Goal: Feedback & Contribution: Contribute content

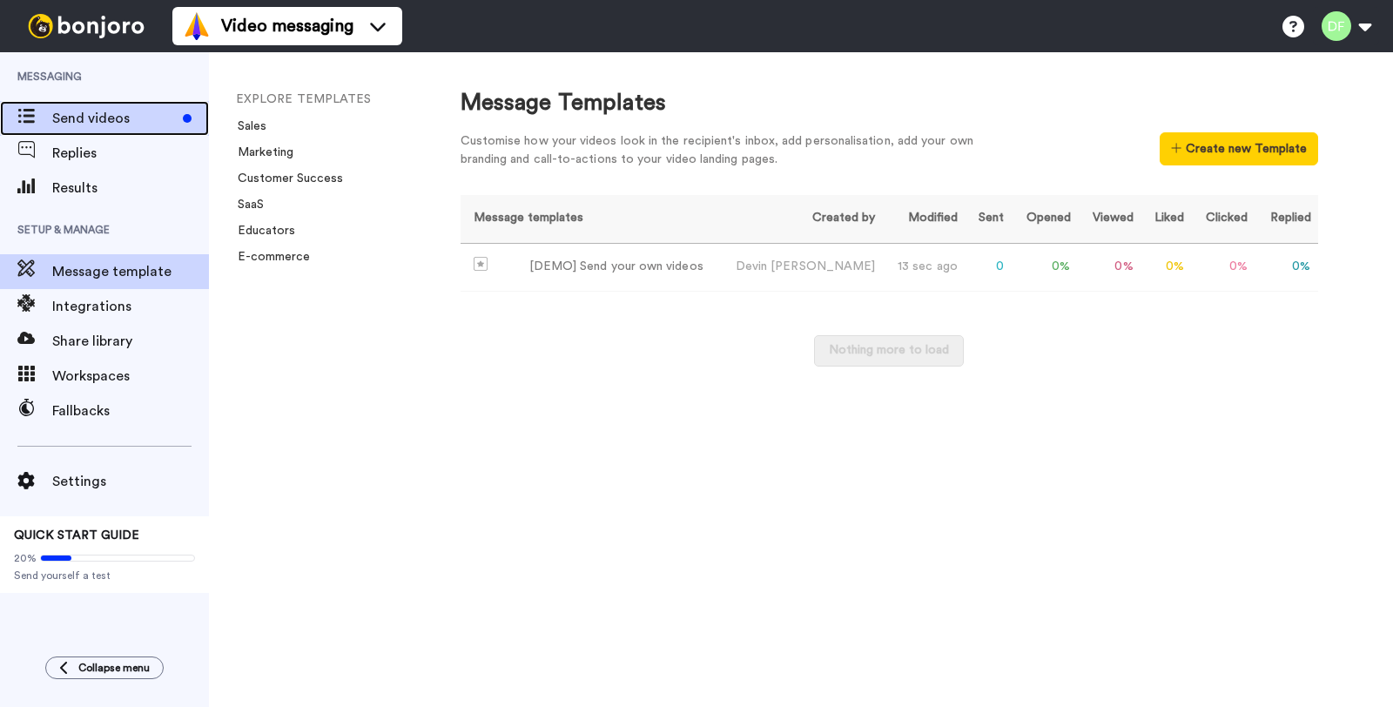
click at [139, 118] on span "Send videos" at bounding box center [114, 118] width 124 height 21
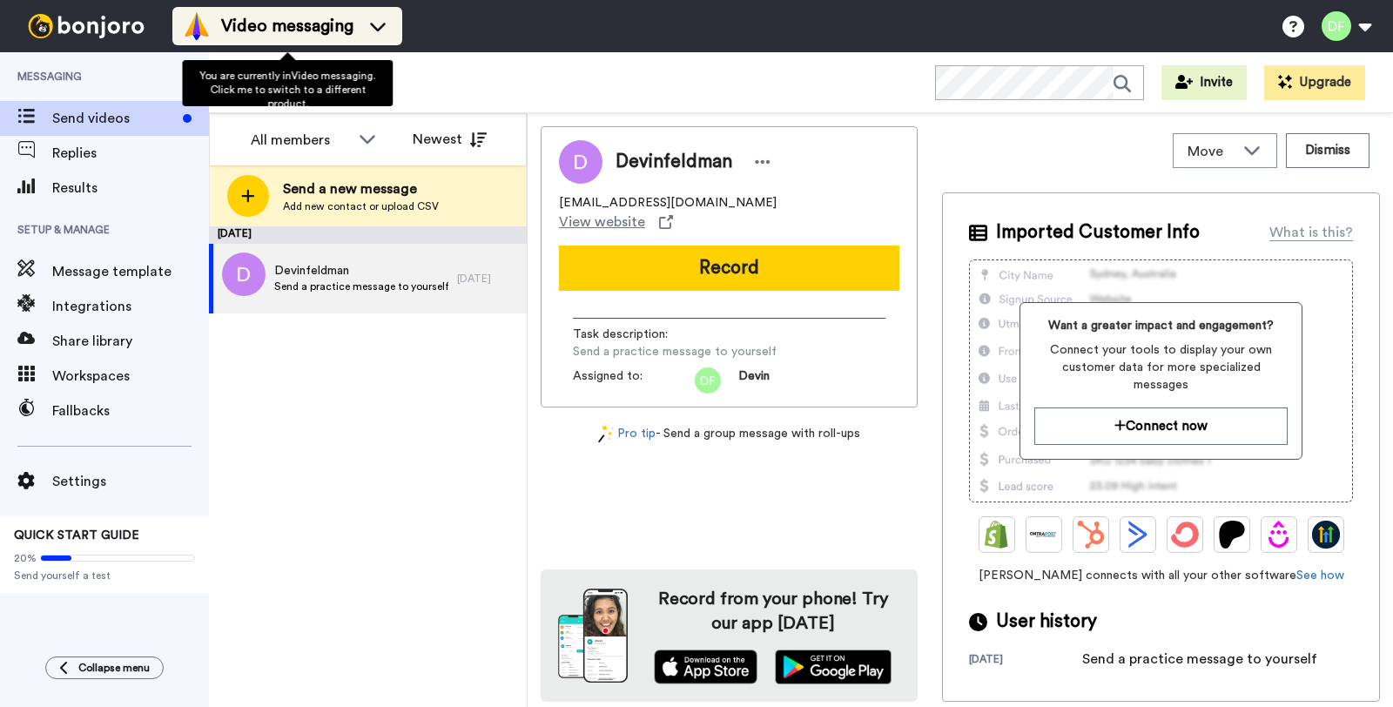
click at [278, 43] on li "Video messaging" at bounding box center [287, 26] width 230 height 38
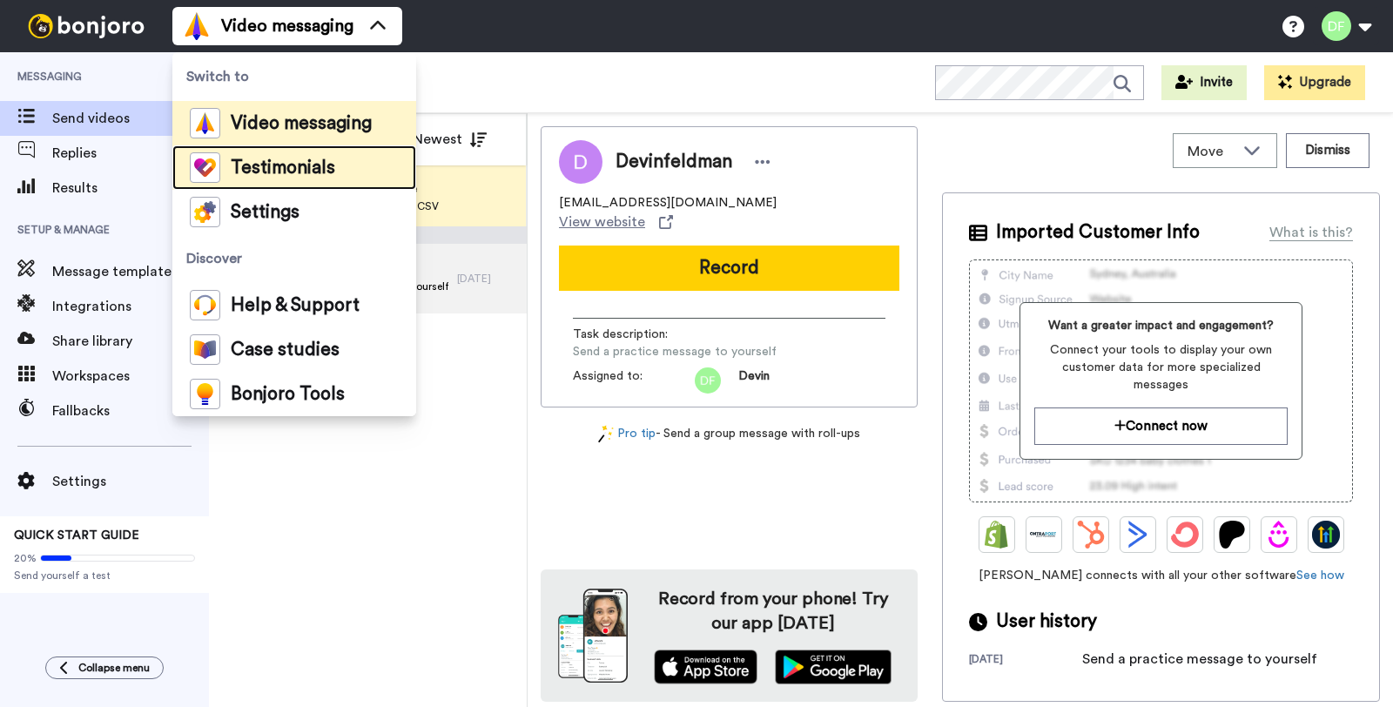
click at [313, 172] on span "Testimonials" at bounding box center [283, 167] width 104 height 17
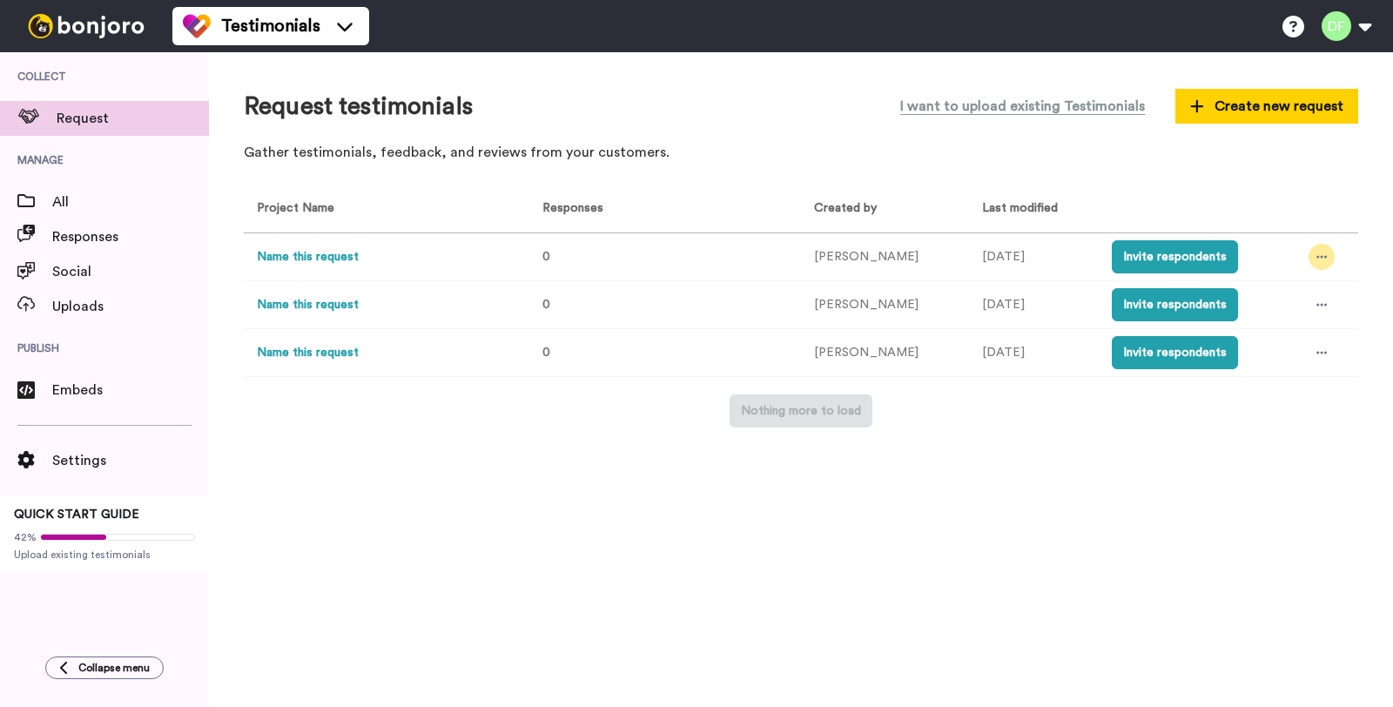
click at [1325, 254] on div at bounding box center [1322, 257] width 26 height 26
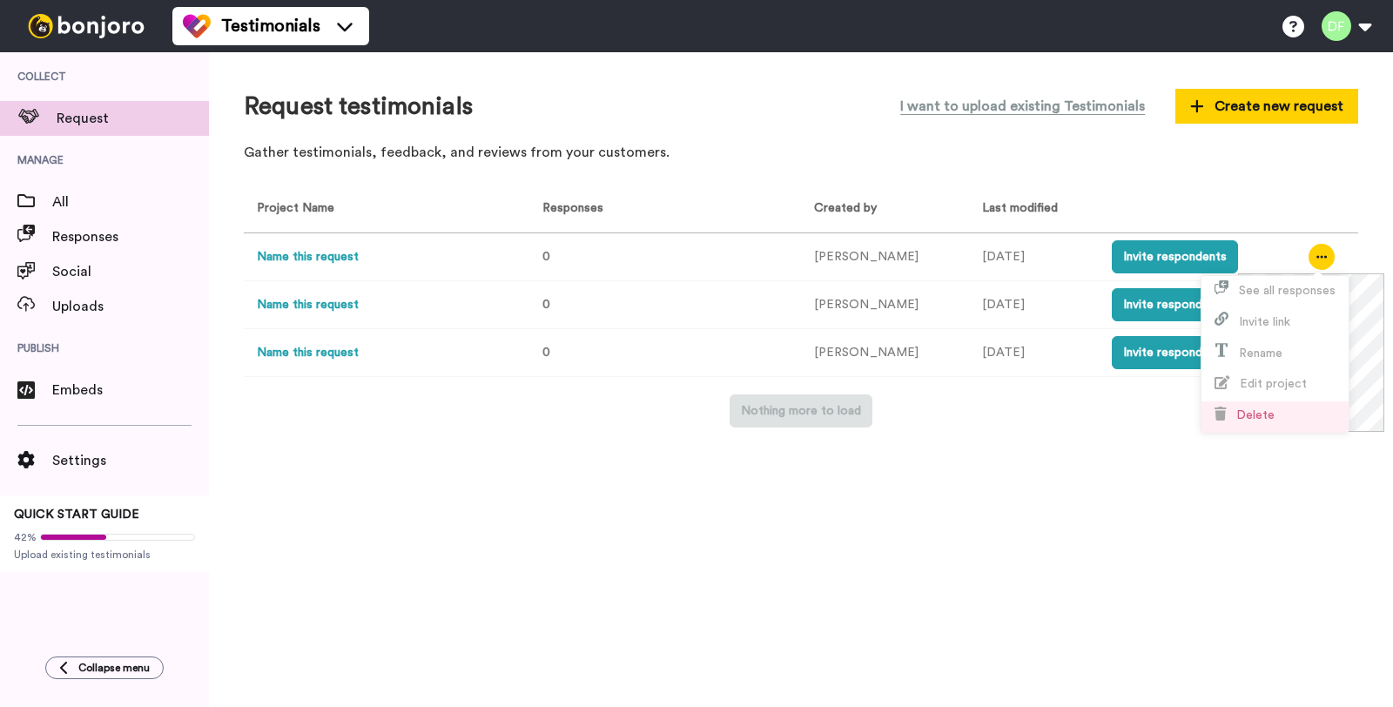
click at [1277, 414] on li "Delete" at bounding box center [1274, 416] width 147 height 31
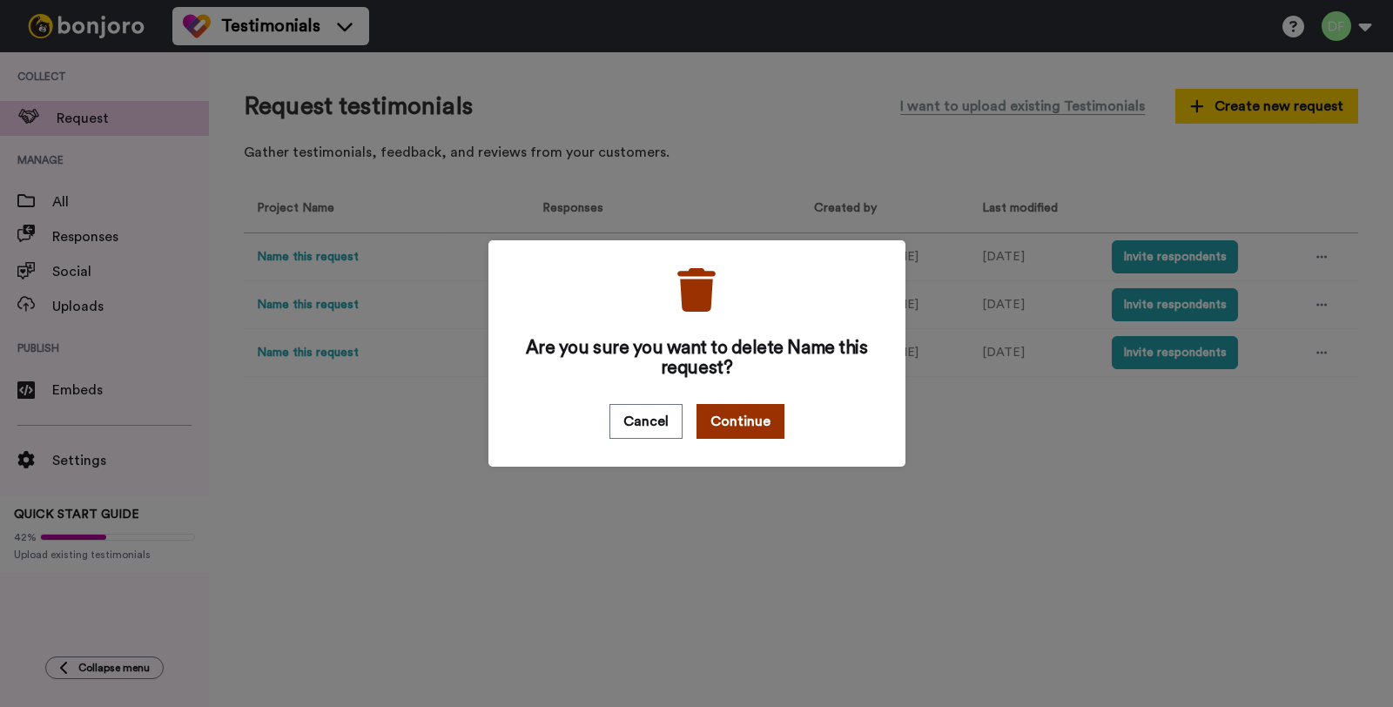
click at [764, 420] on button "Continue" at bounding box center [740, 421] width 88 height 35
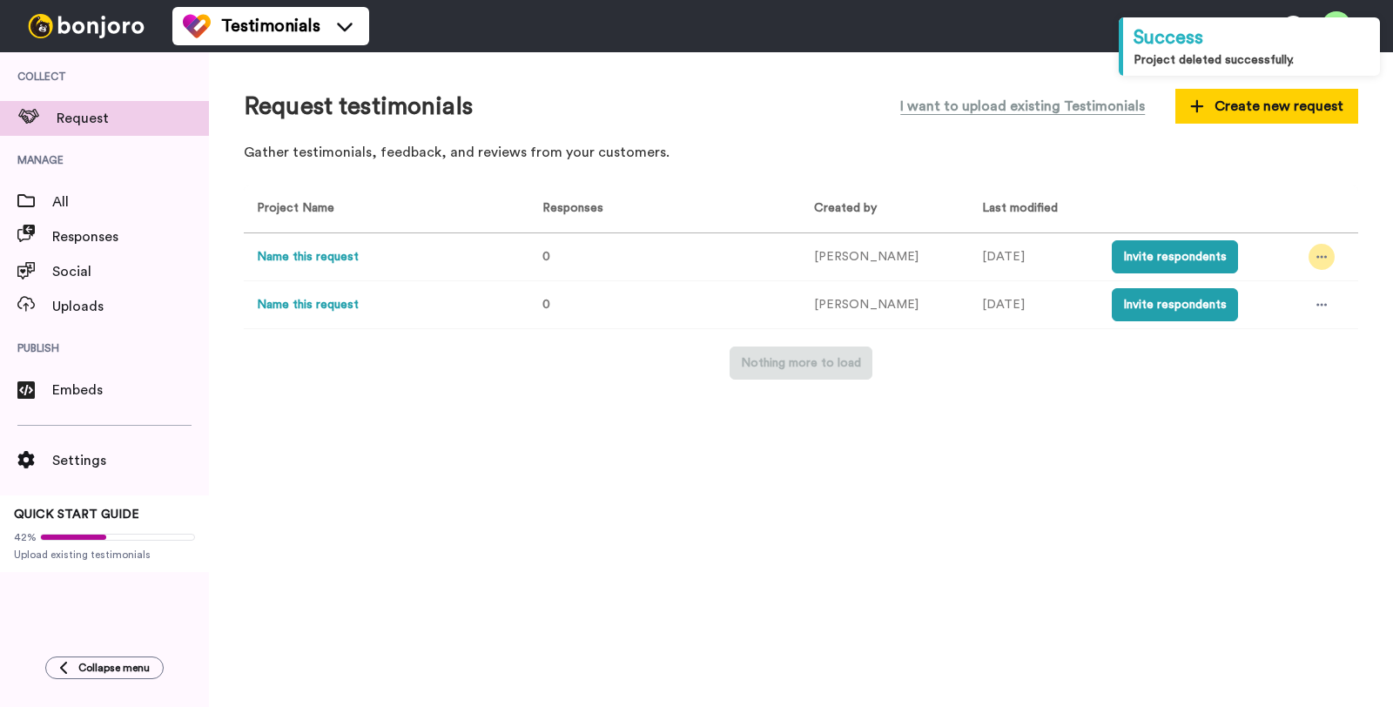
click at [1320, 266] on div at bounding box center [1322, 257] width 26 height 26
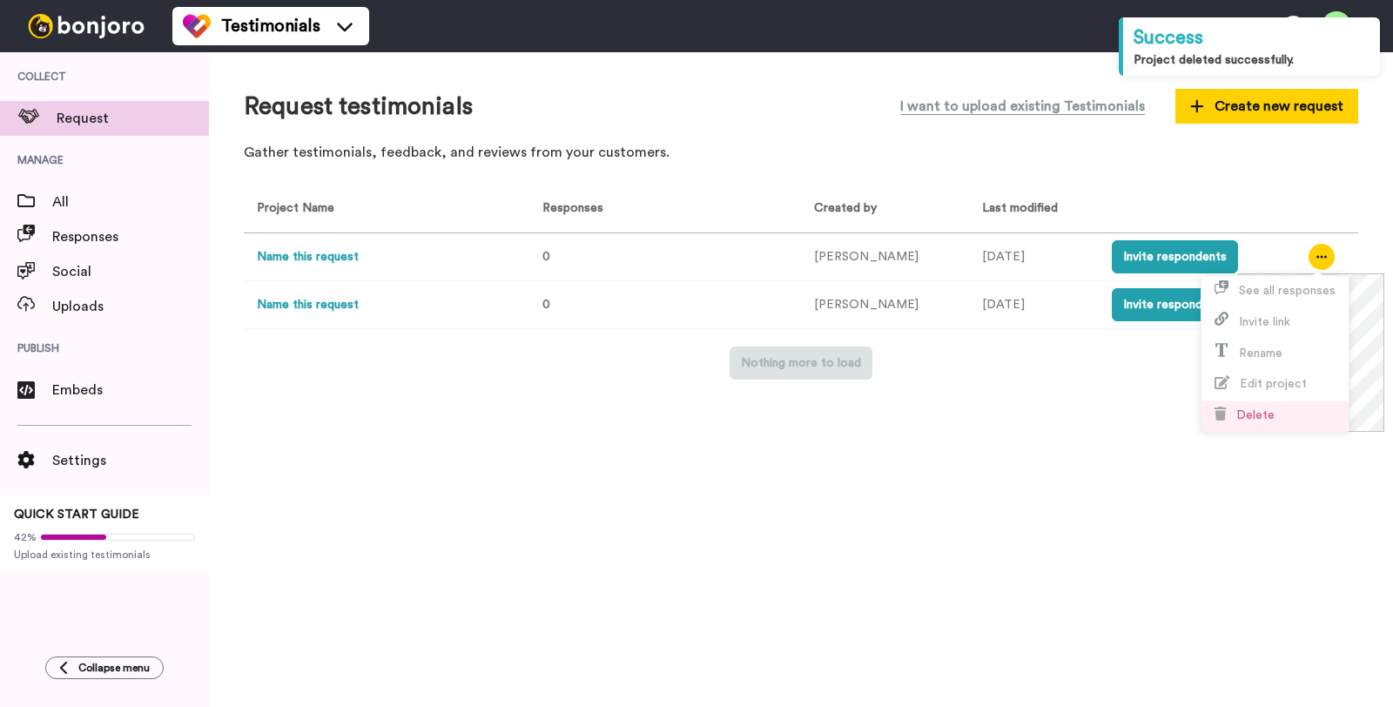
click at [1318, 410] on li "Delete" at bounding box center [1274, 416] width 147 height 31
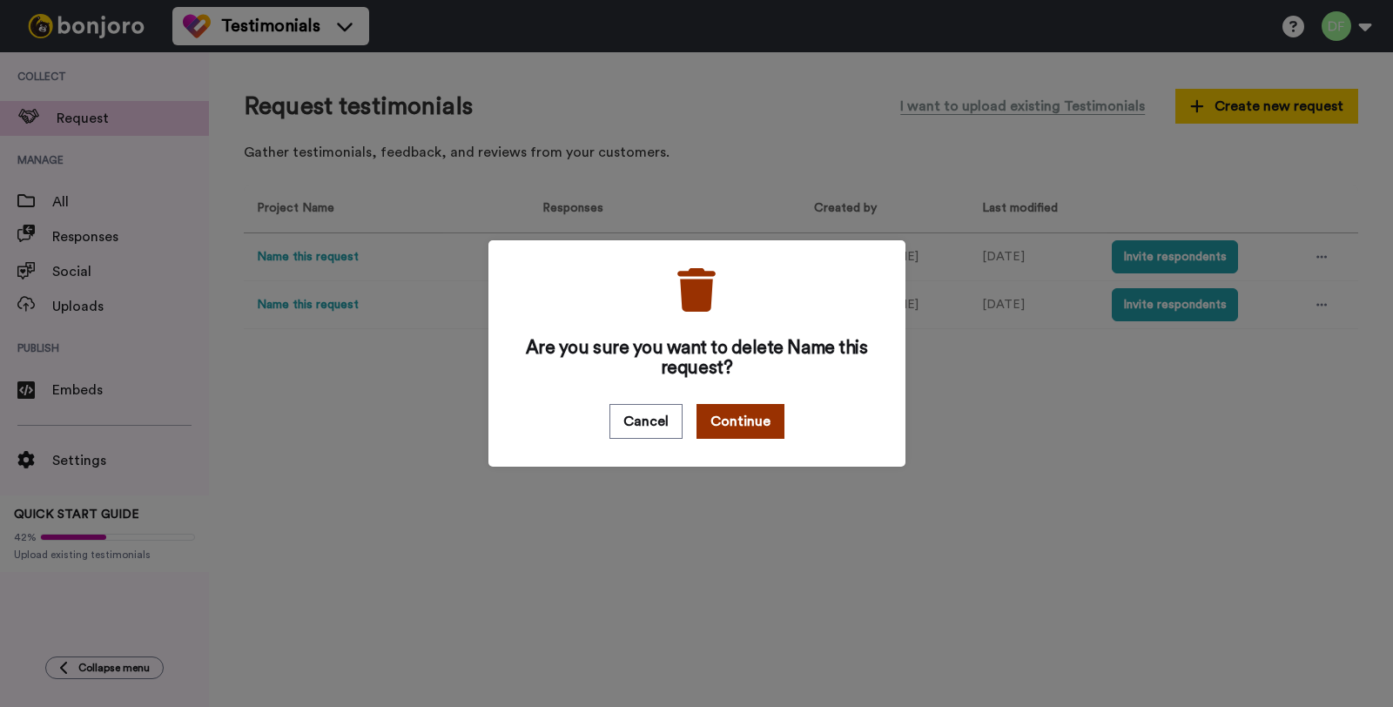
drag, startPoint x: 734, startPoint y: 415, endPoint x: 747, endPoint y: 408, distance: 14.8
click at [734, 415] on button "Continue" at bounding box center [740, 421] width 88 height 35
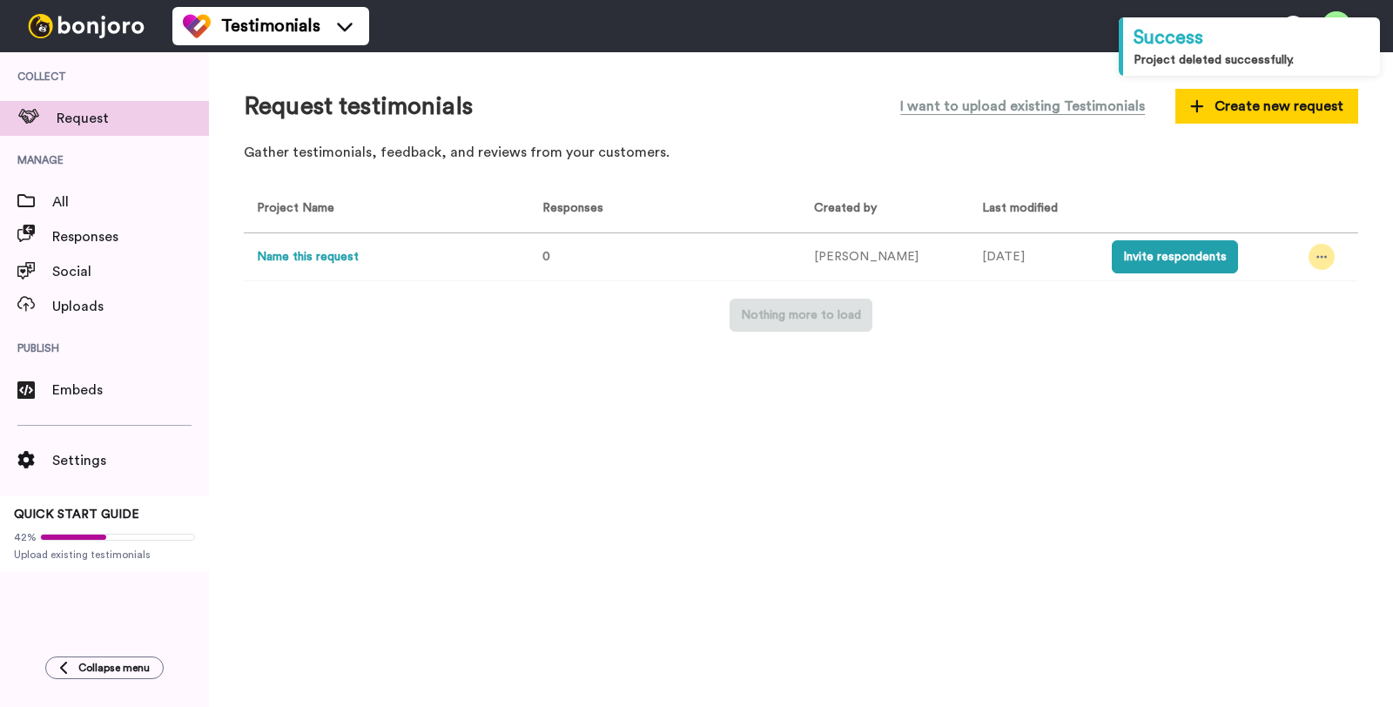
click at [1310, 254] on div at bounding box center [1322, 257] width 26 height 26
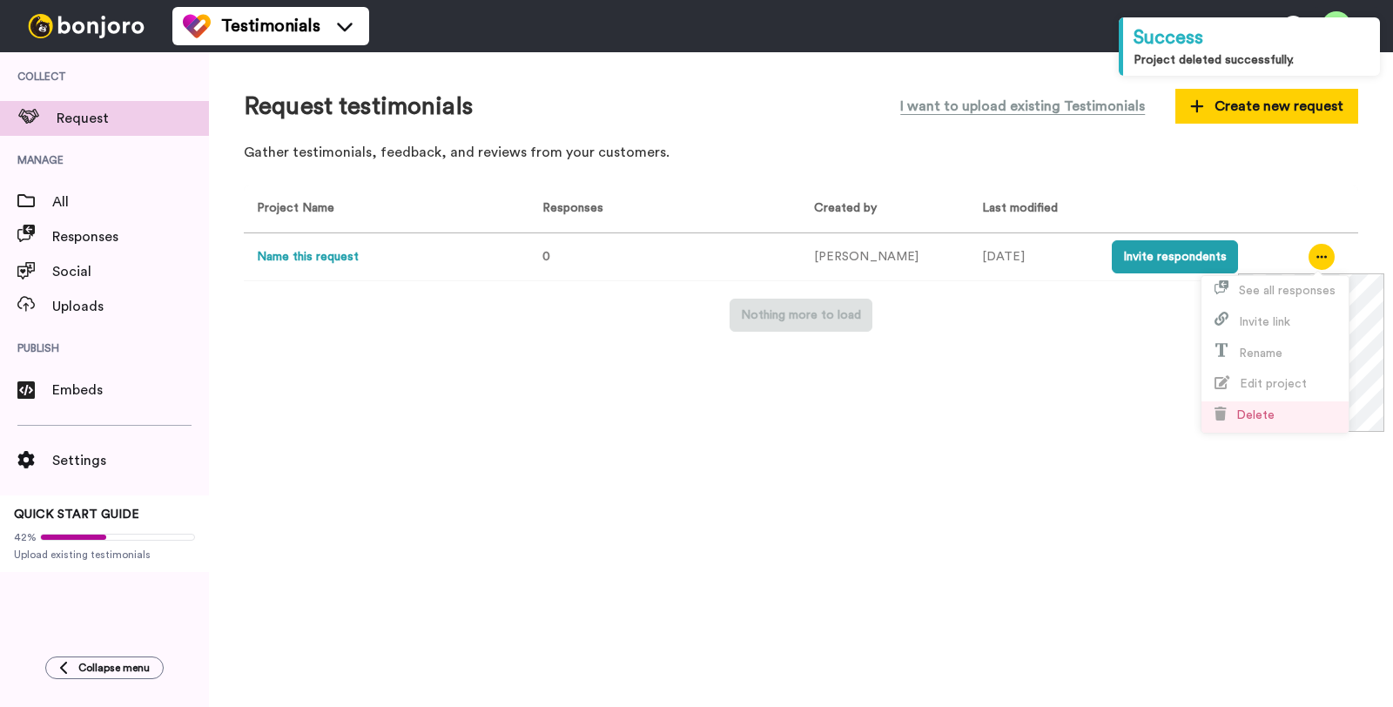
click at [1295, 420] on li "Delete" at bounding box center [1274, 416] width 147 height 31
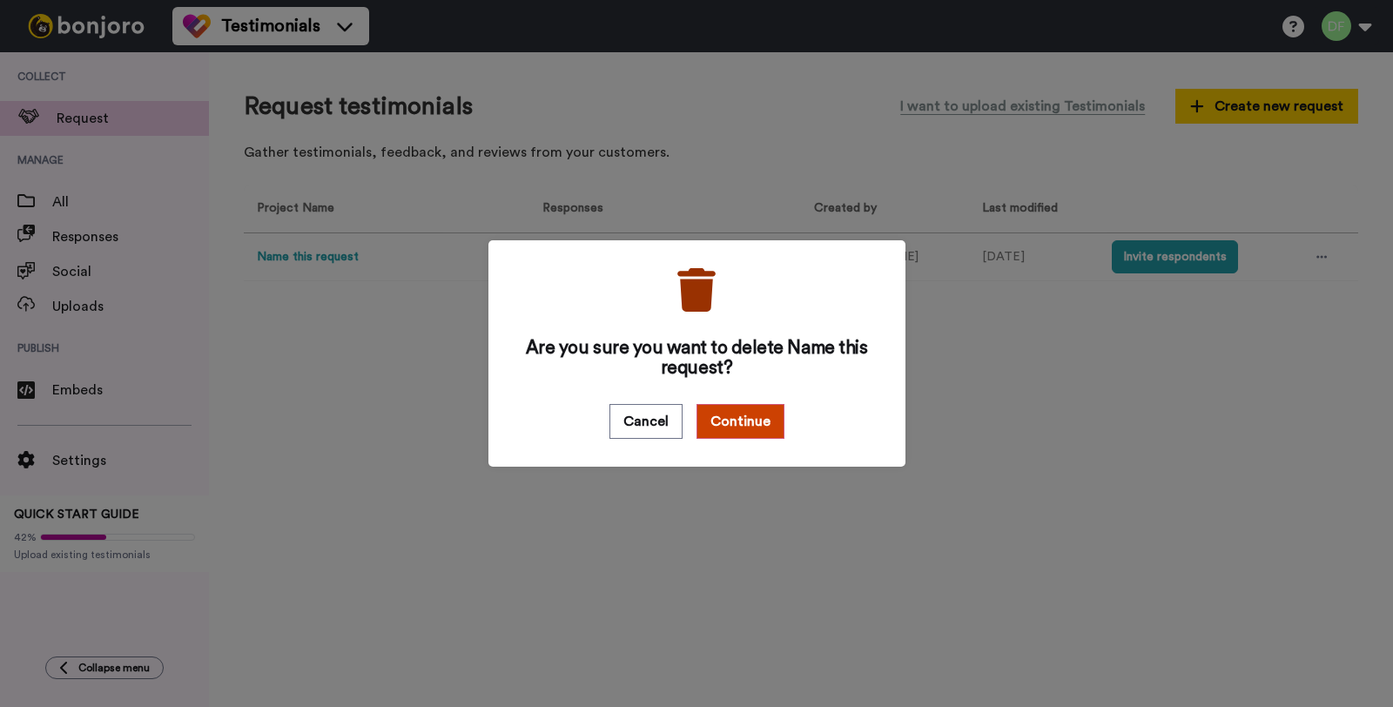
drag, startPoint x: 740, startPoint y: 408, endPoint x: 756, endPoint y: 400, distance: 17.5
click at [740, 408] on button "Continue" at bounding box center [740, 421] width 88 height 35
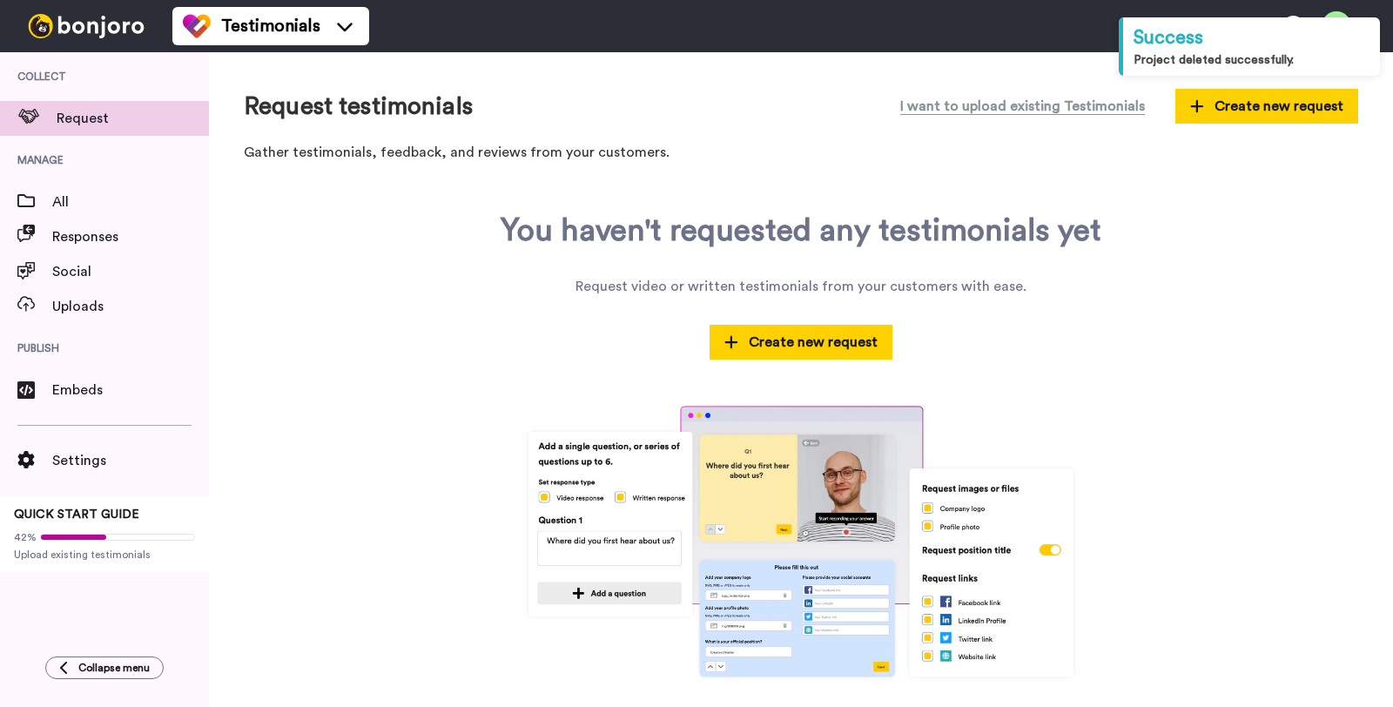
click at [1273, 131] on div "Request testimonials I want to upload existing Testimonials Create new request …" at bounding box center [801, 129] width 1114 height 84
click at [1263, 113] on span "Create new request" at bounding box center [1266, 106] width 153 height 21
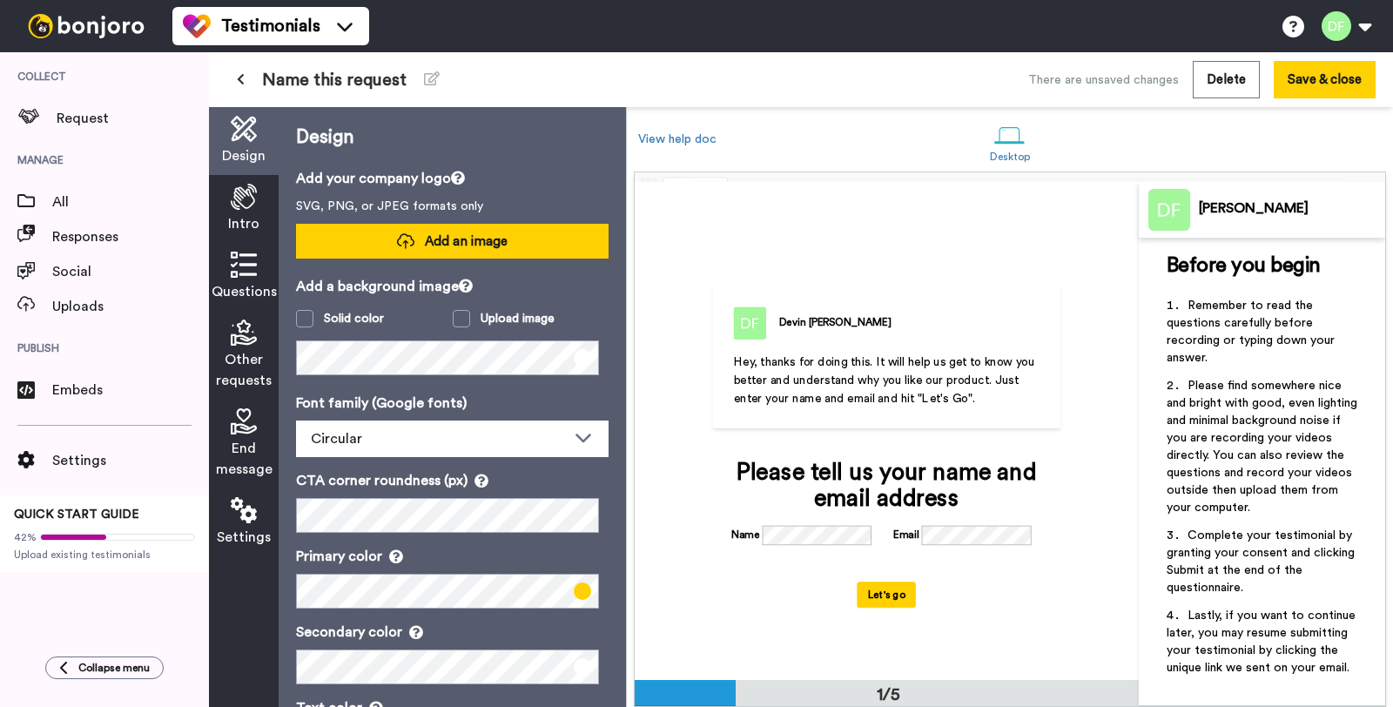
click at [501, 251] on button "Add an image" at bounding box center [452, 241] width 313 height 35
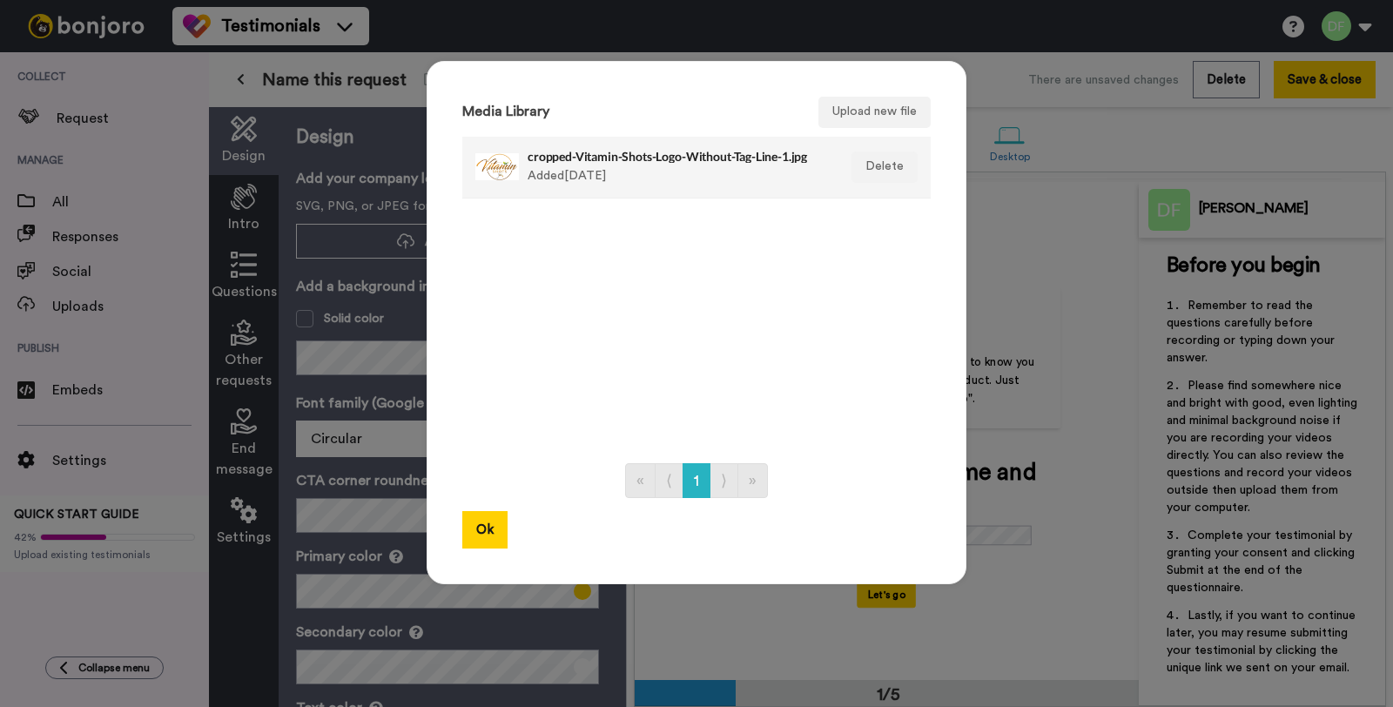
click at [571, 161] on h4 "cropped-Vitamin-Shots-Logo-Without-Tag-Line-1.jpg" at bounding box center [678, 156] width 300 height 13
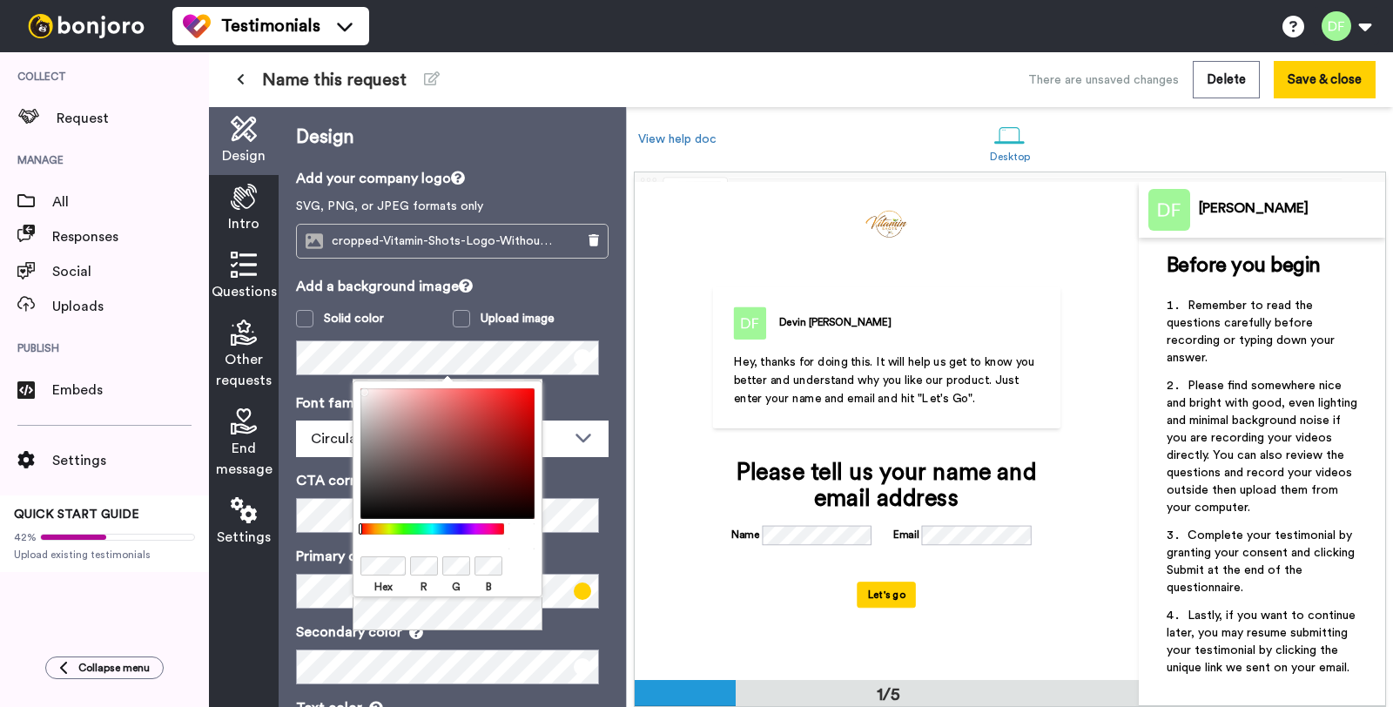
click at [316, 412] on p "Font family (Google fonts)" at bounding box center [452, 403] width 313 height 21
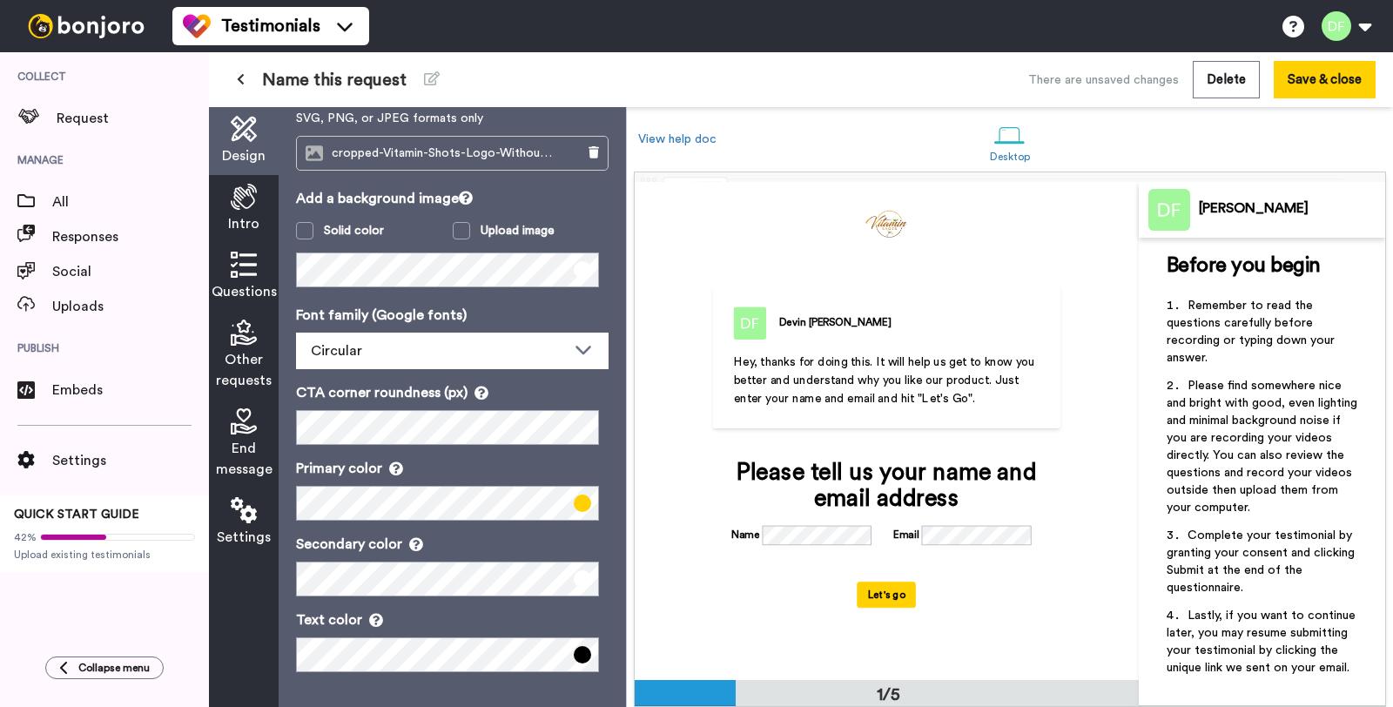
scroll to position [88, 0]
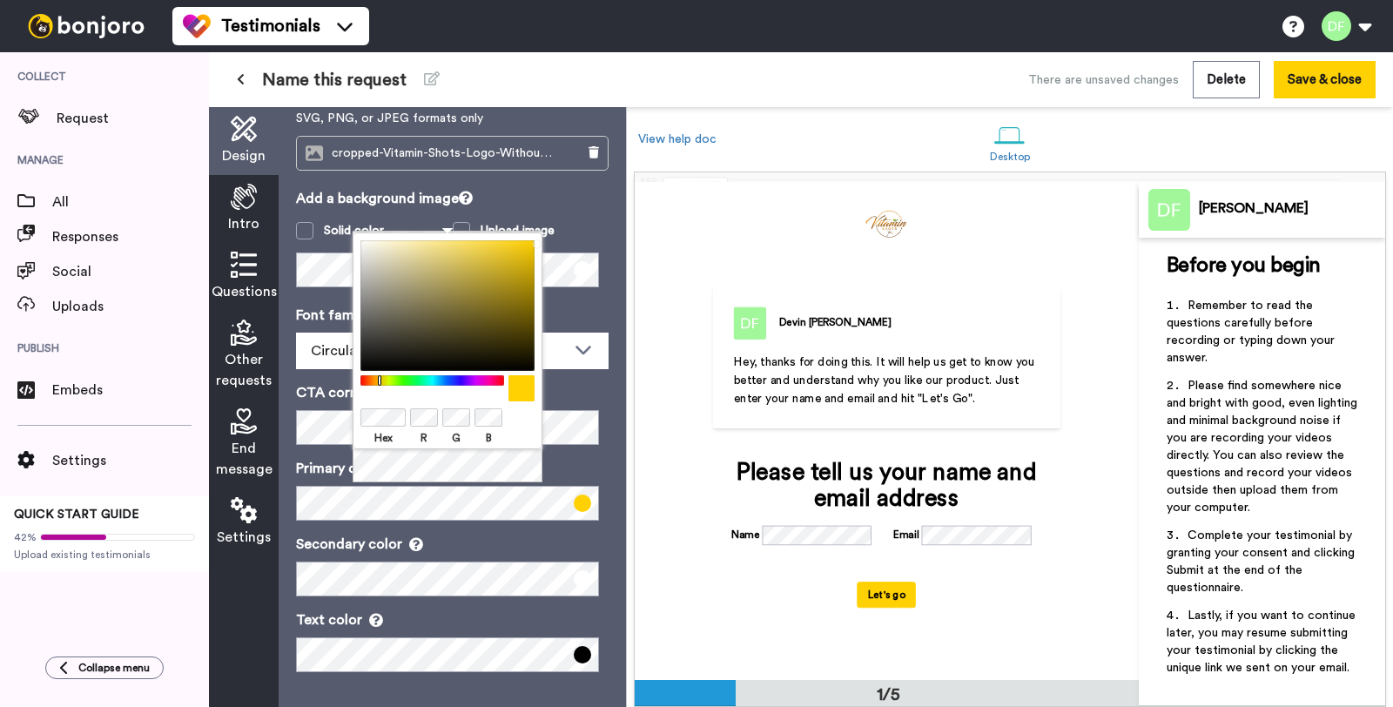
click at [587, 481] on div "Primary color" at bounding box center [452, 489] width 313 height 63
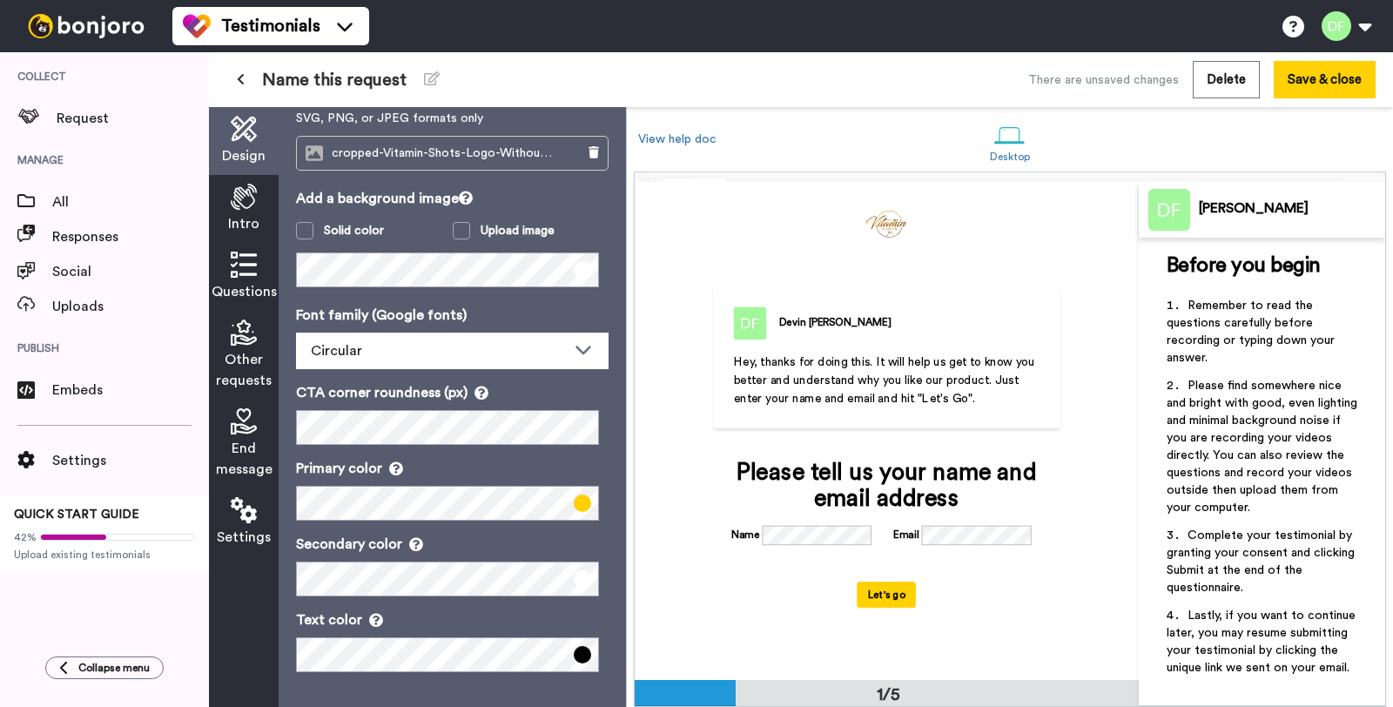
scroll to position [0, 0]
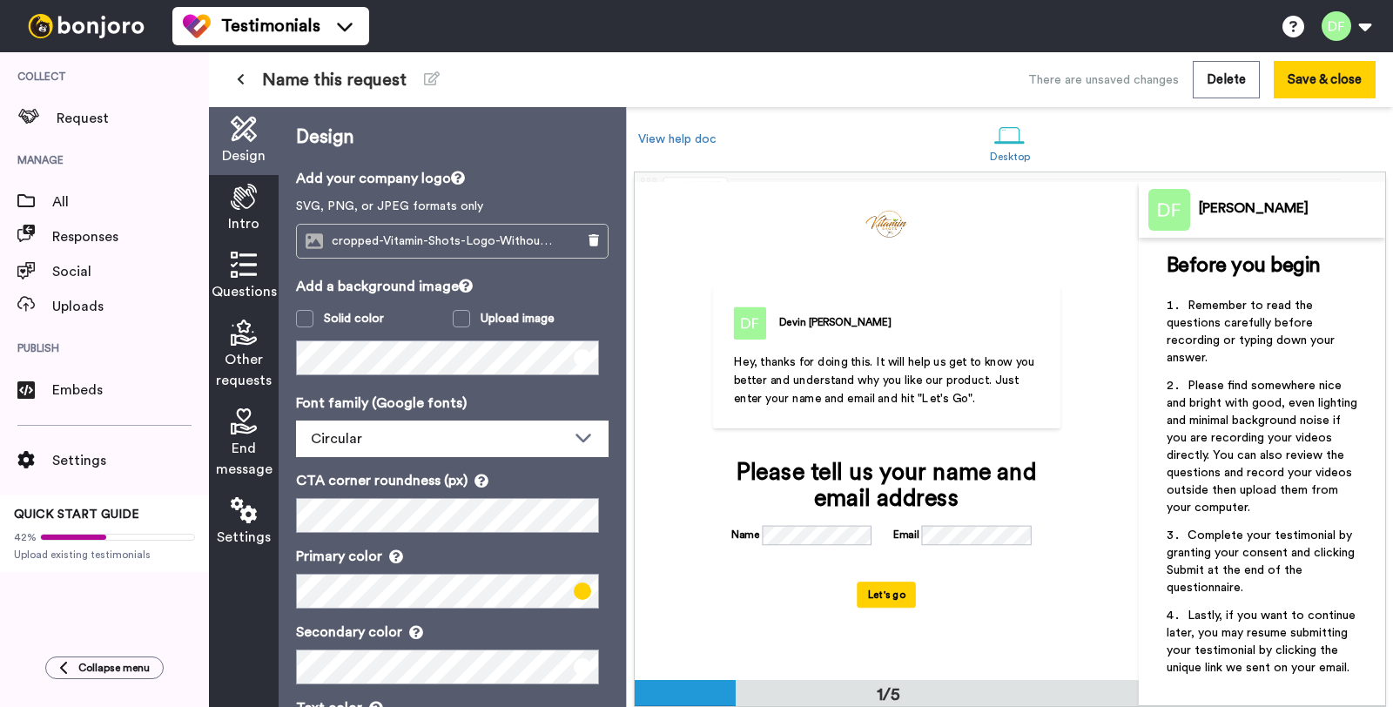
click at [255, 215] on span "Intro" at bounding box center [243, 223] width 31 height 21
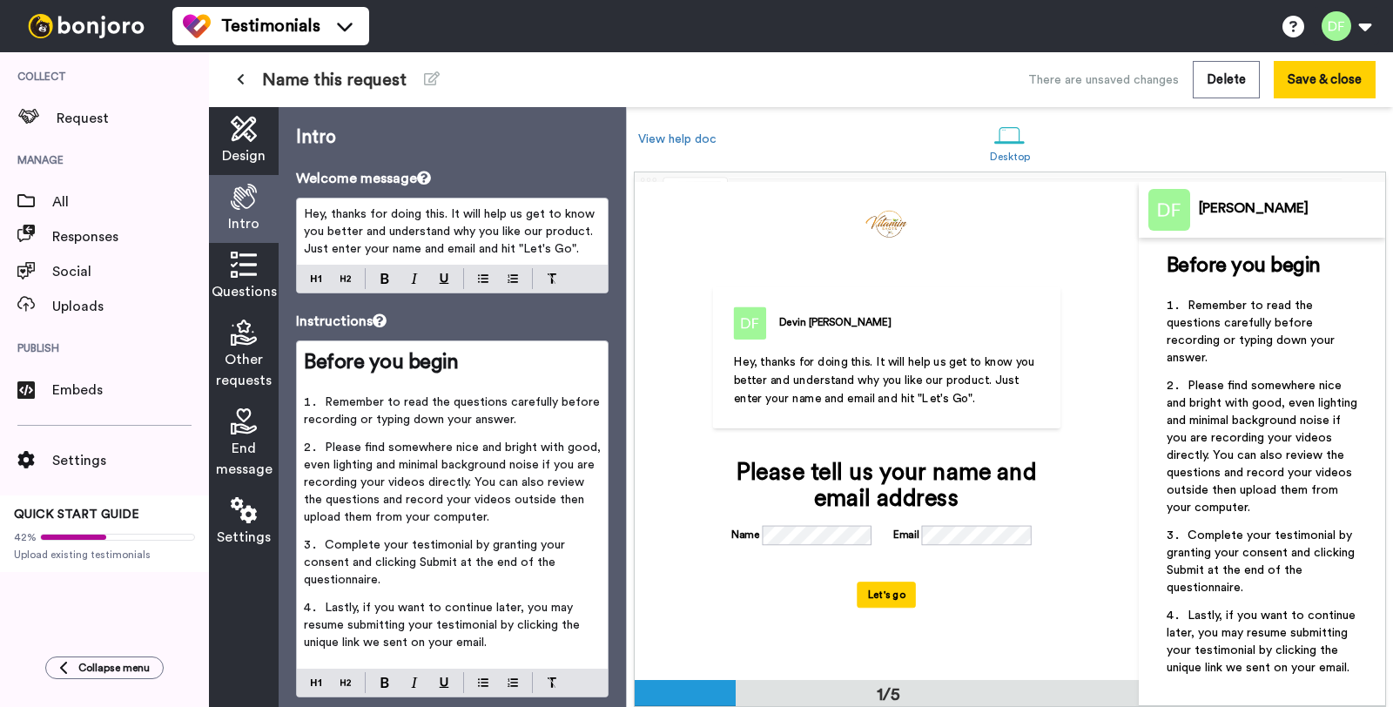
click at [866, 324] on div "Devin Feldman" at bounding box center [887, 323] width 306 height 33
click at [824, 318] on div "Devin Feldman" at bounding box center [834, 323] width 111 height 16
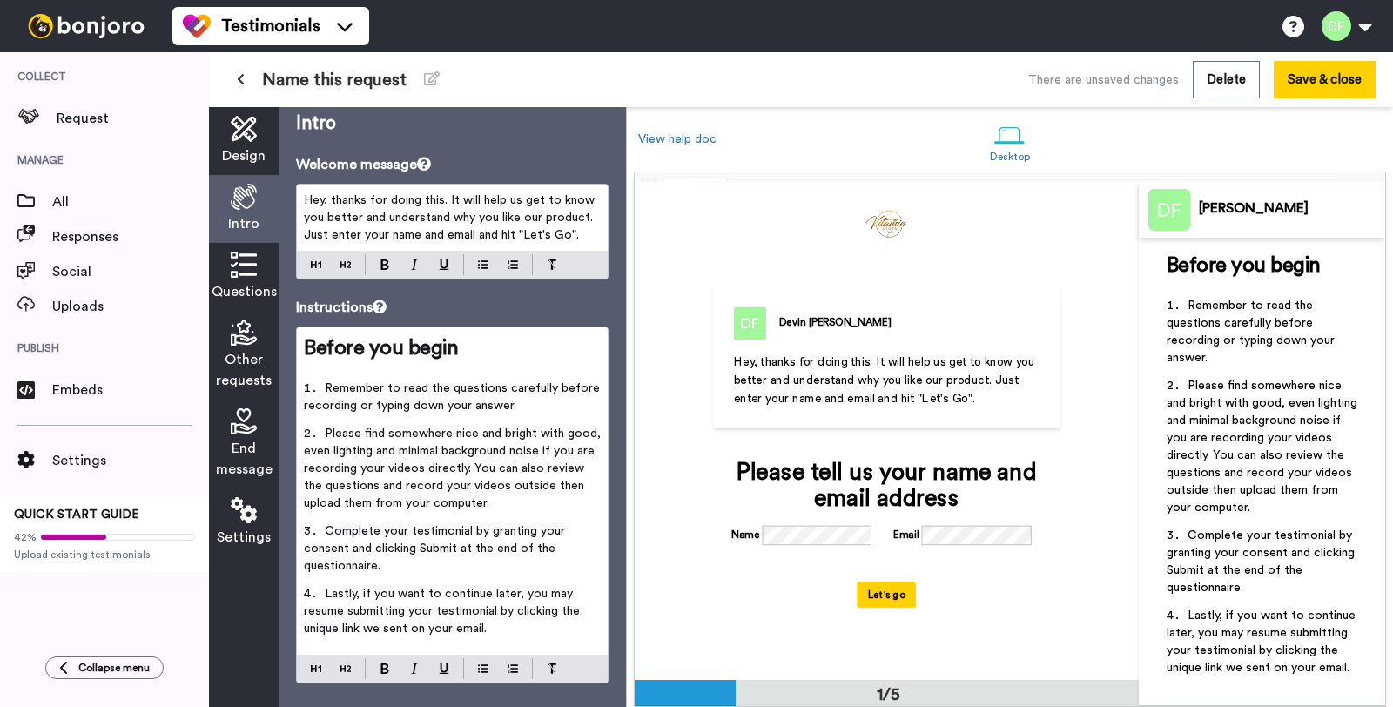
scroll to position [43, 0]
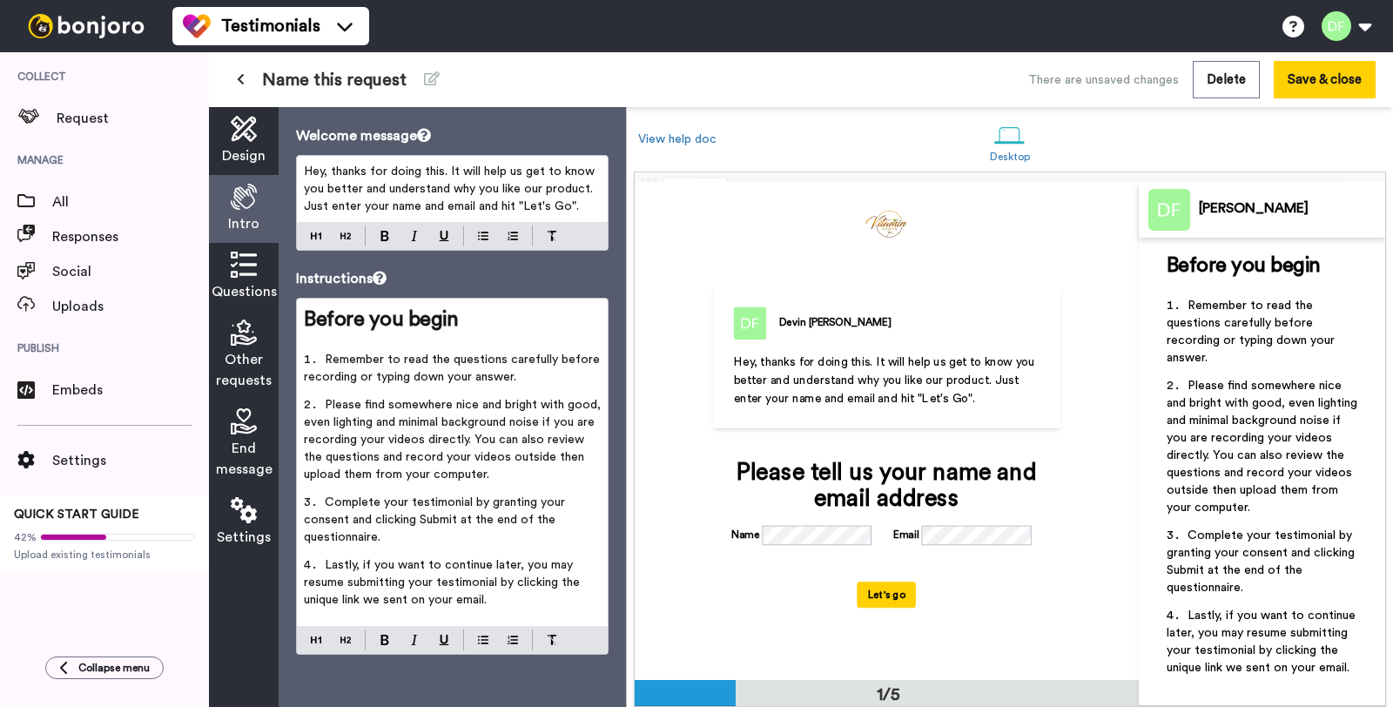
click at [246, 280] on div "Questions" at bounding box center [244, 277] width 70 height 68
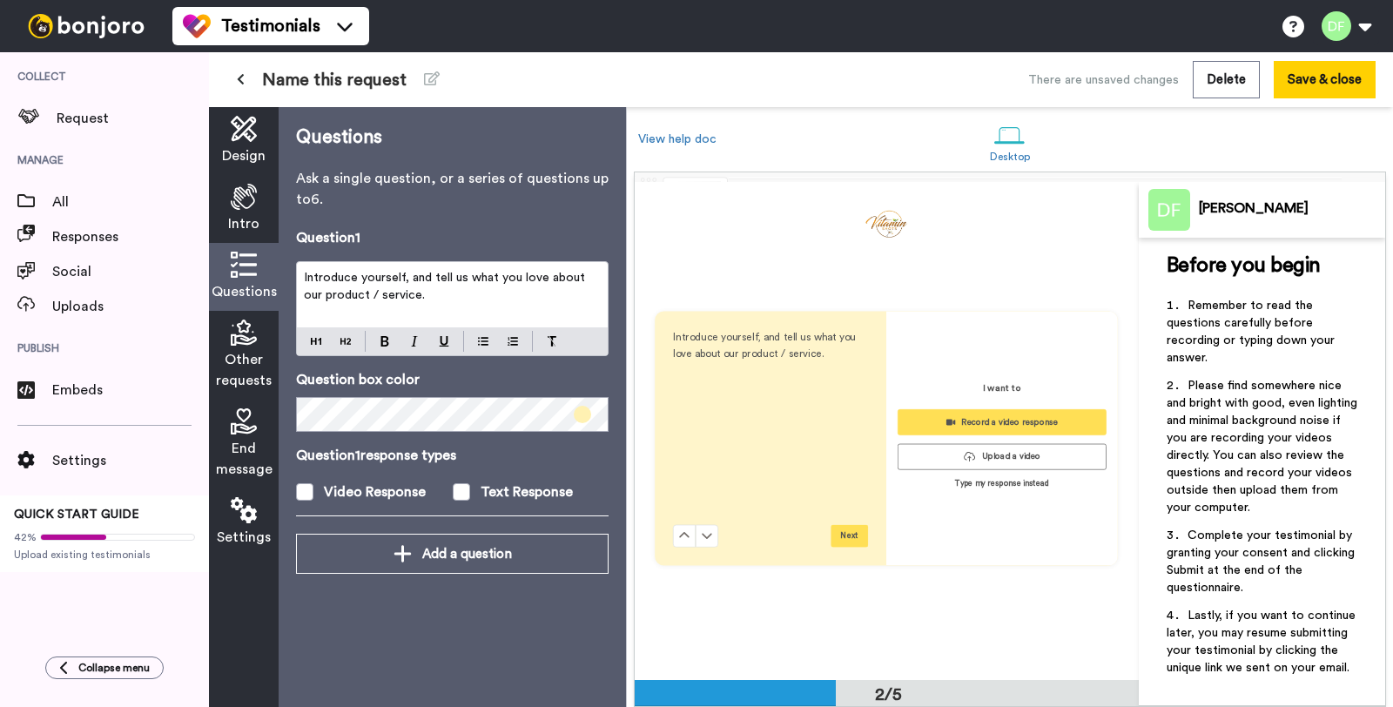
scroll to position [497, 0]
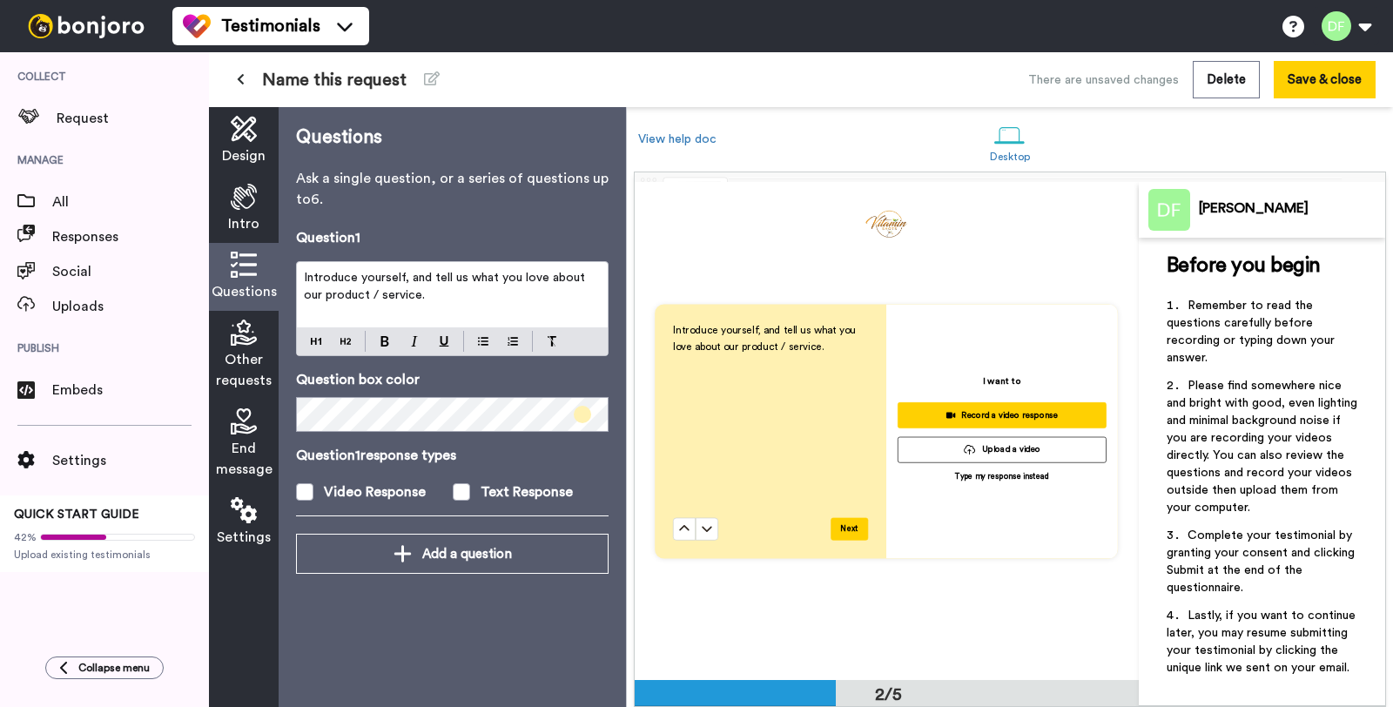
click at [239, 340] on icon at bounding box center [244, 333] width 26 height 26
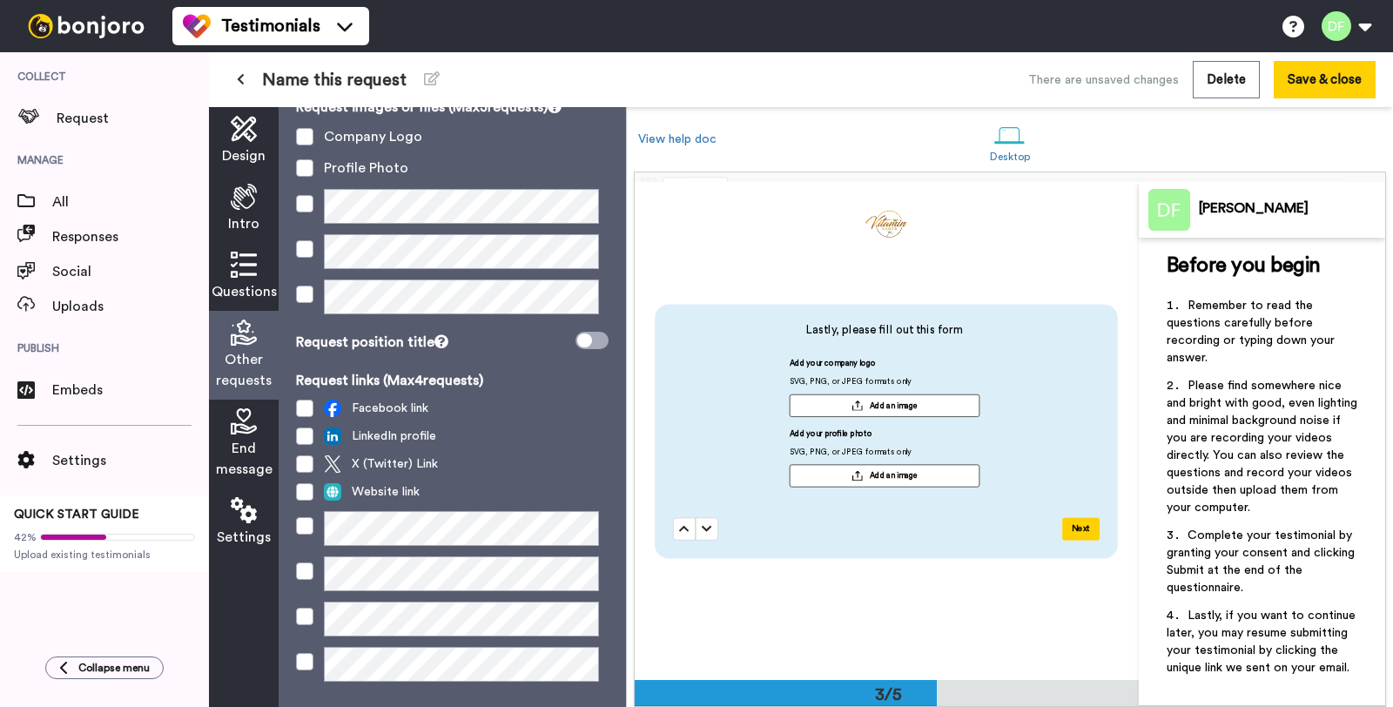
scroll to position [189, 0]
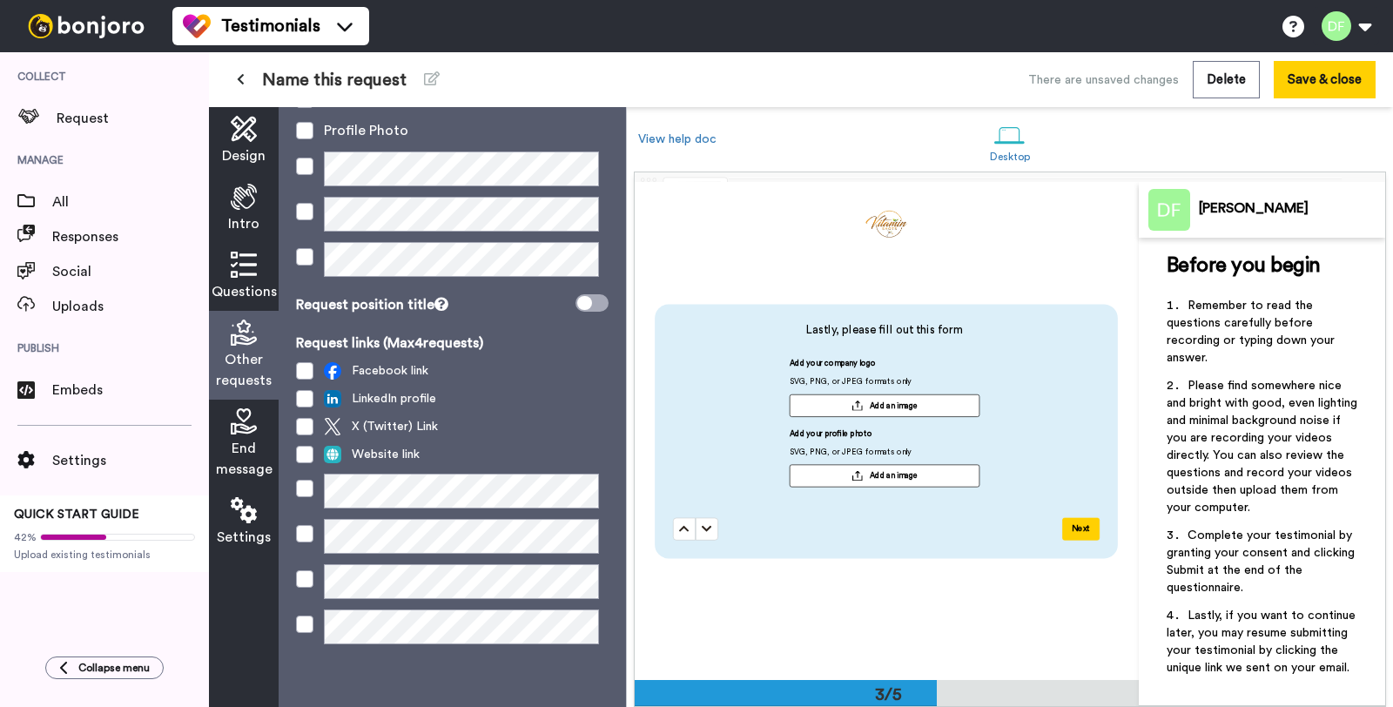
click at [251, 464] on span "End message" at bounding box center [244, 459] width 57 height 42
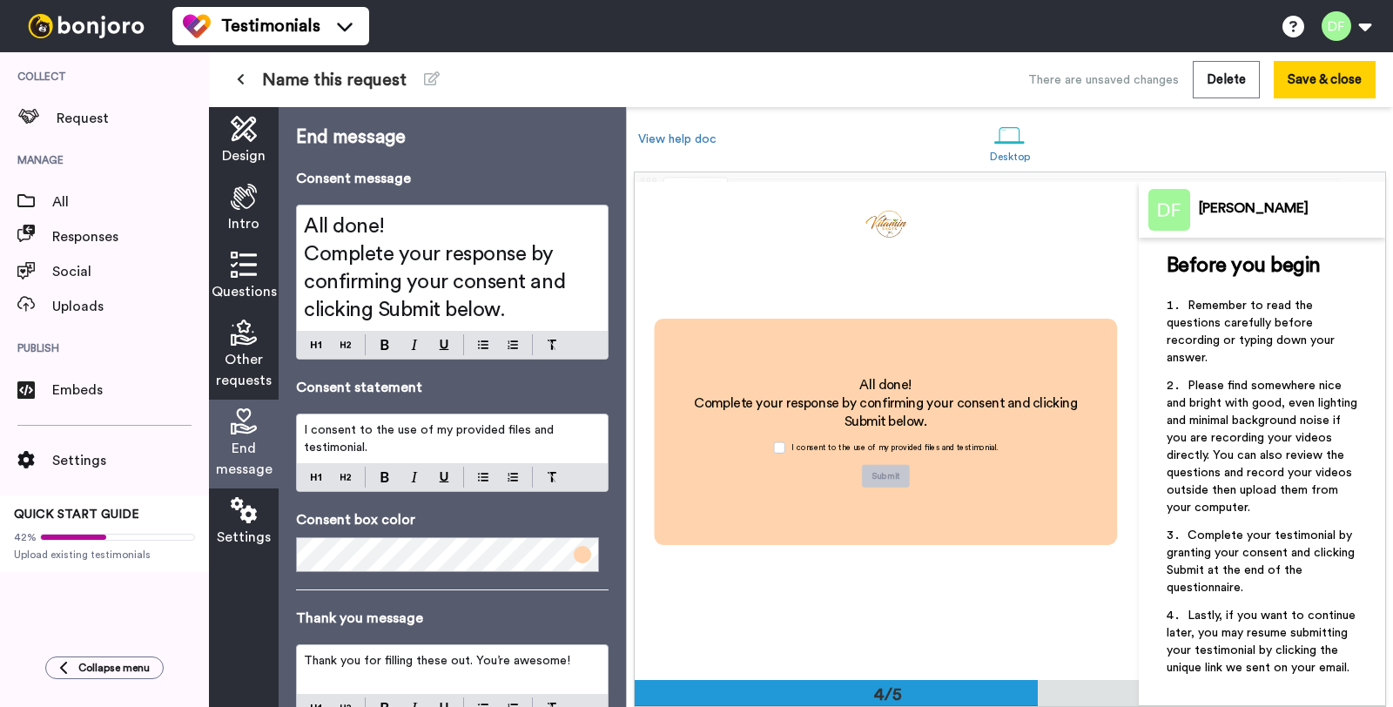
click at [253, 519] on icon at bounding box center [244, 510] width 26 height 26
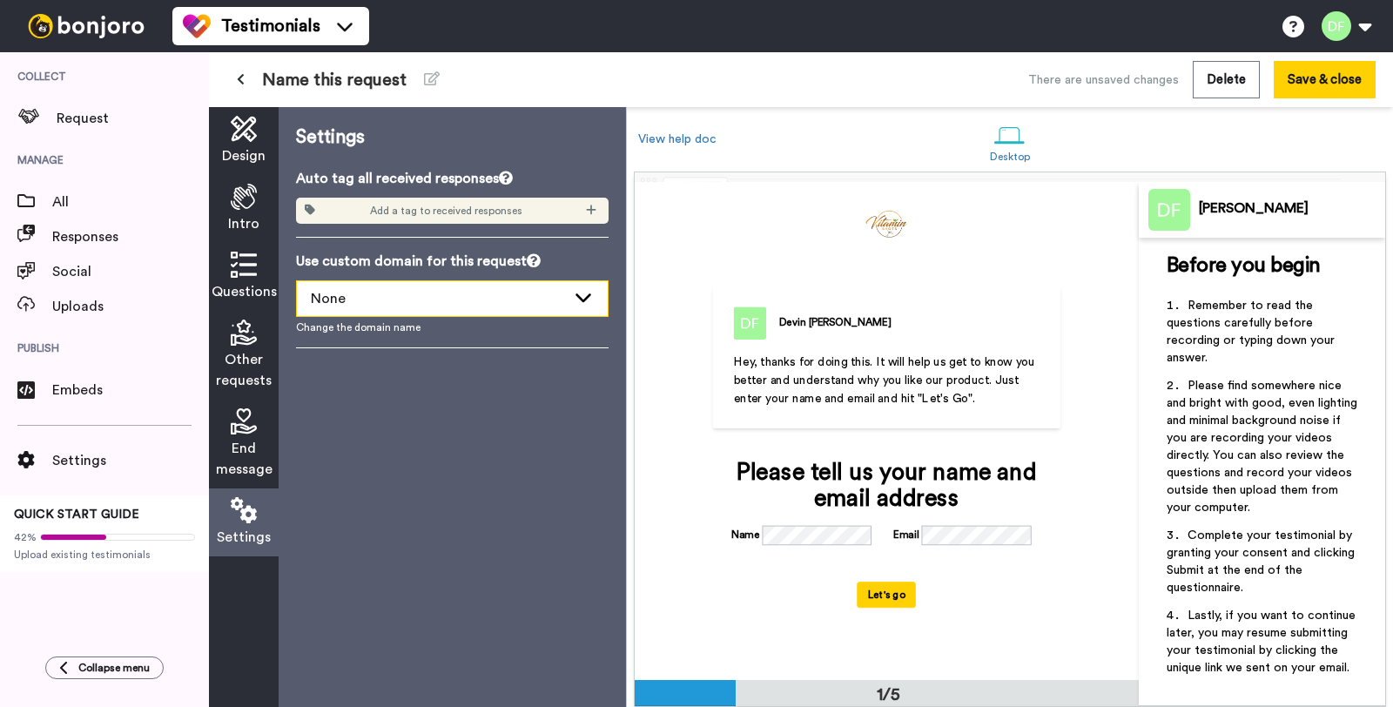
click at [404, 299] on div "None" at bounding box center [438, 298] width 255 height 21
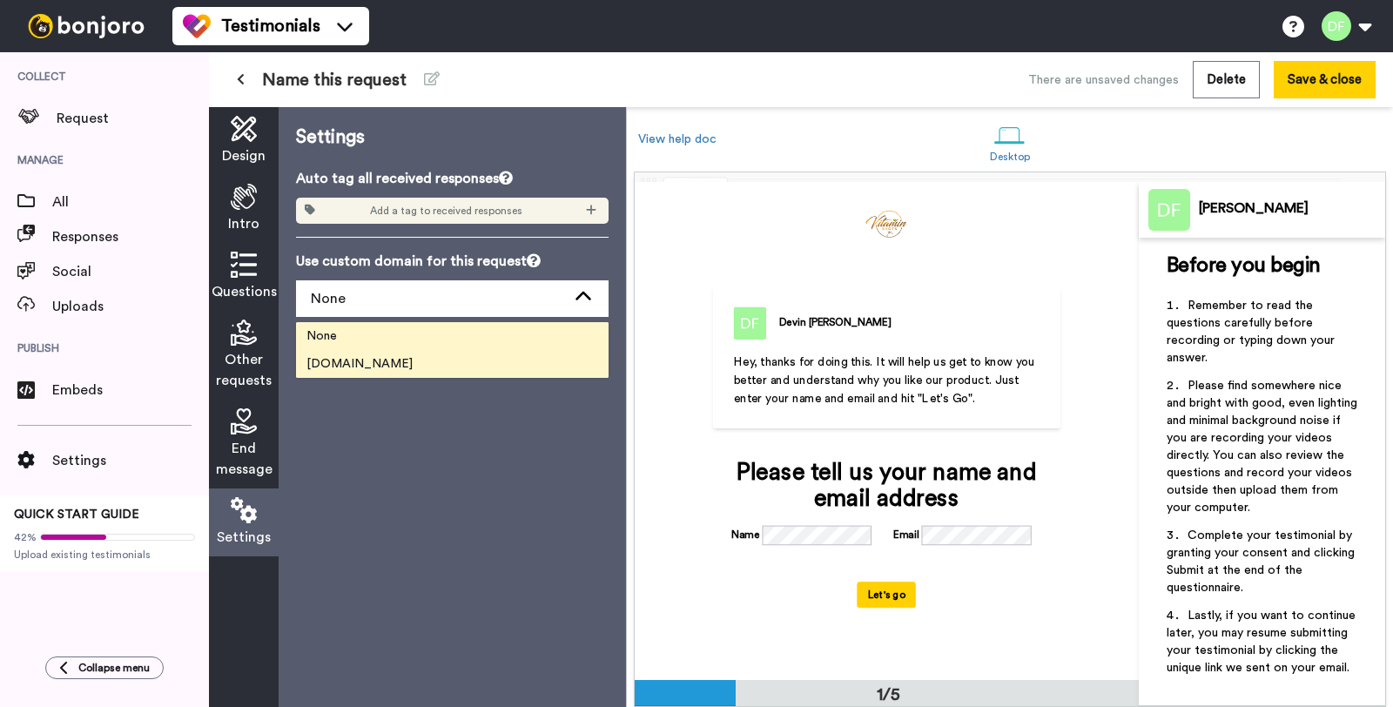
click at [420, 370] on span "video.thevitaminshots.com" at bounding box center [359, 363] width 127 height 17
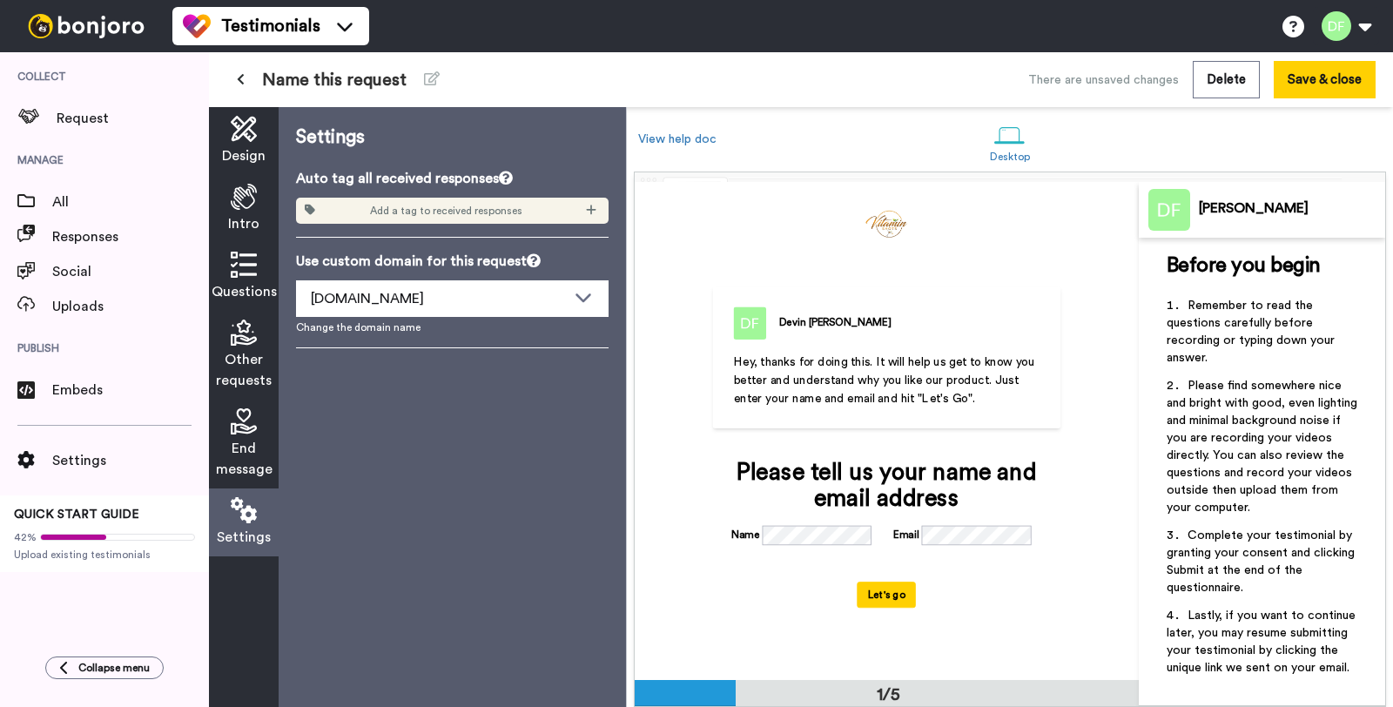
click at [245, 128] on icon at bounding box center [244, 129] width 26 height 26
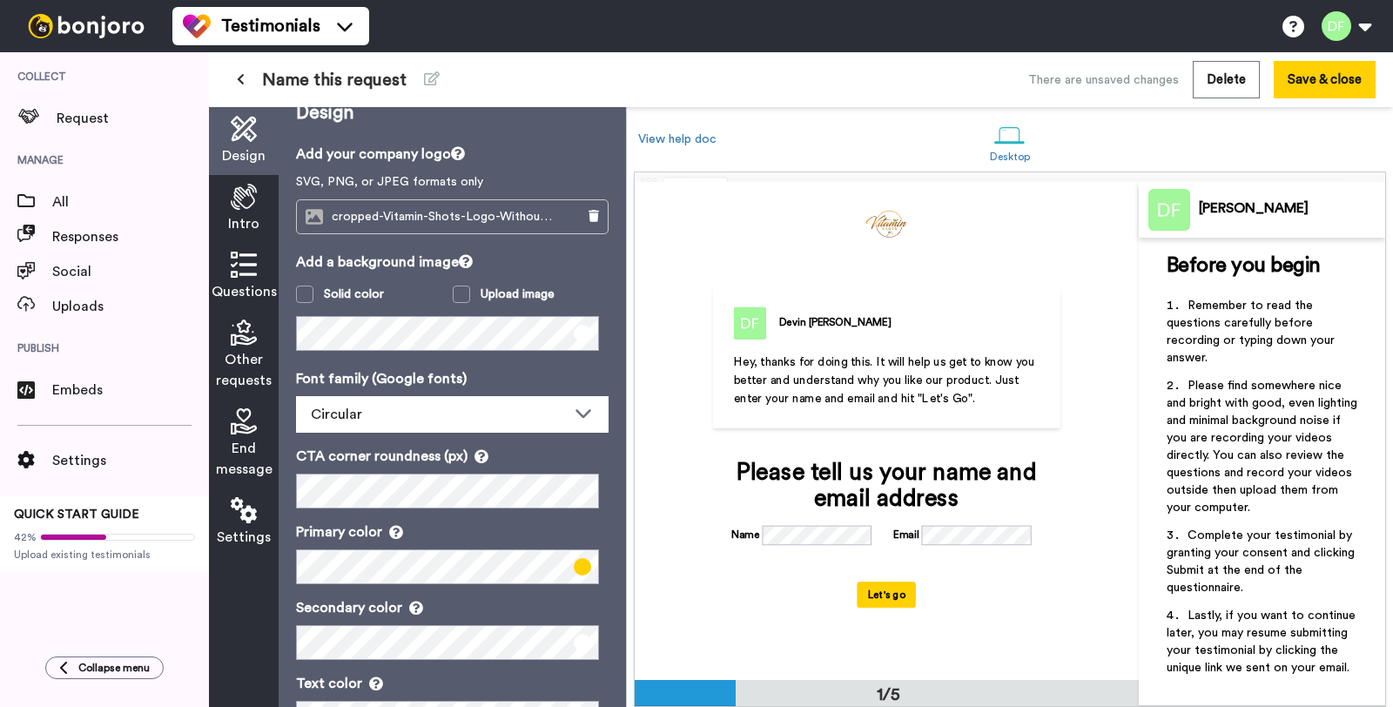
scroll to position [88, 0]
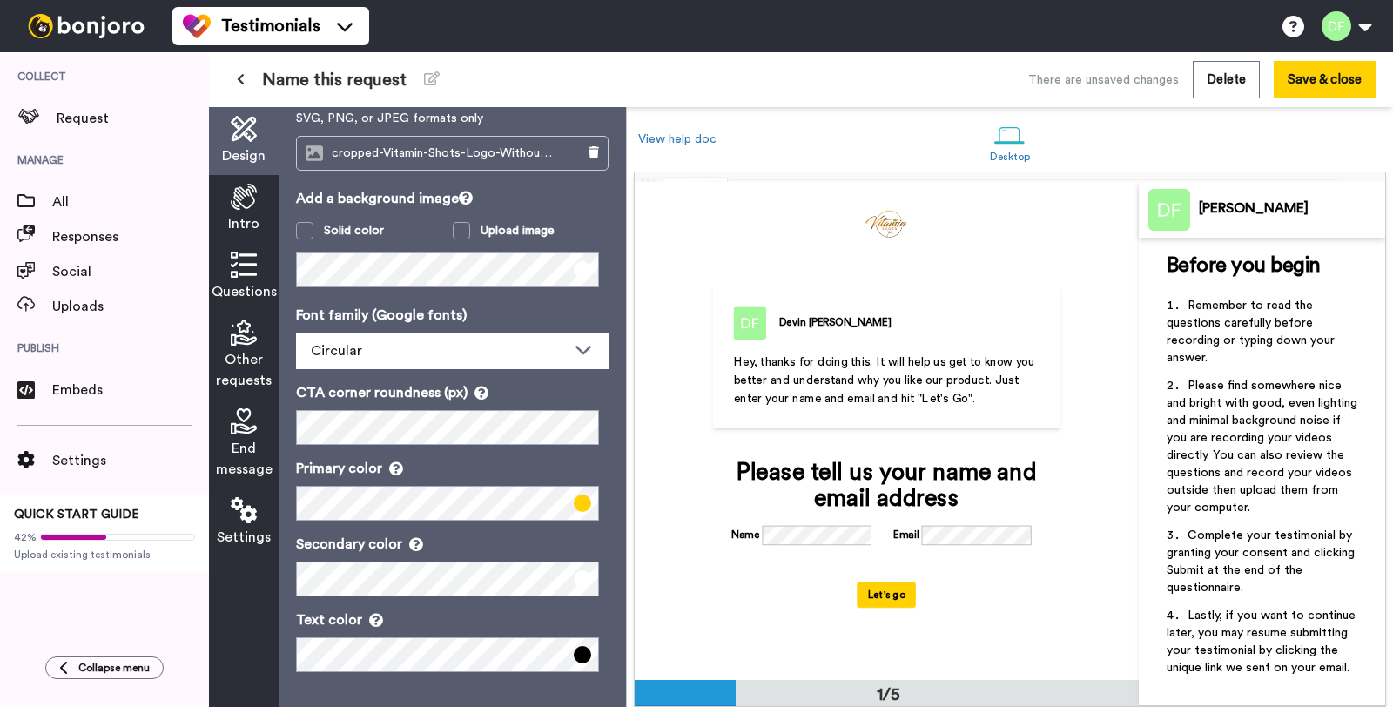
click at [839, 294] on div "Devin Feldman Hey, thanks for doing this. It will help us get to know you bette…" at bounding box center [886, 357] width 347 height 143
click at [835, 342] on div "Devin Feldman Hey, thanks for doing this. It will help us get to know you bette…" at bounding box center [886, 357] width 347 height 143
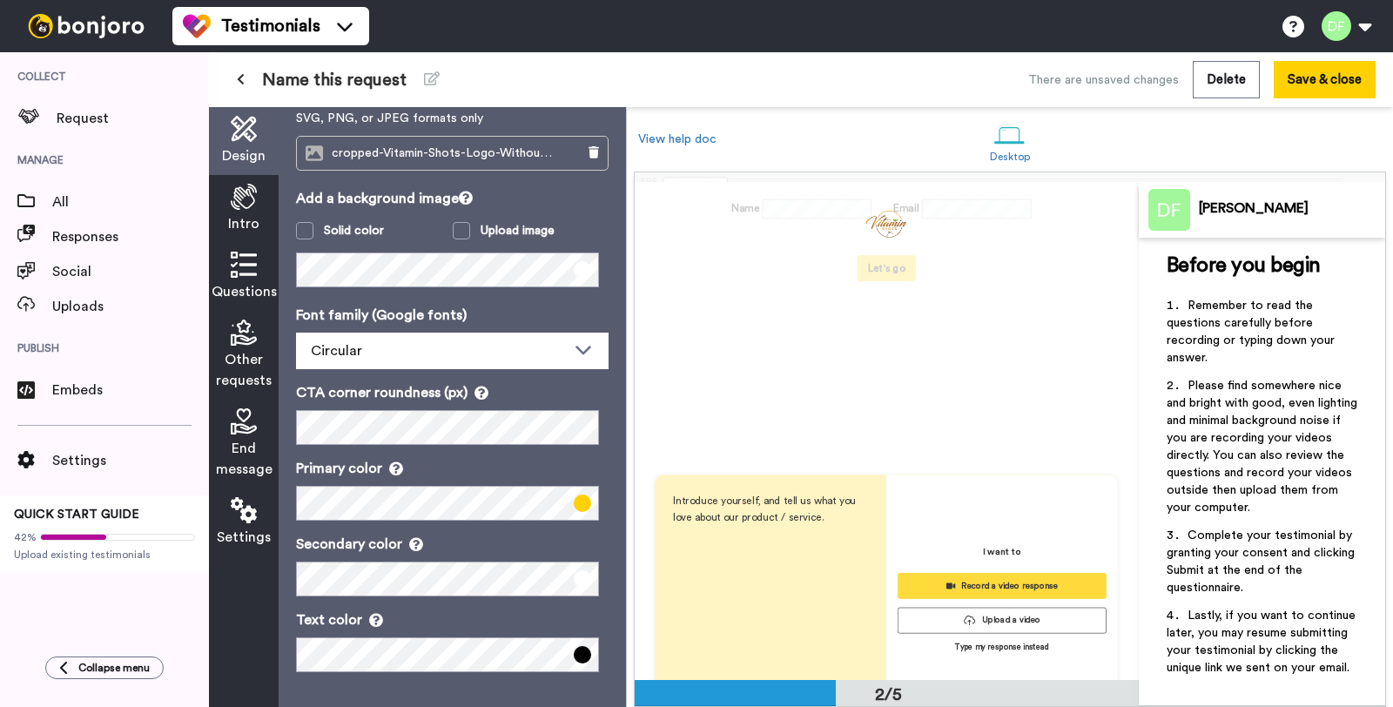
scroll to position [0, 0]
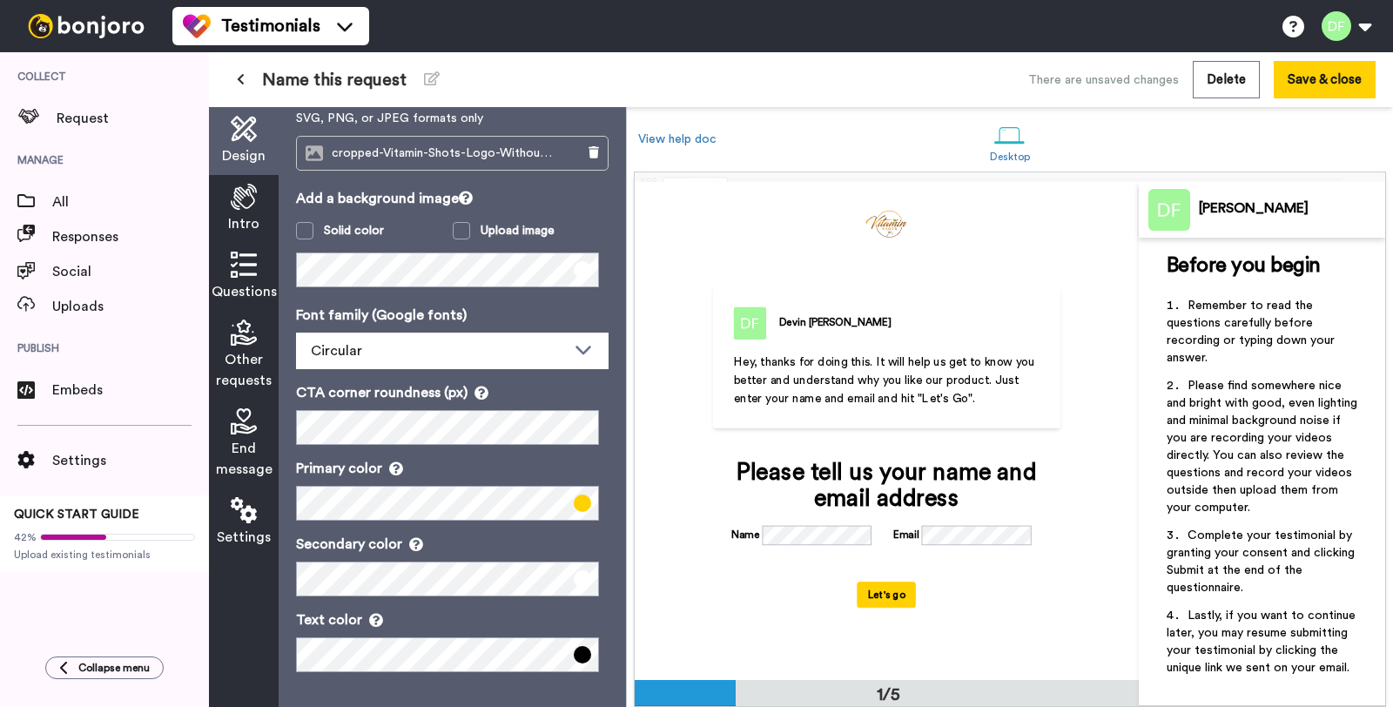
click at [1379, 379] on div "Before you begin ﻿ Remember to read the questions carefully before recording or…" at bounding box center [1262, 472] width 246 height 468
click at [1324, 363] on li "Remember to read the questions carefully before recording or typing down your a…" at bounding box center [1262, 337] width 191 height 80
drag, startPoint x: 1248, startPoint y: 287, endPoint x: 1244, endPoint y: 270, distance: 17.8
click at [1248, 283] on p "﻿" at bounding box center [1262, 287] width 191 height 17
click at [1241, 266] on span "Before you begin" at bounding box center [1244, 265] width 154 height 21
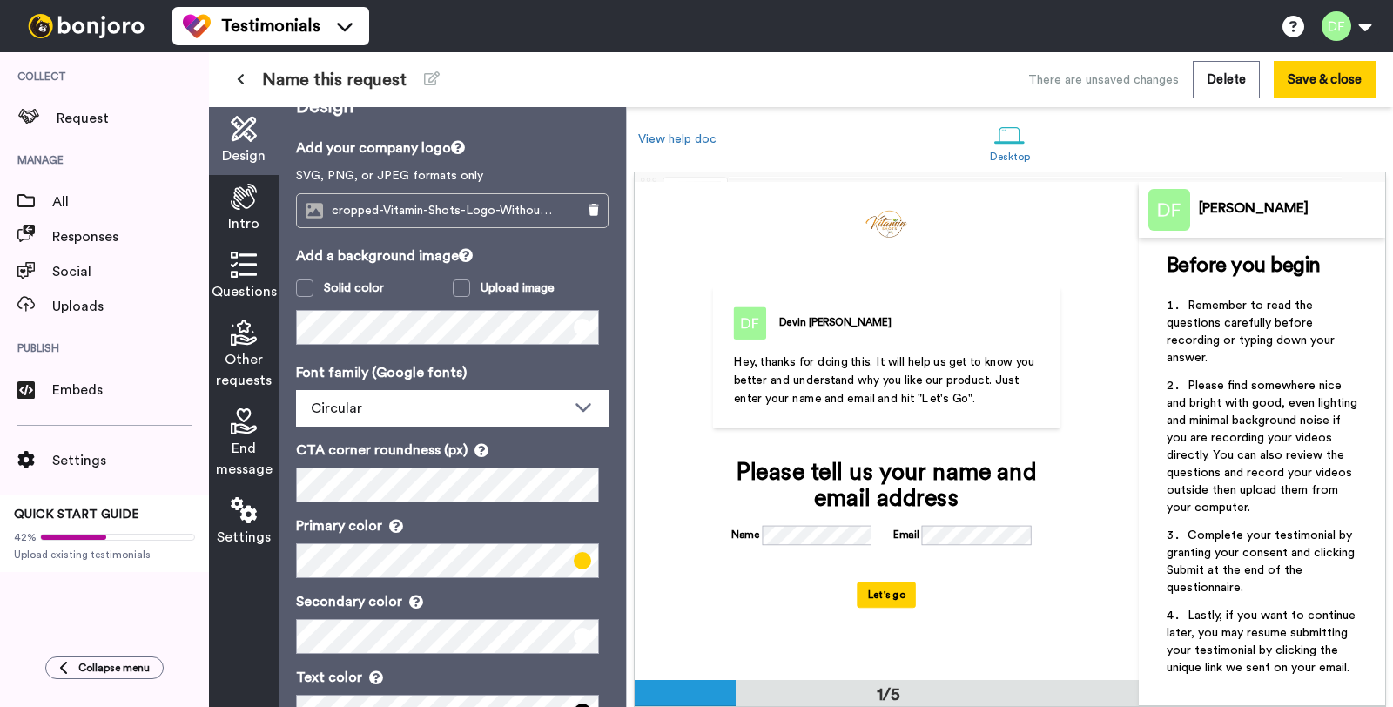
scroll to position [88, 0]
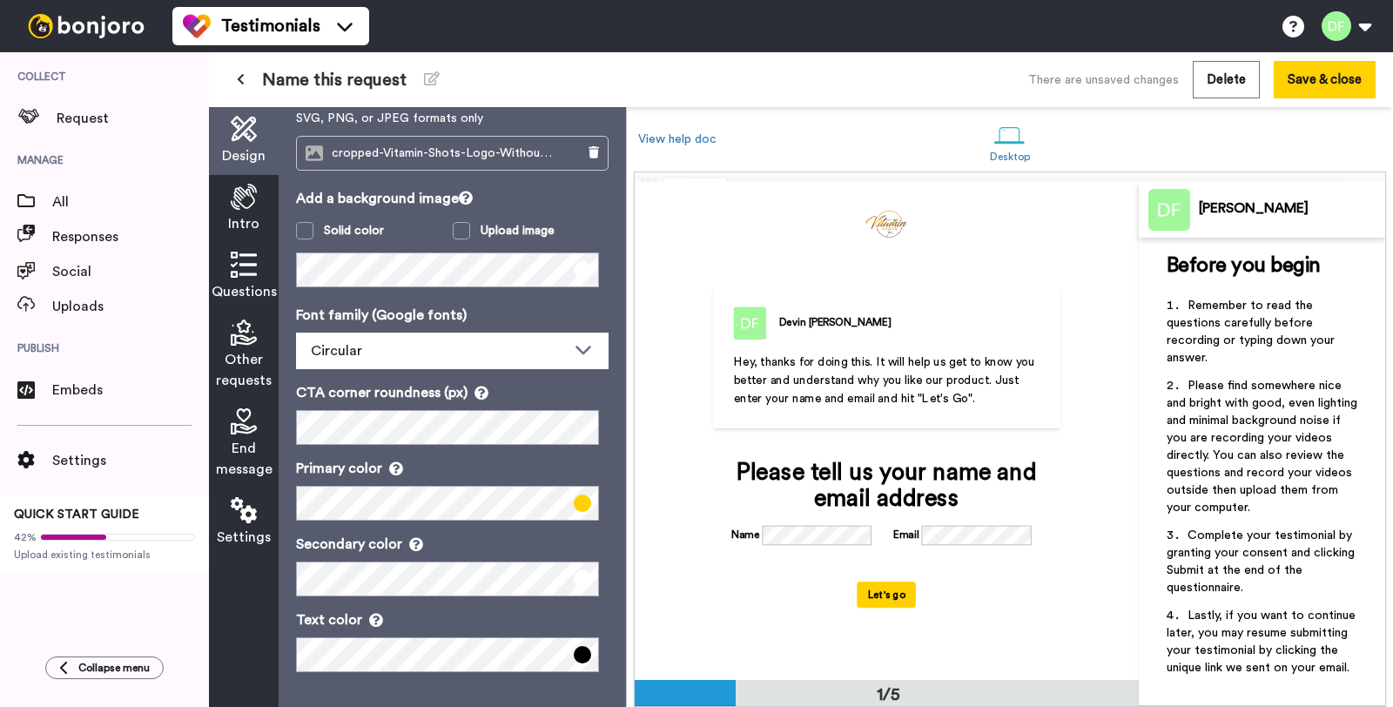
click at [251, 212] on div "Intro" at bounding box center [244, 209] width 70 height 68
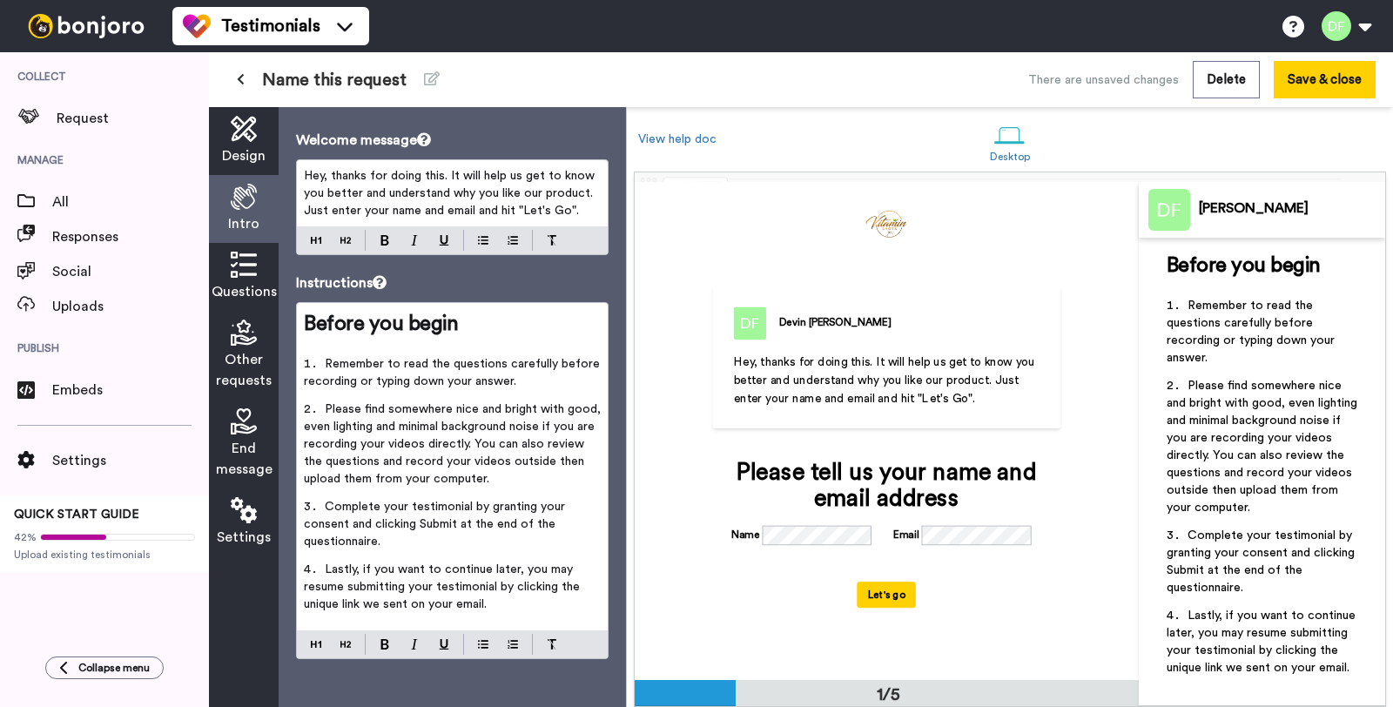
scroll to position [43, 0]
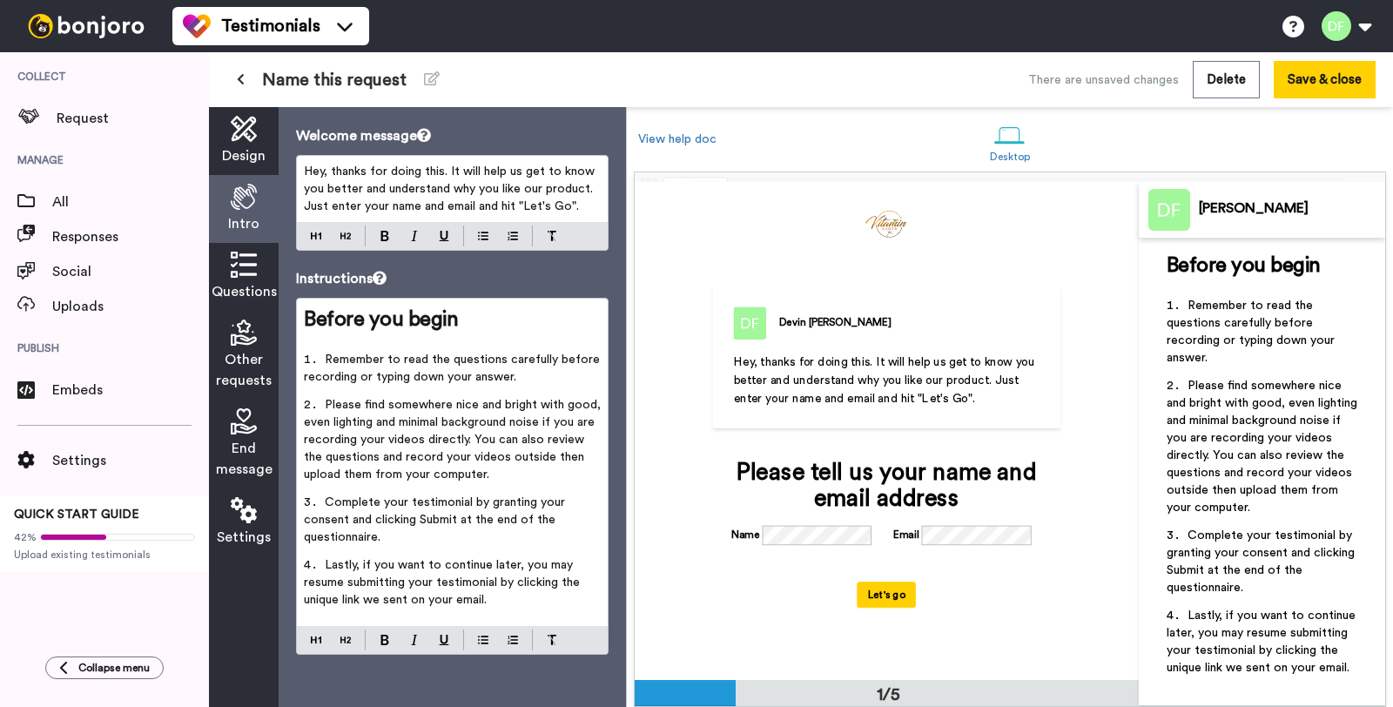
click at [375, 81] on span "Name this request" at bounding box center [334, 80] width 145 height 24
click at [427, 76] on icon at bounding box center [432, 78] width 16 height 14
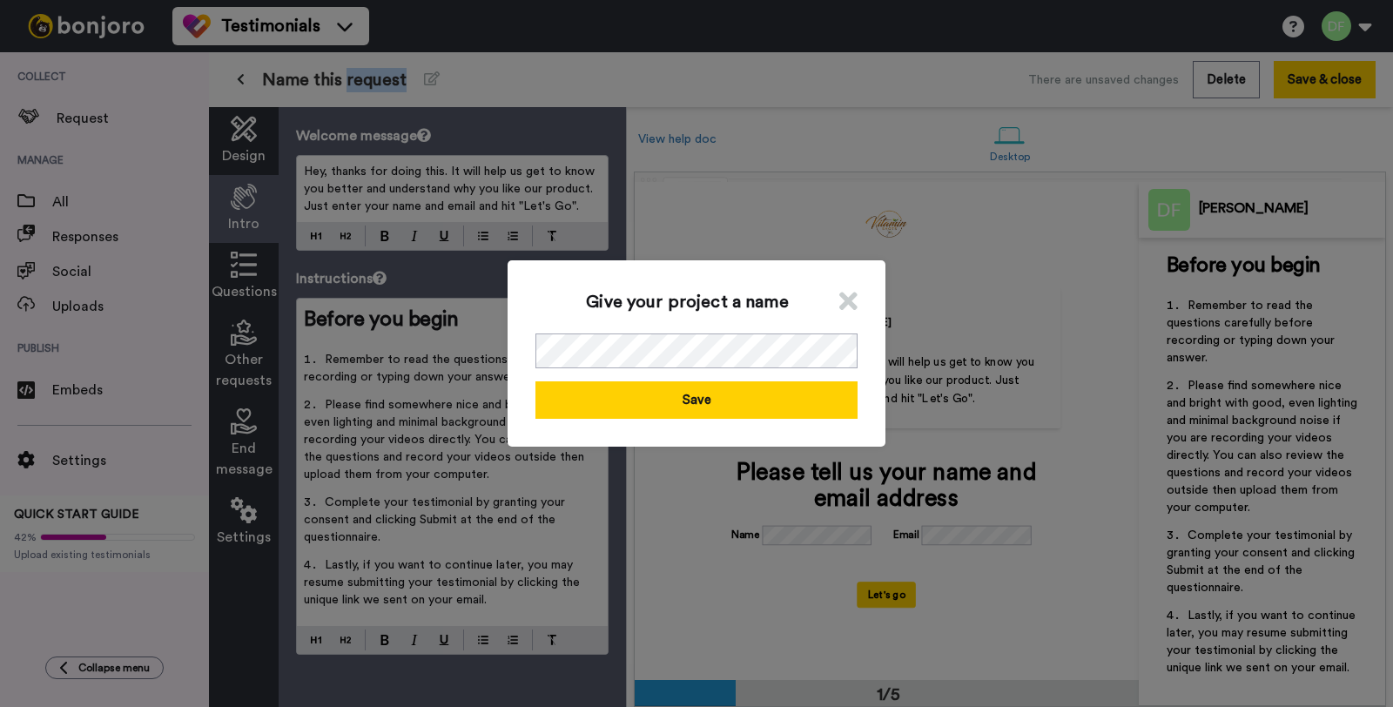
click at [850, 294] on icon at bounding box center [848, 301] width 18 height 26
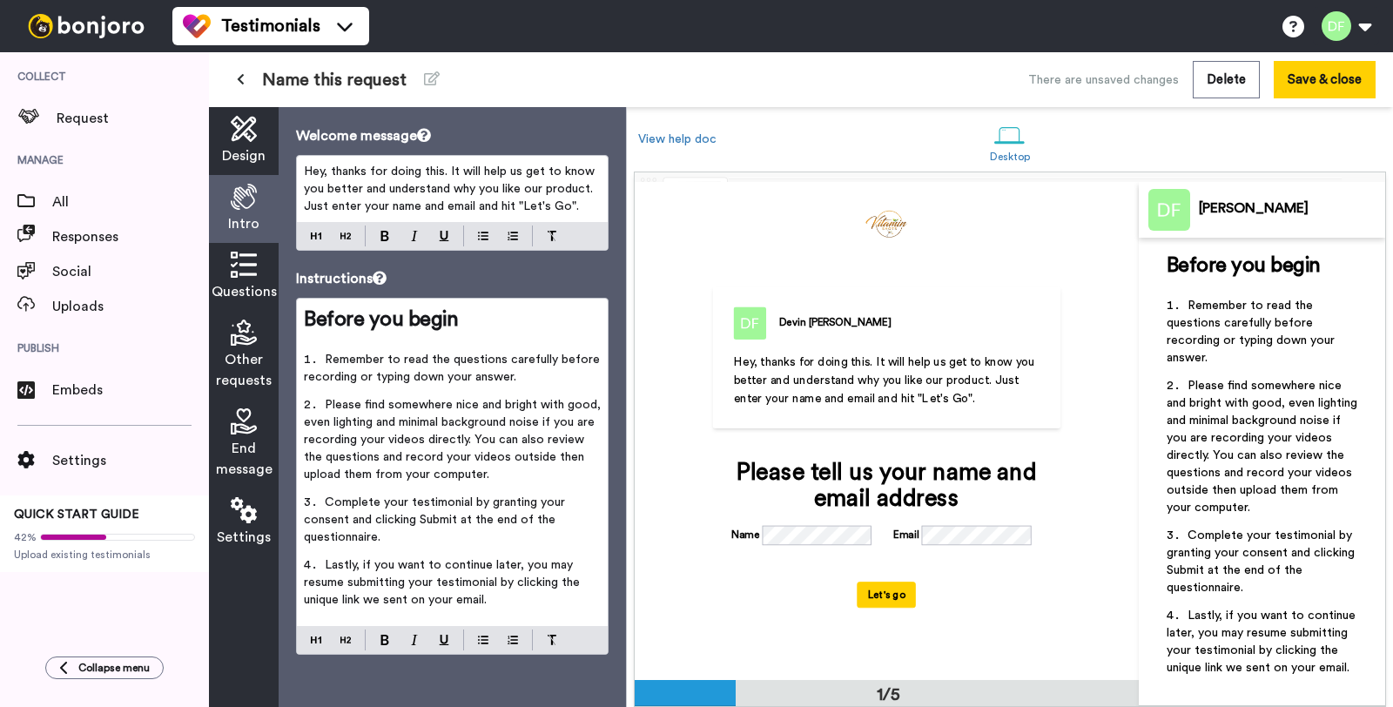
click at [813, 320] on div "Devin Feldman" at bounding box center [834, 323] width 111 height 16
click at [811, 292] on div "Devin Feldman Hey, thanks for doing this. It will help us get to know you bette…" at bounding box center [886, 357] width 347 height 143
click at [1015, 131] on div at bounding box center [1009, 135] width 30 height 30
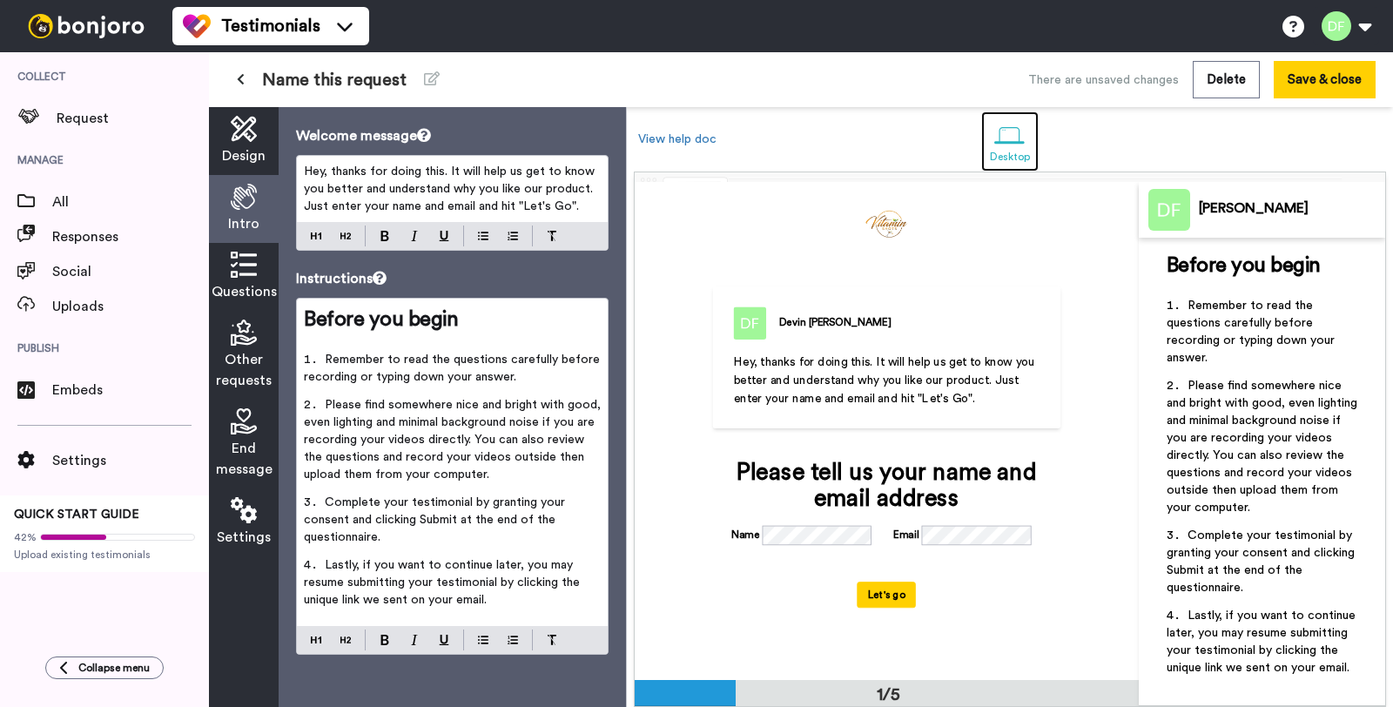
click at [1014, 131] on div at bounding box center [1009, 135] width 30 height 30
click at [246, 264] on icon at bounding box center [244, 265] width 26 height 26
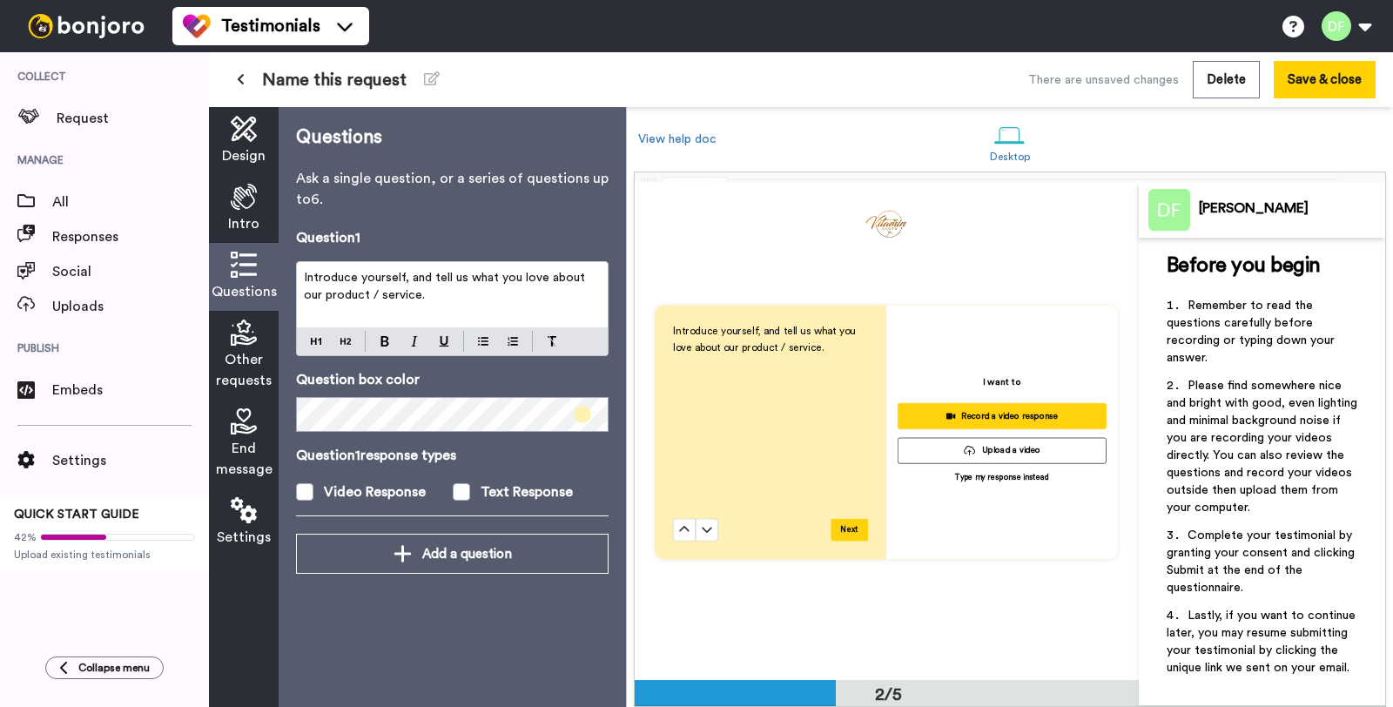
scroll to position [497, 0]
click at [248, 327] on icon at bounding box center [244, 333] width 26 height 26
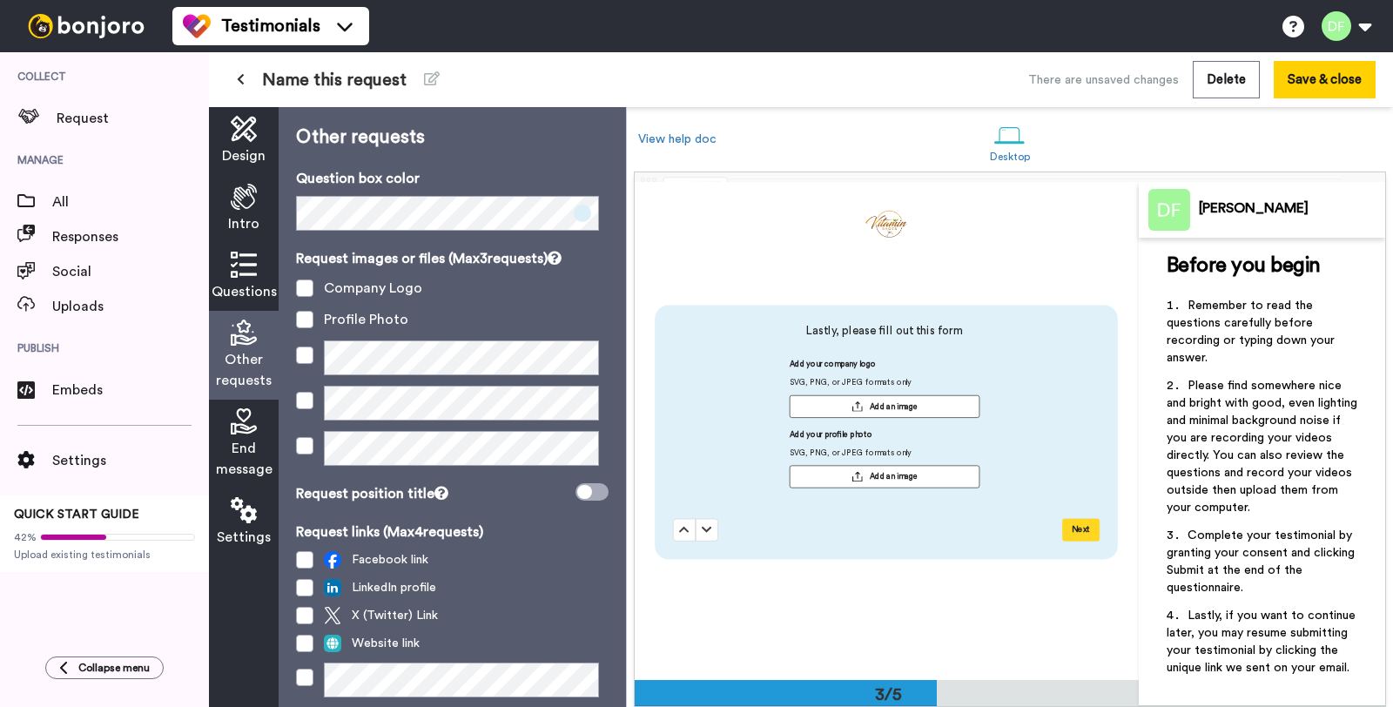
scroll to position [994, 0]
click at [374, 286] on div "Company Logo" at bounding box center [373, 288] width 98 height 21
click at [313, 288] on span at bounding box center [304, 287] width 17 height 17
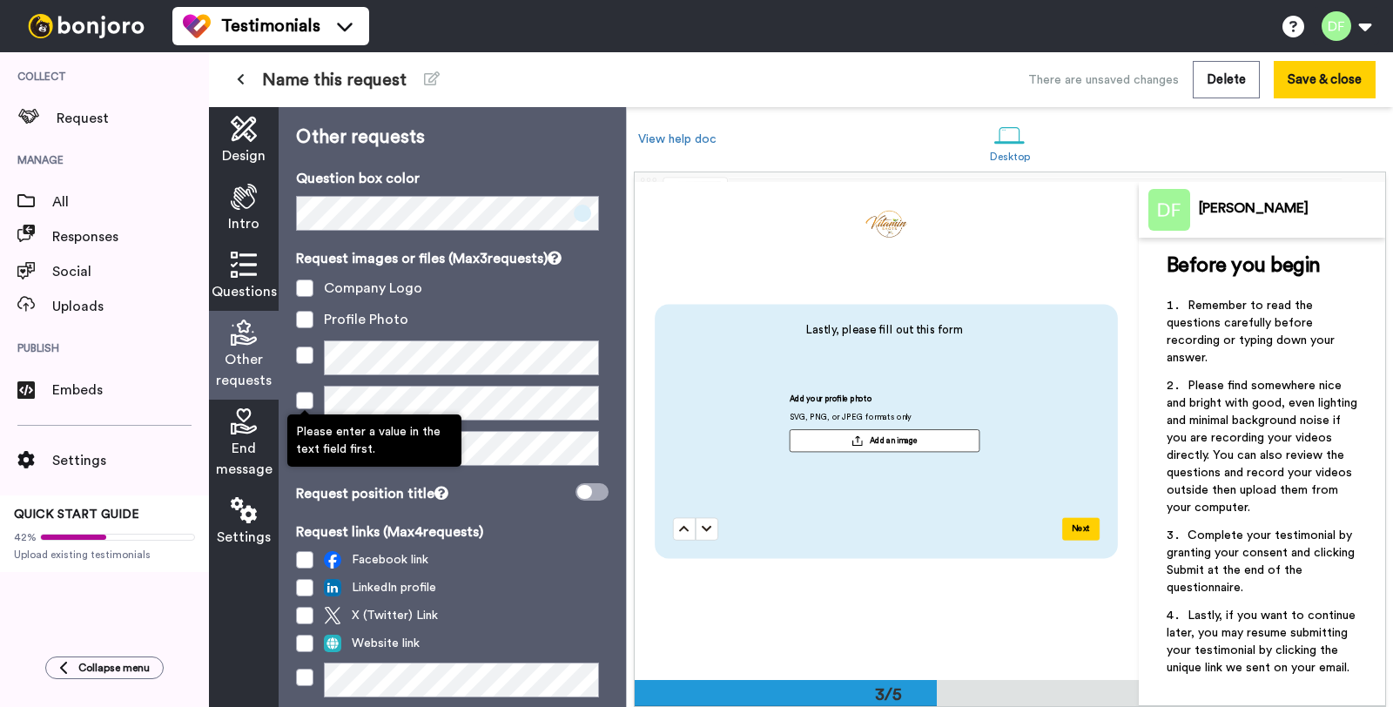
click at [306, 407] on span at bounding box center [304, 400] width 17 height 17
click at [306, 403] on span at bounding box center [304, 400] width 17 height 17
click at [296, 400] on span at bounding box center [304, 402] width 17 height 17
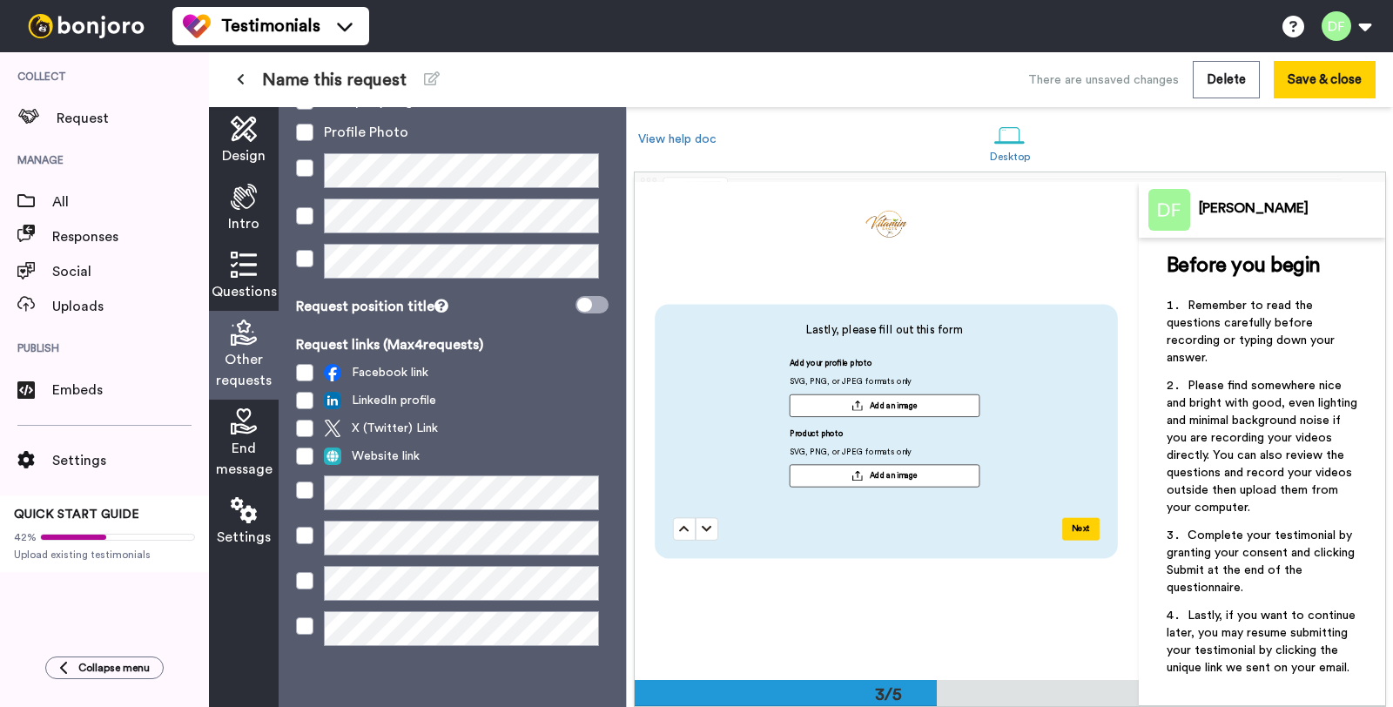
scroll to position [189, 0]
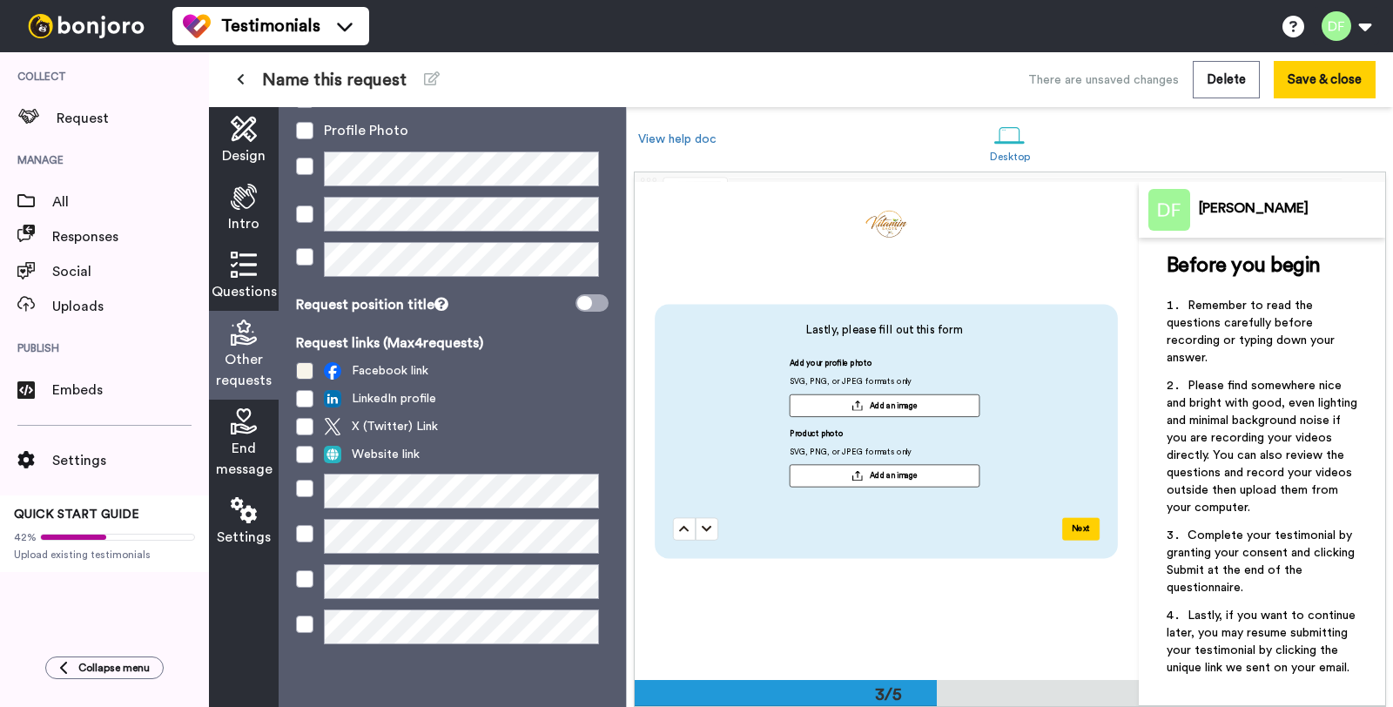
click at [307, 378] on span at bounding box center [304, 370] width 17 height 17
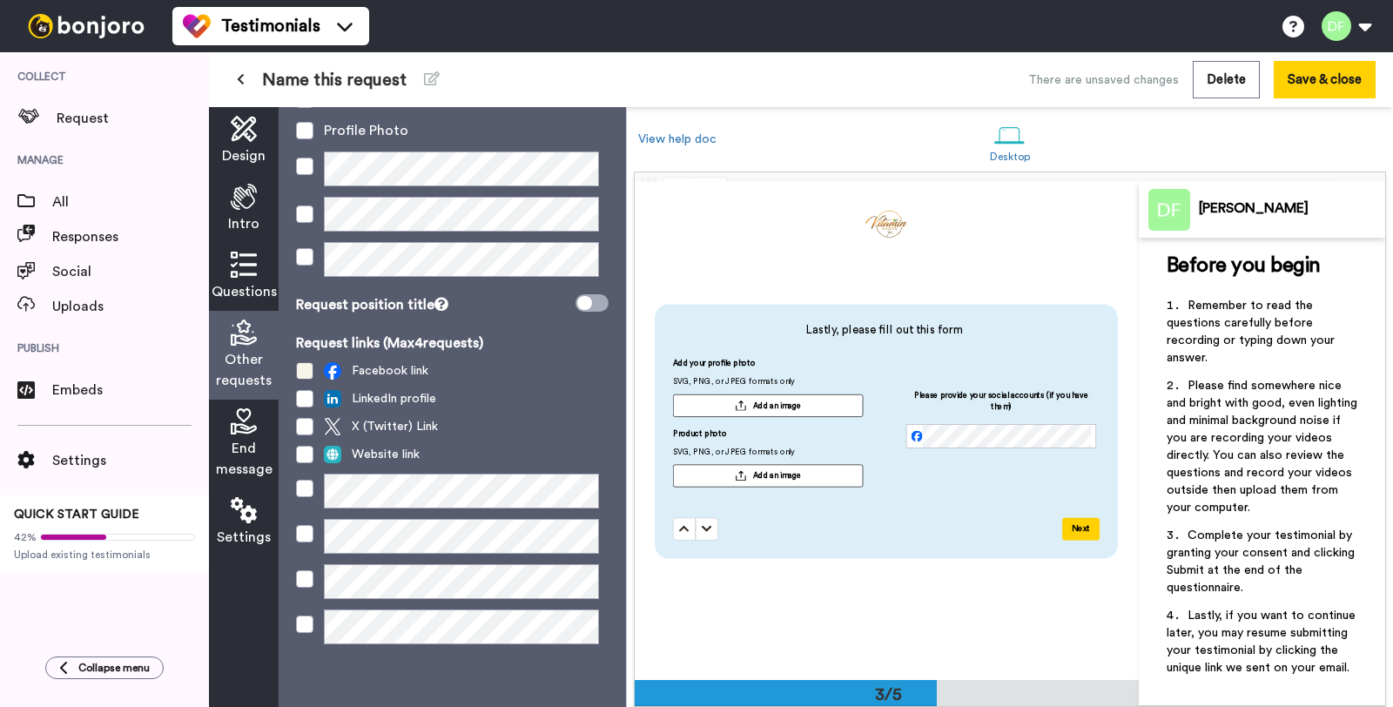
click at [310, 375] on span at bounding box center [304, 370] width 17 height 17
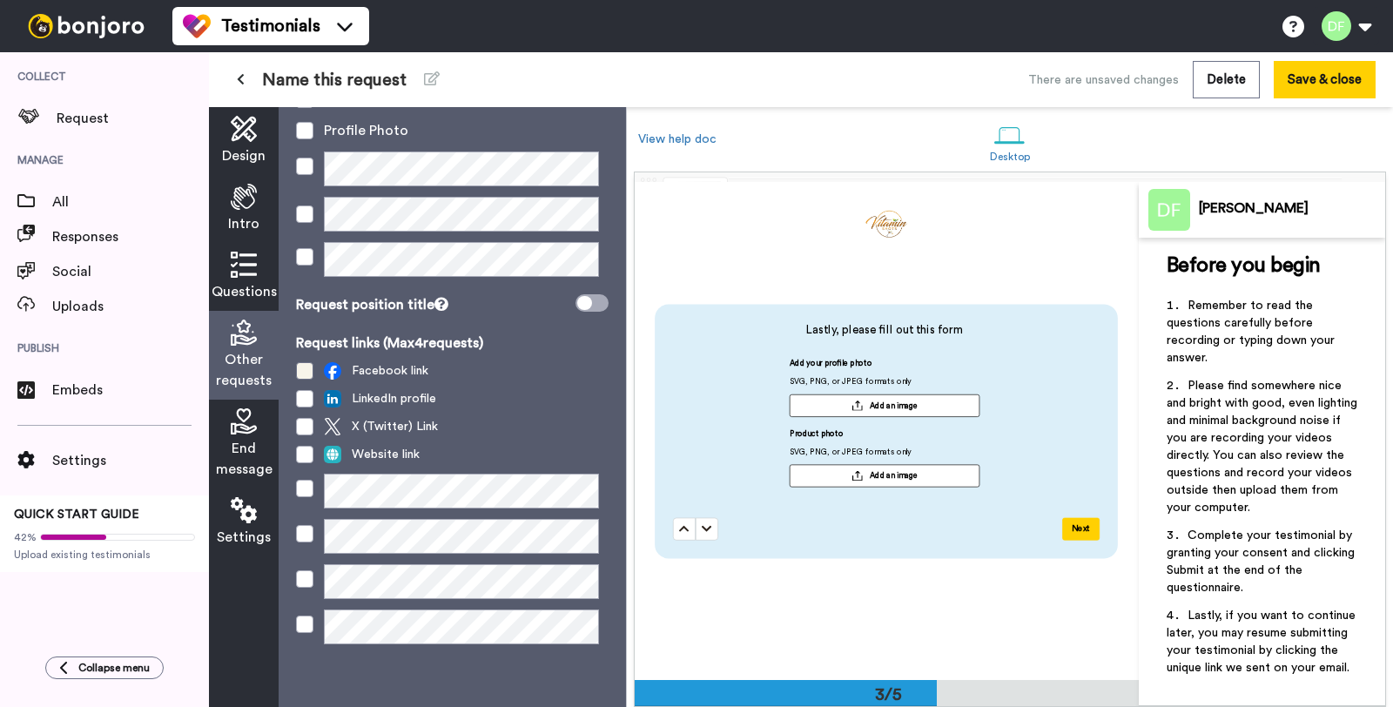
click at [305, 377] on span at bounding box center [304, 370] width 17 height 17
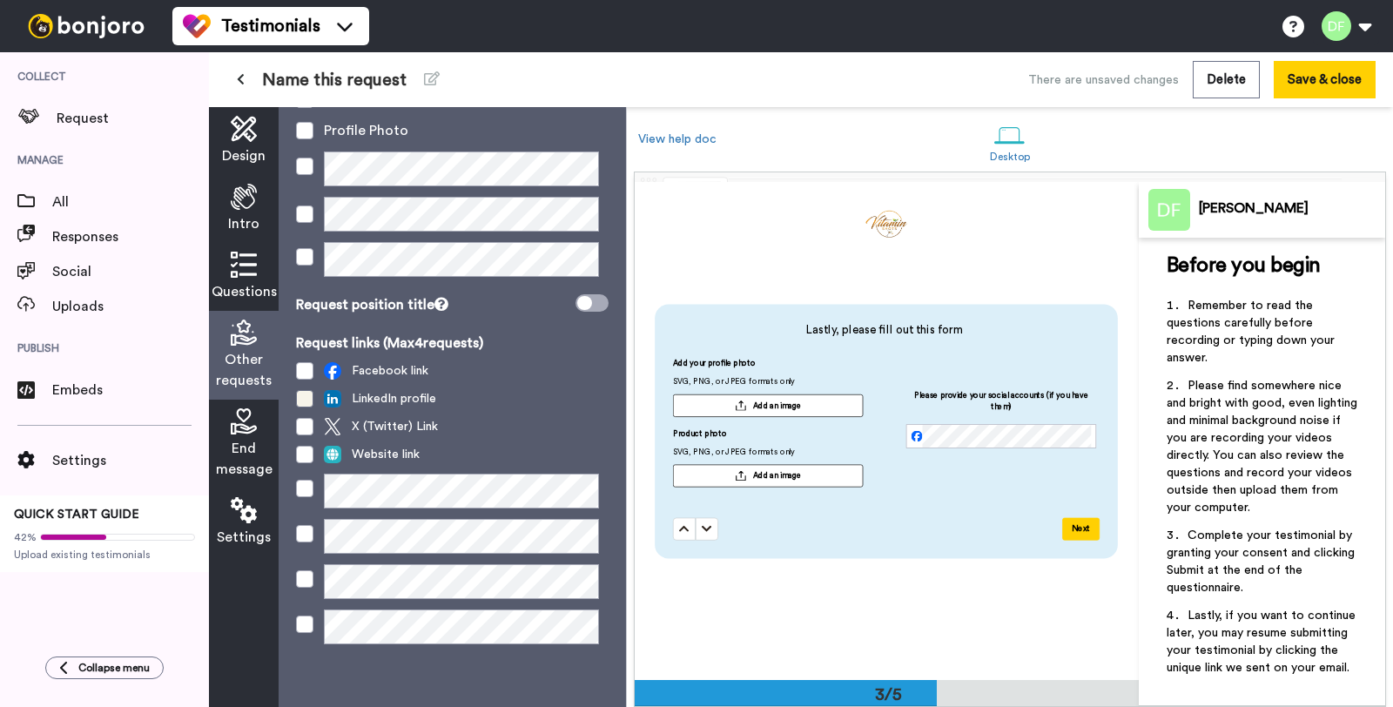
click at [308, 395] on span at bounding box center [304, 398] width 17 height 17
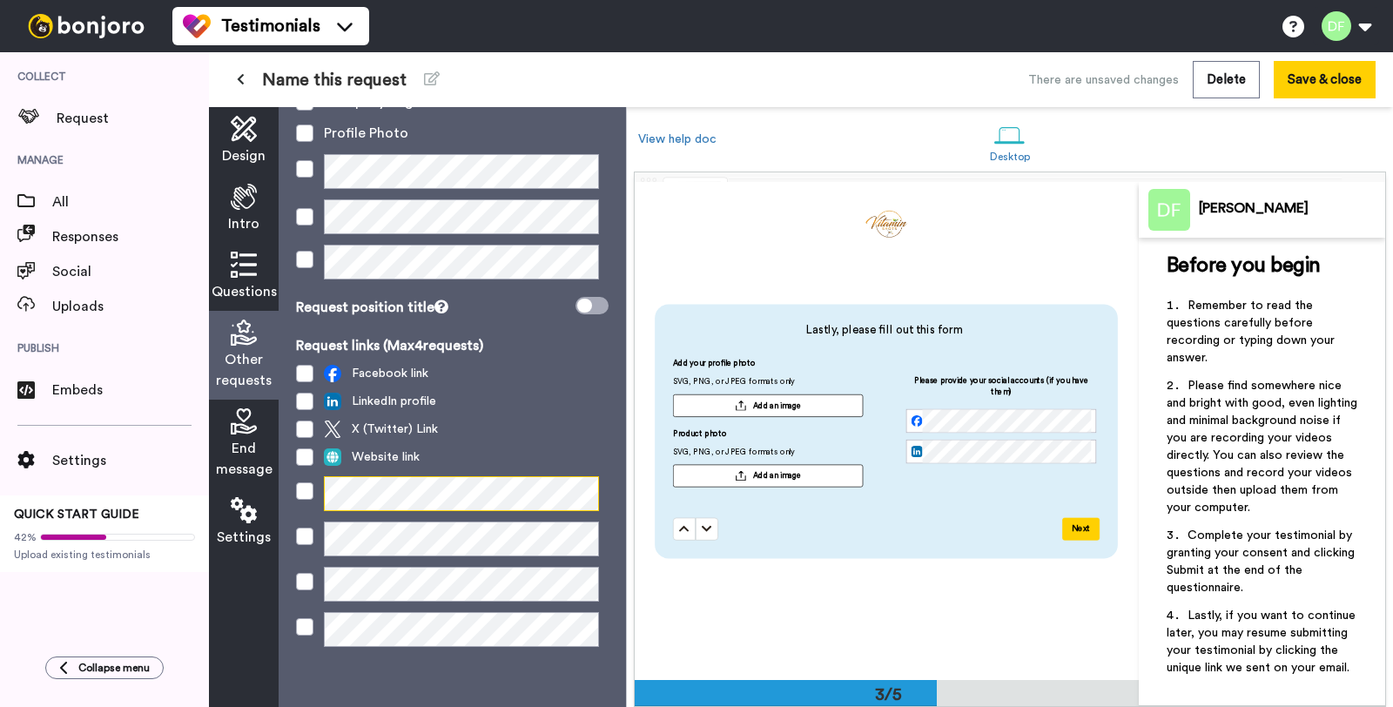
scroll to position [185, 0]
click at [240, 443] on span "End message" at bounding box center [244, 459] width 57 height 42
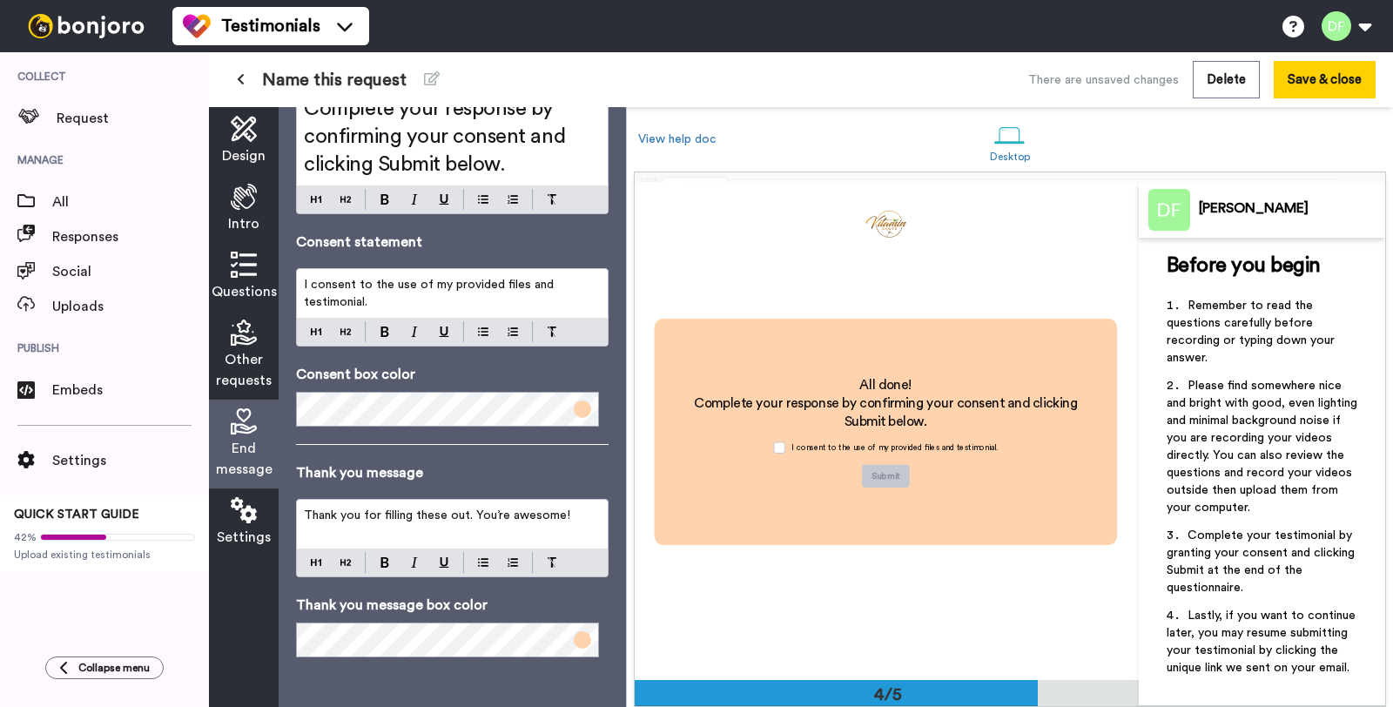
scroll to position [148, 0]
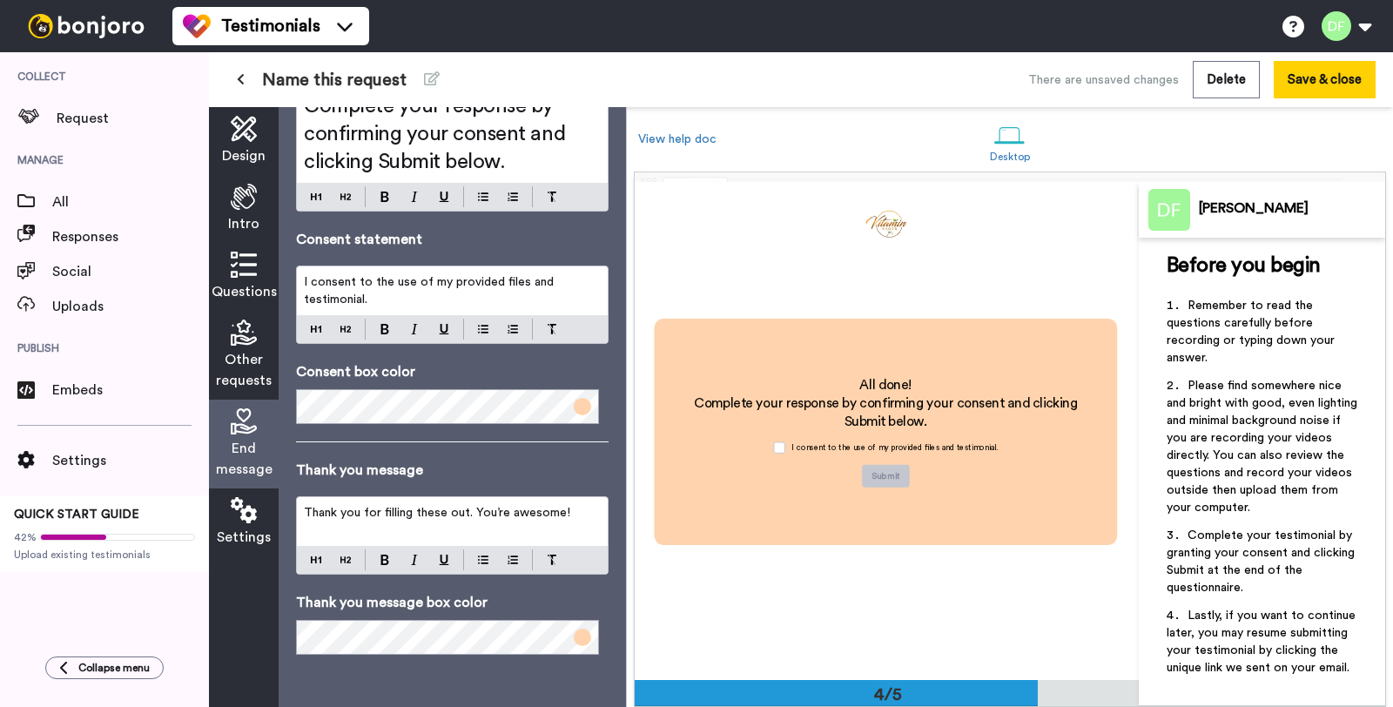
click at [261, 502] on div "Settings" at bounding box center [244, 522] width 70 height 68
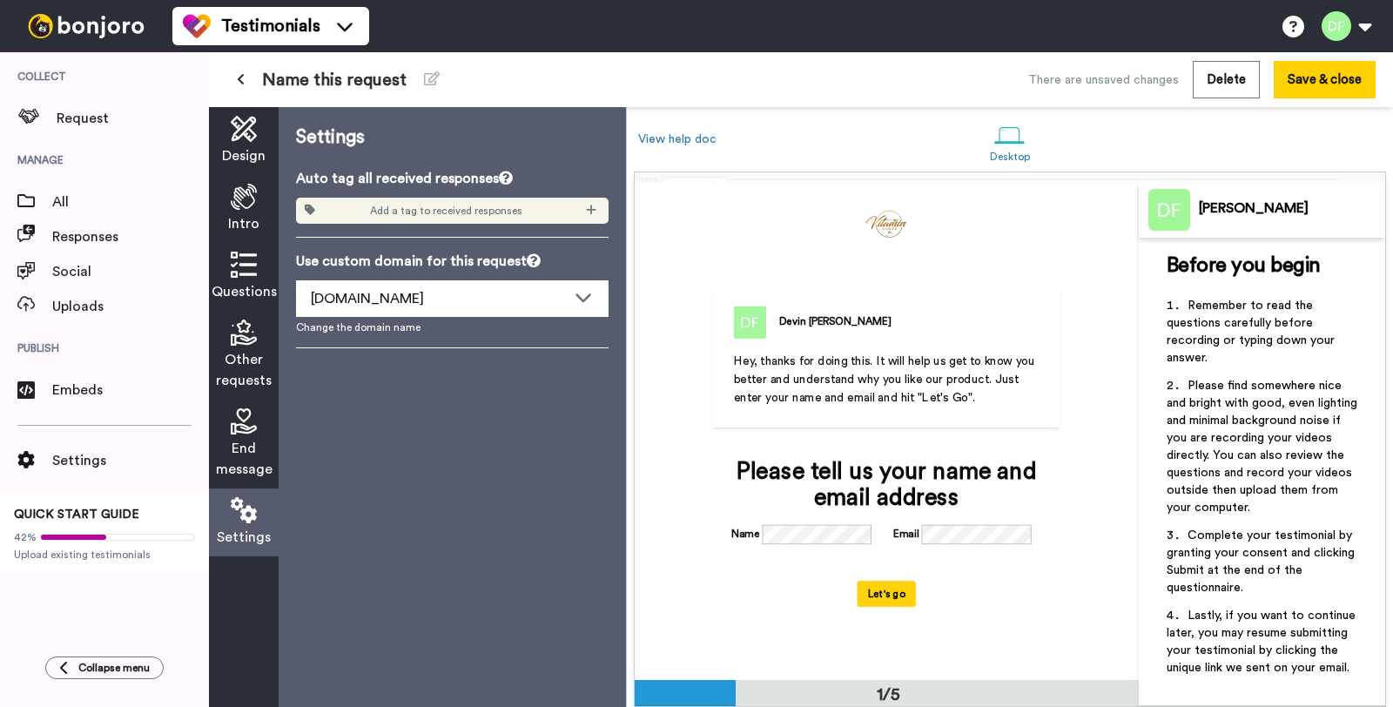
scroll to position [0, 0]
click at [436, 219] on div "Add a tag to received responses" at bounding box center [452, 211] width 313 height 26
click at [446, 214] on span "Add a tag to received responses" at bounding box center [446, 211] width 152 height 14
click at [592, 211] on icon at bounding box center [591, 210] width 10 height 10
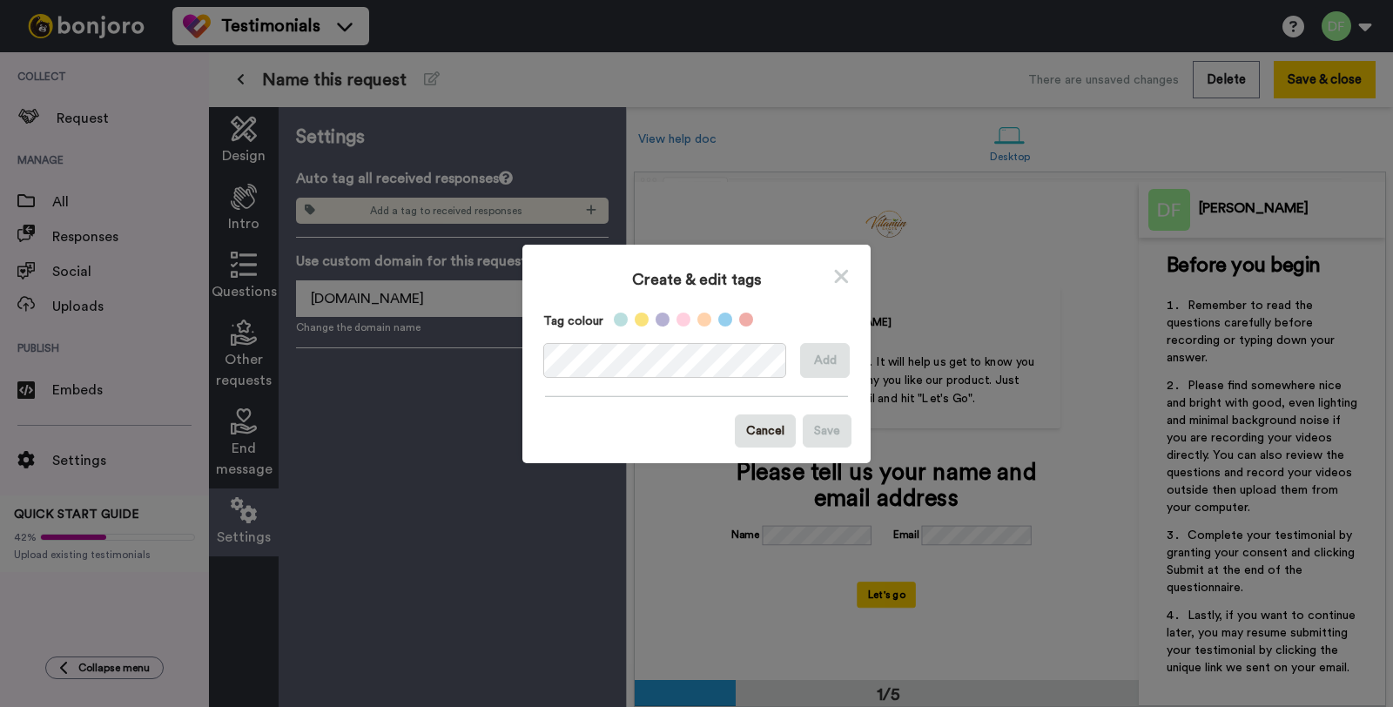
click at [489, 373] on div "Create & edit tags Tag colour Add Cancel Save" at bounding box center [696, 353] width 1393 height 707
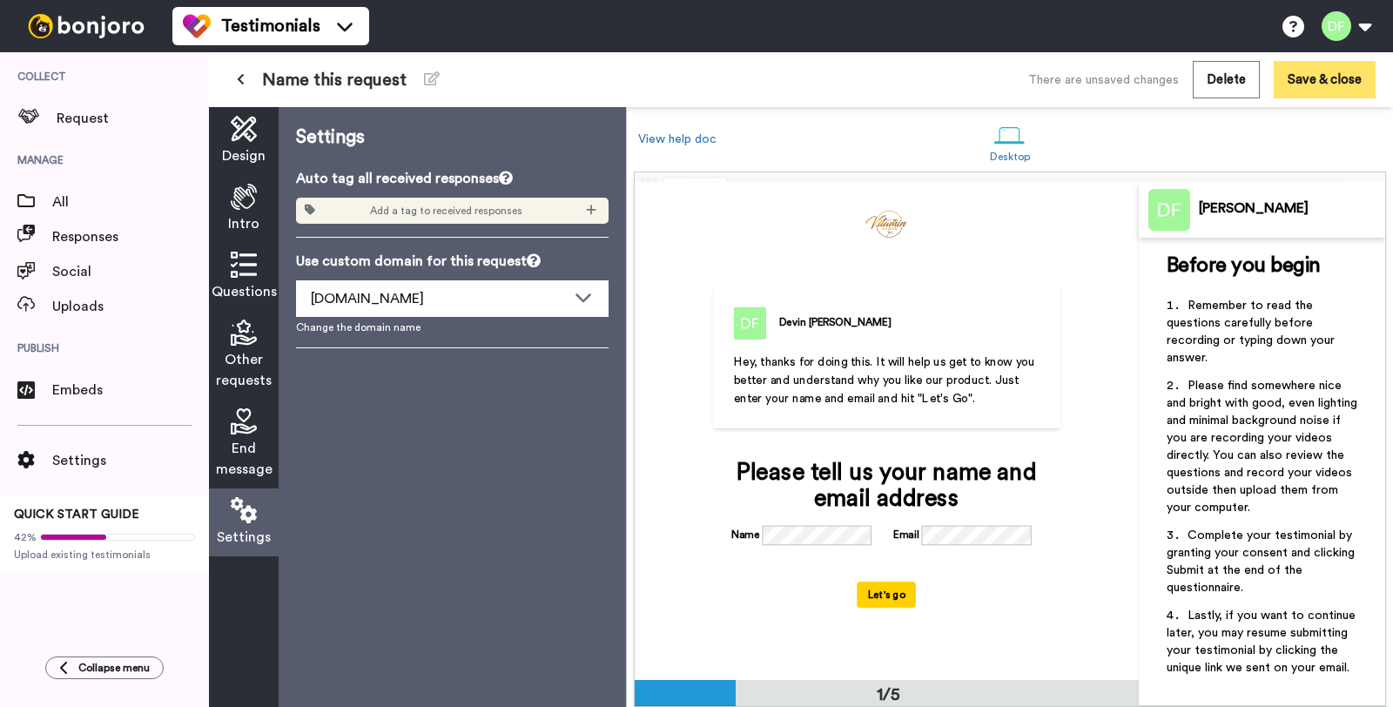
click at [1327, 79] on button "Save & close" at bounding box center [1325, 79] width 102 height 37
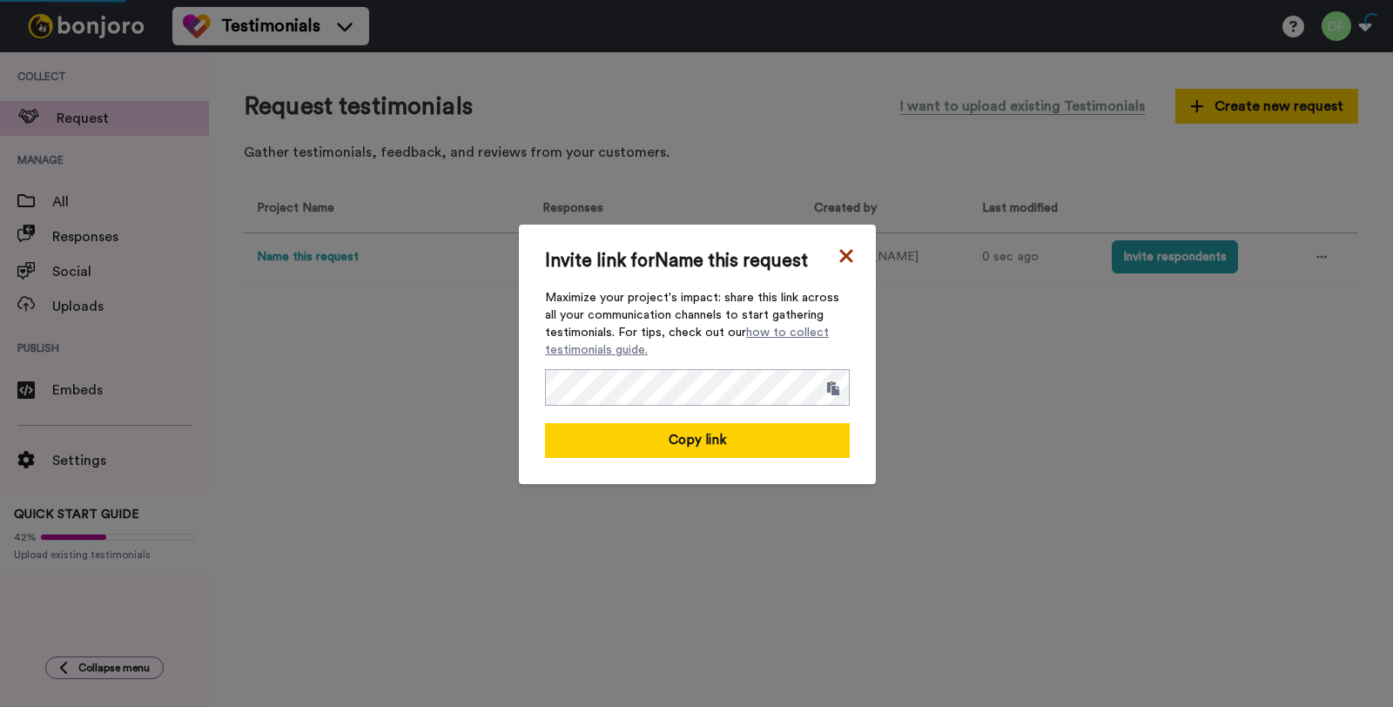
click at [838, 246] on icon at bounding box center [846, 256] width 17 height 21
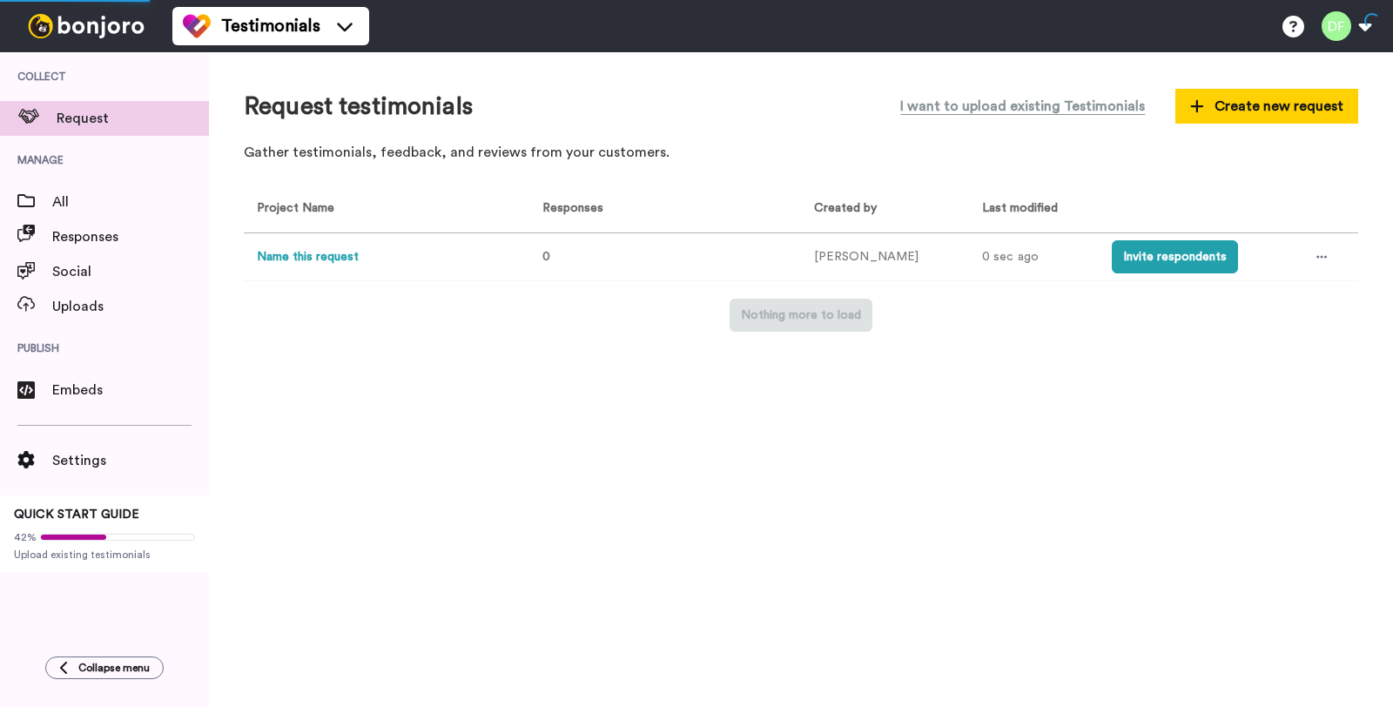
click at [847, 252] on td "Devin Feldman" at bounding box center [885, 257] width 168 height 48
click at [905, 356] on div "Request testimonials I want to upload existing Testimonials Create new request …" at bounding box center [801, 379] width 1184 height 655
click at [127, 448] on div "Settings" at bounding box center [104, 460] width 209 height 35
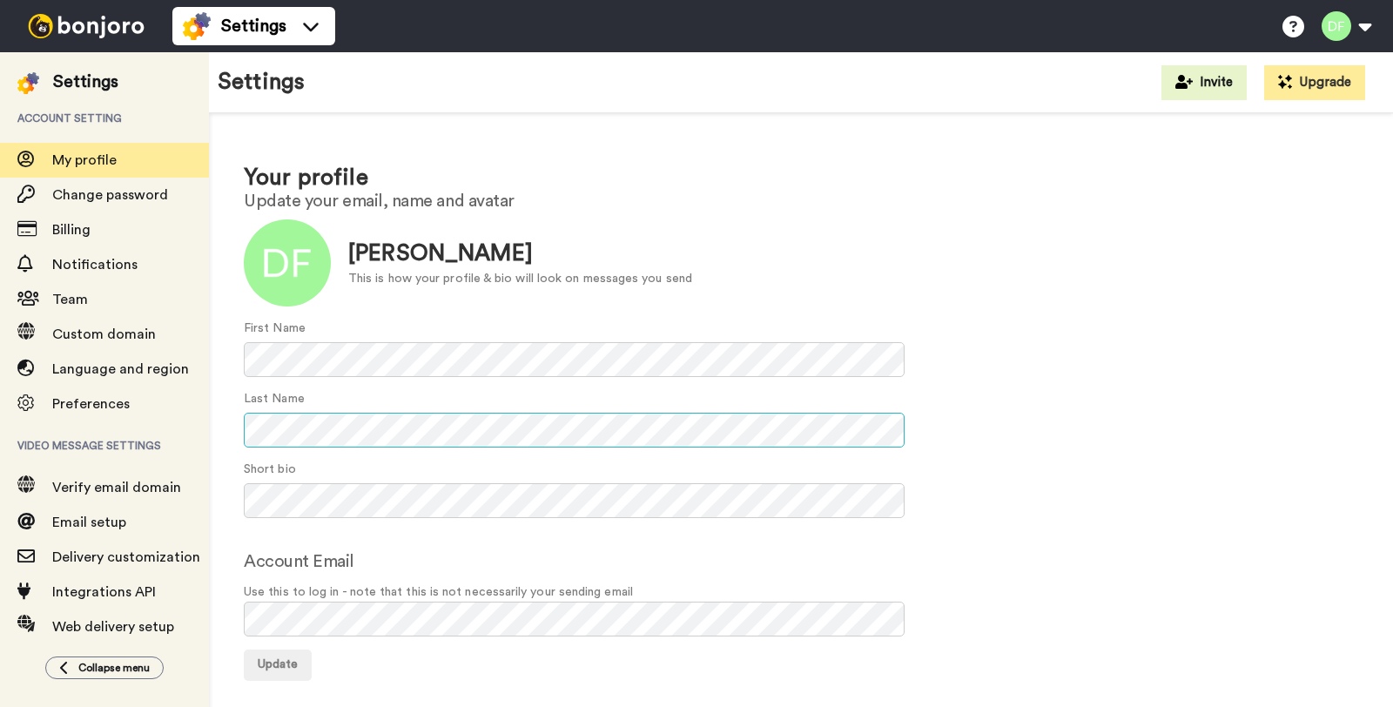
click at [1392, 380] on div "Your profile Update your email, name and avatar Update Devin Feldman This is ho…" at bounding box center [801, 415] width 1184 height 604
click at [286, 669] on span "Update" at bounding box center [278, 664] width 40 height 12
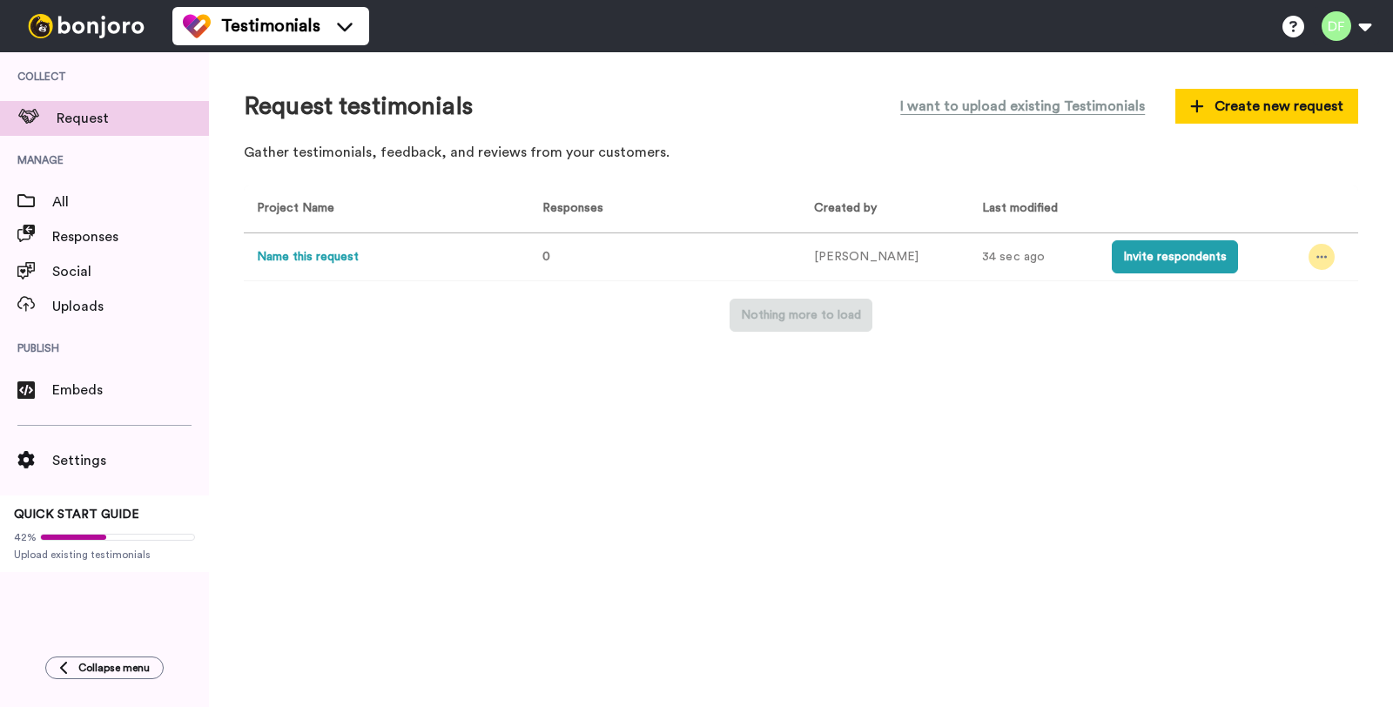
click at [1328, 264] on div at bounding box center [1322, 257] width 26 height 26
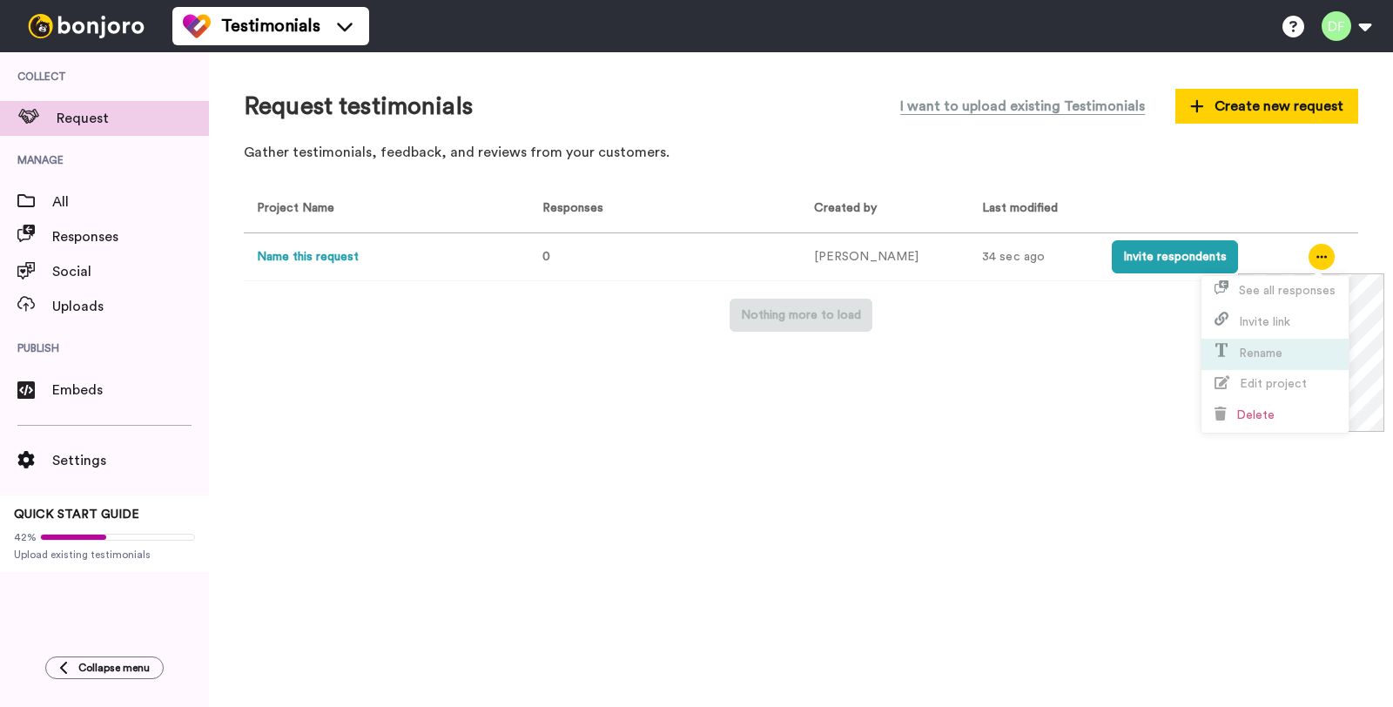
click at [1312, 346] on li "Rename" at bounding box center [1274, 354] width 147 height 31
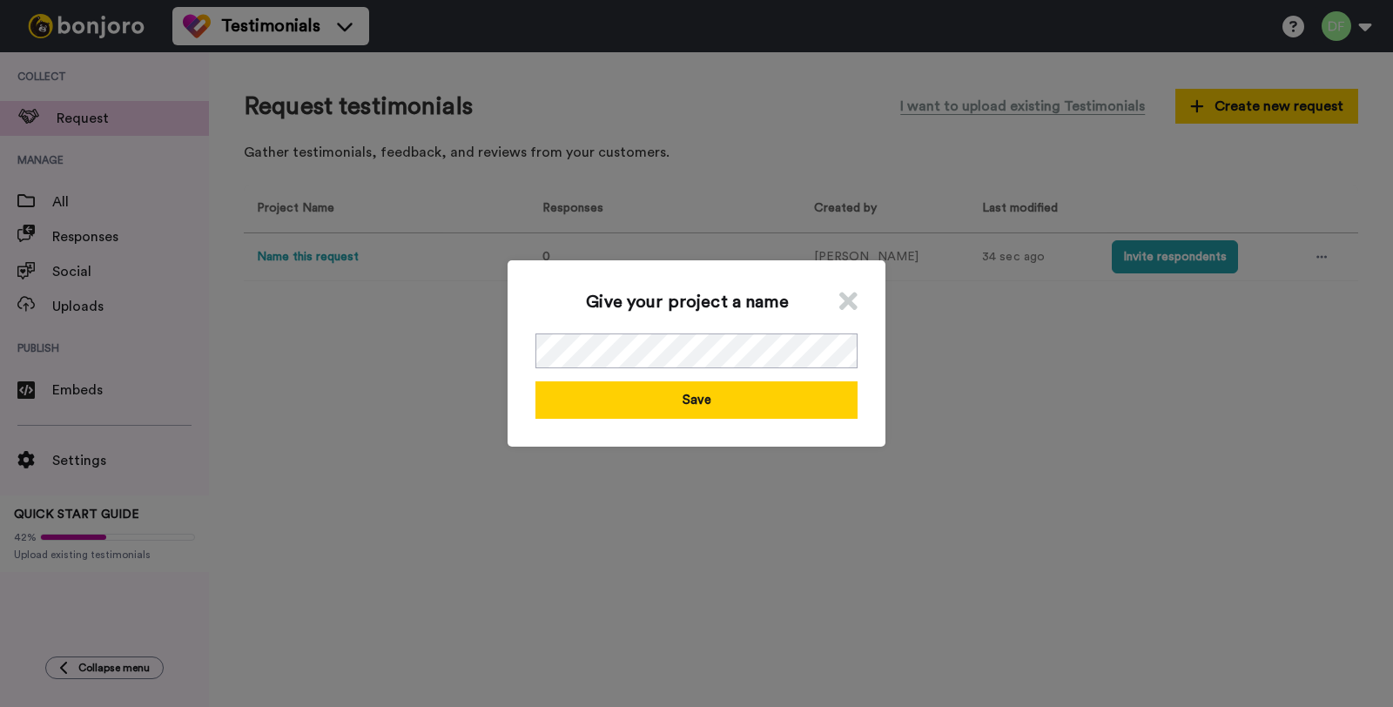
click at [845, 297] on icon at bounding box center [848, 301] width 18 height 26
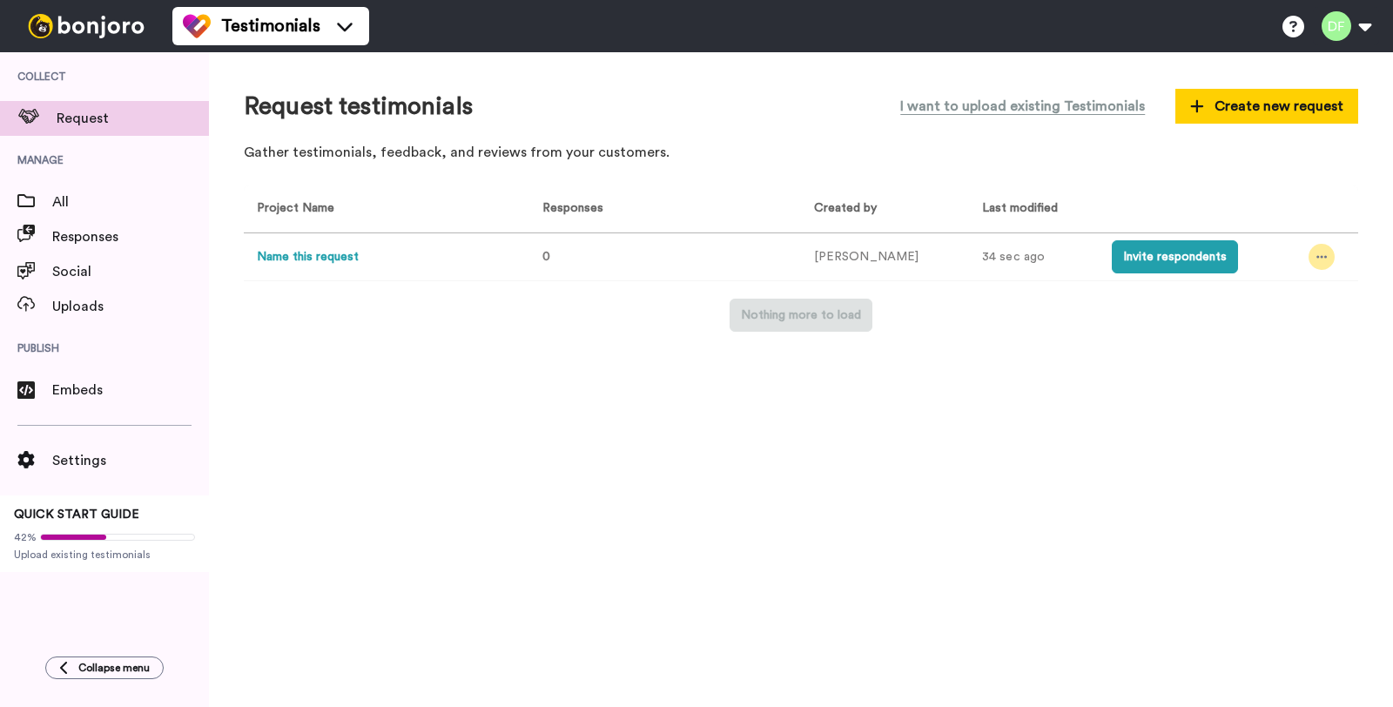
click at [1317, 257] on icon at bounding box center [1322, 257] width 10 height 3
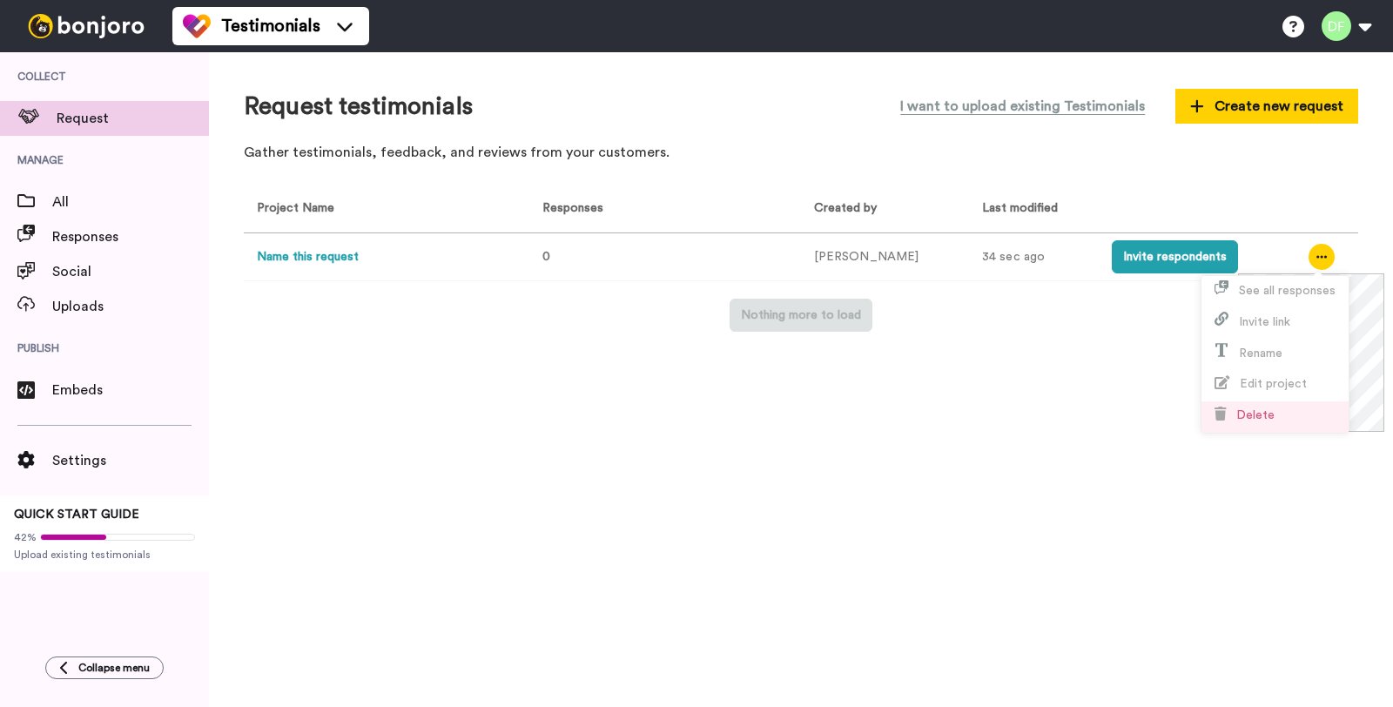
click at [1267, 402] on li "Delete" at bounding box center [1274, 416] width 147 height 31
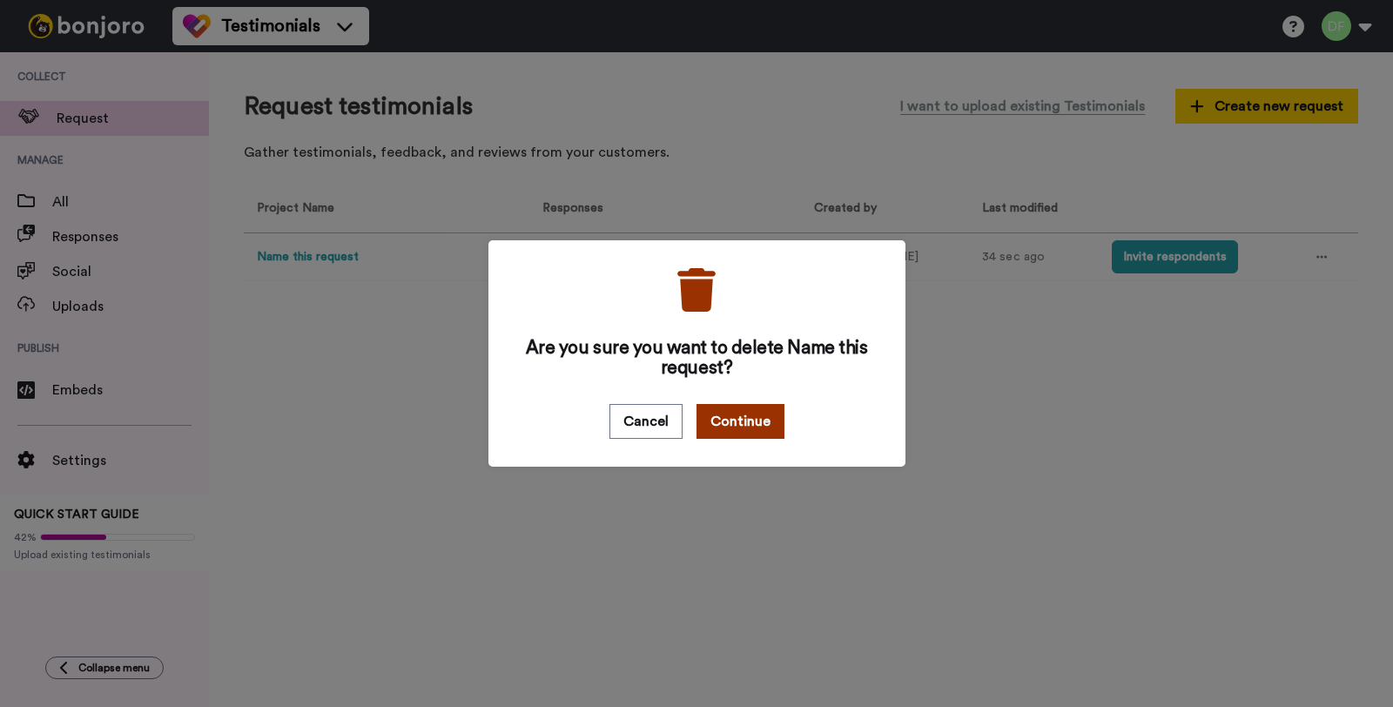
click at [718, 426] on button "Continue" at bounding box center [740, 421] width 88 height 35
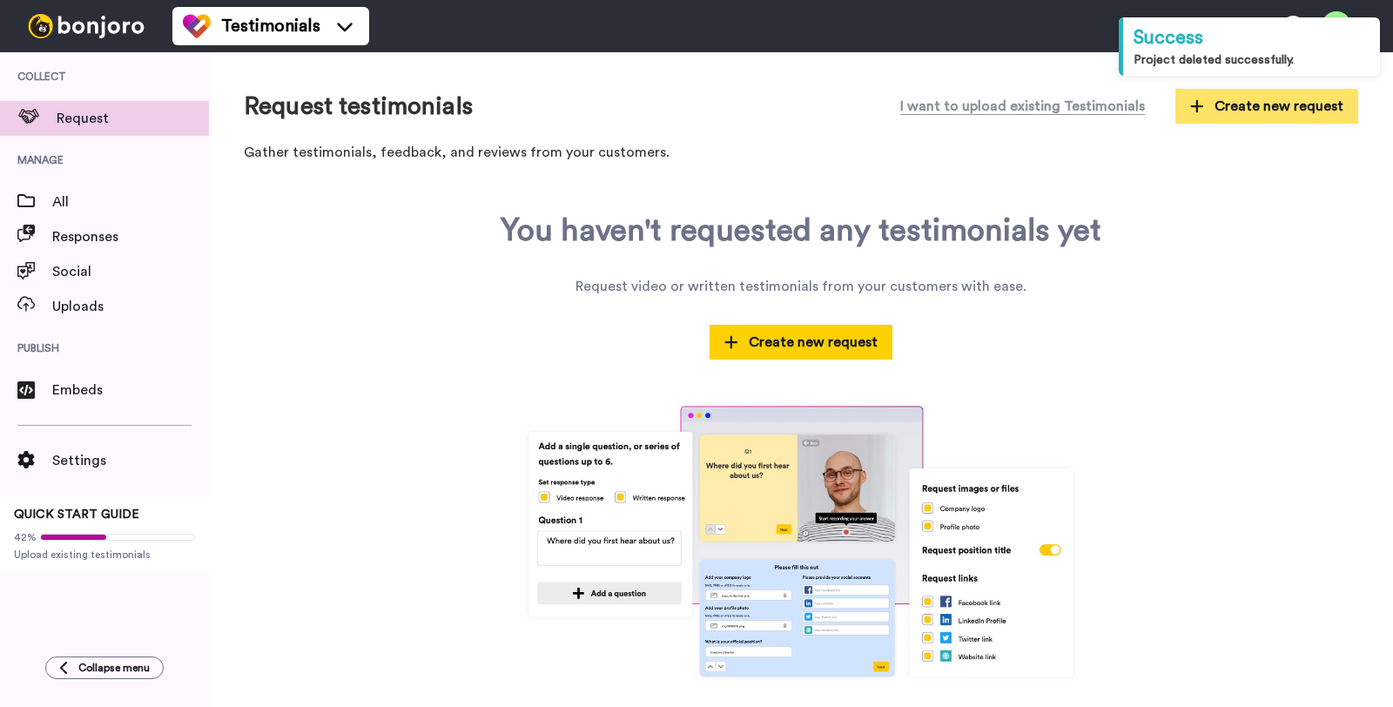
click at [1220, 109] on span "Create new request" at bounding box center [1266, 106] width 153 height 21
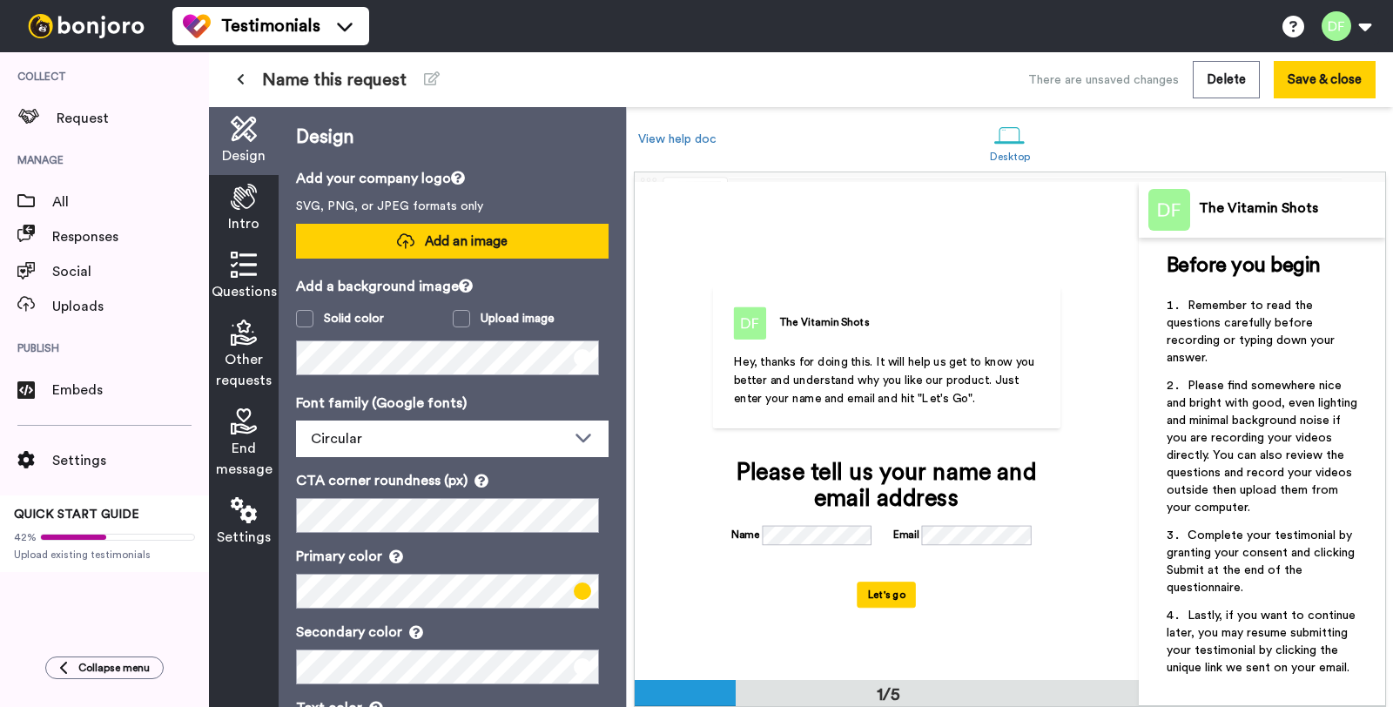
click at [465, 225] on button "Add an image" at bounding box center [452, 241] width 313 height 35
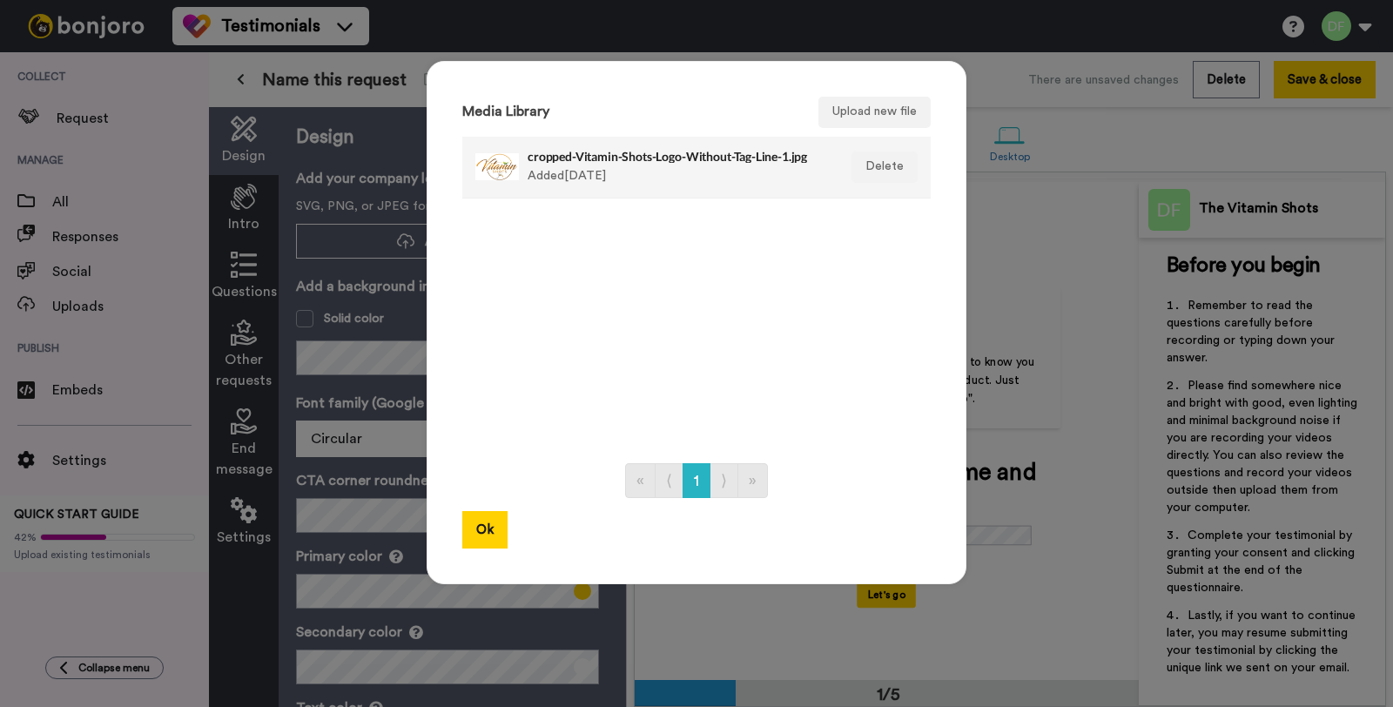
click at [826, 170] on li "cropped-Vitamin-Shots-Logo-Without-Tag-Line-1.jpg Added 4 days ago Delete" at bounding box center [696, 168] width 468 height 62
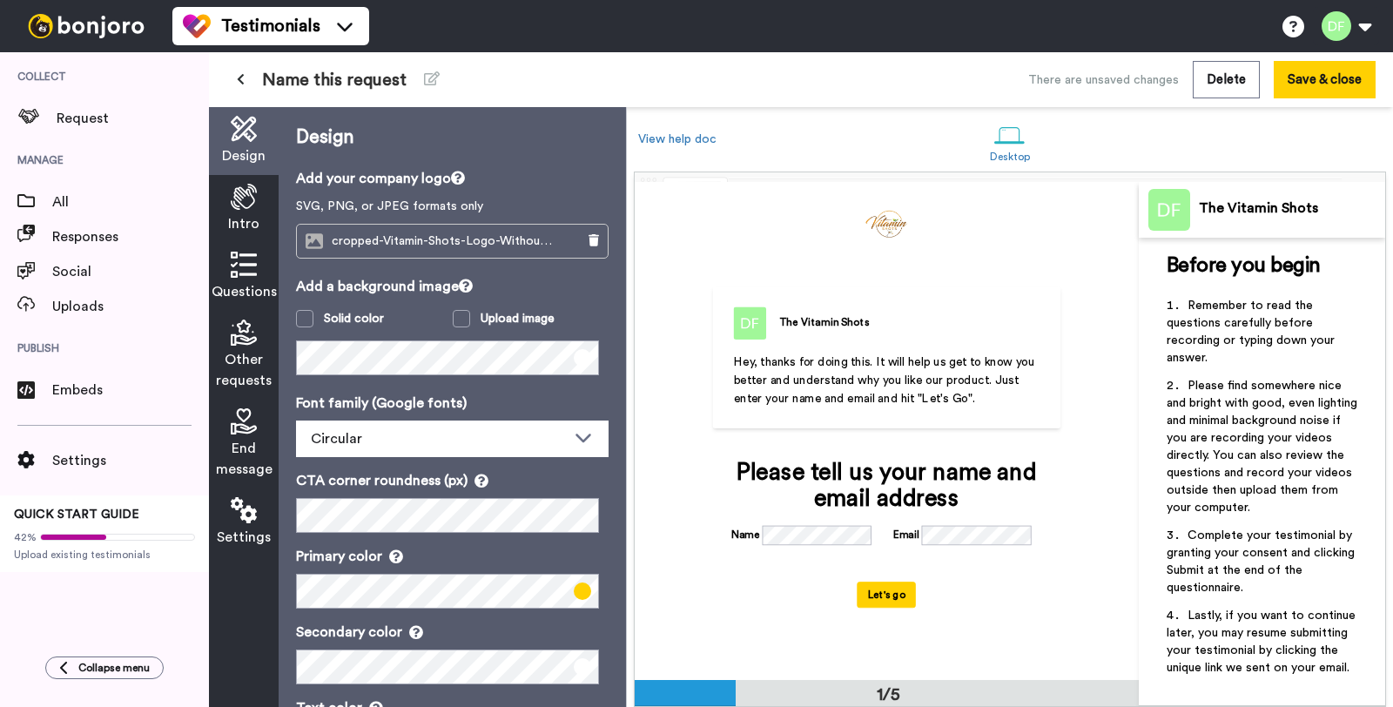
click at [38, 24] on img at bounding box center [86, 26] width 131 height 24
click at [103, 407] on div "Settings QUICK START GUIDE 42% Upload existing testimonials" at bounding box center [104, 489] width 209 height 165
click at [108, 392] on span "Embeds" at bounding box center [130, 390] width 157 height 21
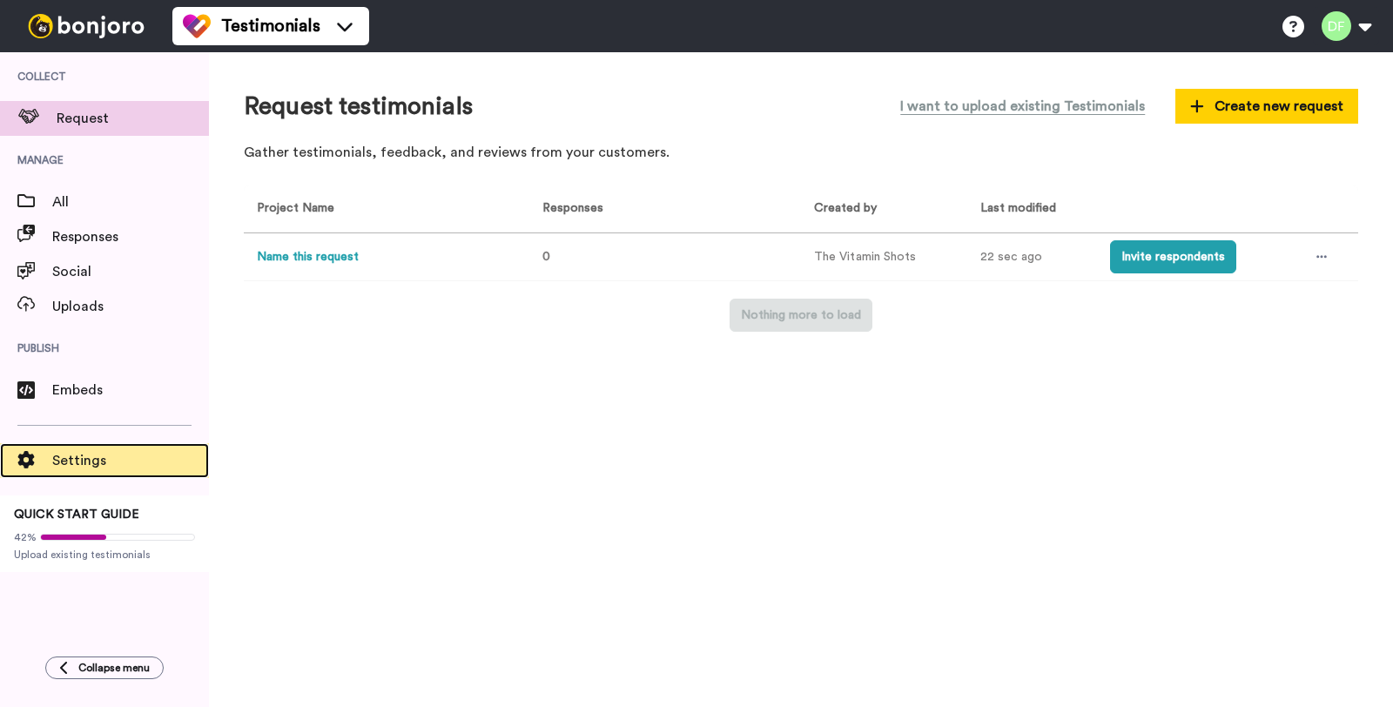
click at [44, 452] on span at bounding box center [26, 460] width 52 height 17
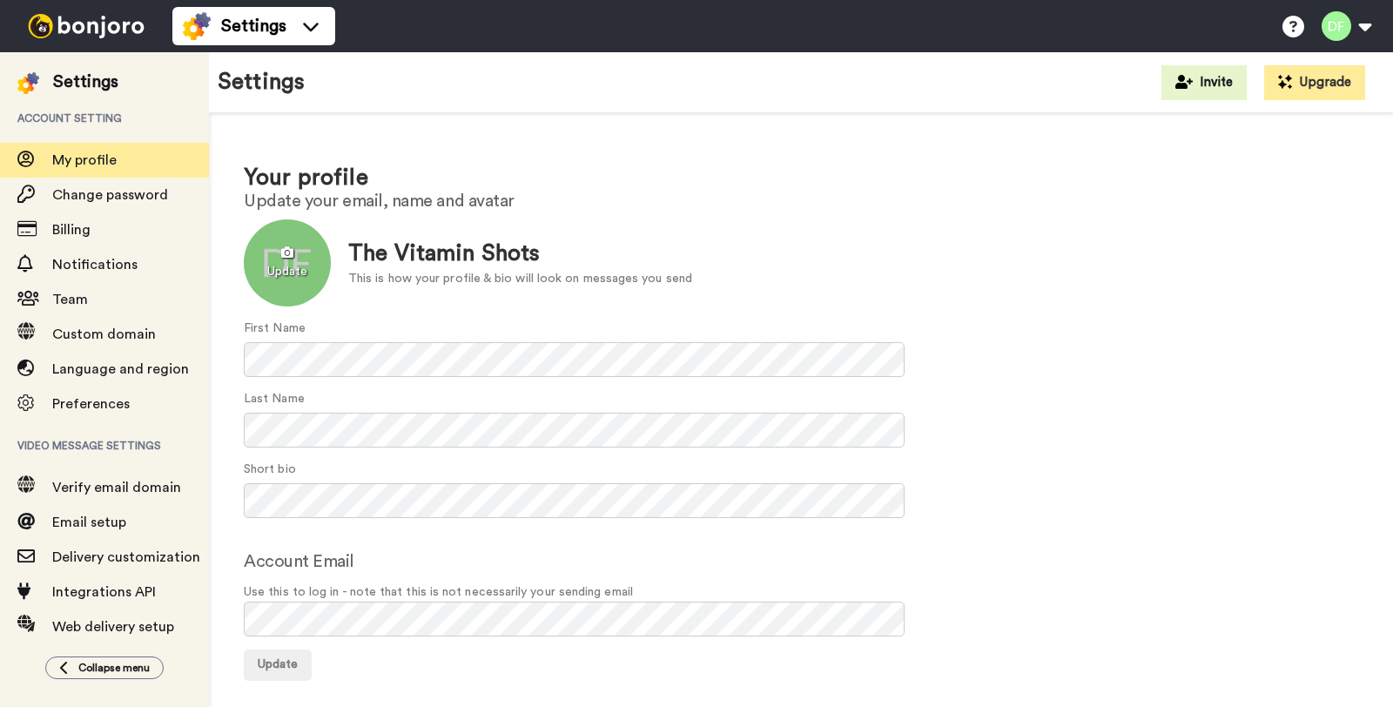
scroll to position [10, 0]
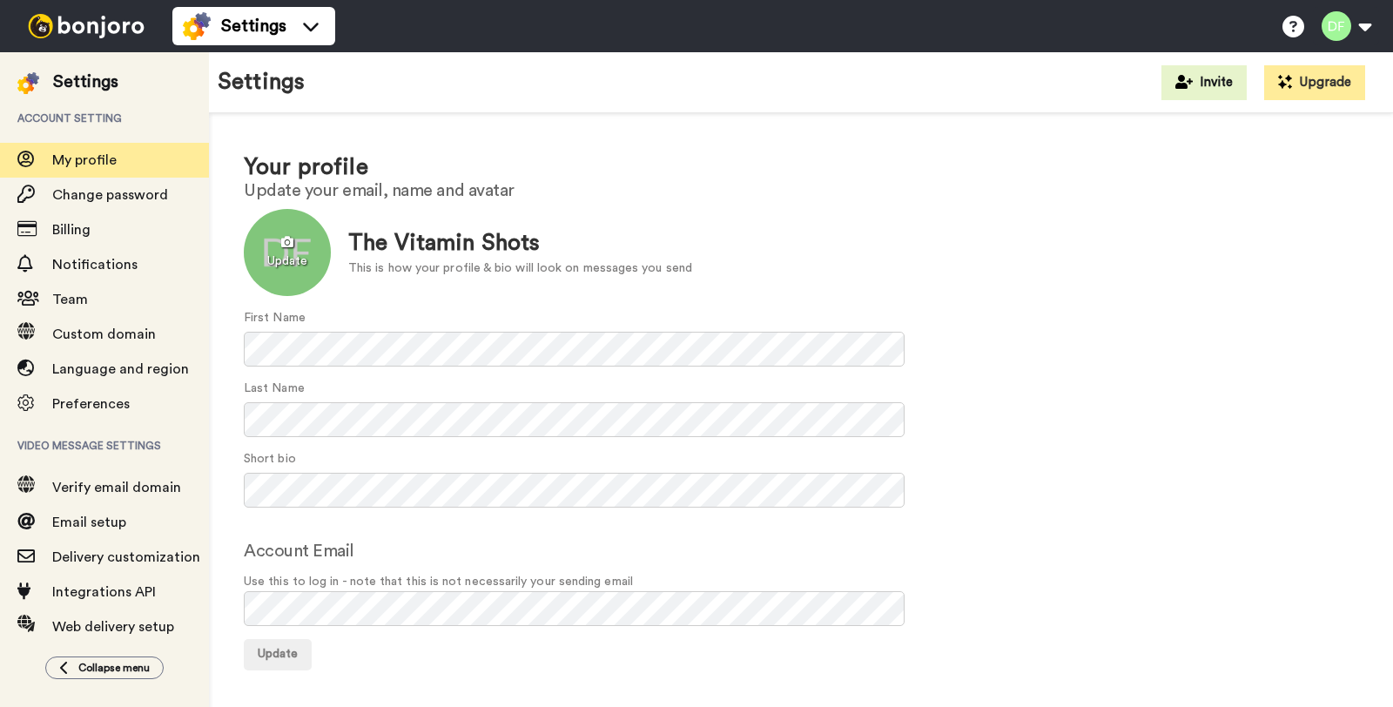
click at [305, 251] on div at bounding box center [287, 252] width 87 height 87
click at [296, 252] on div at bounding box center [287, 252] width 87 height 87
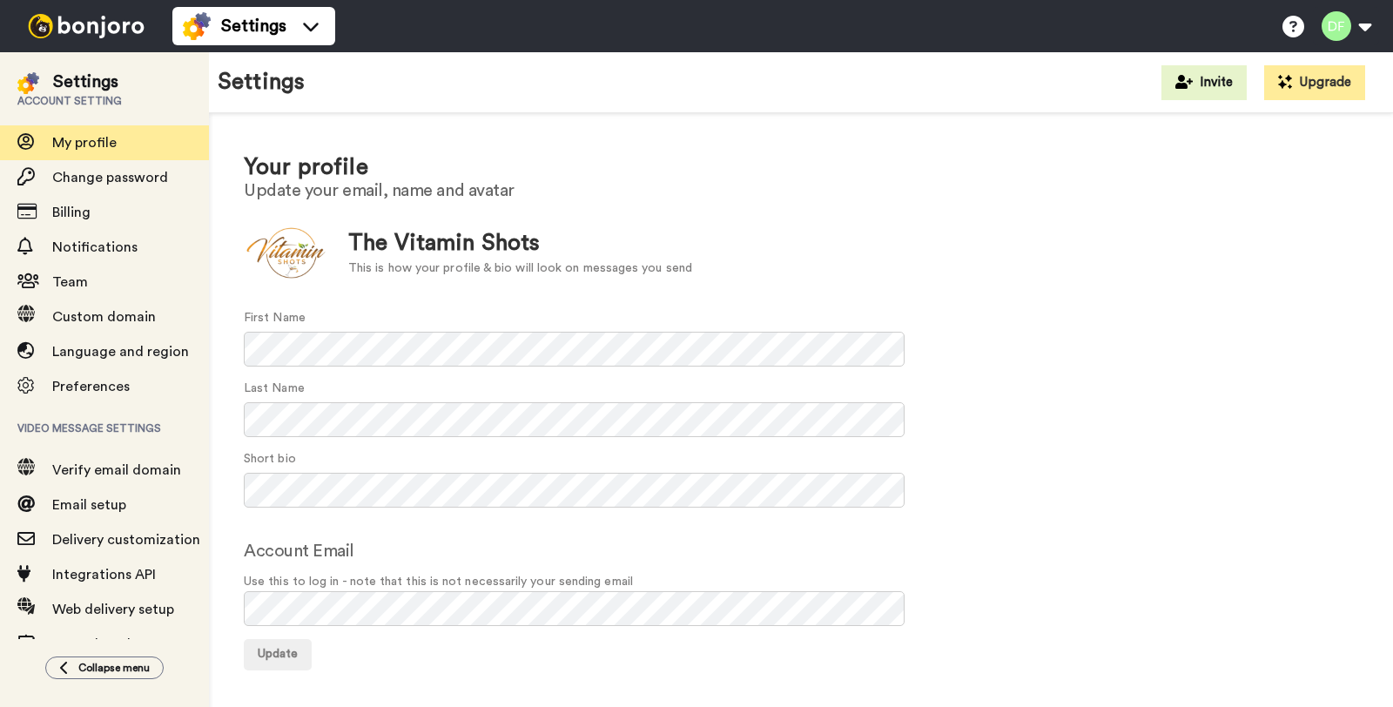
scroll to position [54, 0]
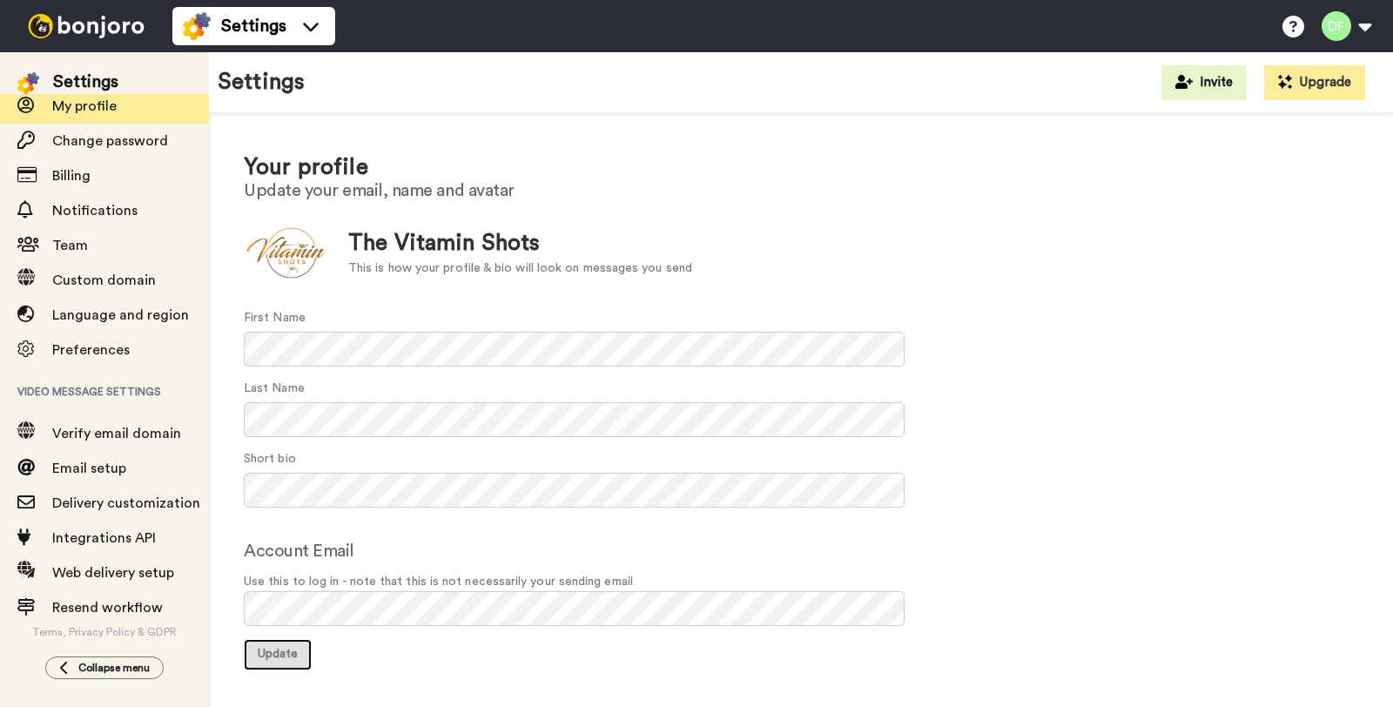
click at [291, 650] on span "Update" at bounding box center [278, 654] width 40 height 12
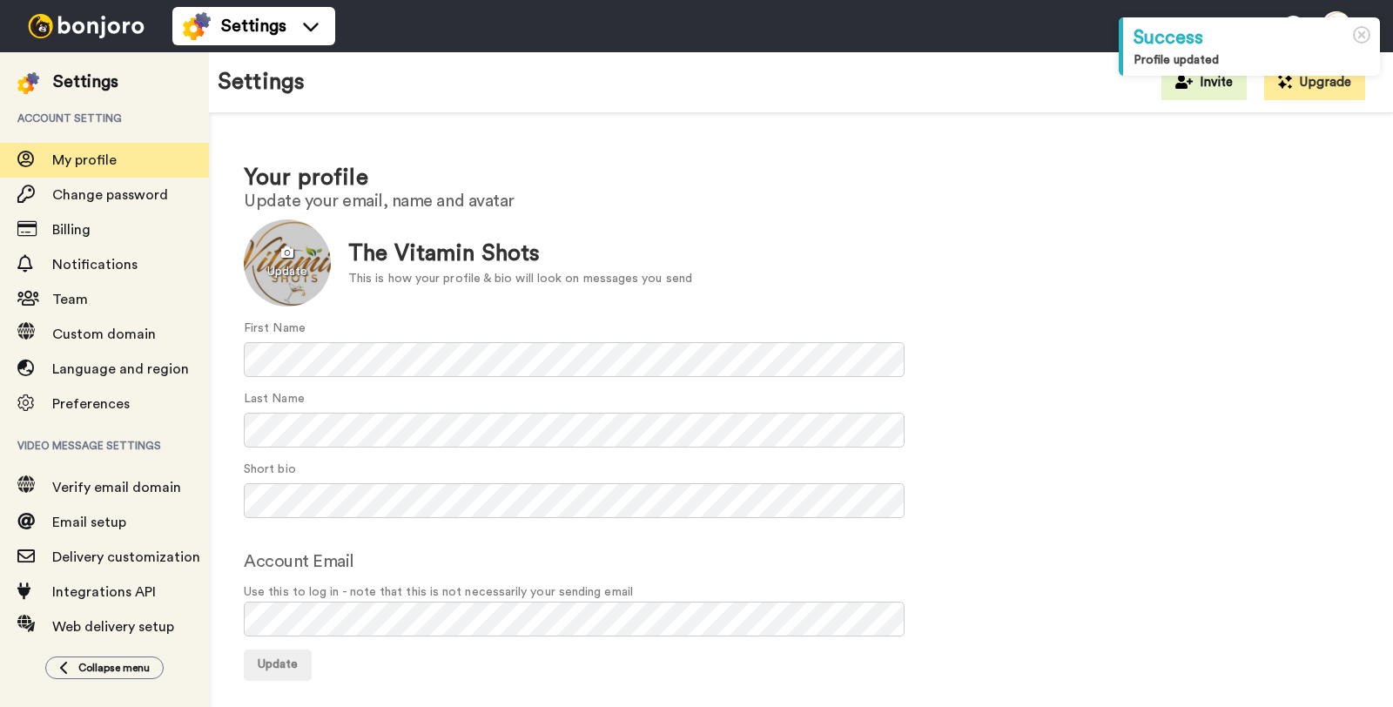
click at [286, 260] on div at bounding box center [287, 262] width 87 height 87
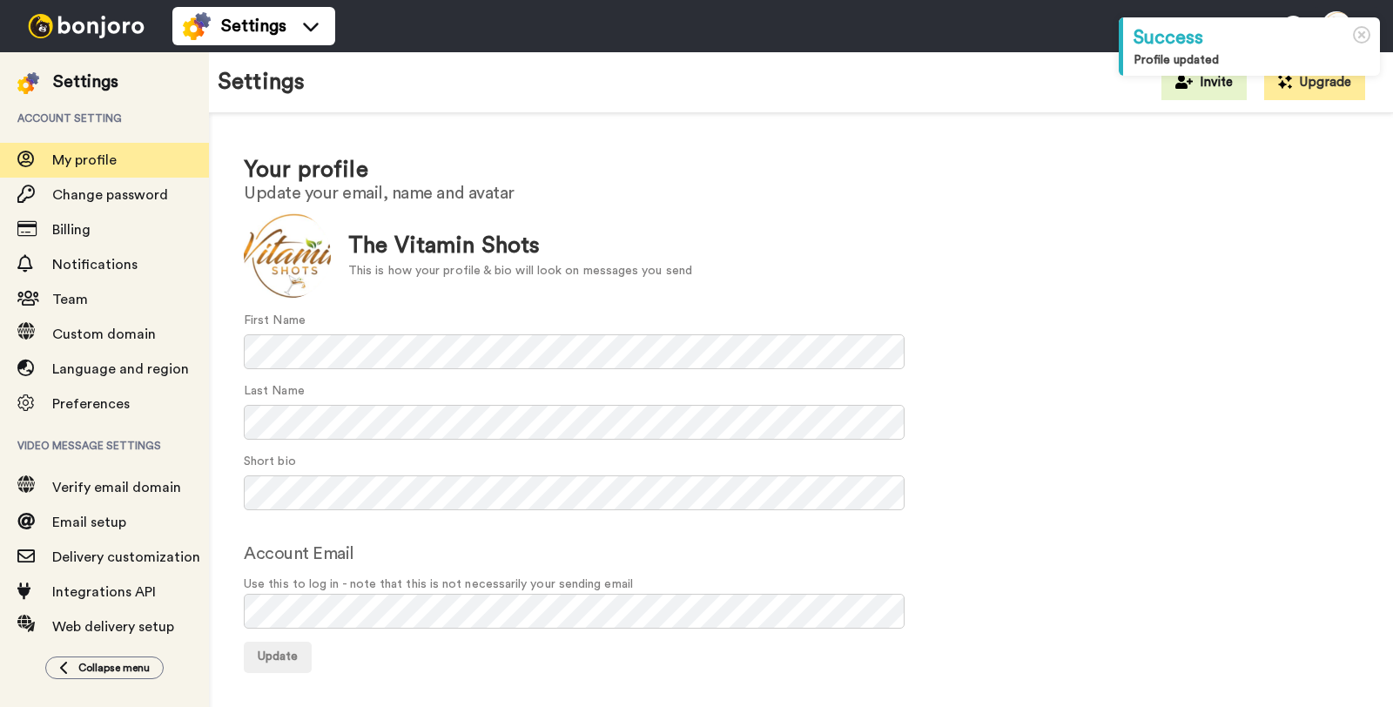
scroll to position [10, 0]
click at [303, 258] on div at bounding box center [287, 252] width 87 height 87
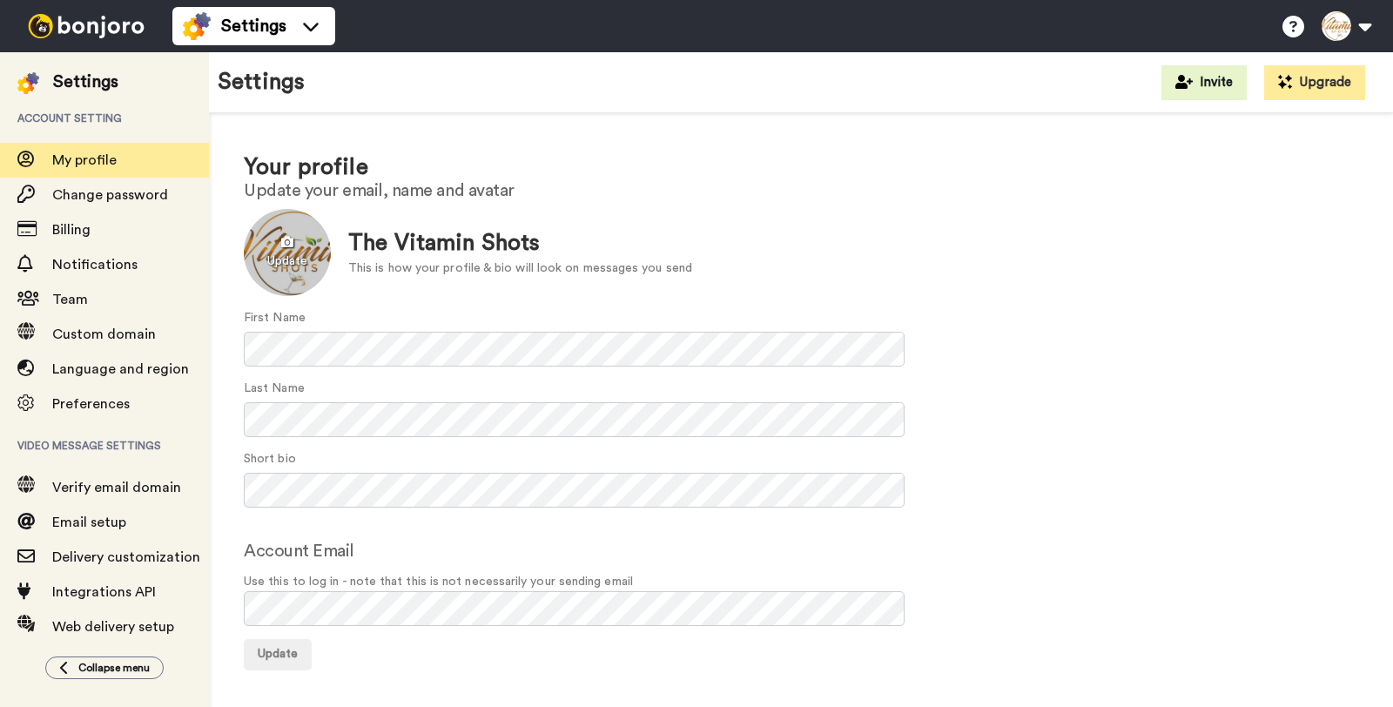
click at [321, 252] on div at bounding box center [287, 252] width 87 height 87
click at [299, 247] on div at bounding box center [287, 252] width 87 height 87
click at [293, 653] on span "Update" at bounding box center [278, 654] width 40 height 12
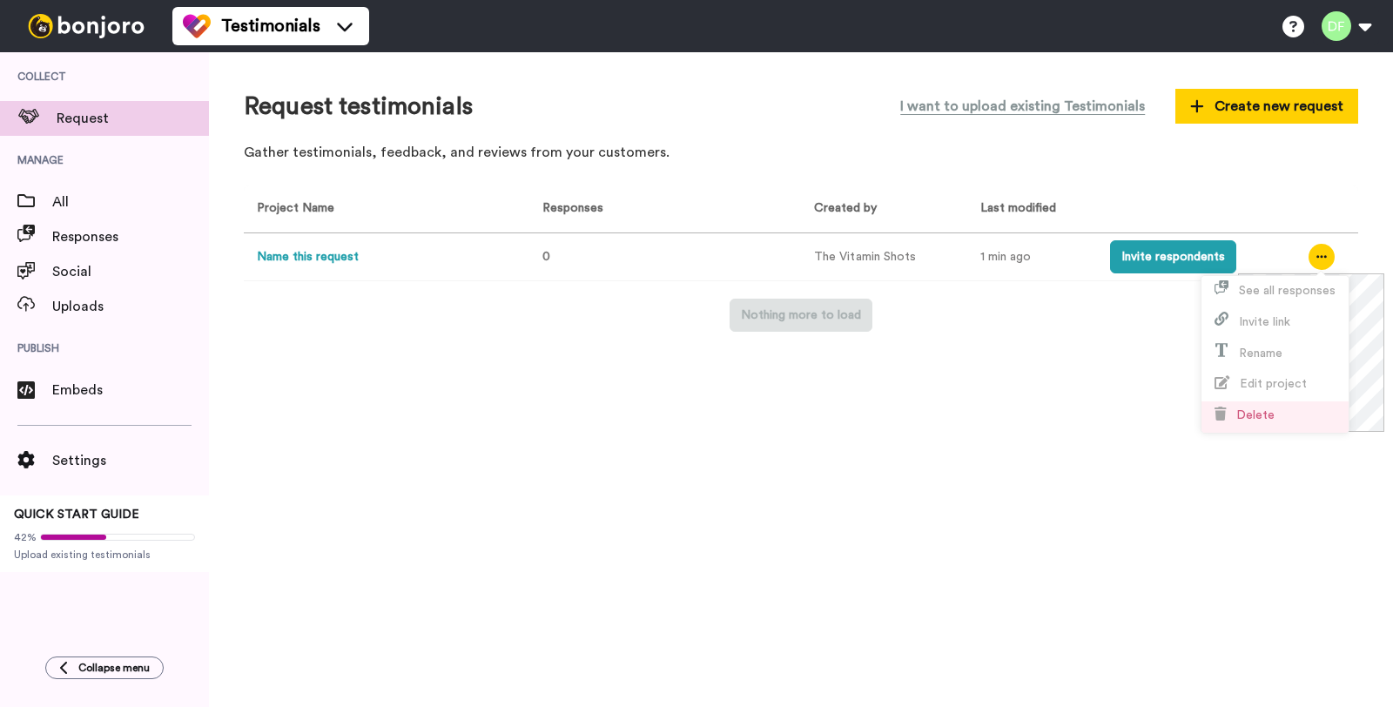
click at [1322, 411] on li "Delete" at bounding box center [1274, 416] width 147 height 31
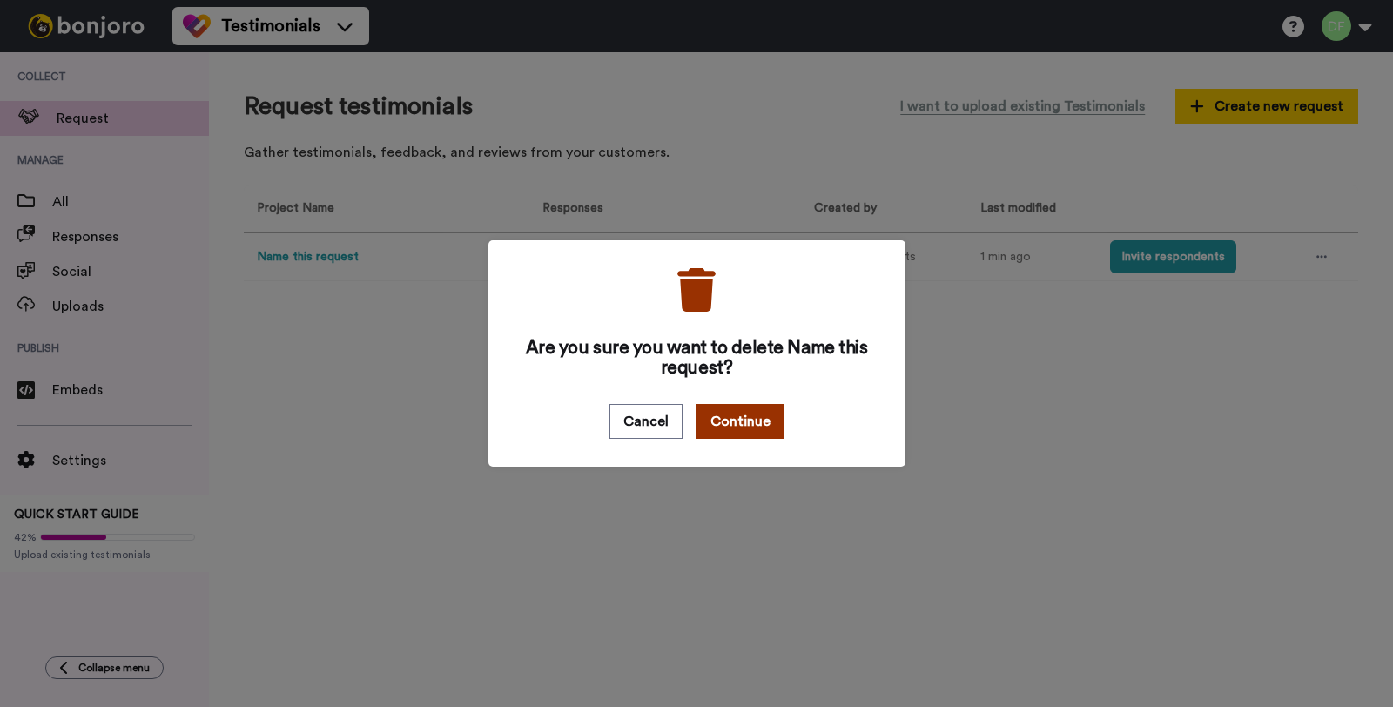
click at [746, 427] on button "Continue" at bounding box center [740, 421] width 88 height 35
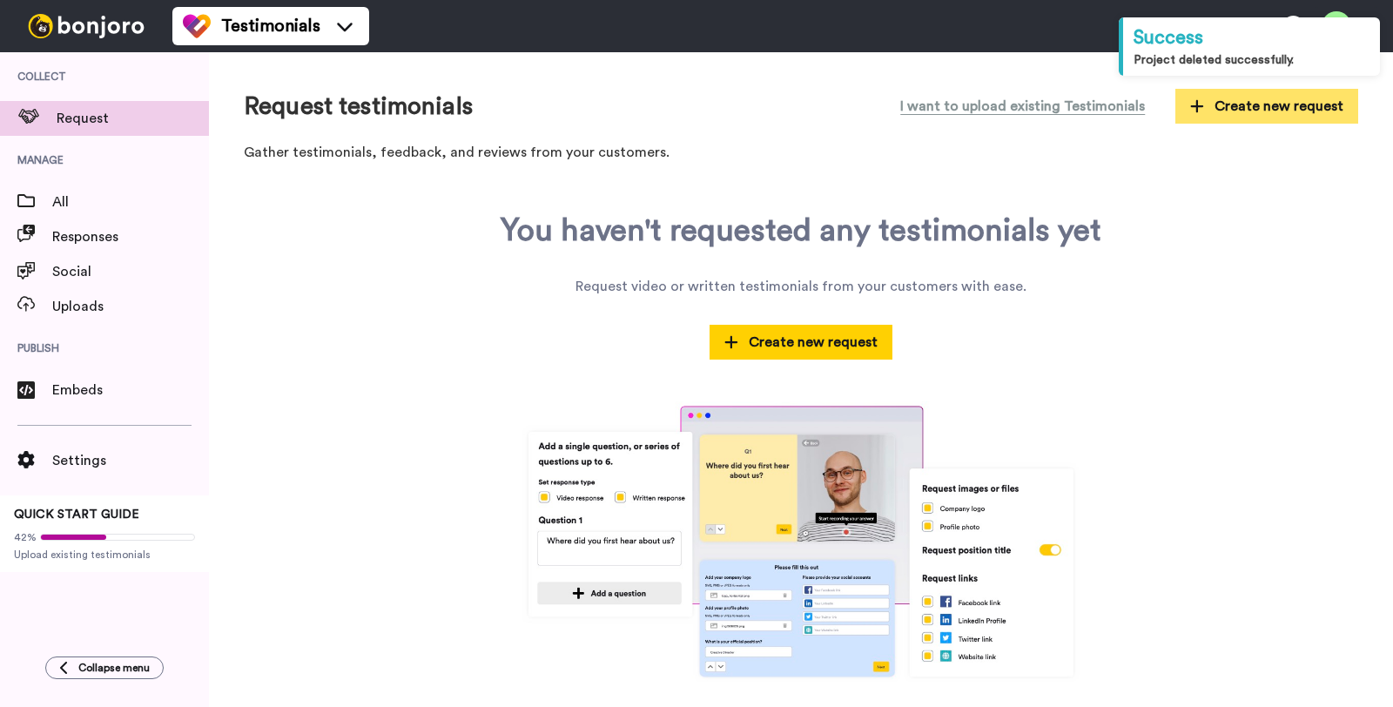
click at [1206, 104] on span "Create new request" at bounding box center [1266, 106] width 153 height 21
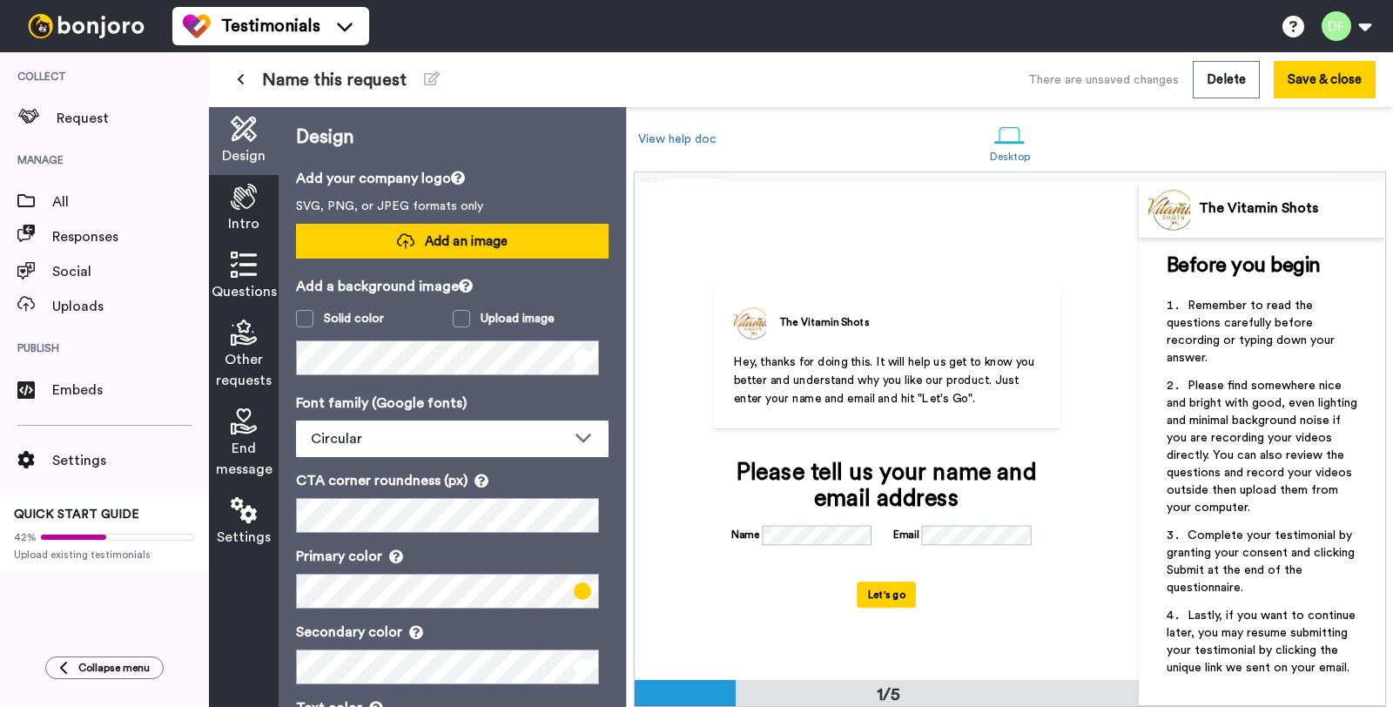
click at [453, 247] on span "Add an image" at bounding box center [466, 241] width 83 height 18
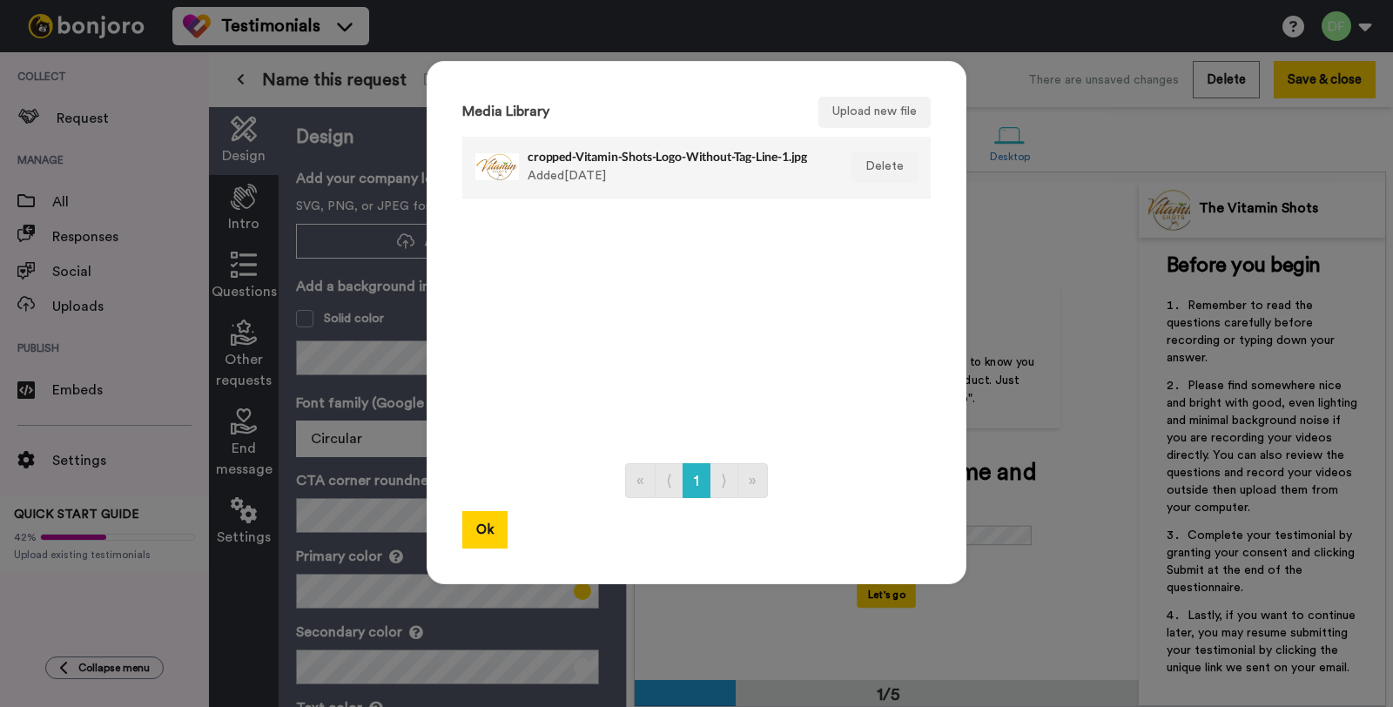
click at [657, 183] on div "cropped-Vitamin-Shots-Logo-Without-Tag-Line-1.jpg Added 4 days ago" at bounding box center [678, 167] width 300 height 44
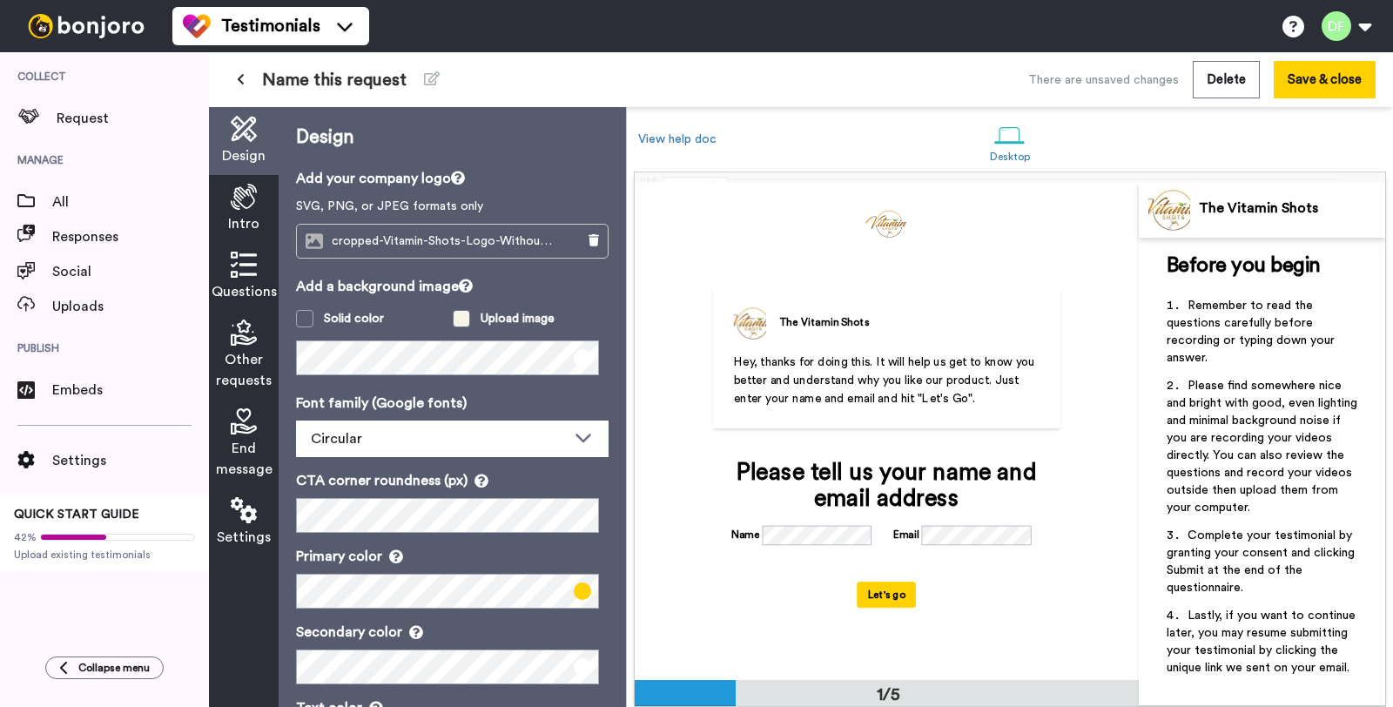
click at [453, 320] on span at bounding box center [461, 318] width 17 height 17
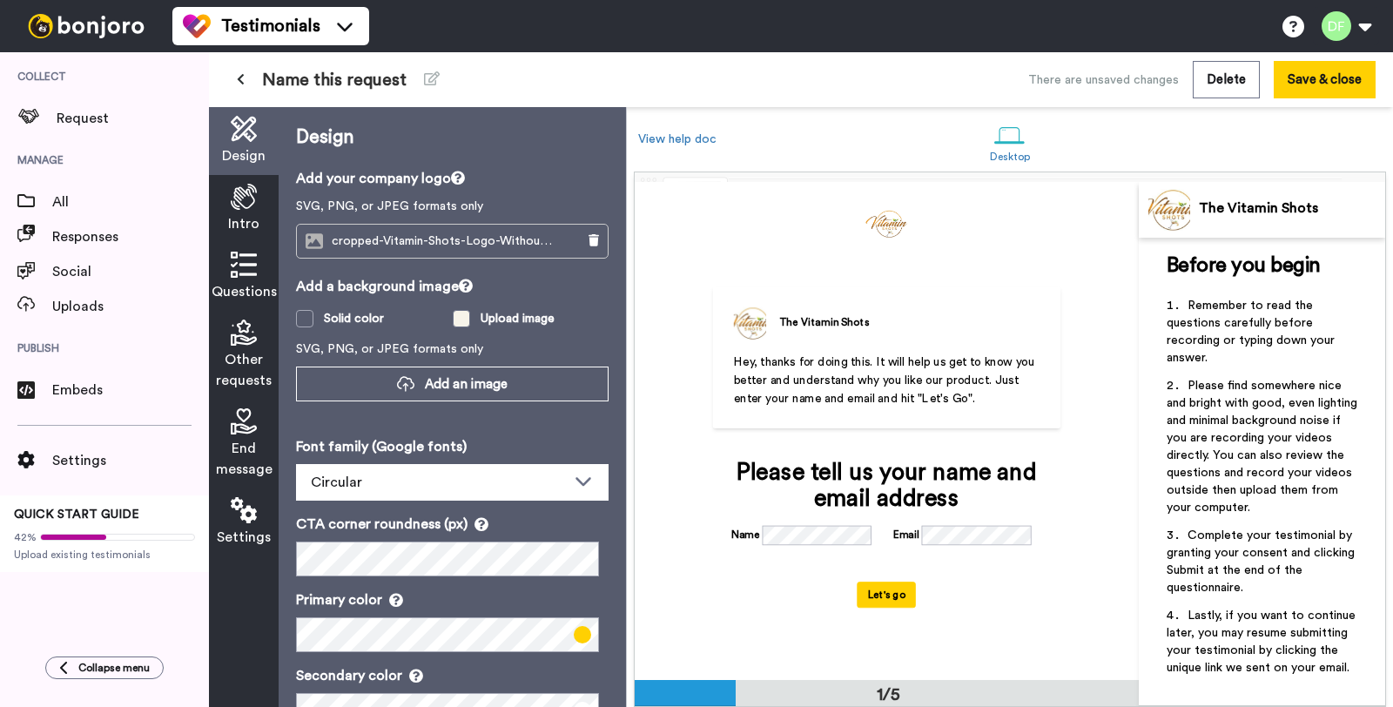
click at [463, 322] on span at bounding box center [461, 318] width 17 height 17
click at [315, 313] on label "Solid color" at bounding box center [374, 318] width 157 height 17
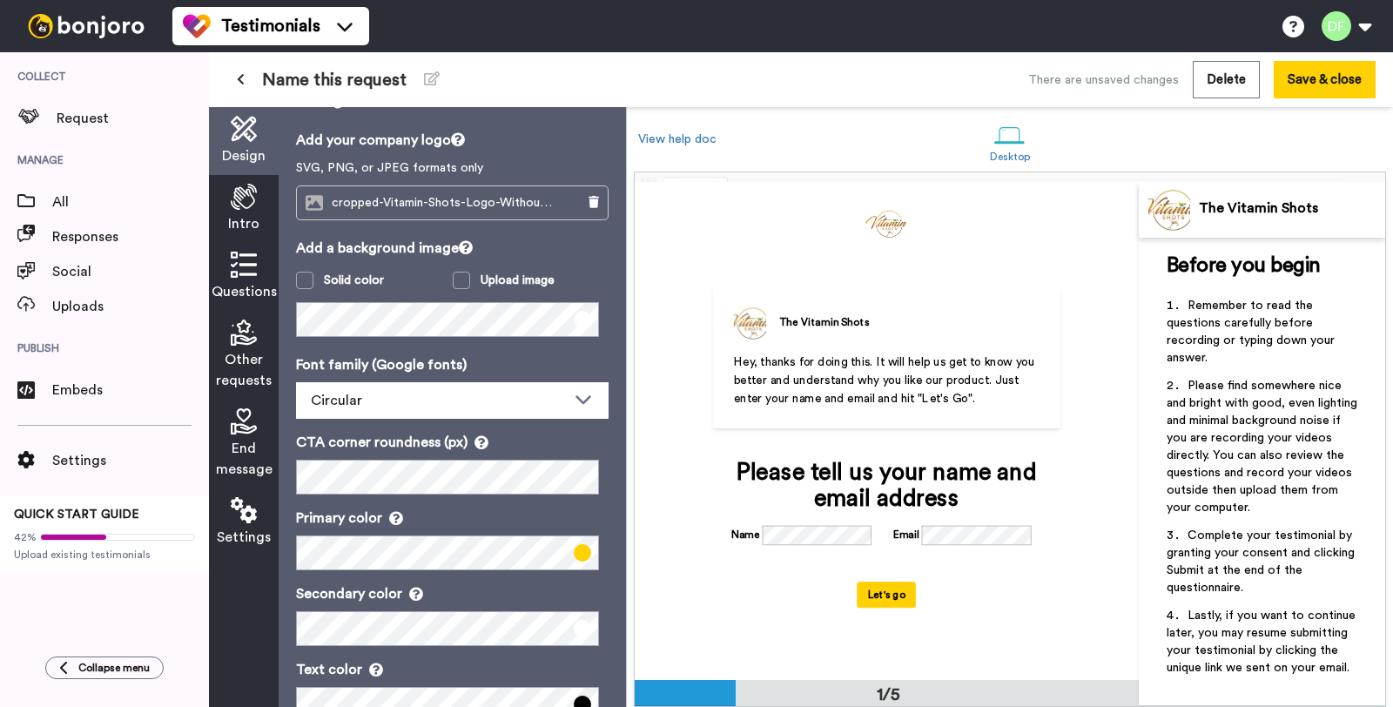
scroll to position [88, 0]
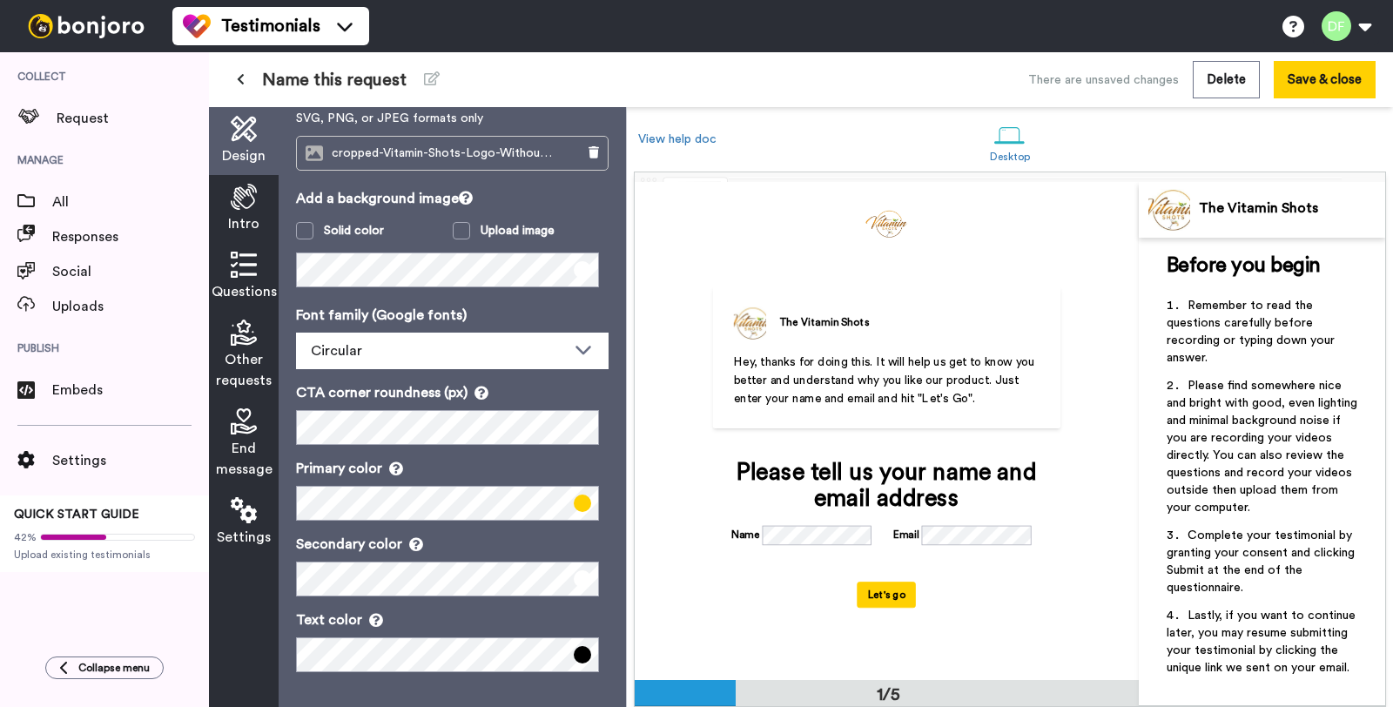
drag, startPoint x: 252, startPoint y: 192, endPoint x: 239, endPoint y: 225, distance: 35.1
click at [252, 192] on icon at bounding box center [244, 197] width 26 height 26
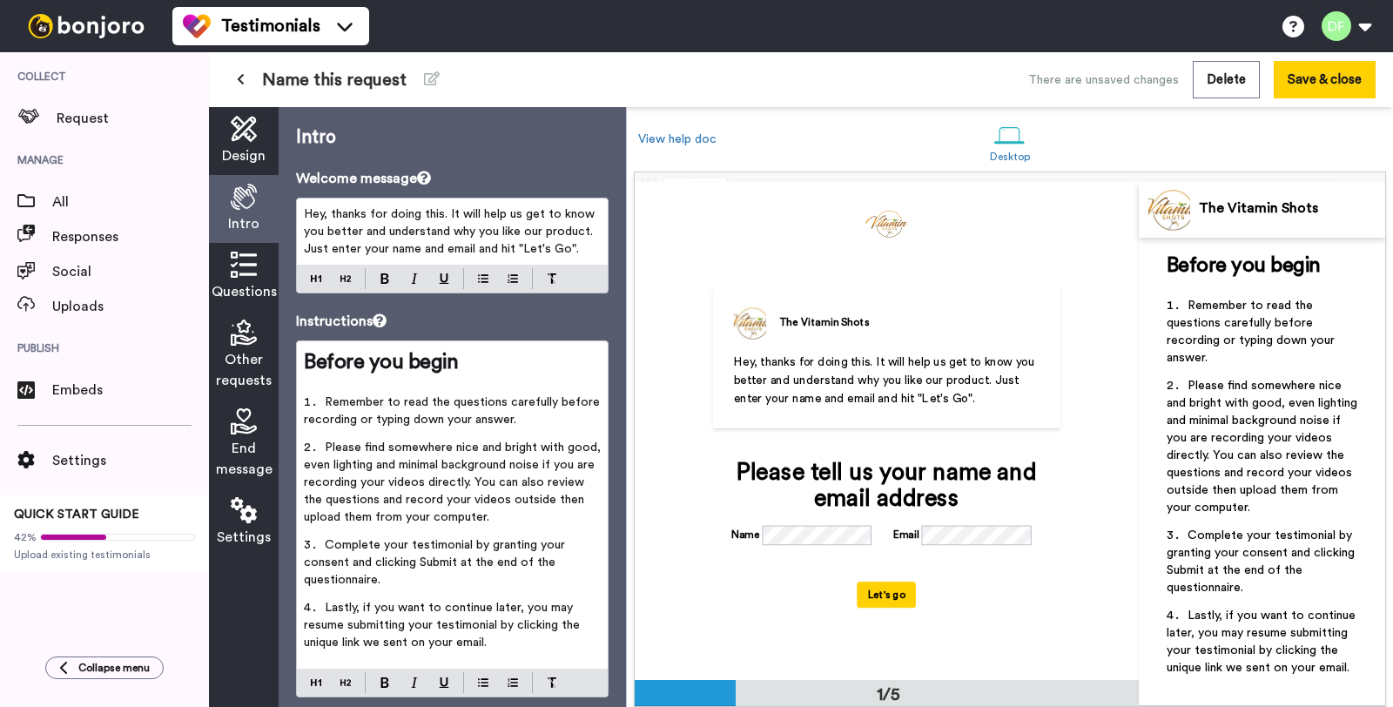
click at [240, 246] on div "Questions" at bounding box center [244, 277] width 70 height 68
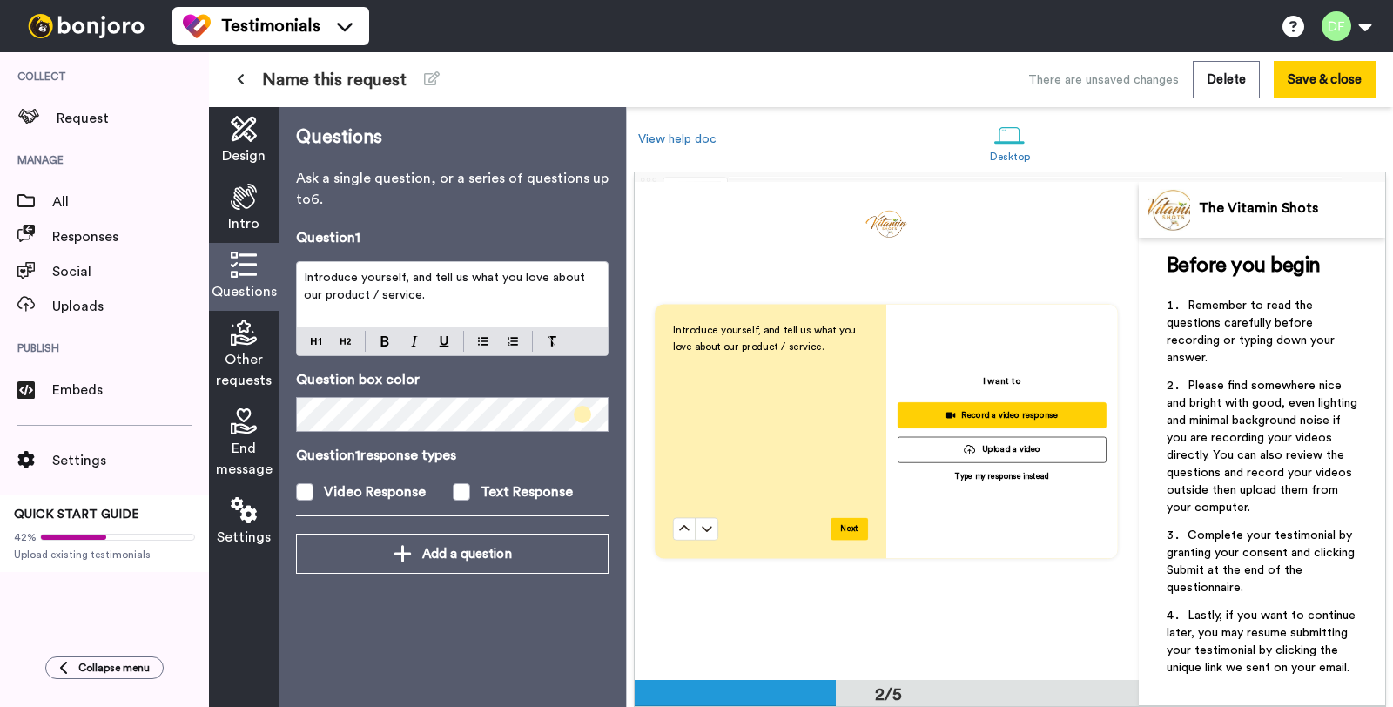
click at [258, 333] on div "Other requests" at bounding box center [244, 355] width 70 height 89
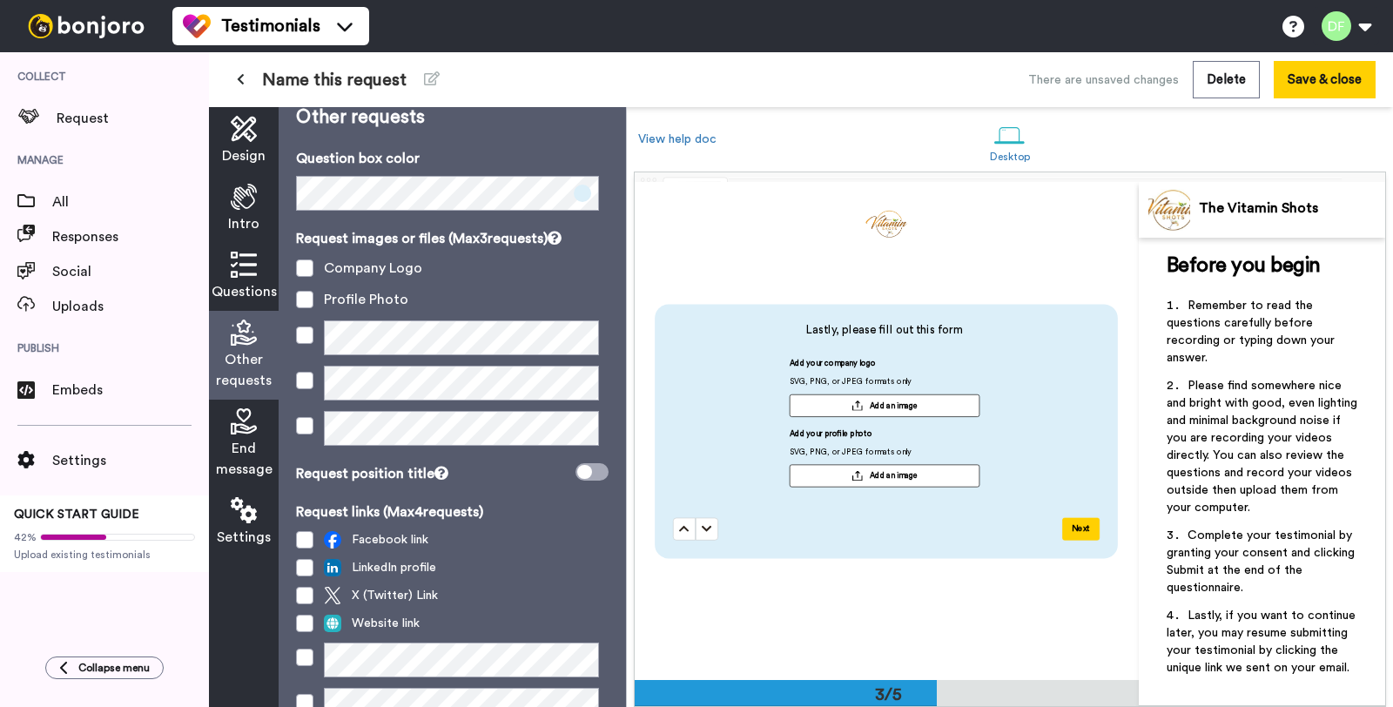
scroll to position [36, 0]
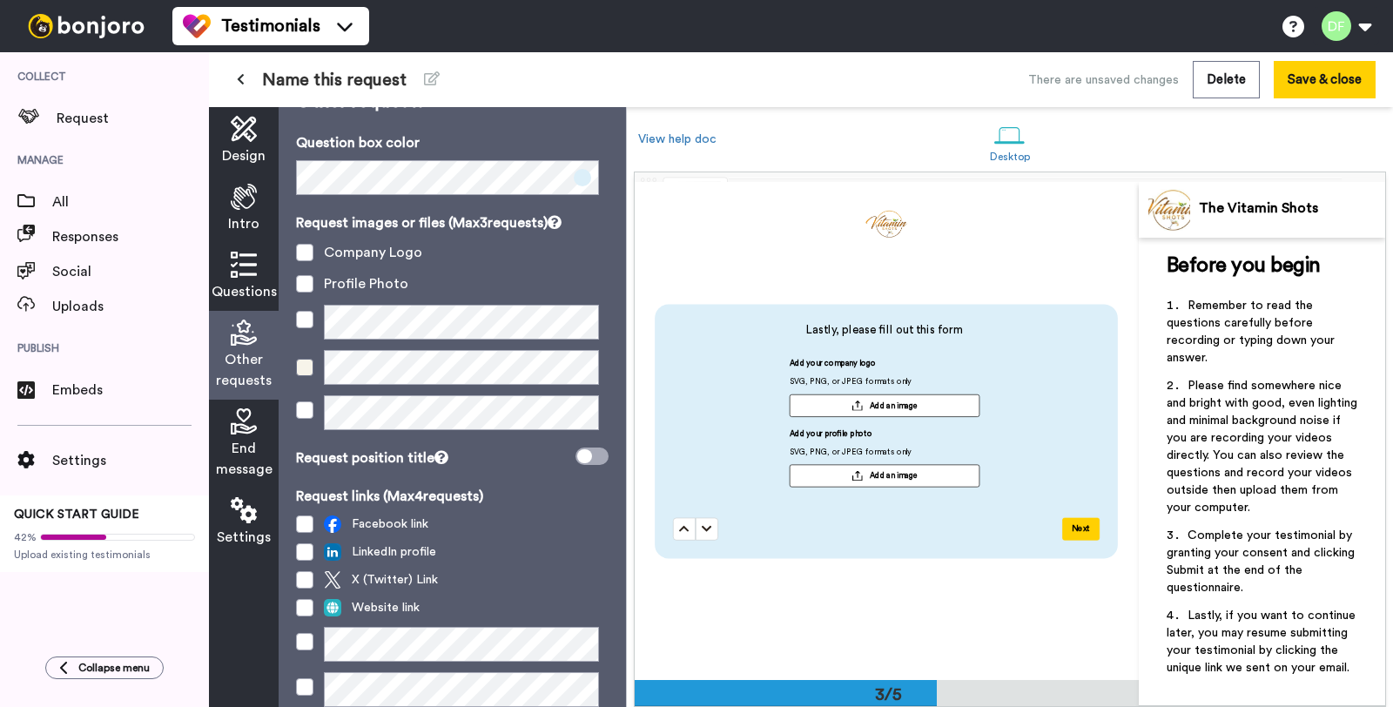
click at [301, 373] on span at bounding box center [304, 367] width 17 height 17
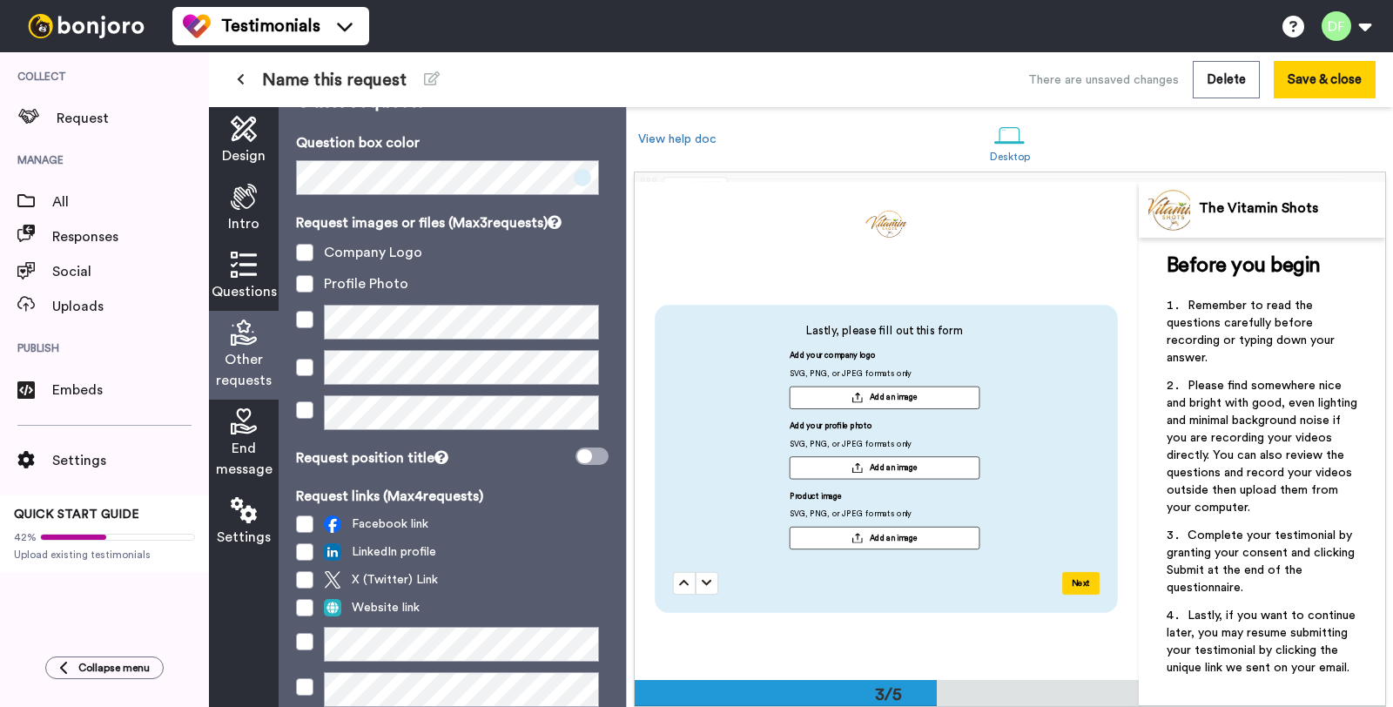
scroll to position [189, 0]
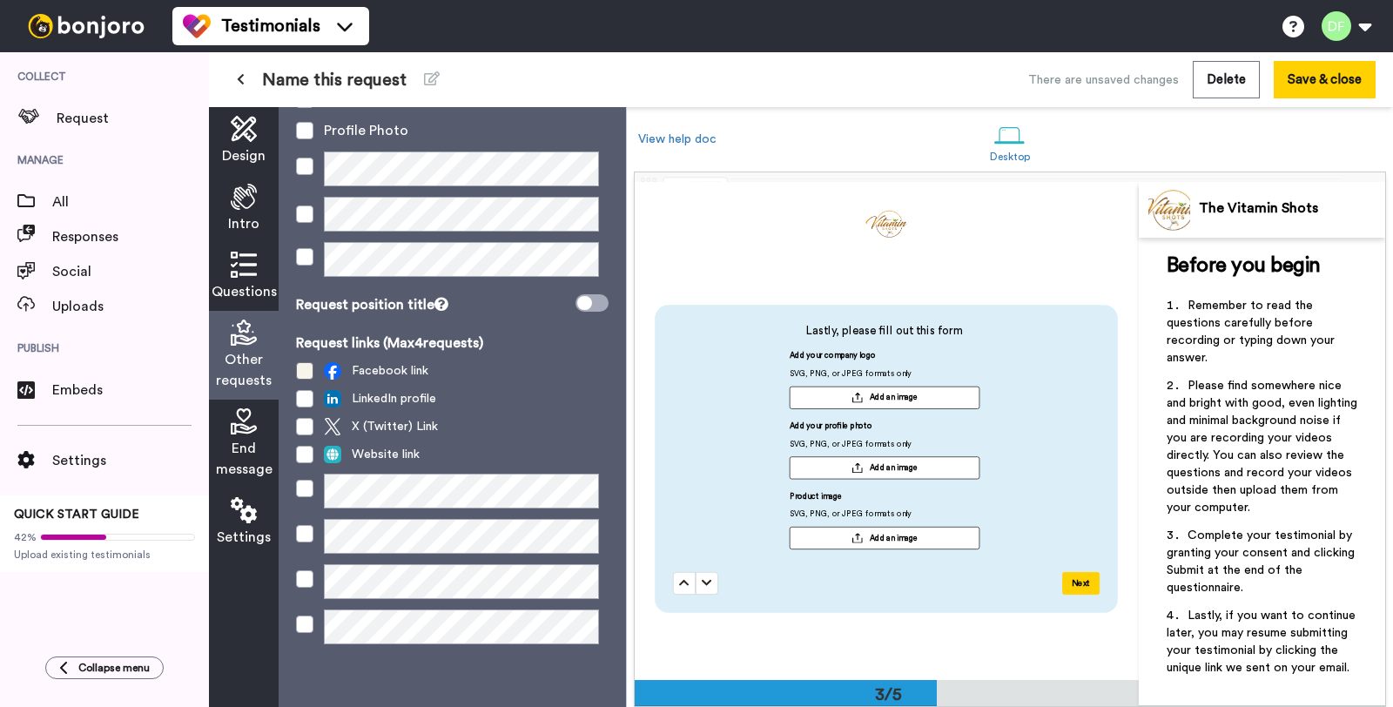
click at [305, 372] on span at bounding box center [304, 370] width 17 height 17
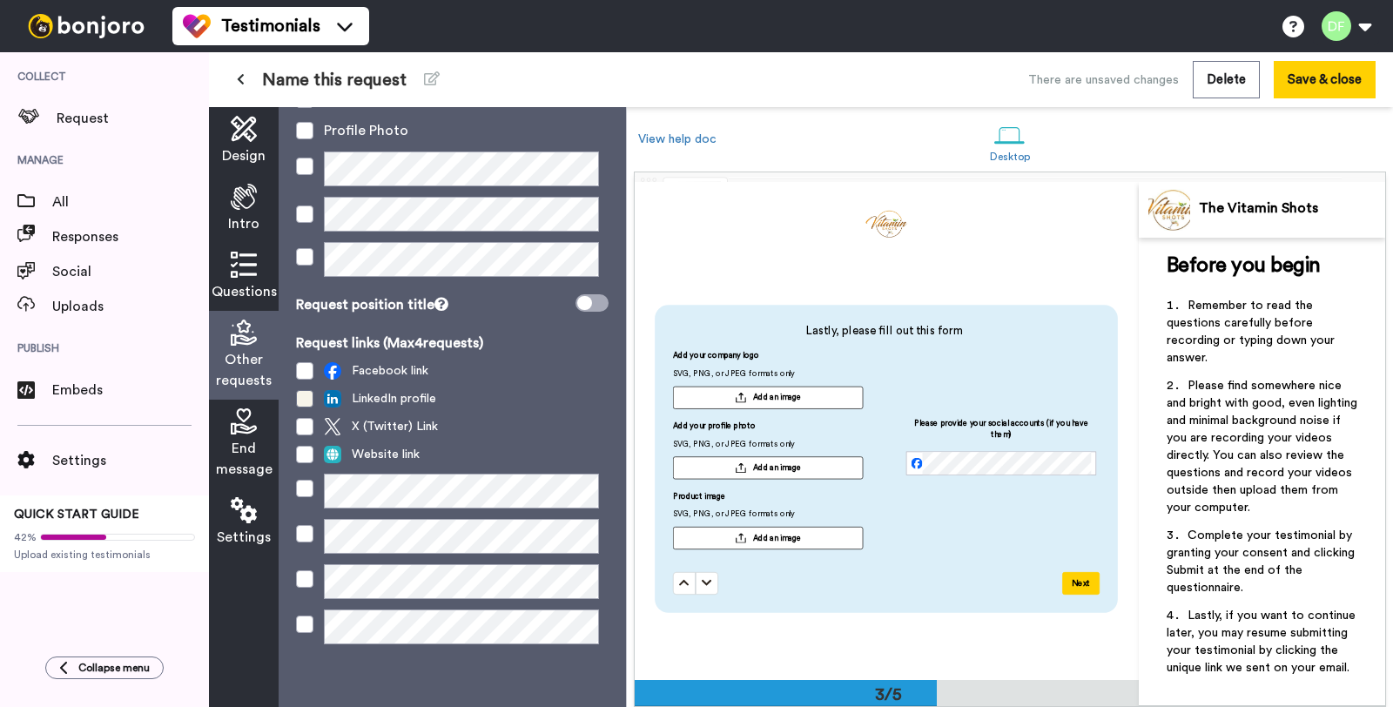
click at [305, 397] on span at bounding box center [304, 398] width 17 height 17
click at [262, 428] on div "End message" at bounding box center [244, 444] width 70 height 89
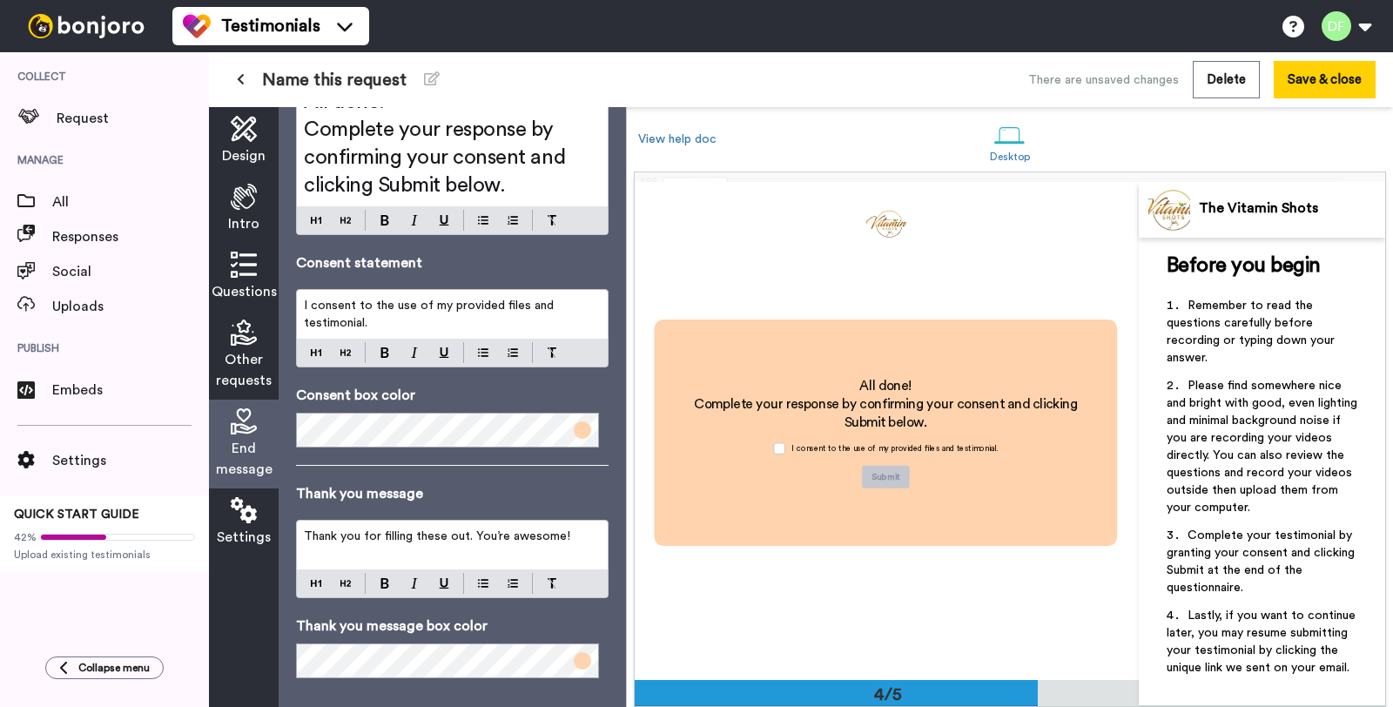
scroll to position [148, 0]
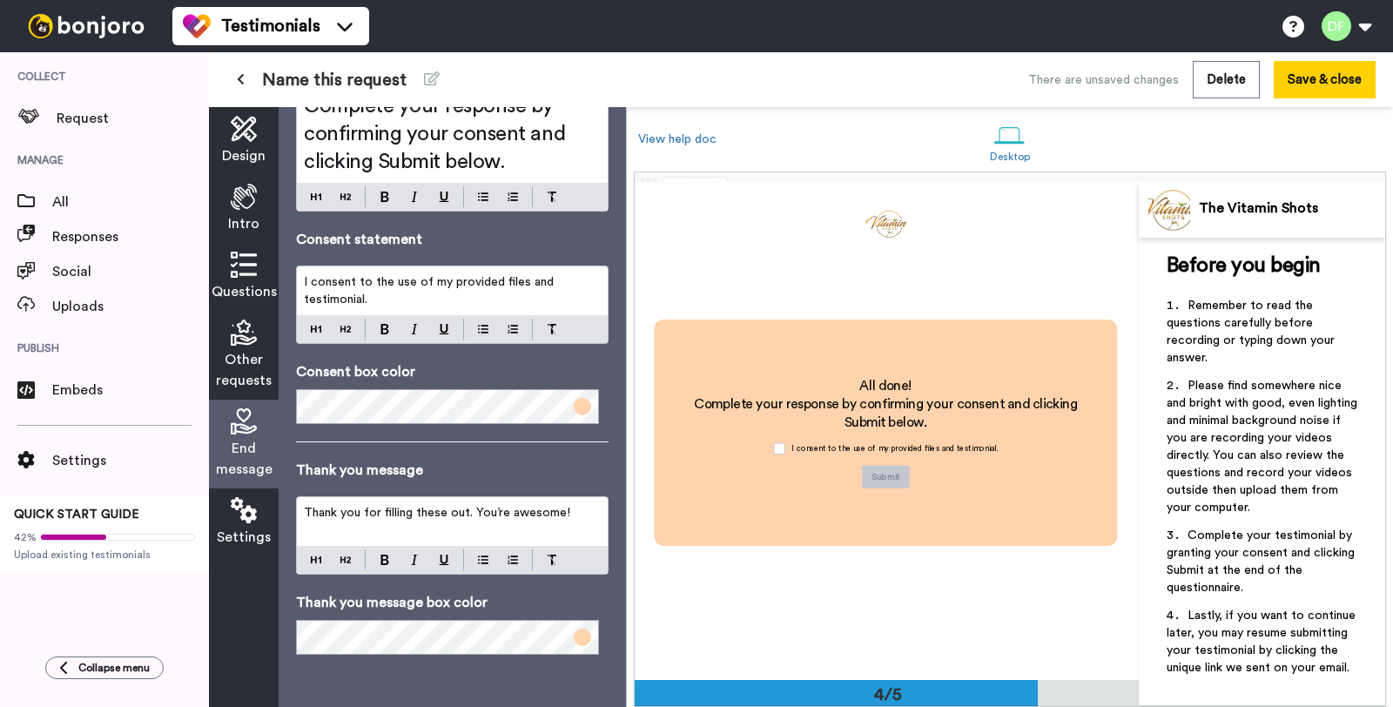
click at [241, 529] on span "Settings" at bounding box center [244, 537] width 54 height 21
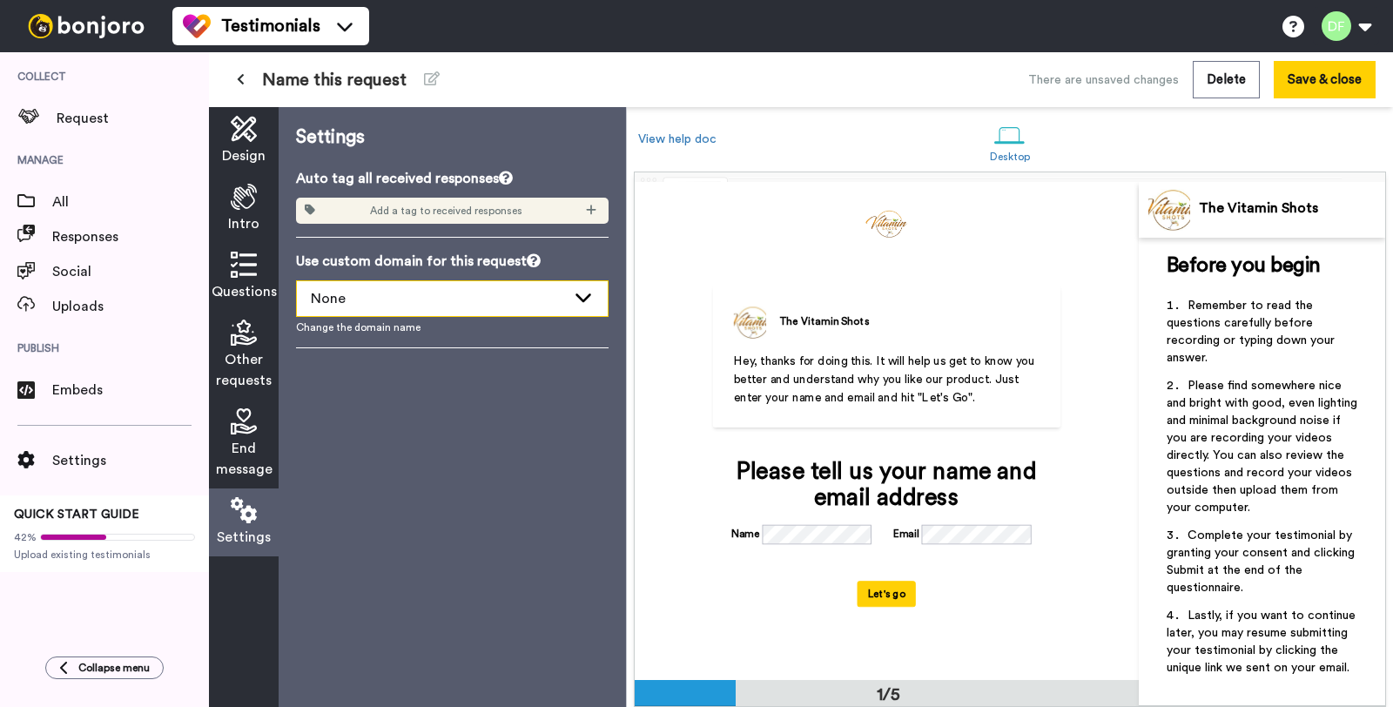
scroll to position [0, 0]
click at [404, 319] on div "Use custom domain for this request None Change the domain name" at bounding box center [452, 293] width 313 height 84
click at [401, 307] on div "None" at bounding box center [438, 298] width 255 height 21
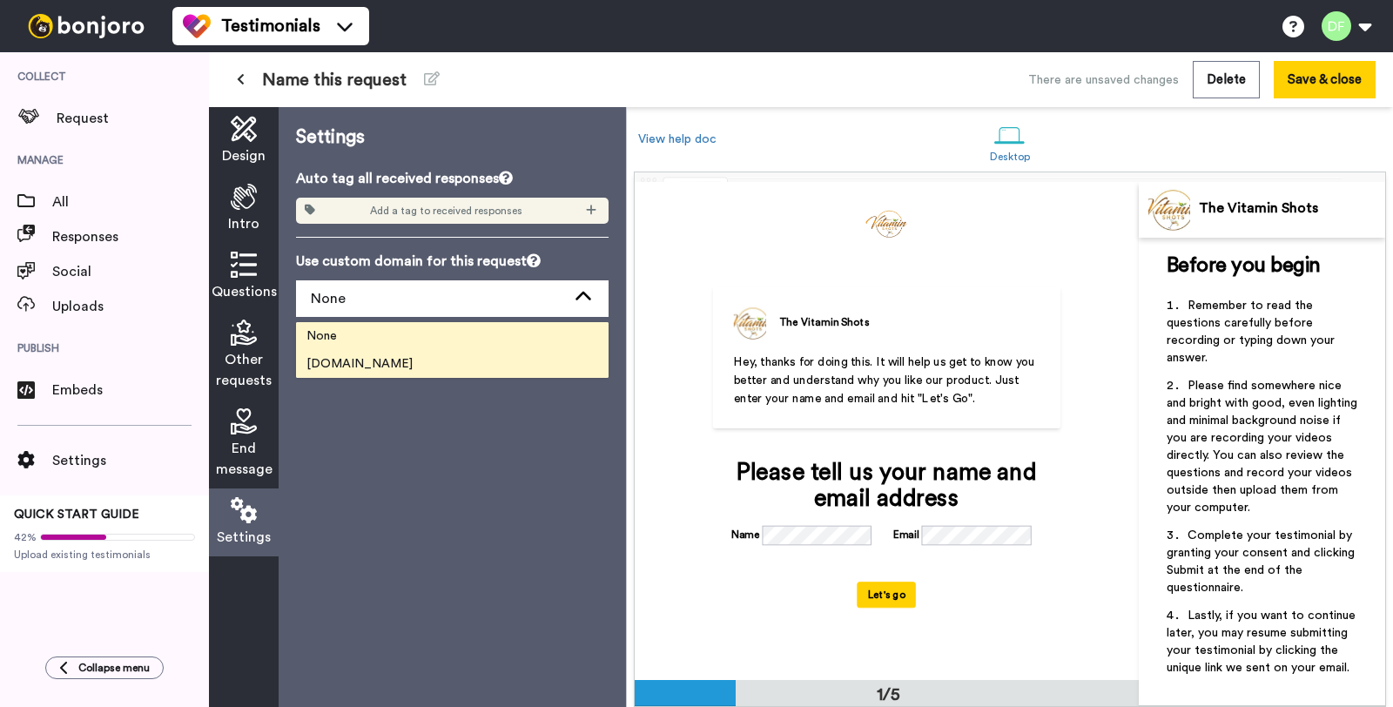
click at [411, 357] on span "video.thevitaminshots.com" at bounding box center [359, 363] width 127 height 17
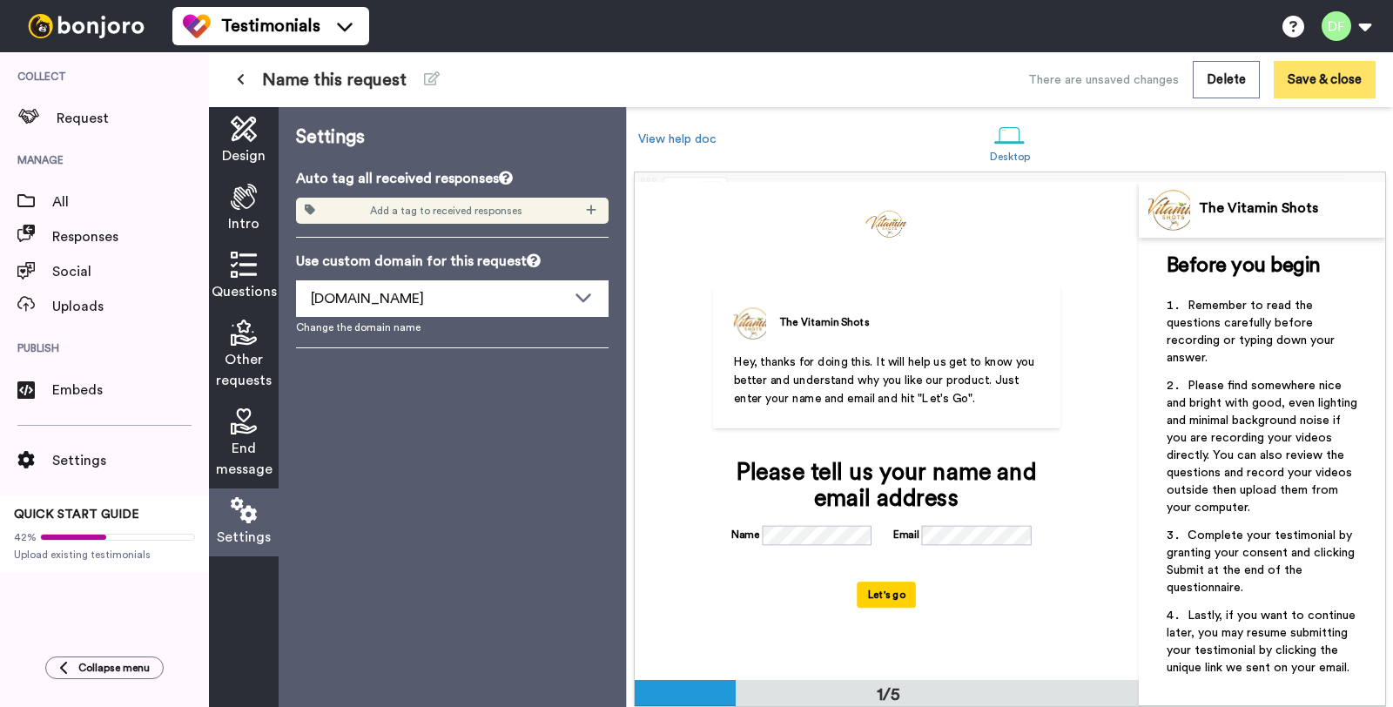
click at [1345, 96] on button "Save & close" at bounding box center [1325, 79] width 102 height 37
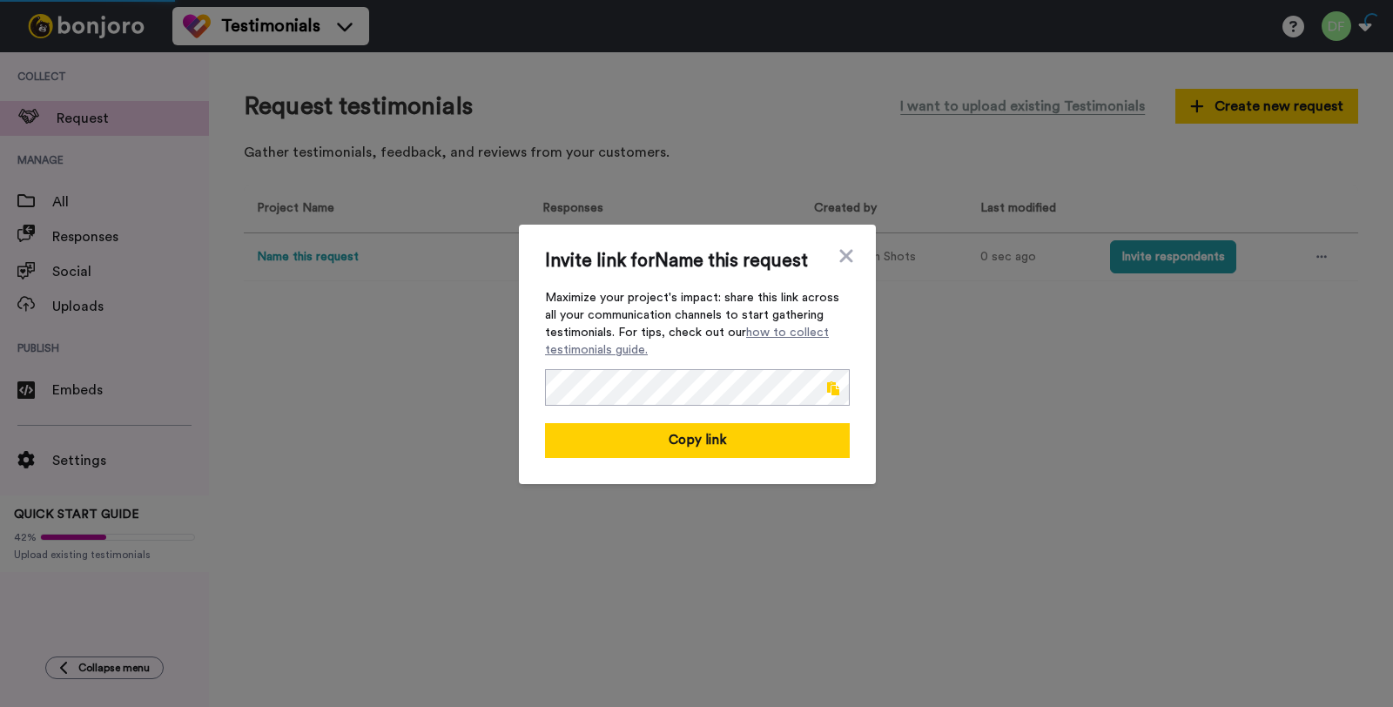
click at [827, 390] on span at bounding box center [833, 388] width 12 height 14
click at [839, 254] on icon at bounding box center [845, 255] width 13 height 13
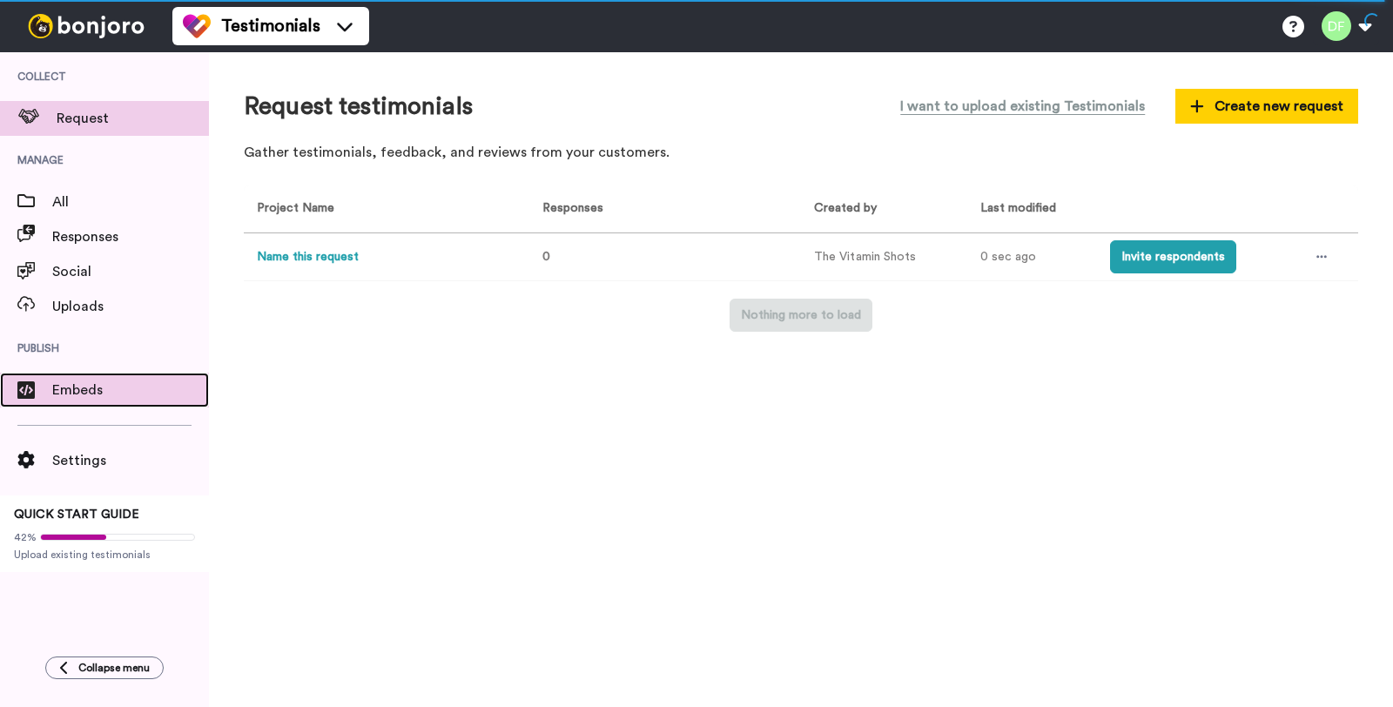
click at [149, 380] on span "Embeds" at bounding box center [130, 390] width 157 height 21
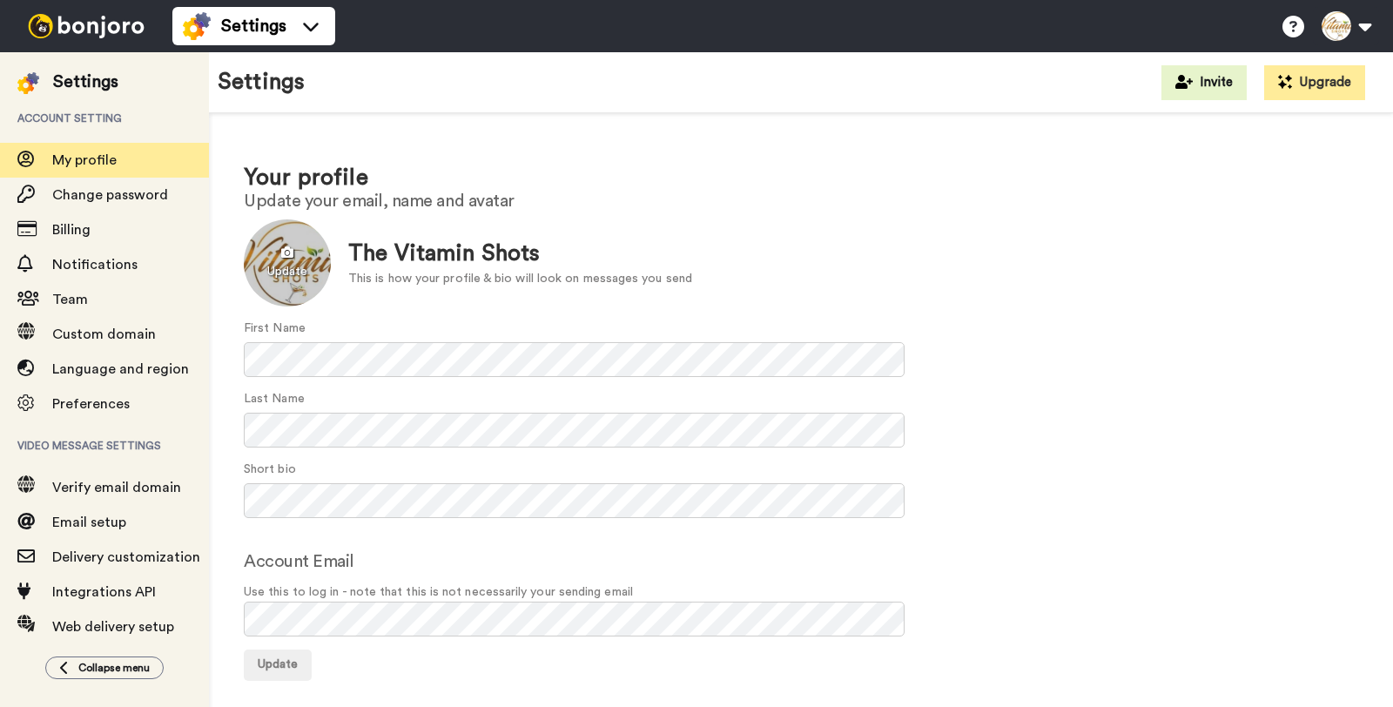
click at [290, 266] on div at bounding box center [287, 262] width 87 height 87
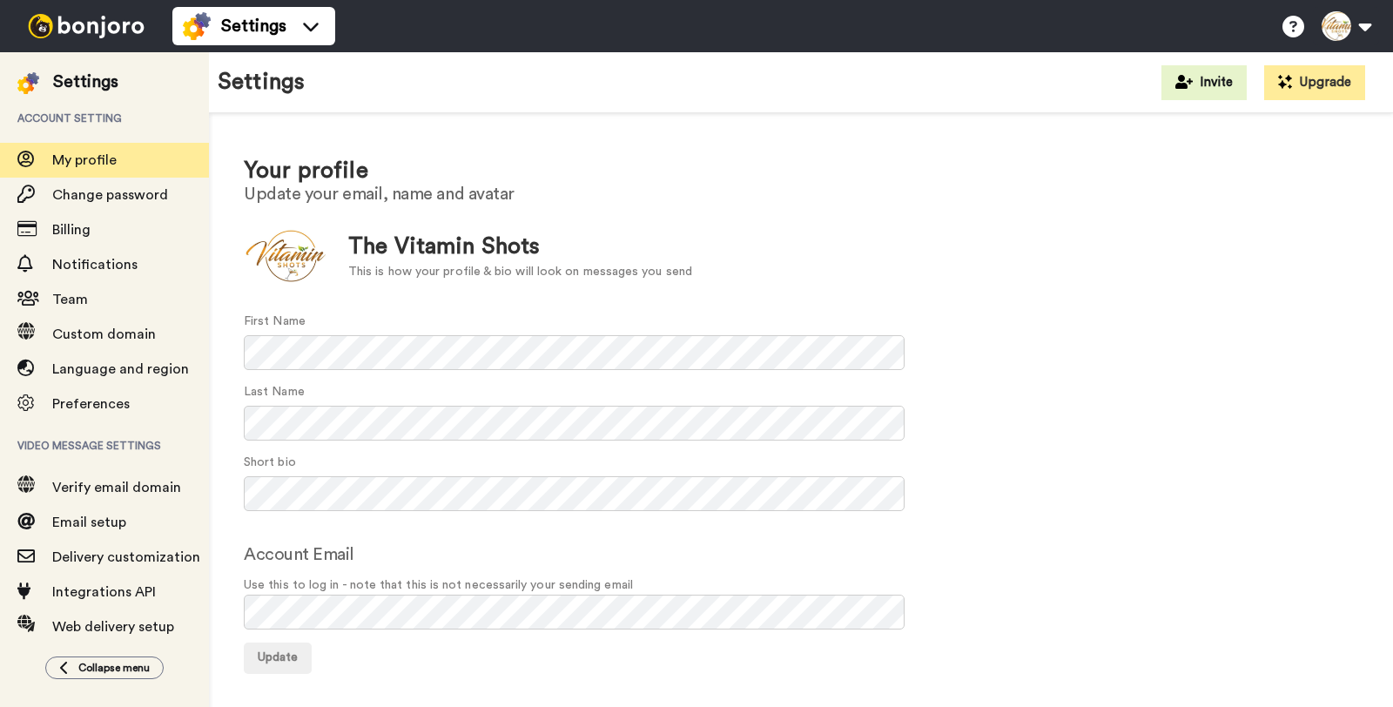
scroll to position [10, 0]
click at [288, 652] on span "Update" at bounding box center [278, 654] width 40 height 12
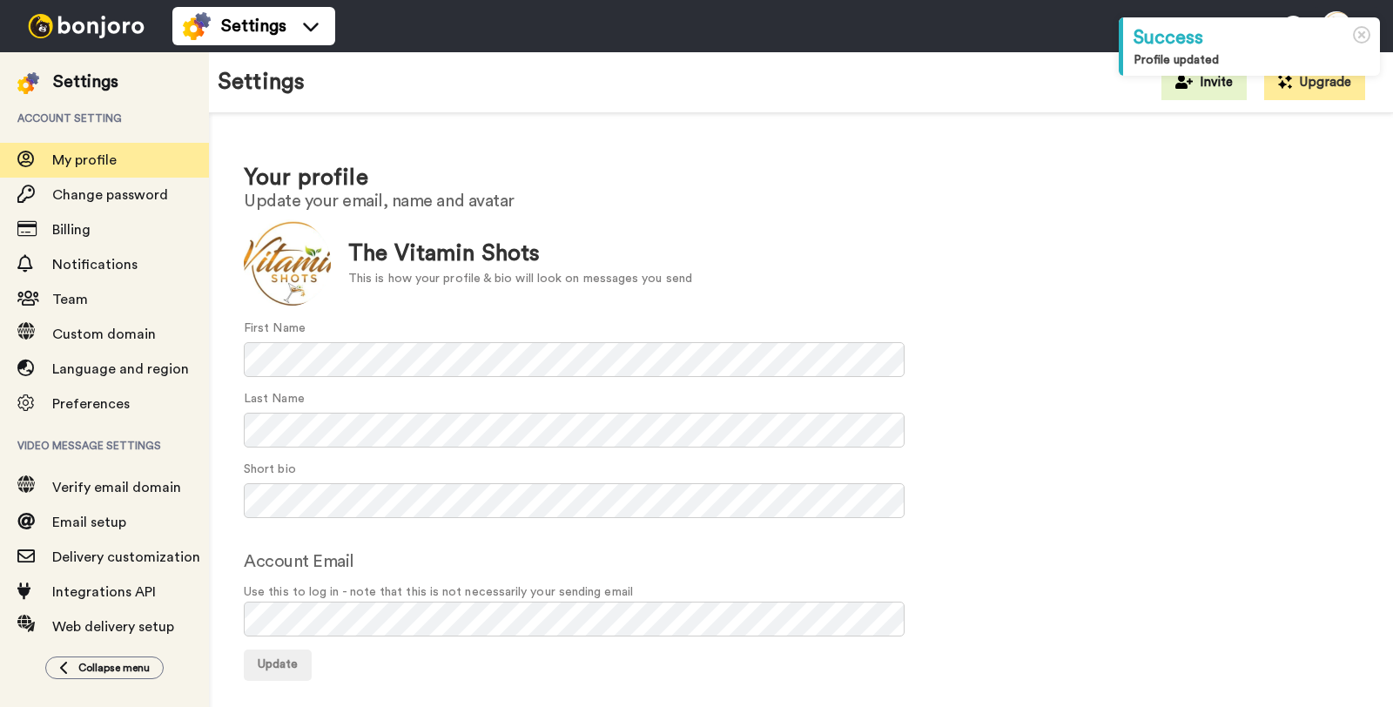
click at [311, 263] on div at bounding box center [287, 262] width 87 height 87
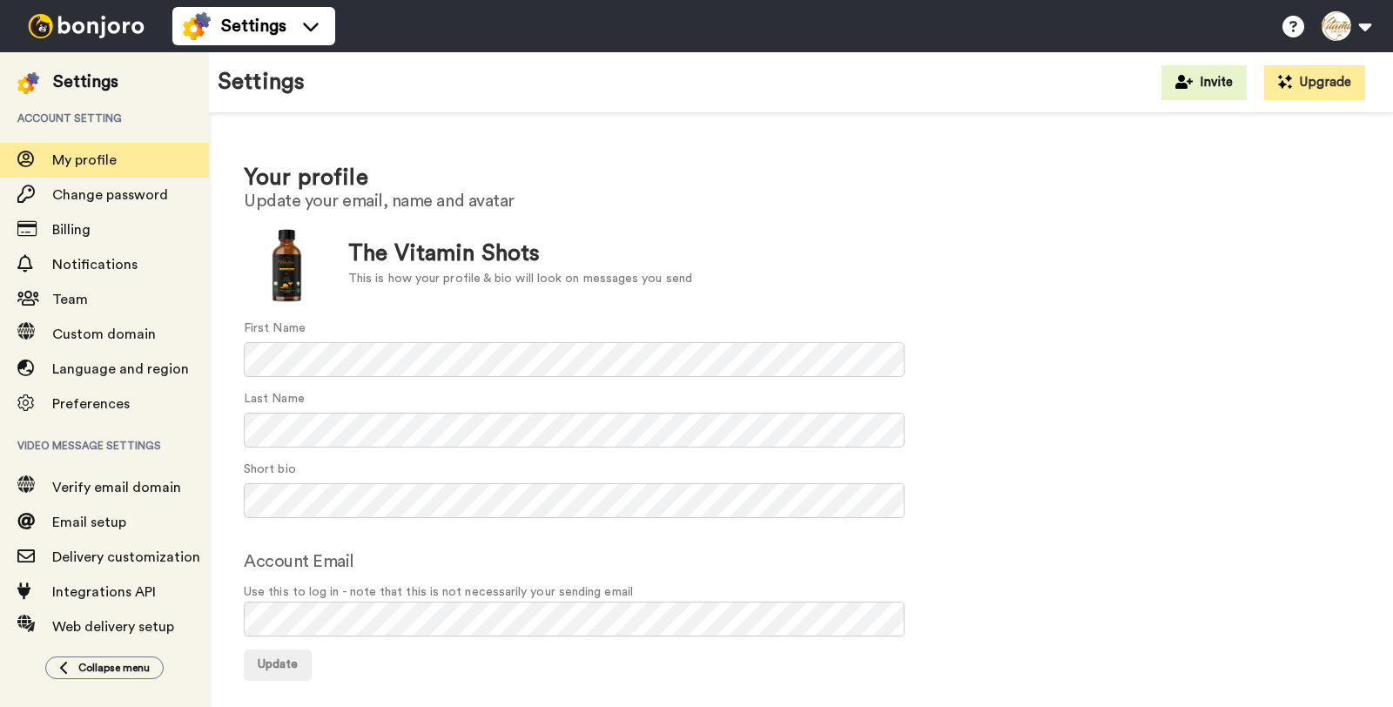
click at [632, 257] on div "The Vitamin Shots" at bounding box center [520, 254] width 344 height 32
click at [295, 660] on span "Update" at bounding box center [278, 664] width 40 height 12
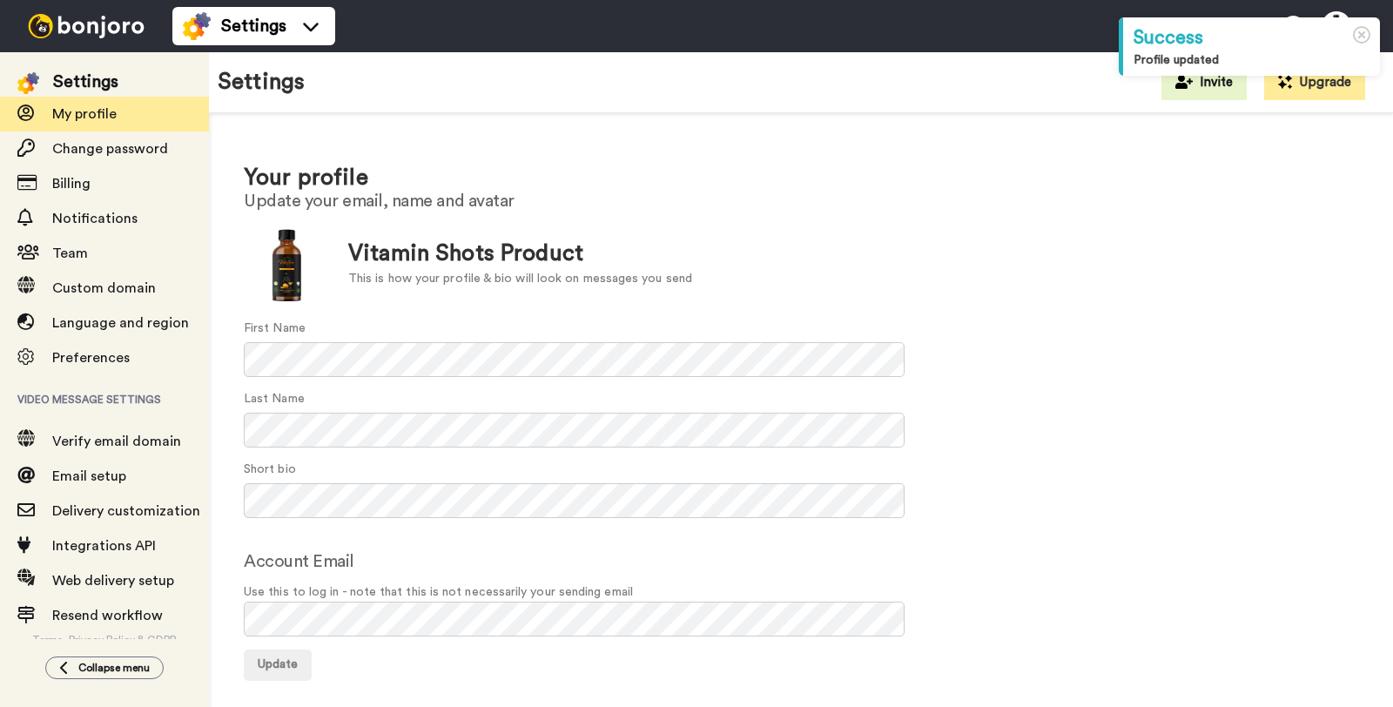
scroll to position [54, 0]
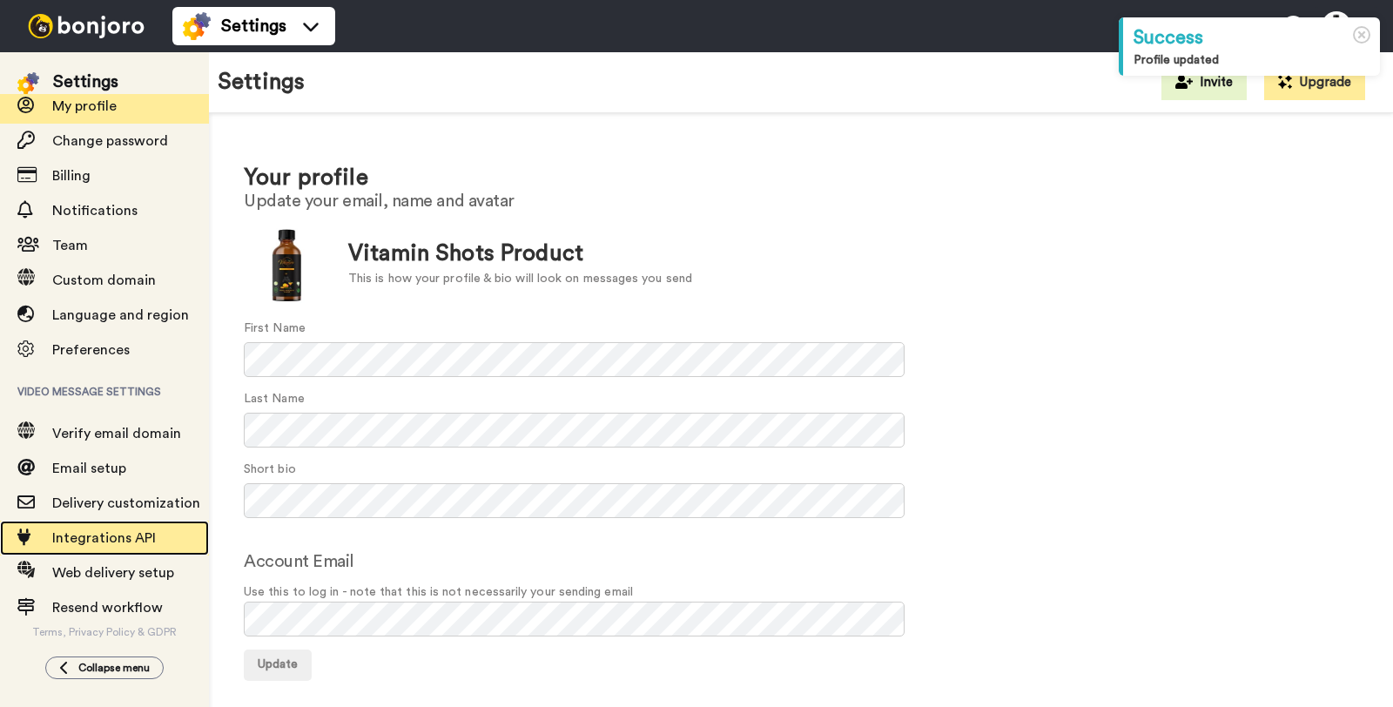
click at [133, 531] on span "Integrations API" at bounding box center [104, 538] width 104 height 14
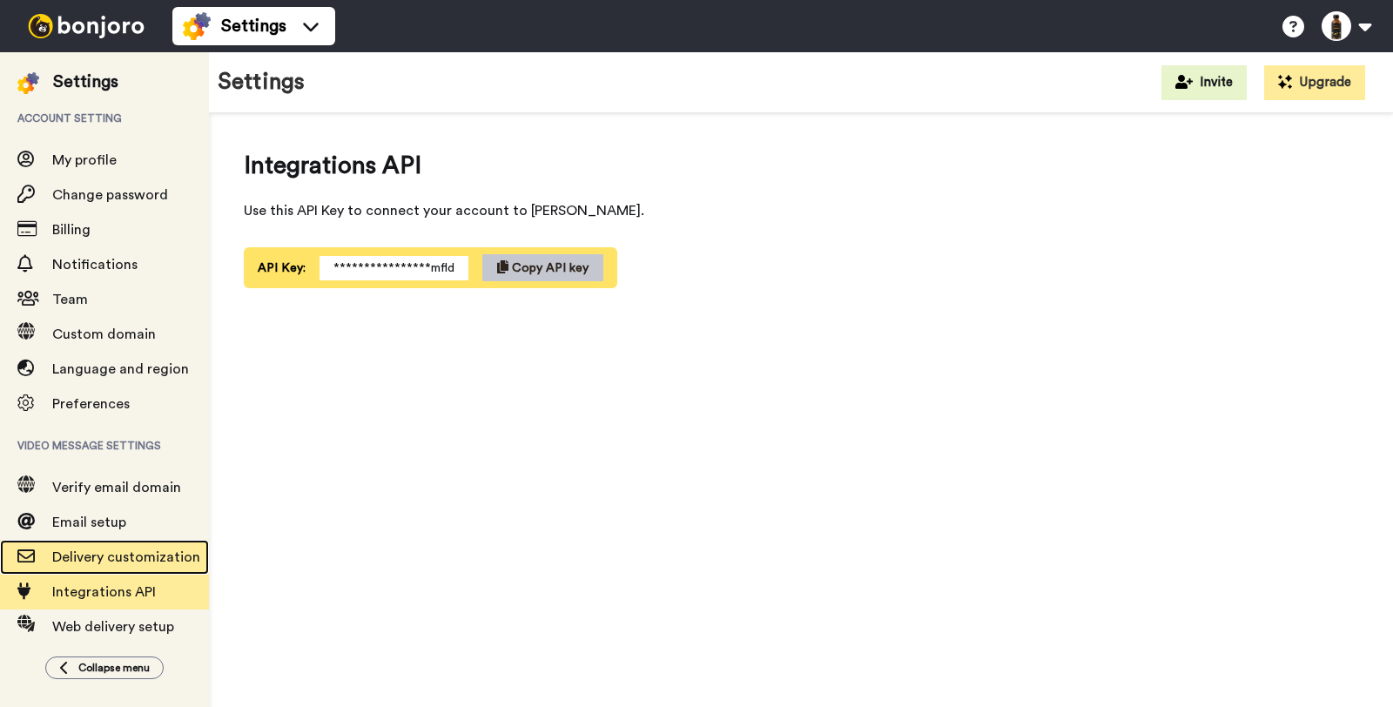
click at [131, 557] on span "Delivery customization" at bounding box center [126, 557] width 148 height 14
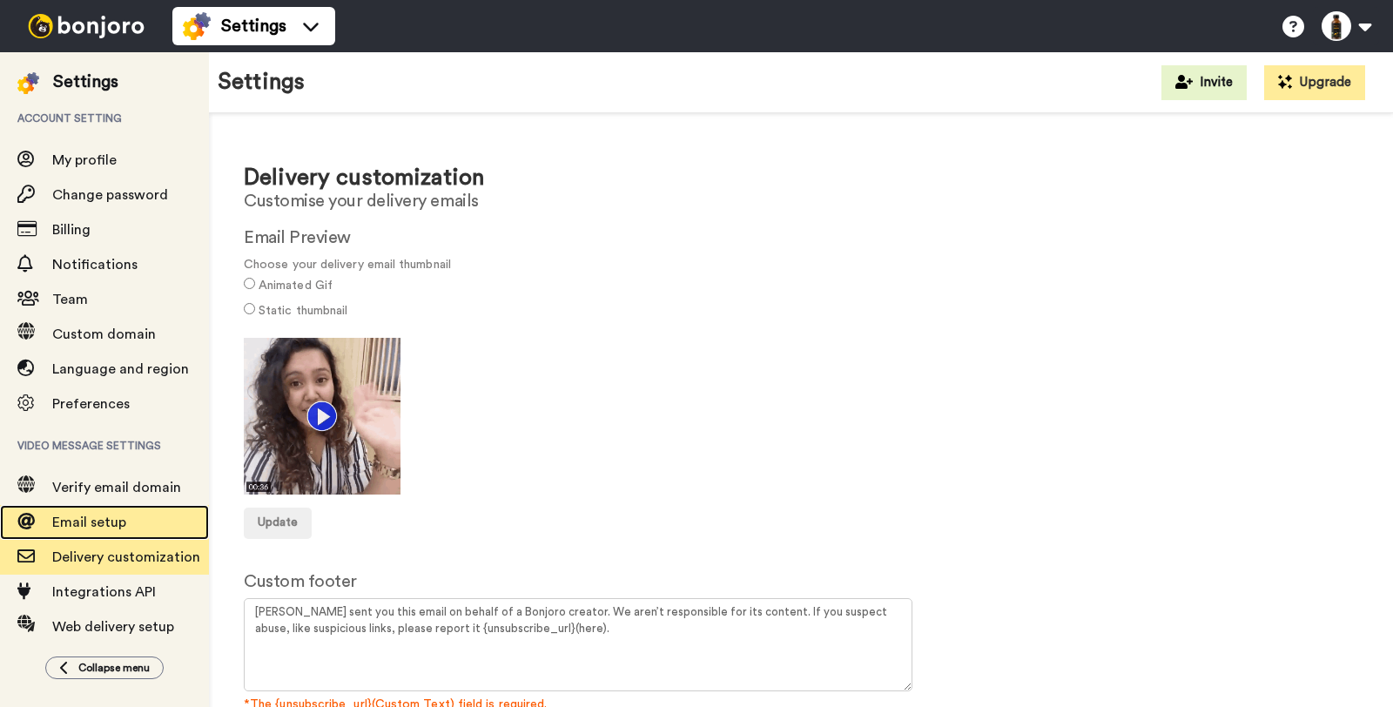
click at [145, 529] on span "Email setup" at bounding box center [130, 522] width 157 height 21
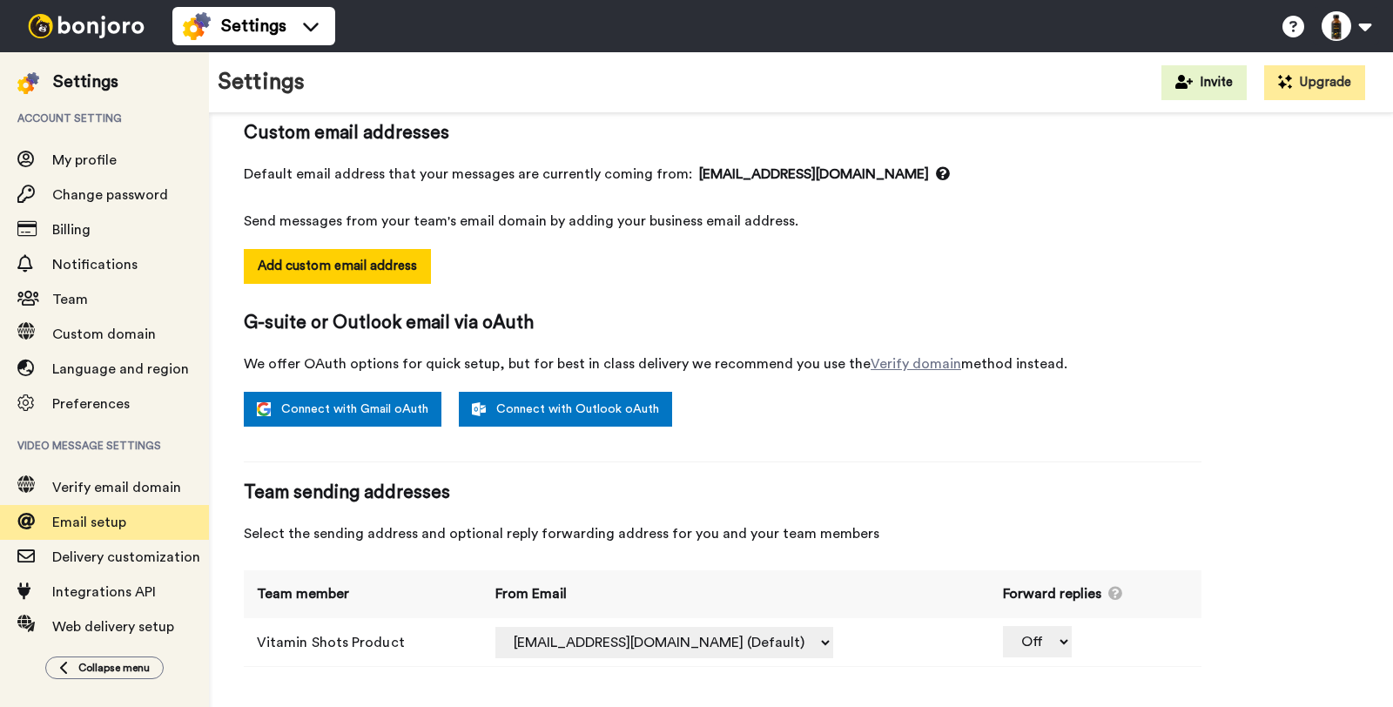
scroll to position [148, 0]
click at [351, 262] on button "Add custom email address" at bounding box center [337, 266] width 187 height 35
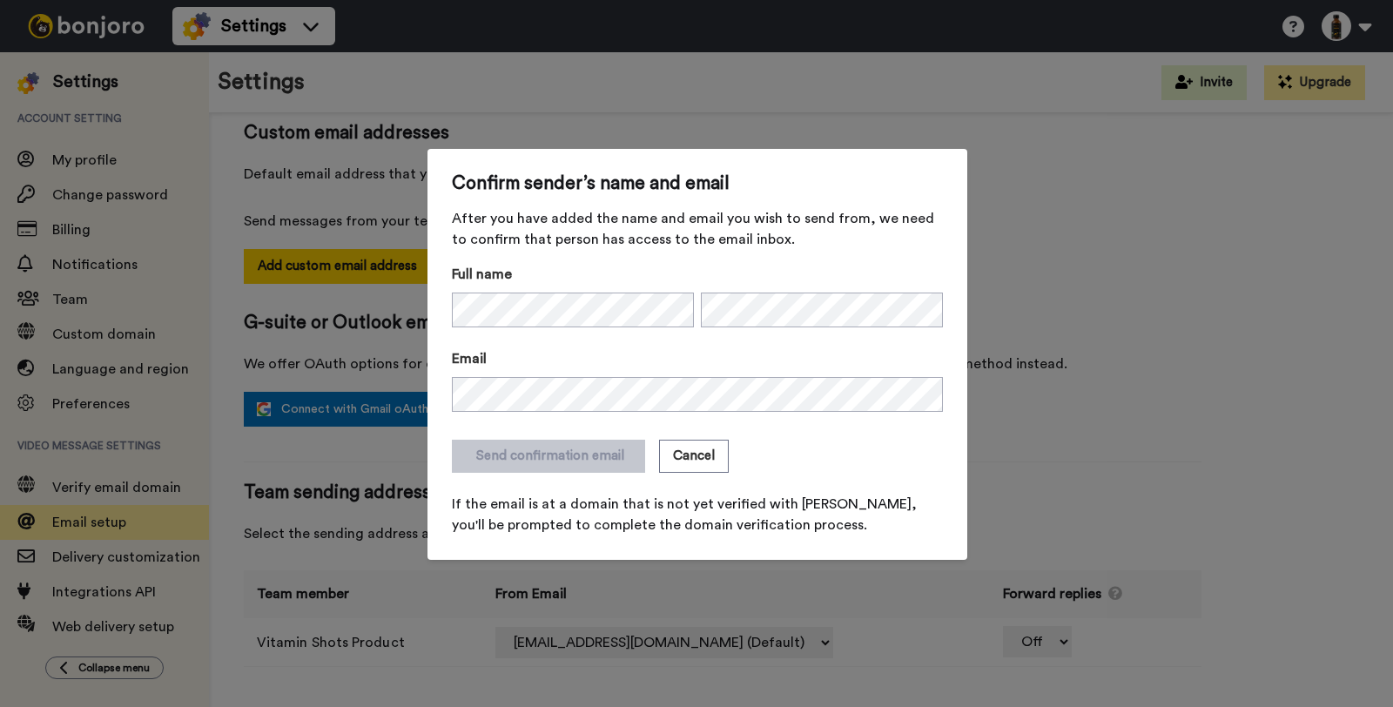
click at [1168, 253] on div "Confirm sender’s name and email After you have added the name and email you wis…" at bounding box center [696, 353] width 1393 height 707
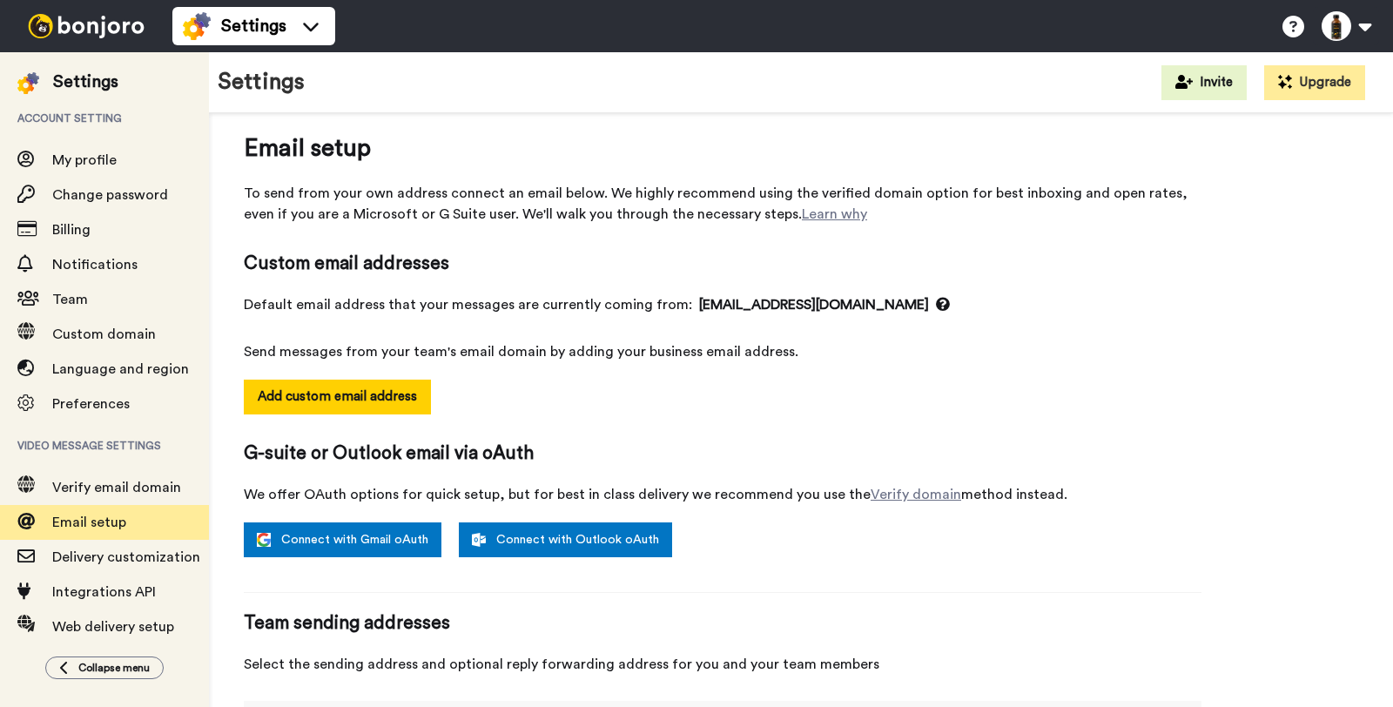
scroll to position [0, 0]
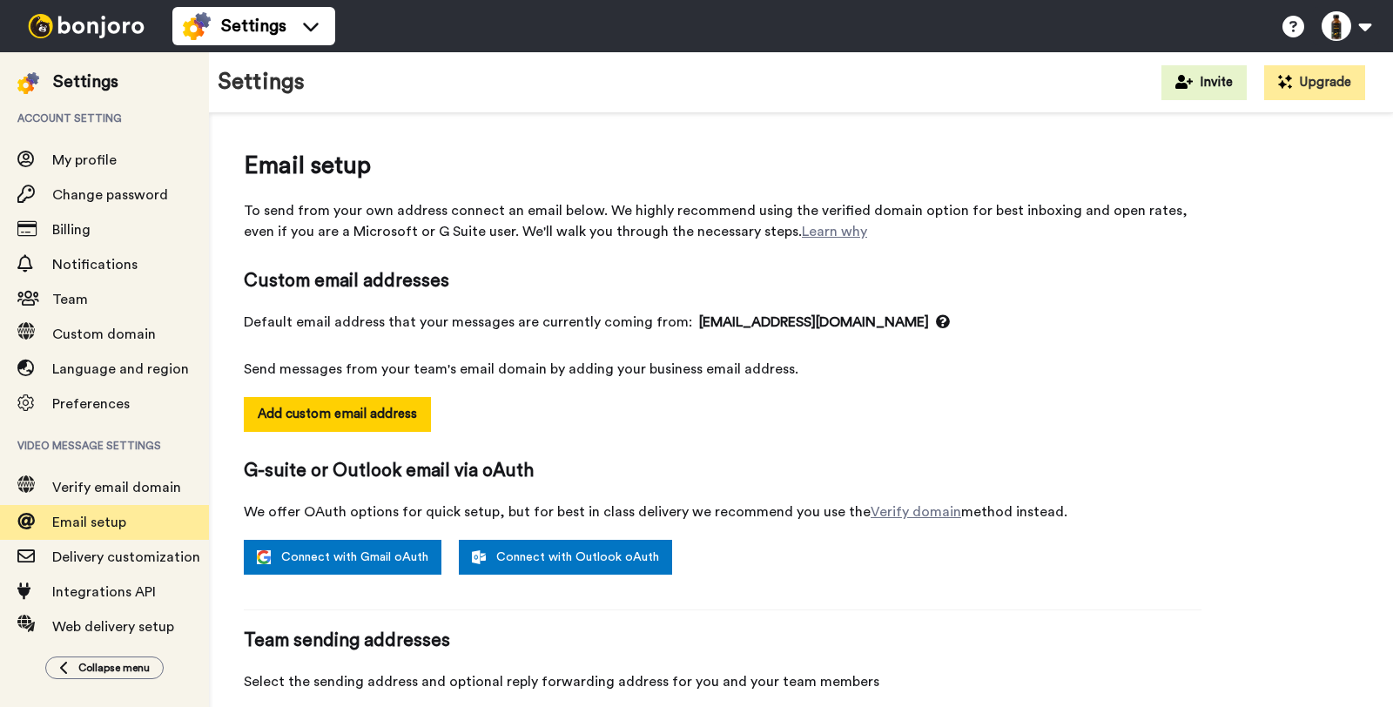
click at [152, 639] on div "Settings Account setting My profile Change password Billing Notifications Team …" at bounding box center [104, 379] width 209 height 655
click at [146, 627] on span "Web delivery setup" at bounding box center [113, 627] width 122 height 14
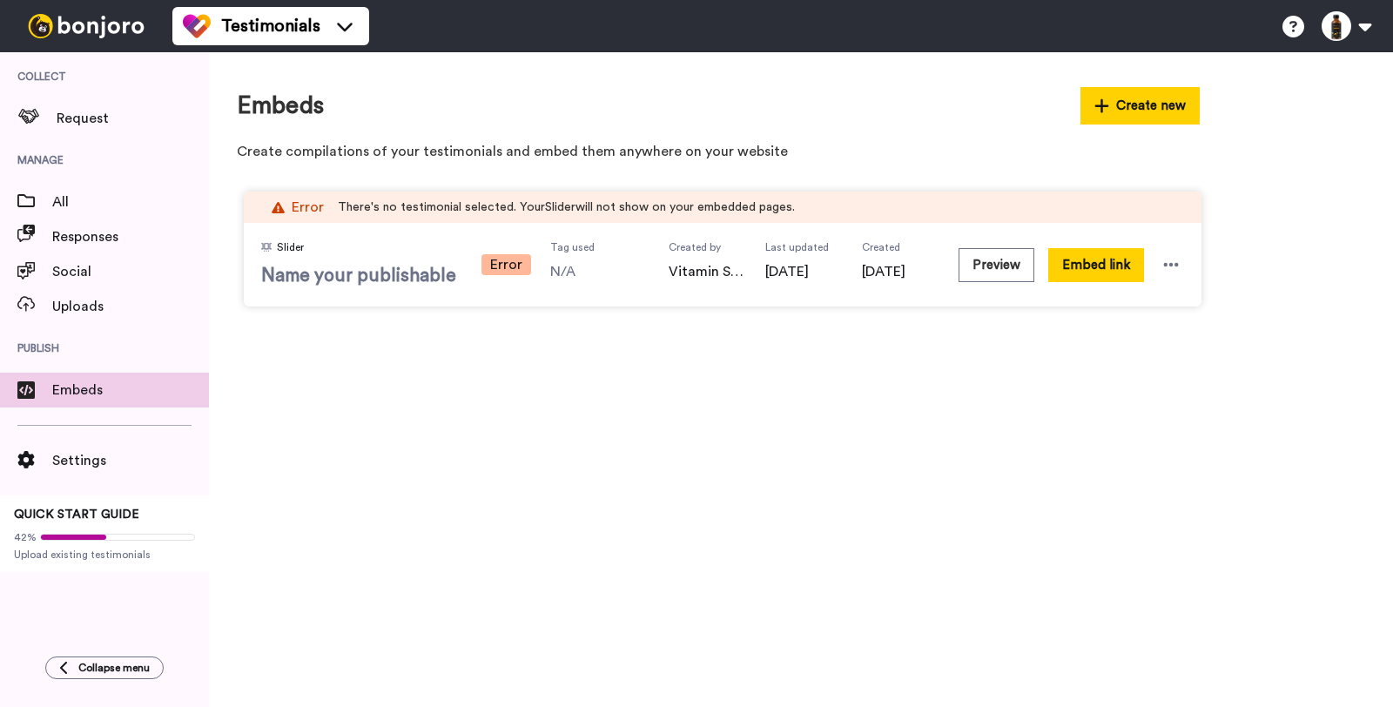
click at [407, 282] on span "Name your publishable" at bounding box center [361, 276] width 200 height 26
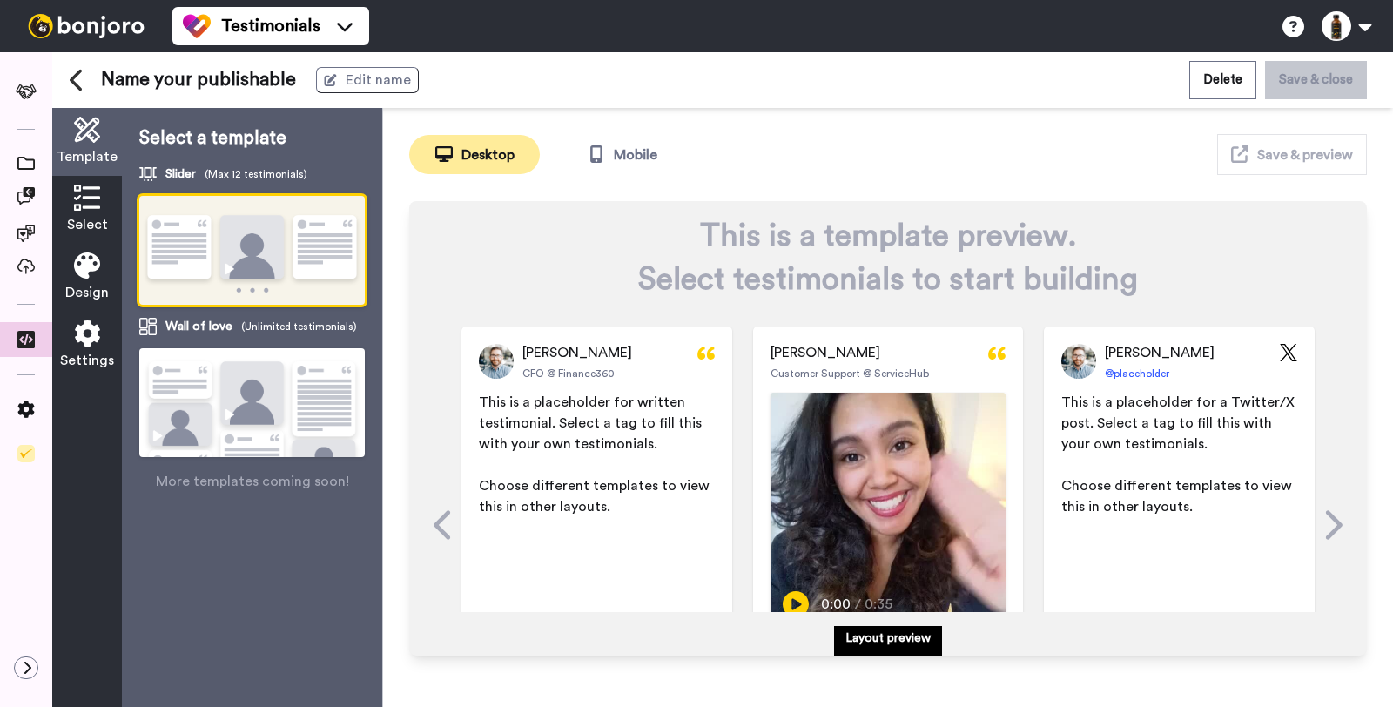
click at [318, 388] on img at bounding box center [251, 425] width 225 height 154
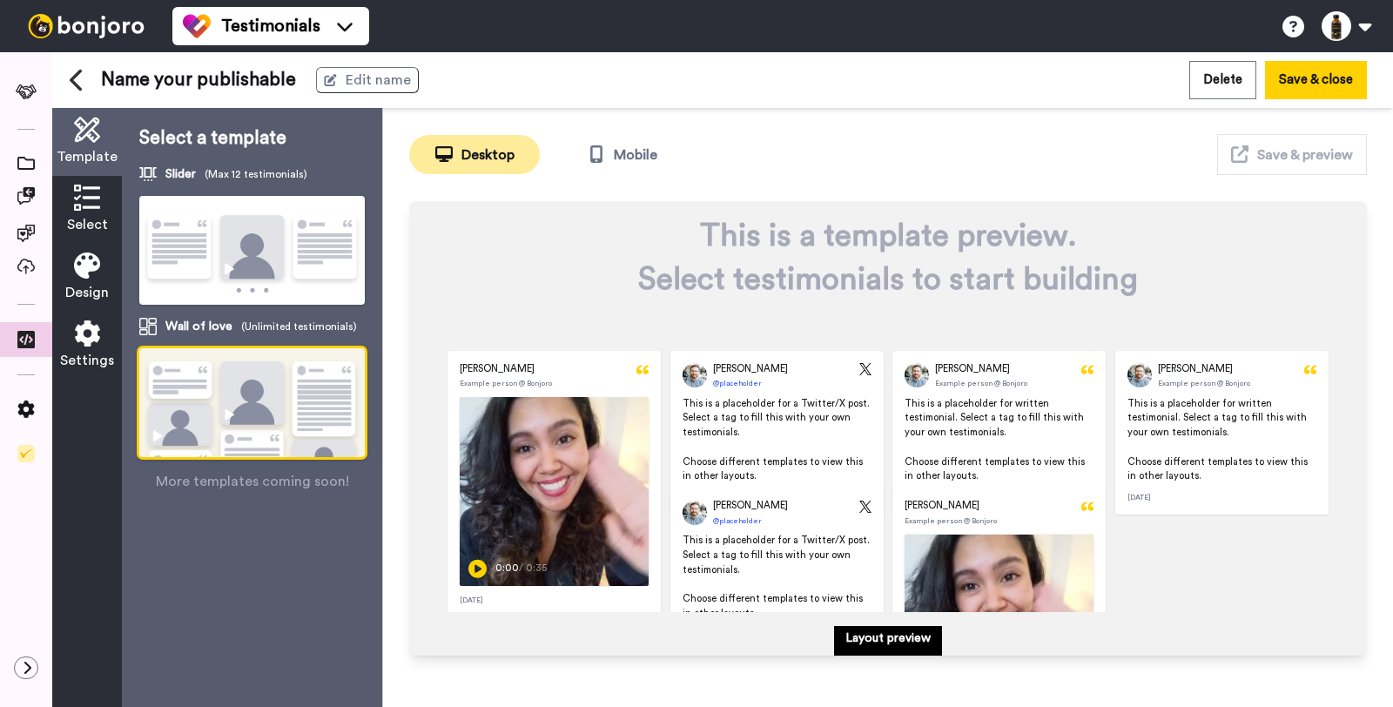
click at [287, 286] on img at bounding box center [251, 251] width 225 height 111
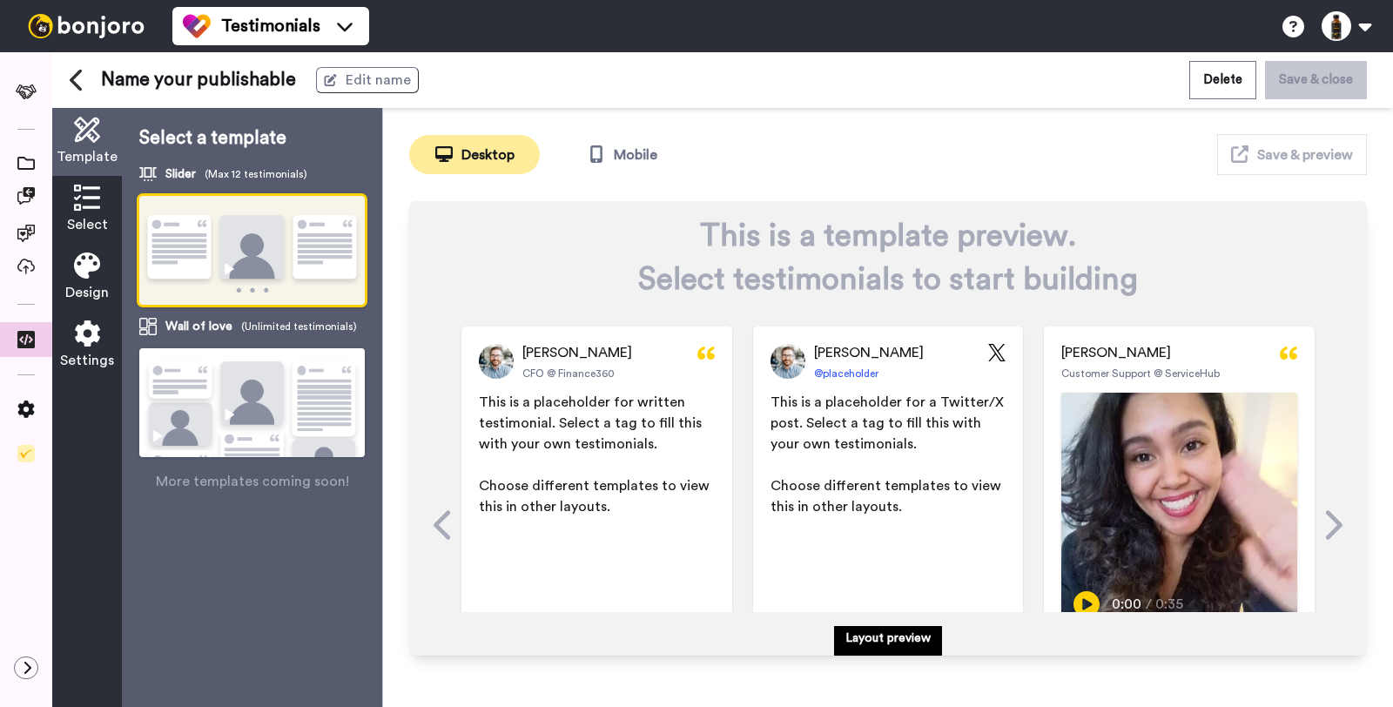
click at [322, 383] on img at bounding box center [251, 425] width 225 height 154
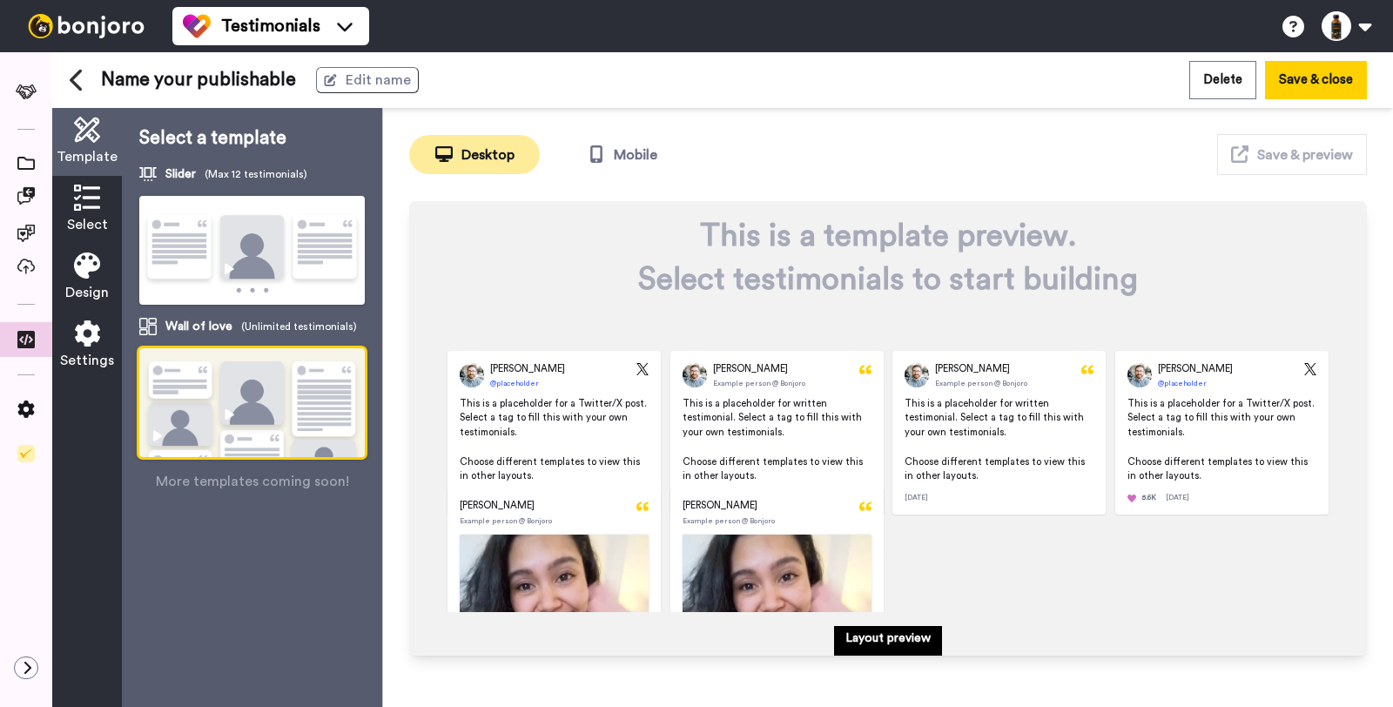
click at [306, 302] on img at bounding box center [251, 251] width 225 height 111
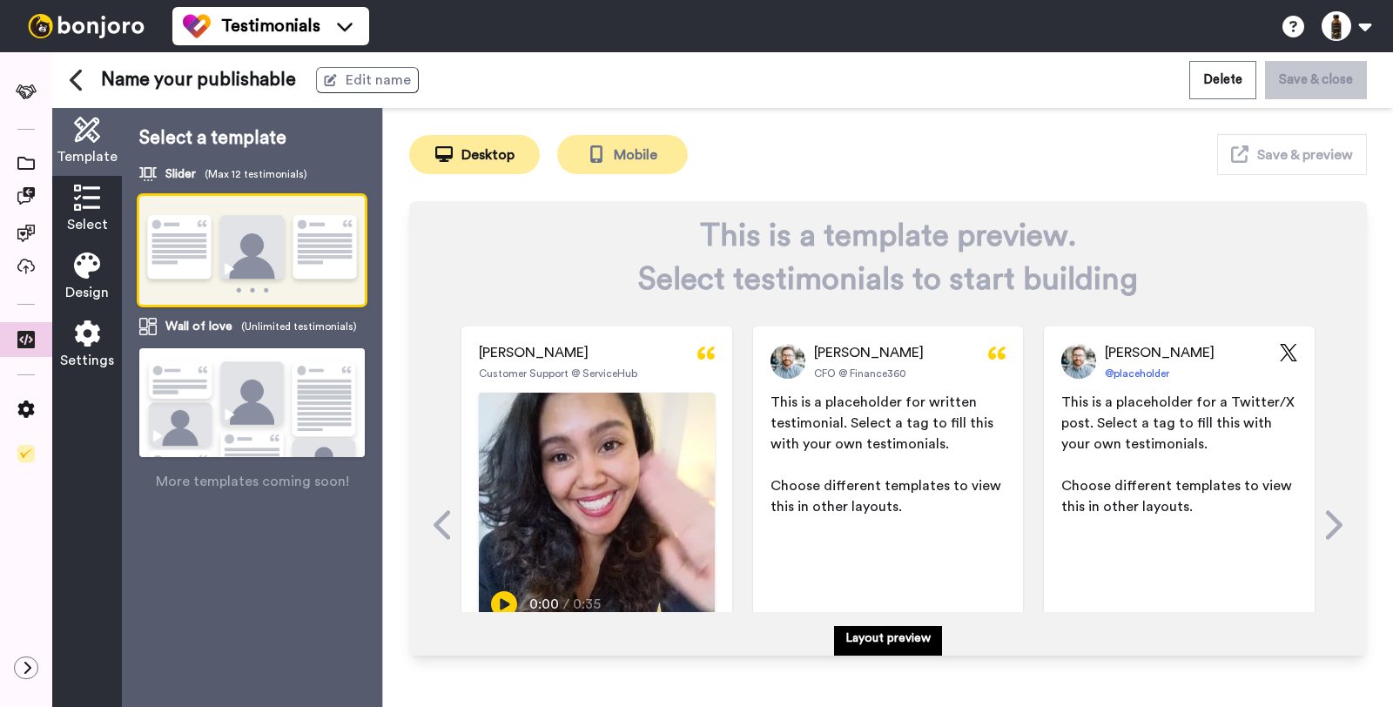
click at [636, 137] on button "Mobile" at bounding box center [622, 154] width 131 height 39
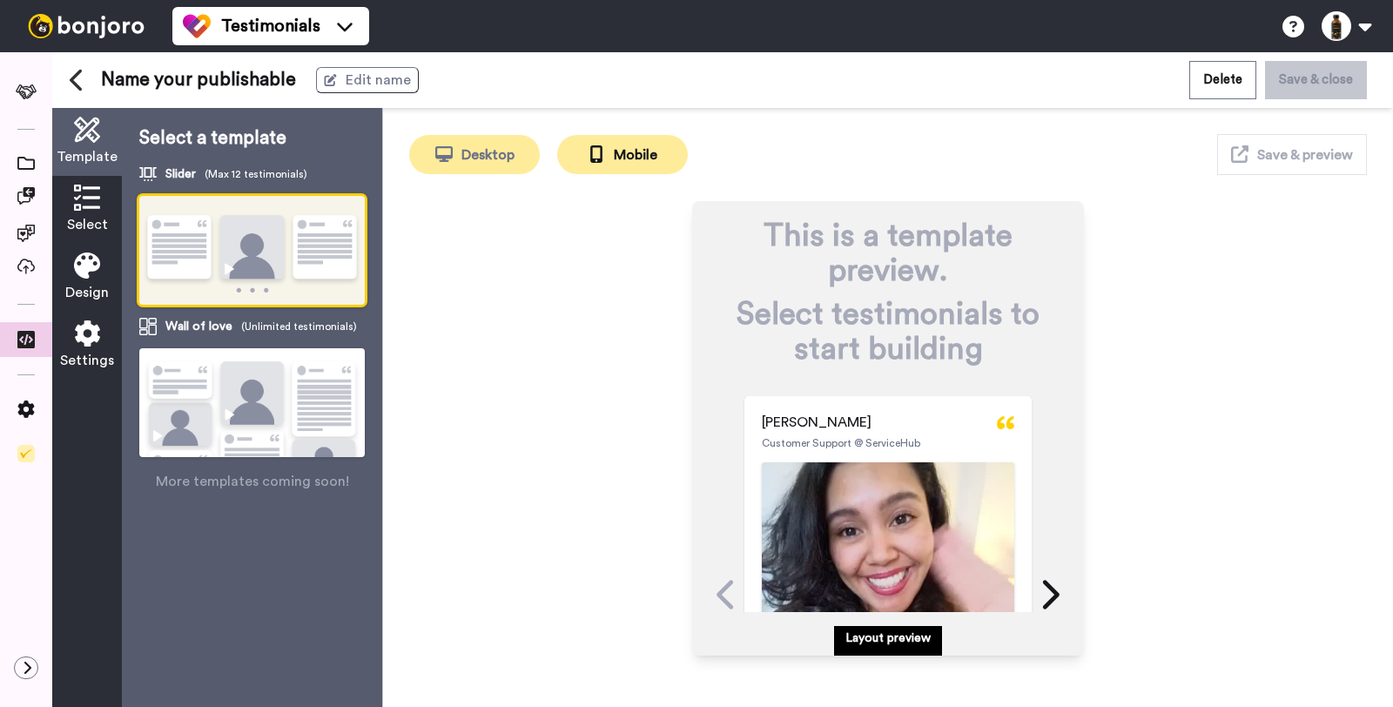
click at [505, 162] on button "Desktop" at bounding box center [474, 154] width 131 height 39
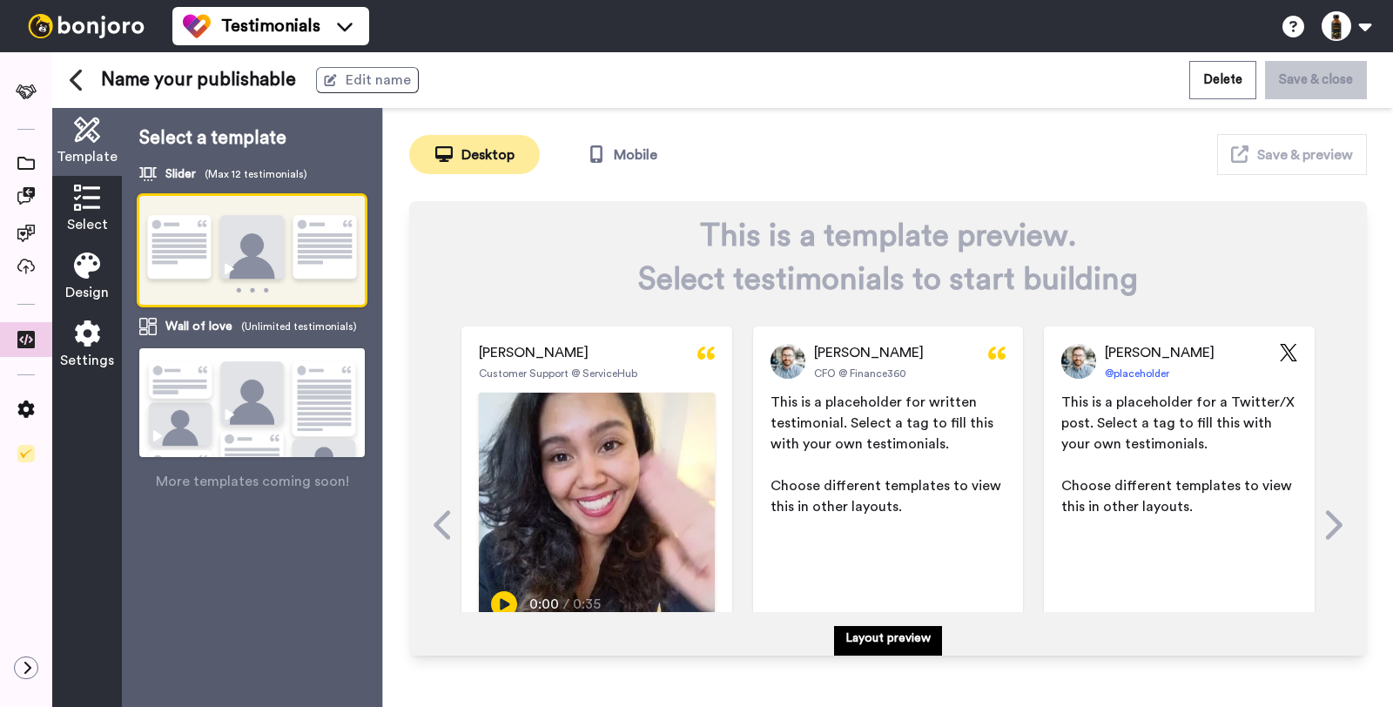
click at [934, 639] on div "Layout preview" at bounding box center [888, 641] width 108 height 30
click at [295, 389] on img at bounding box center [251, 425] width 225 height 154
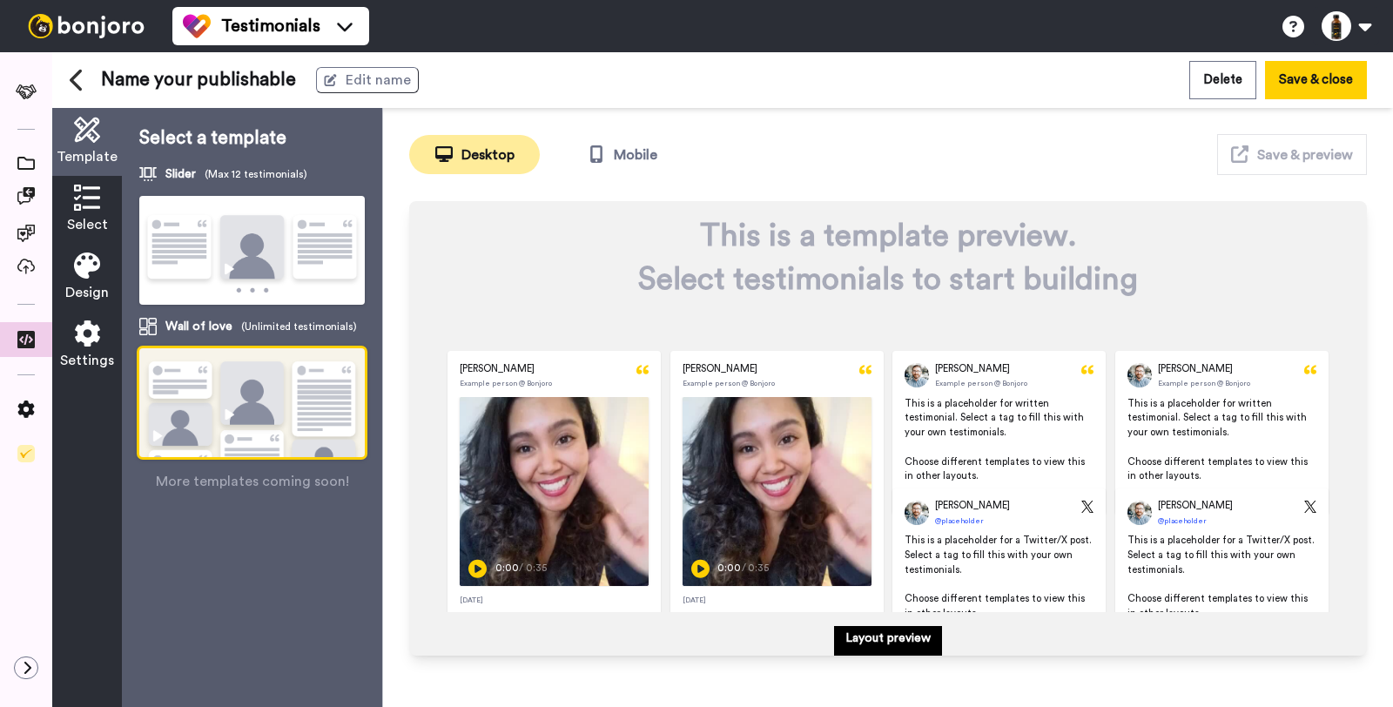
click at [293, 263] on img at bounding box center [251, 251] width 225 height 111
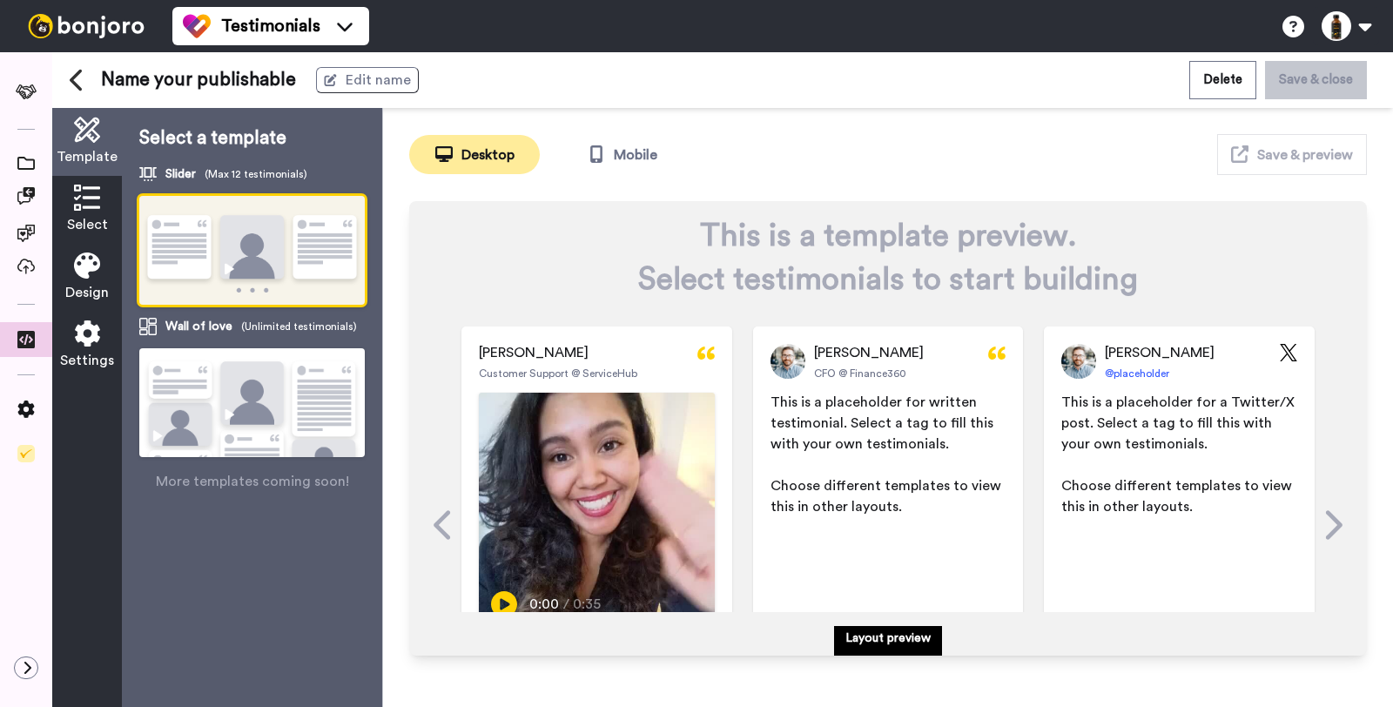
click at [320, 427] on img at bounding box center [251, 425] width 225 height 154
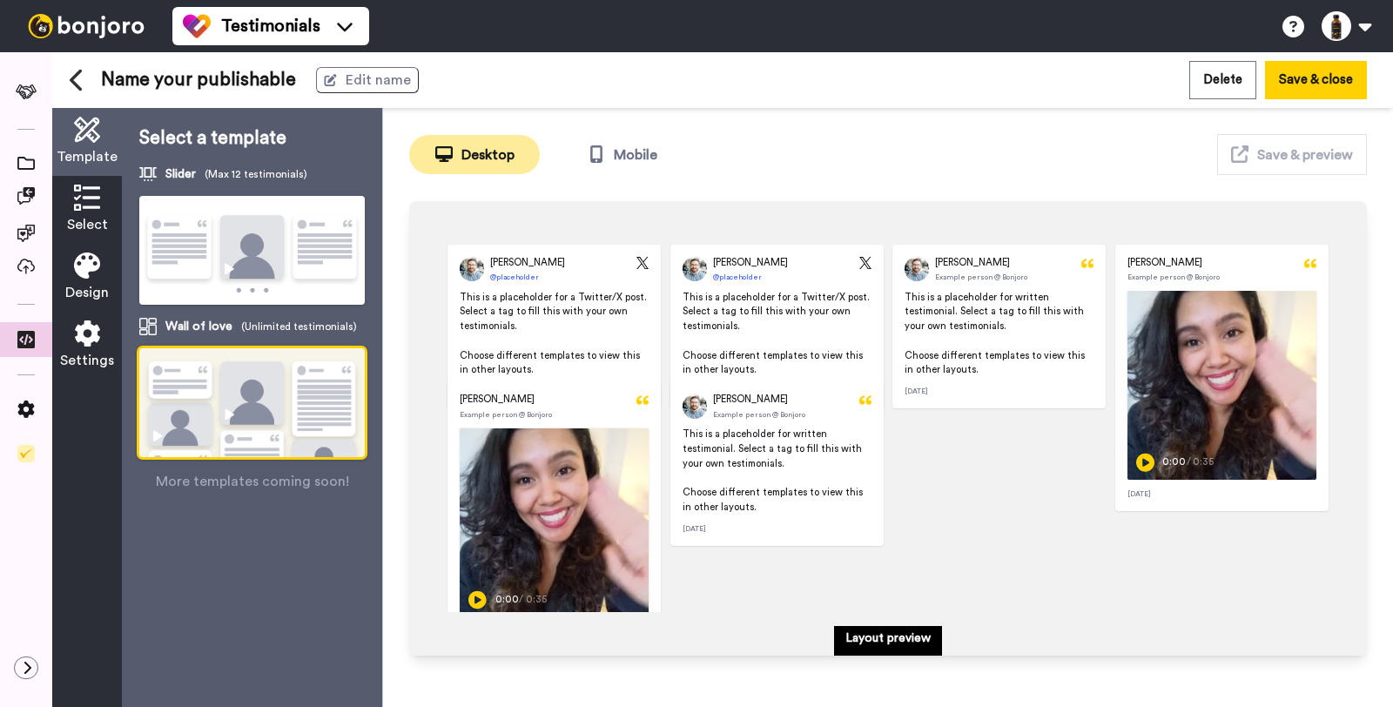
scroll to position [14, 0]
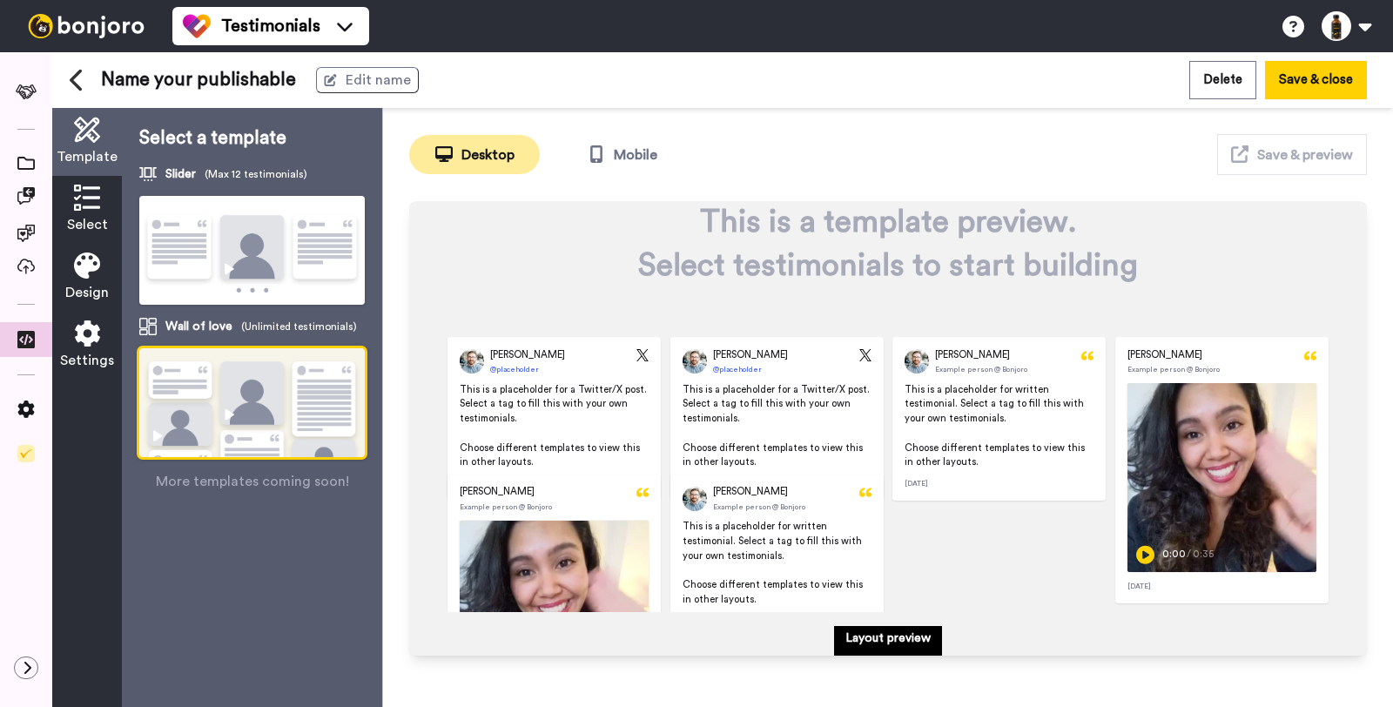
click at [186, 207] on img at bounding box center [251, 251] width 225 height 111
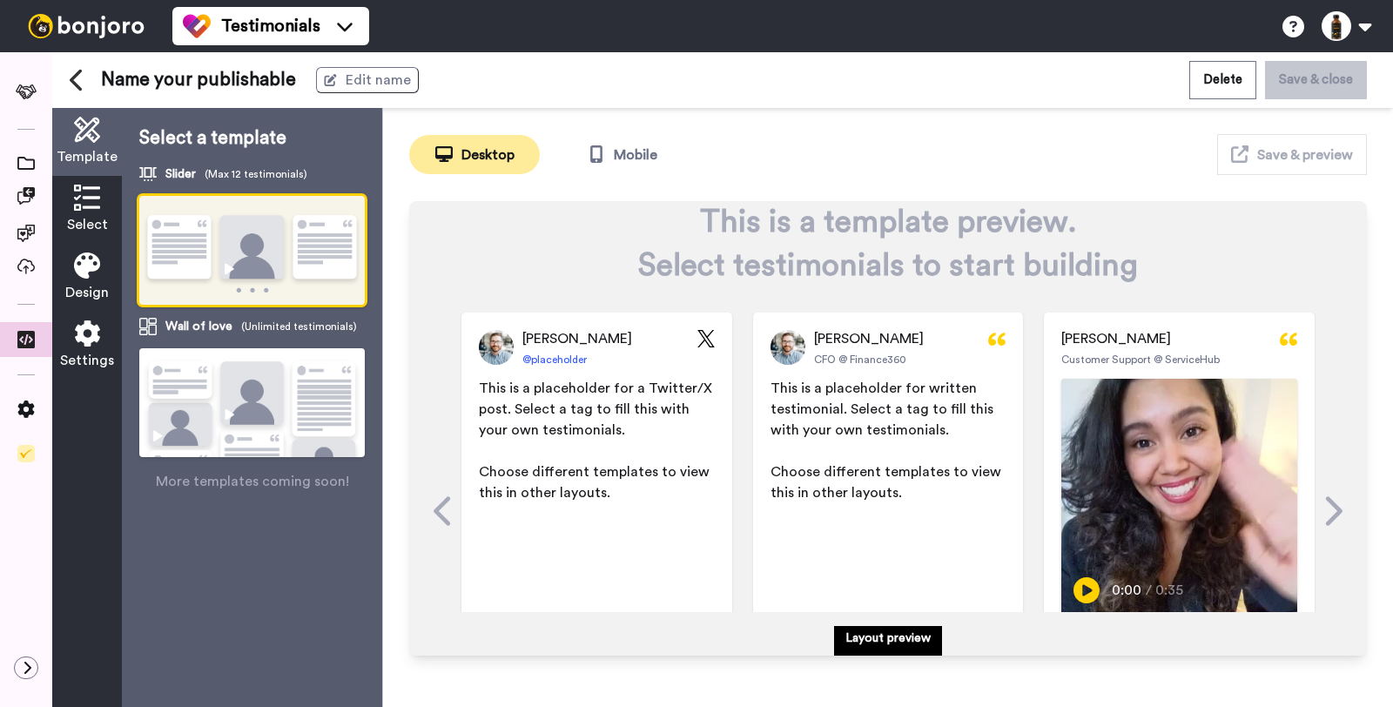
click at [93, 208] on icon at bounding box center [87, 198] width 26 height 26
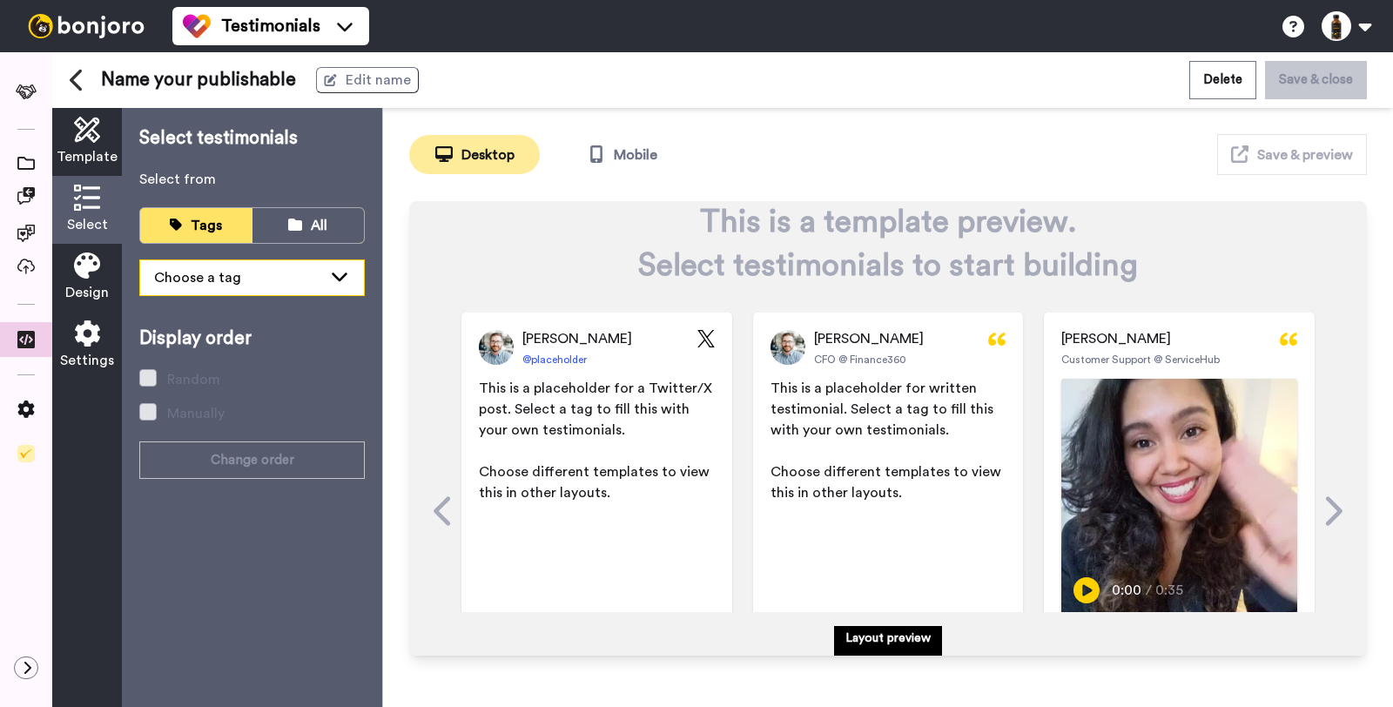
click at [242, 272] on div "Choose a tag" at bounding box center [238, 277] width 168 height 21
click at [89, 297] on span "Design" at bounding box center [87, 292] width 44 height 21
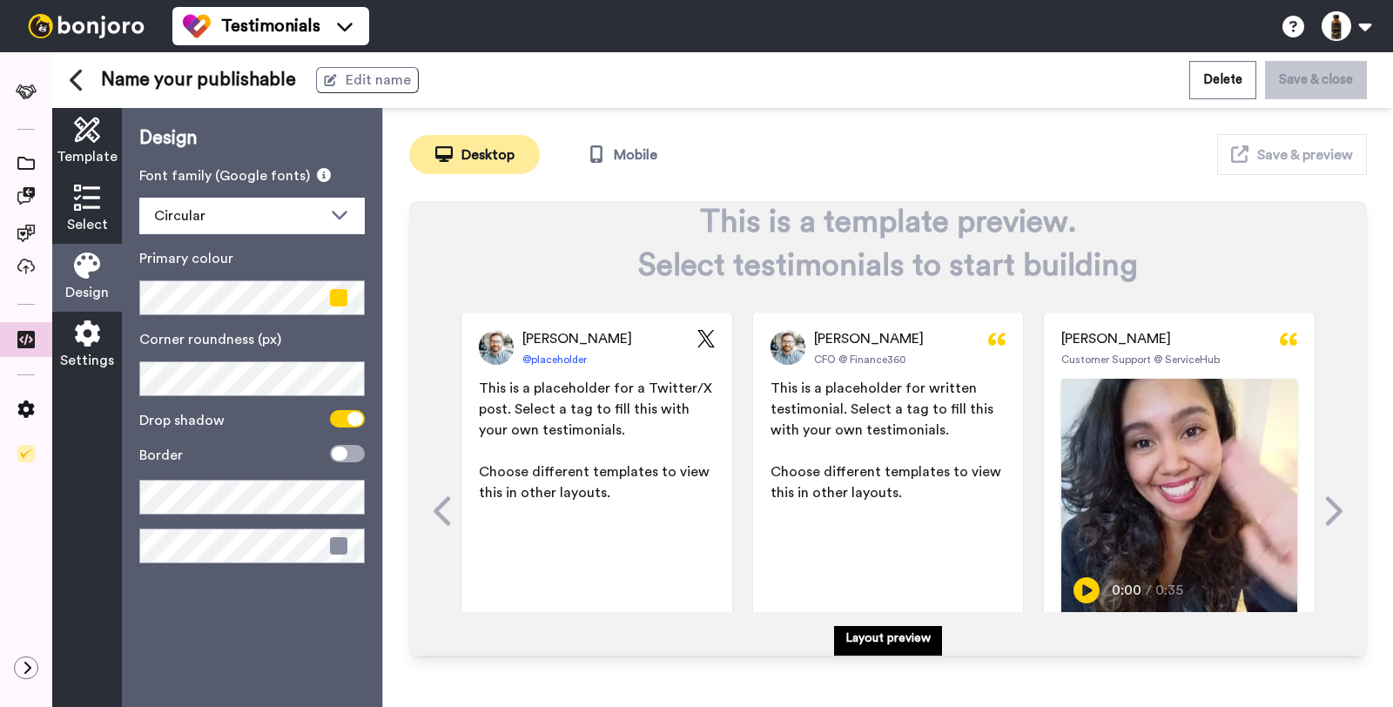
click at [87, 340] on icon at bounding box center [87, 333] width 26 height 26
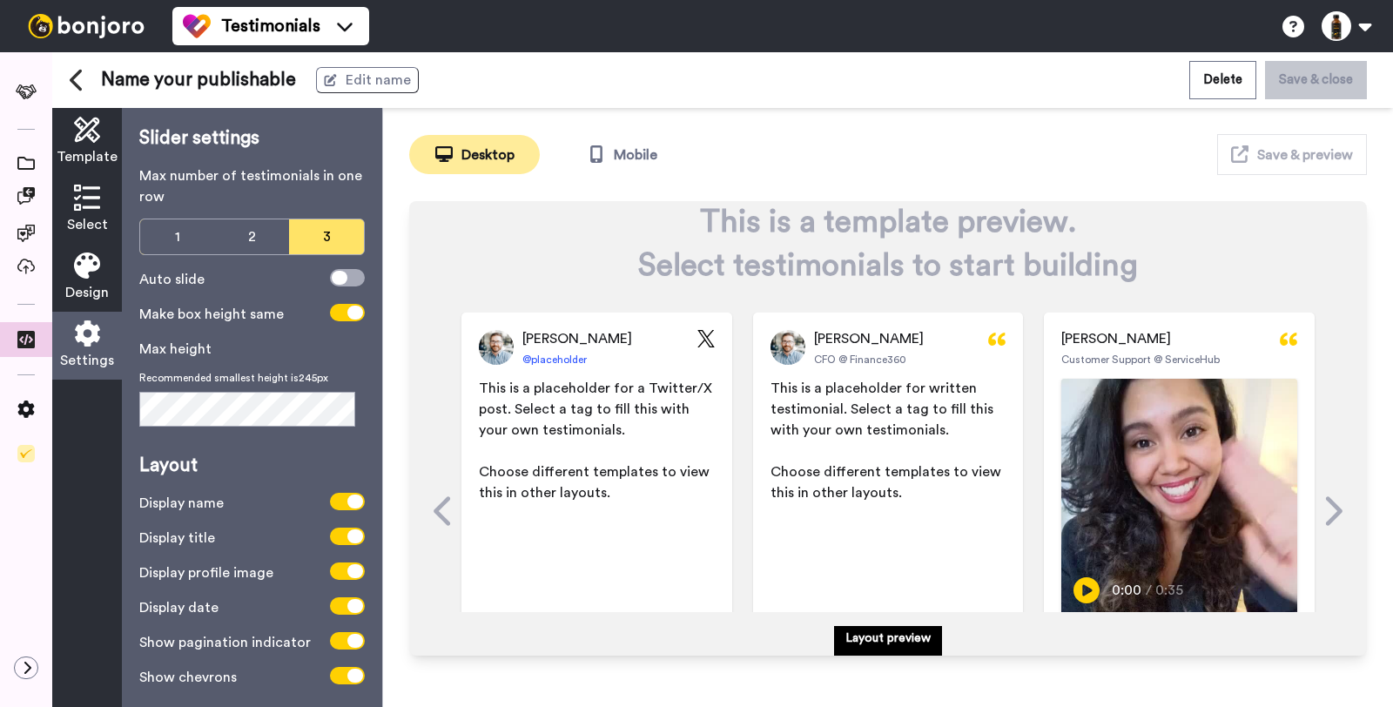
scroll to position [16, 0]
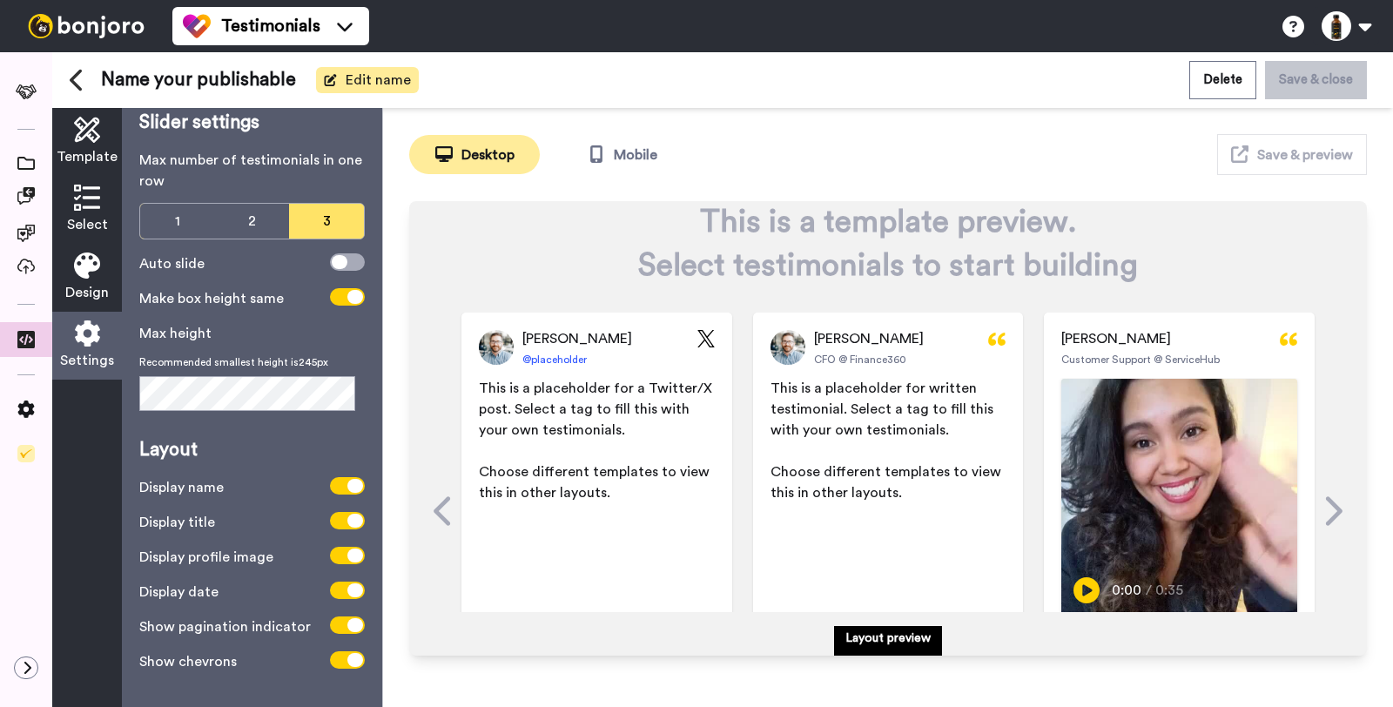
click at [346, 84] on span "Edit name" at bounding box center [378, 80] width 65 height 21
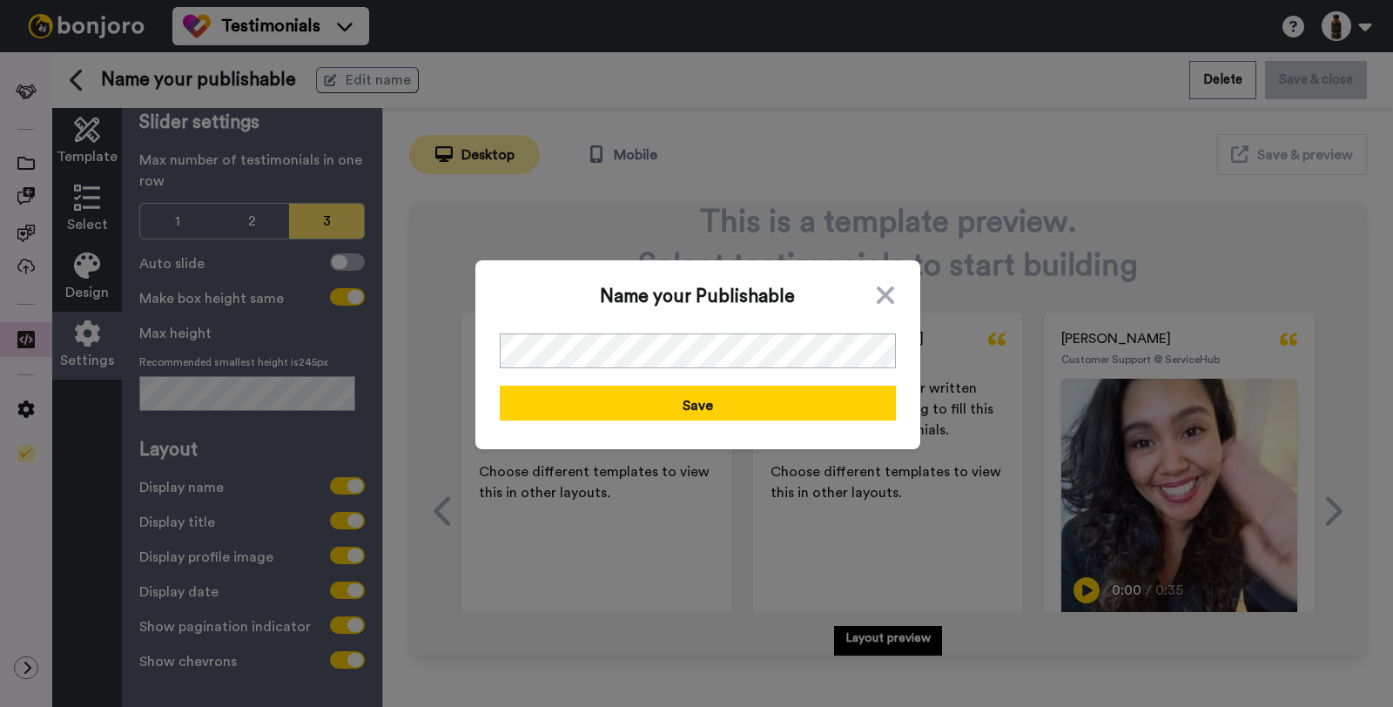
click at [677, 330] on div "Name your Publishable" at bounding box center [698, 296] width 396 height 73
click at [628, 384] on div "Name your Publishable Save" at bounding box center [698, 353] width 396 height 186
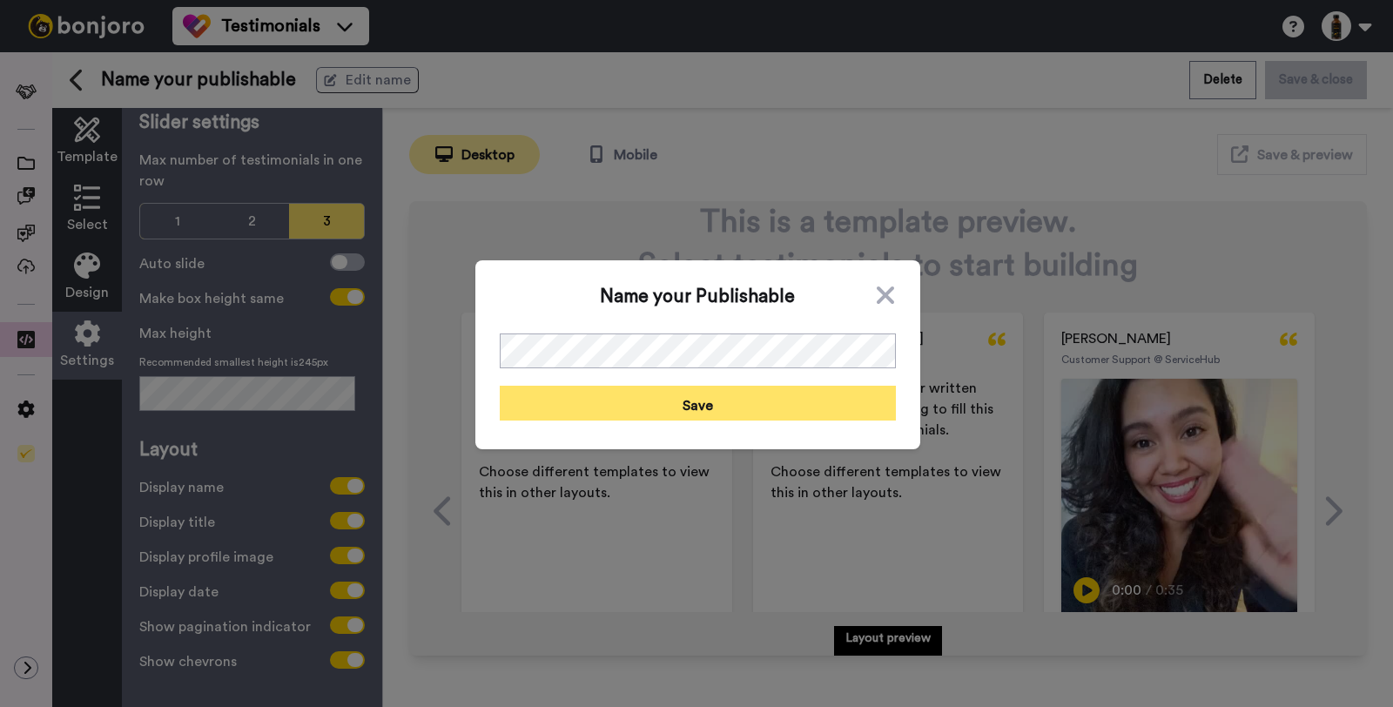
click at [653, 395] on button "Save" at bounding box center [698, 403] width 396 height 35
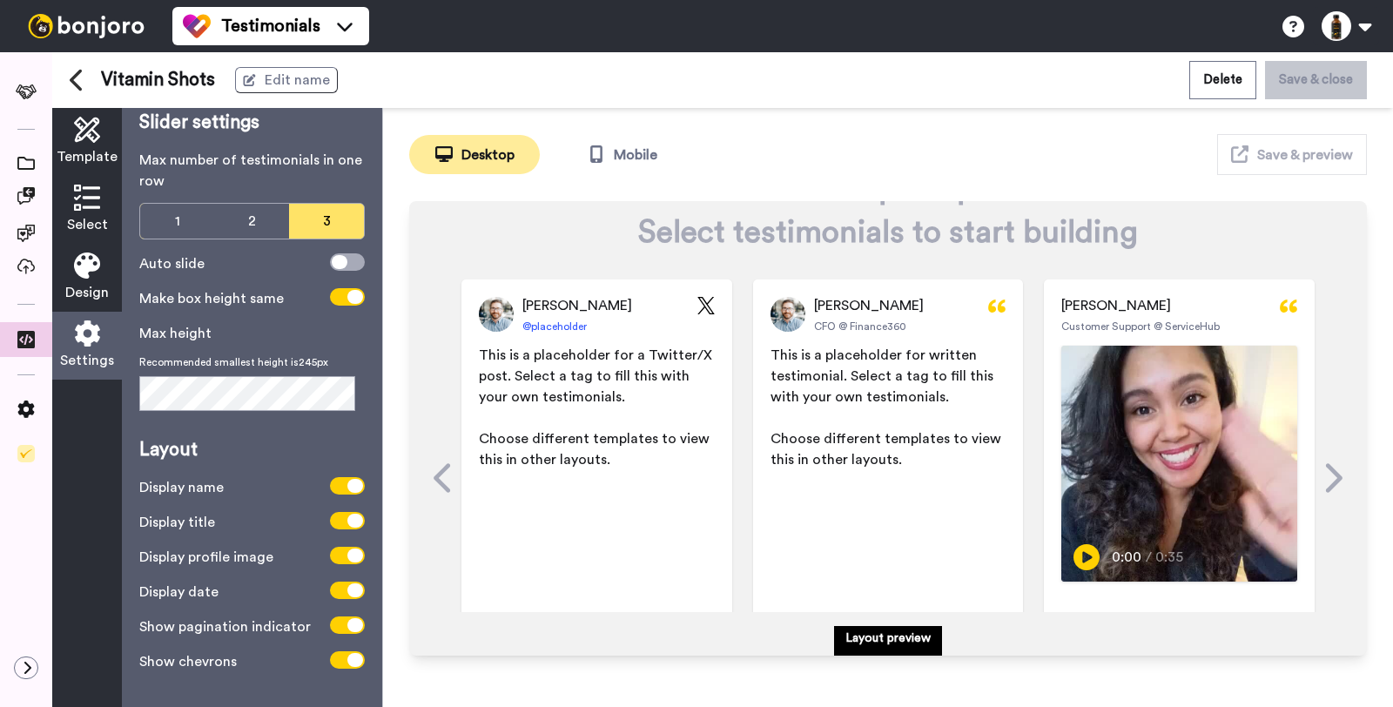
scroll to position [148, 0]
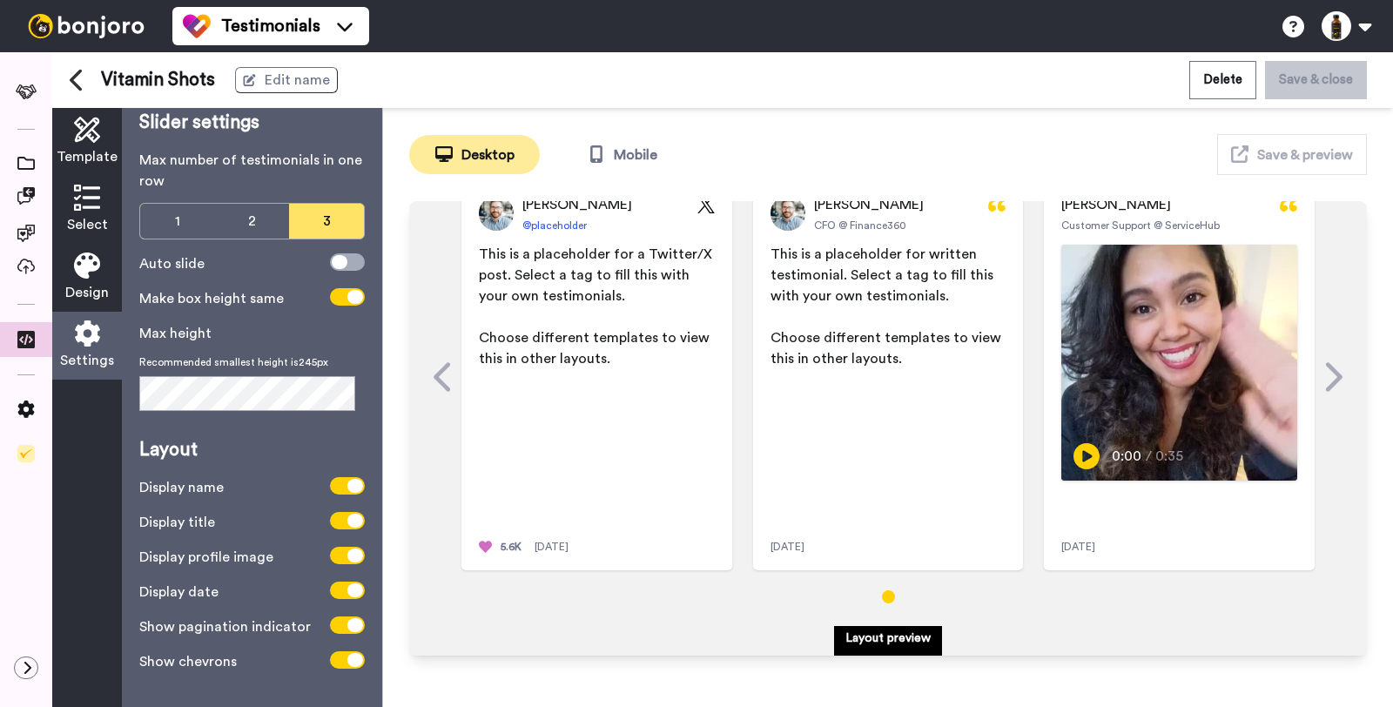
click at [894, 642] on p "Layout preview" at bounding box center [887, 637] width 85 height 17
click at [1236, 143] on button "Save & preview" at bounding box center [1292, 154] width 150 height 41
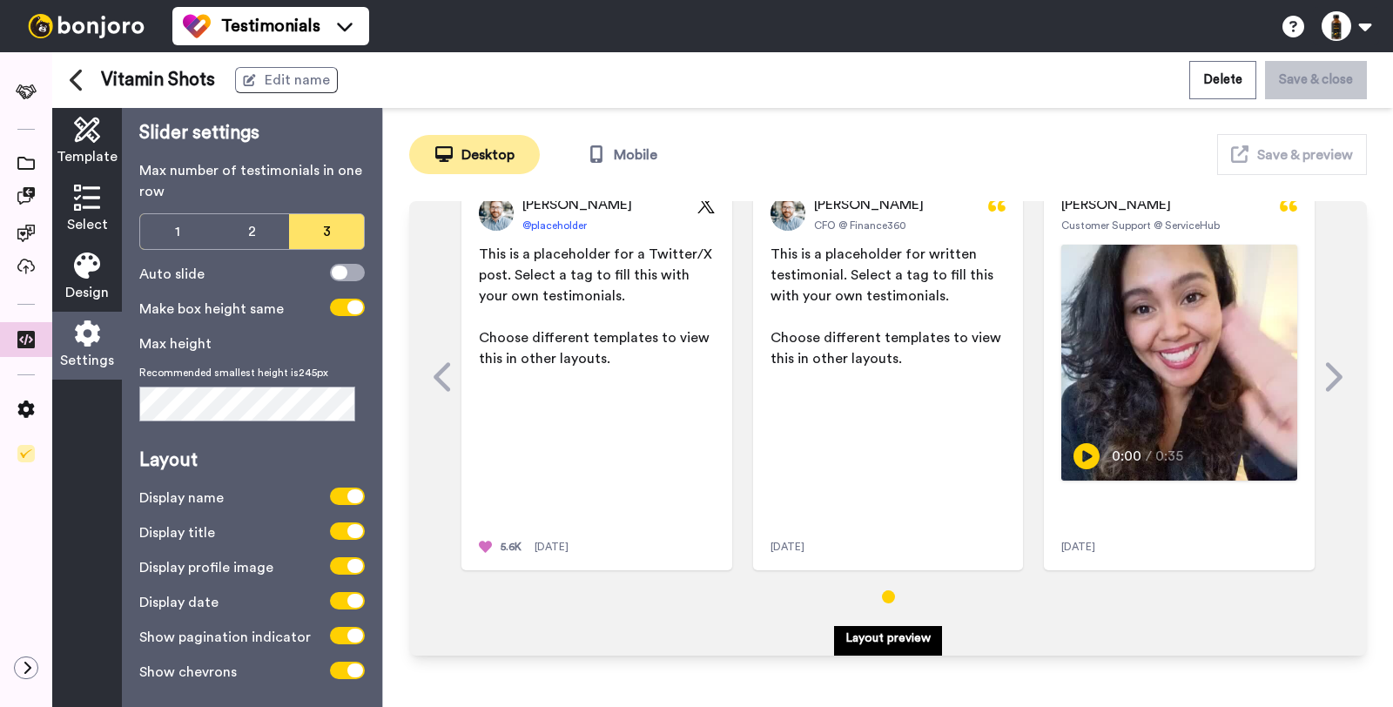
scroll to position [0, 0]
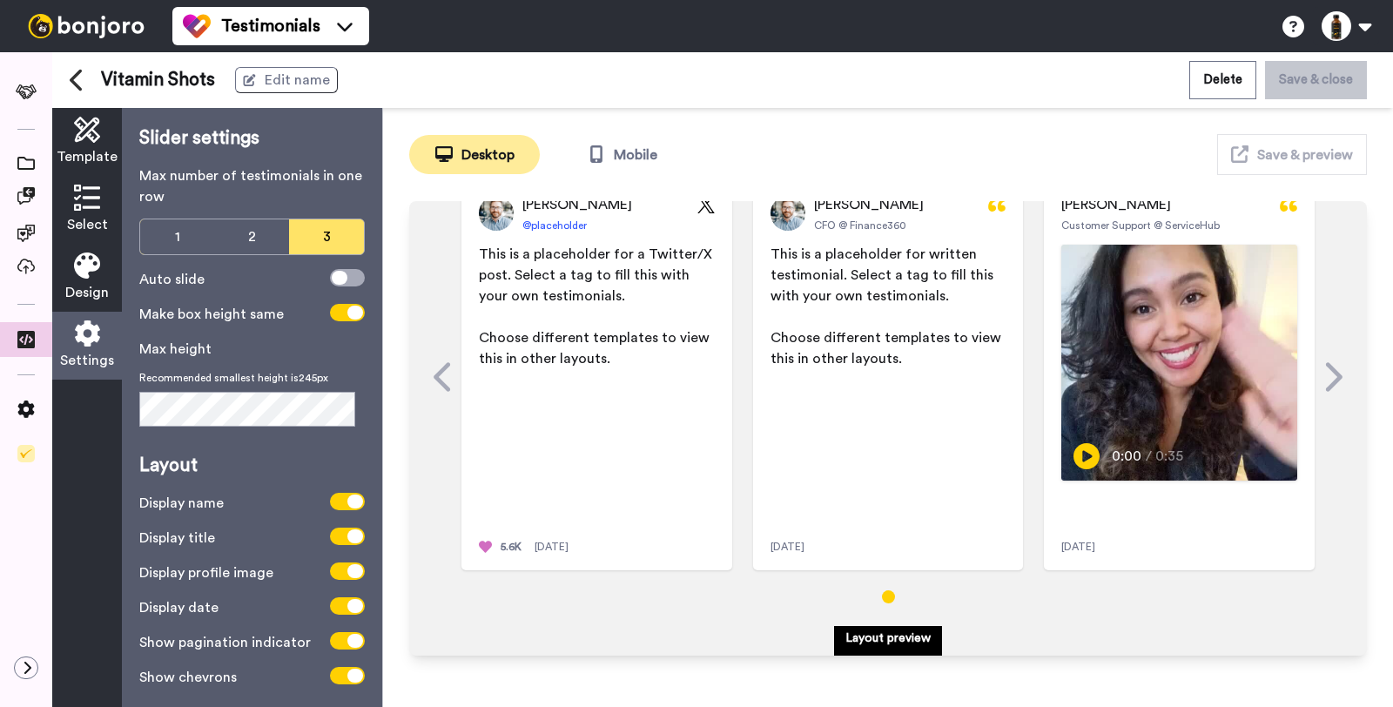
click at [96, 266] on icon at bounding box center [87, 265] width 26 height 26
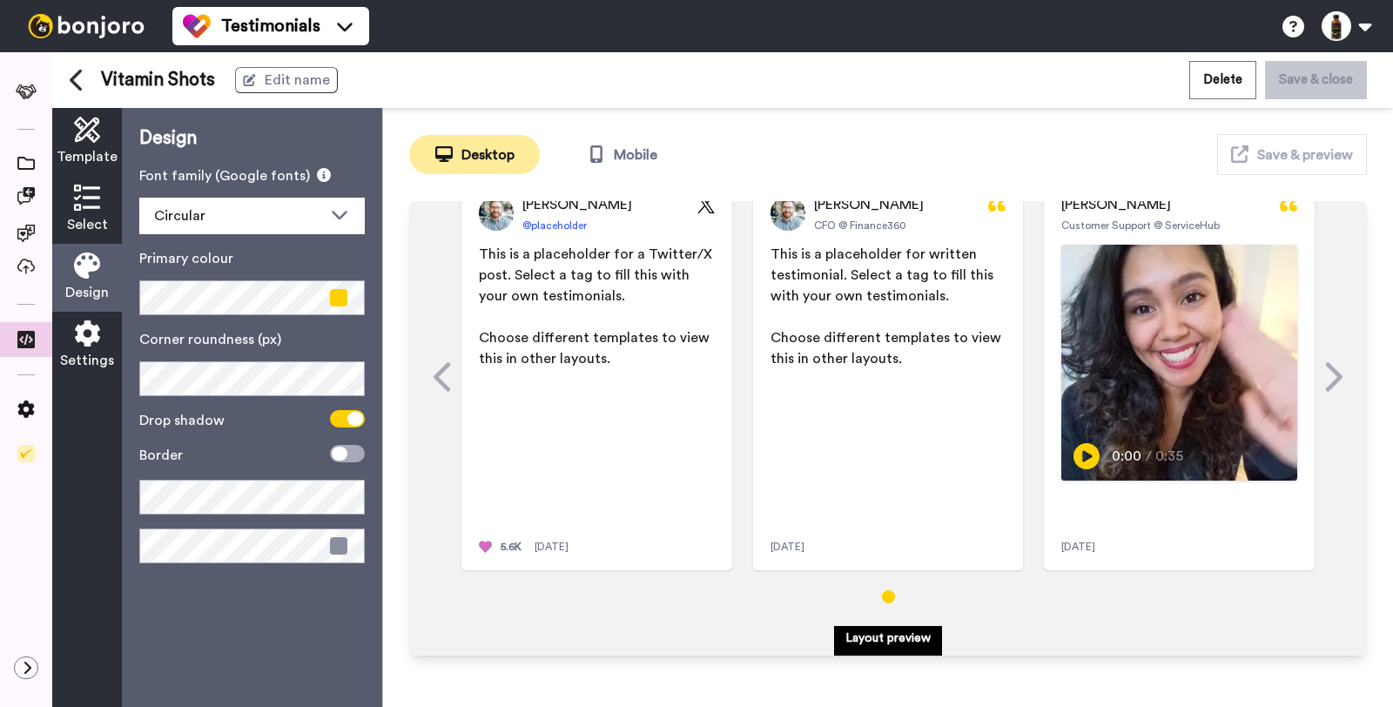
click at [96, 222] on span "Select" at bounding box center [87, 224] width 41 height 21
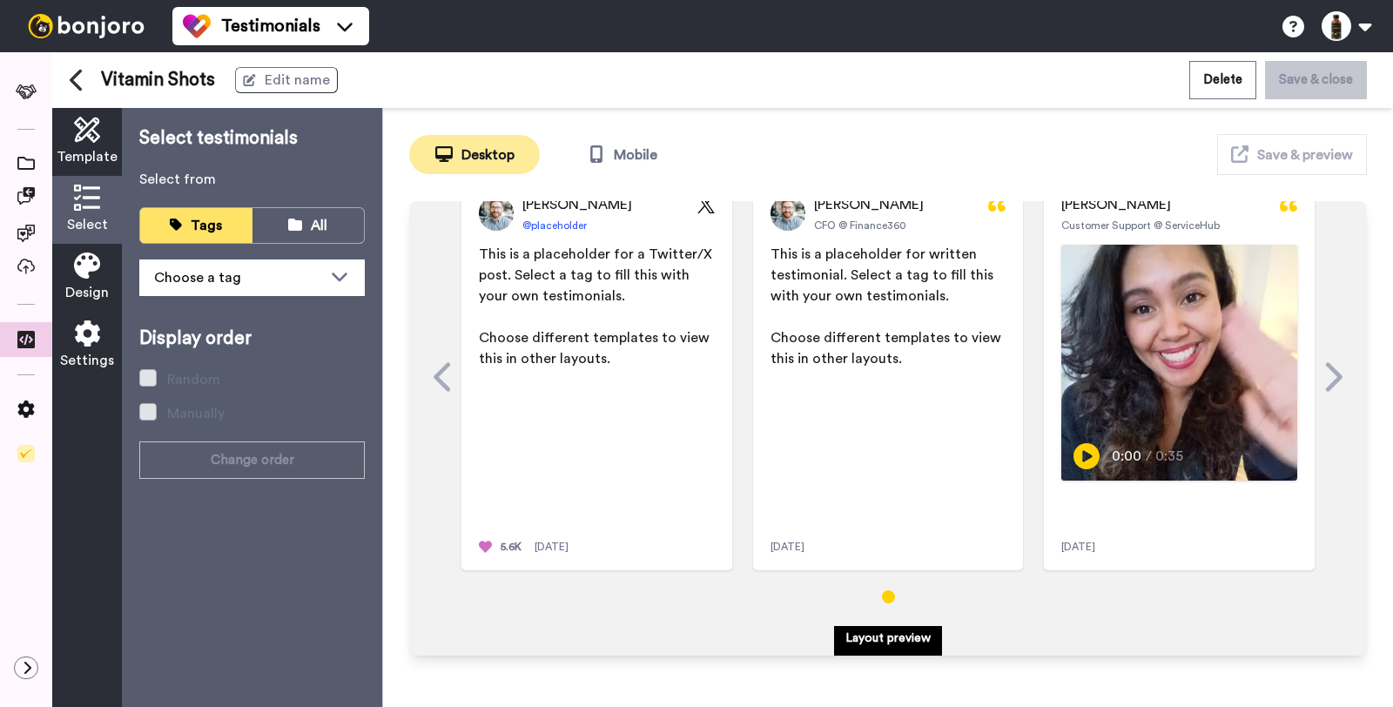
click at [84, 166] on span "Template" at bounding box center [87, 156] width 61 height 21
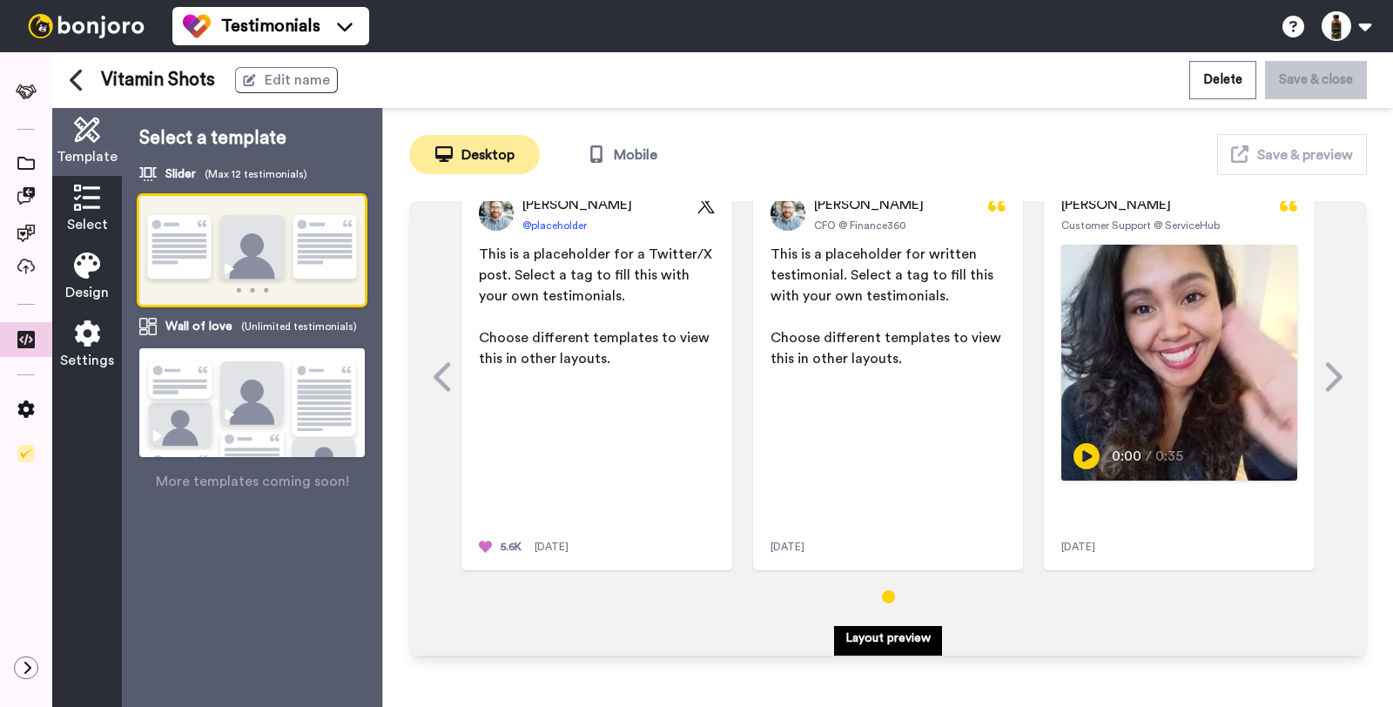
click at [91, 143] on div "Template" at bounding box center [87, 142] width 70 height 68
click at [19, 337] on icon at bounding box center [25, 339] width 17 height 17
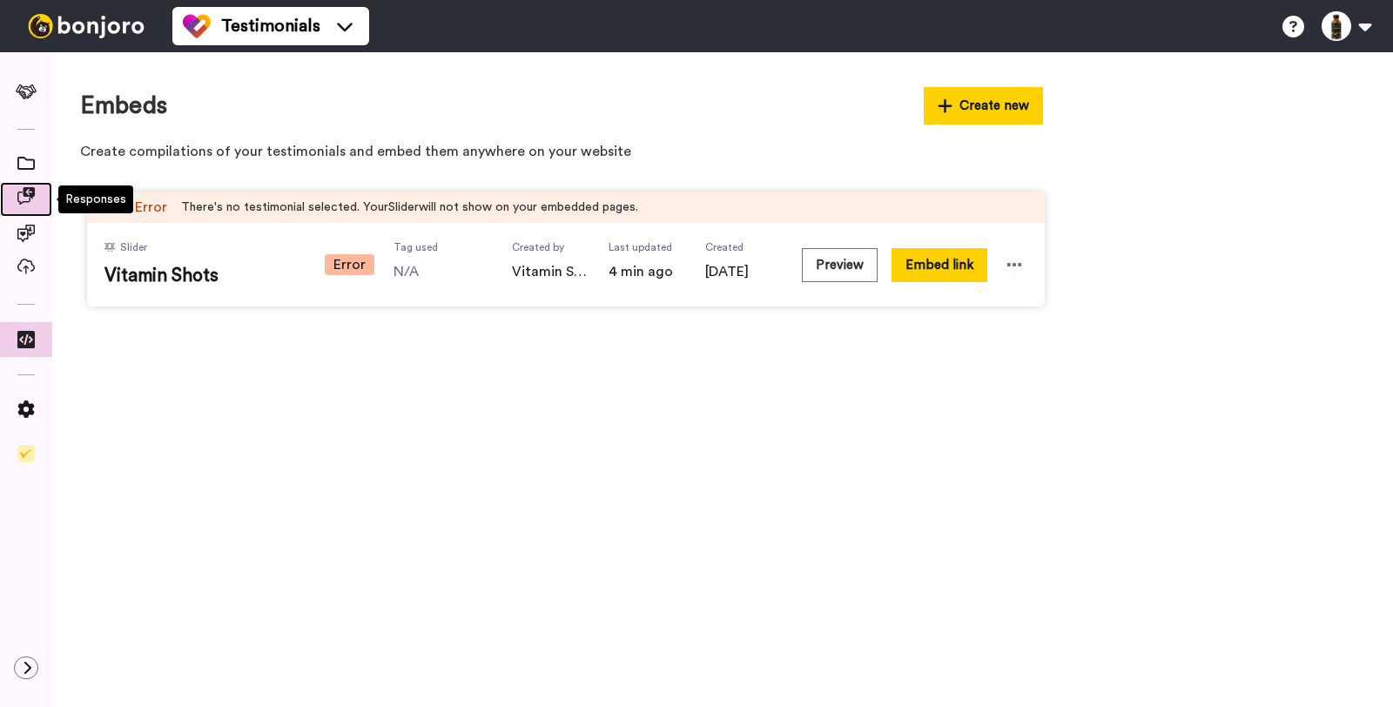
click at [16, 191] on span at bounding box center [26, 199] width 52 height 17
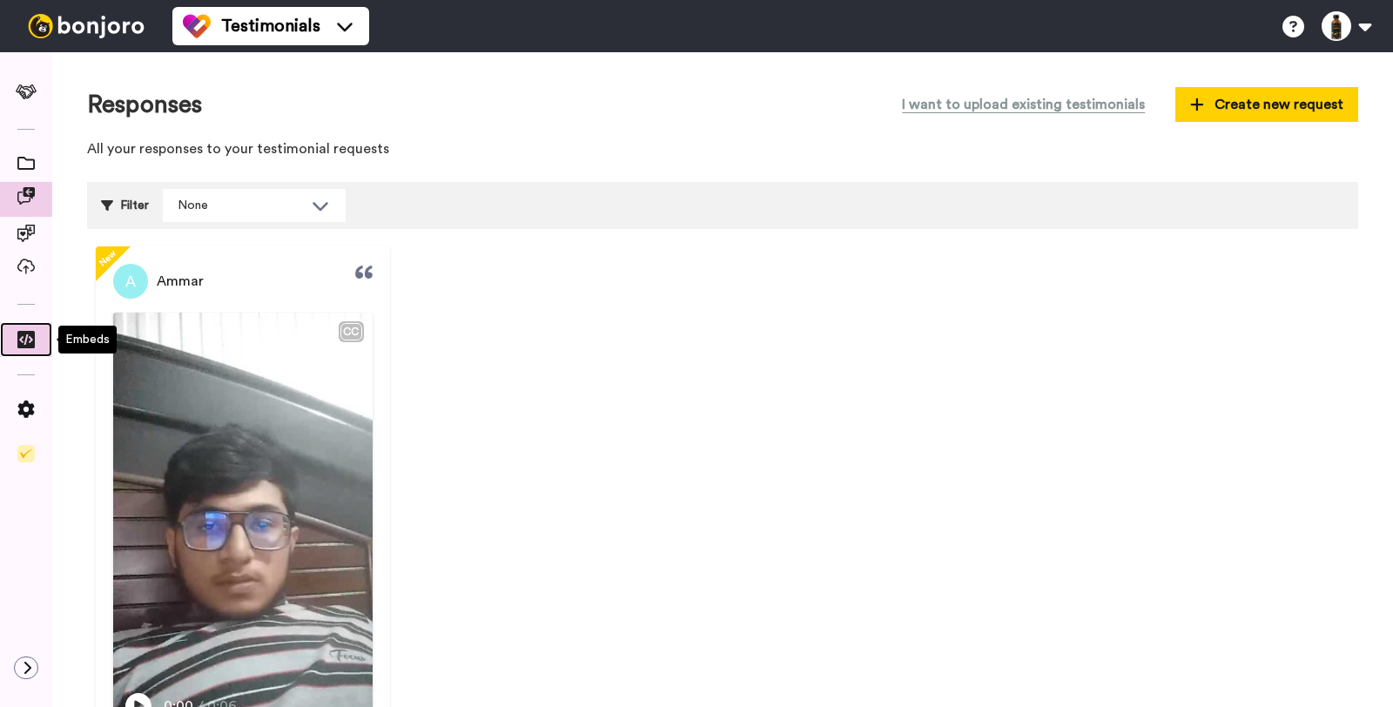
click at [30, 341] on icon at bounding box center [25, 339] width 17 height 17
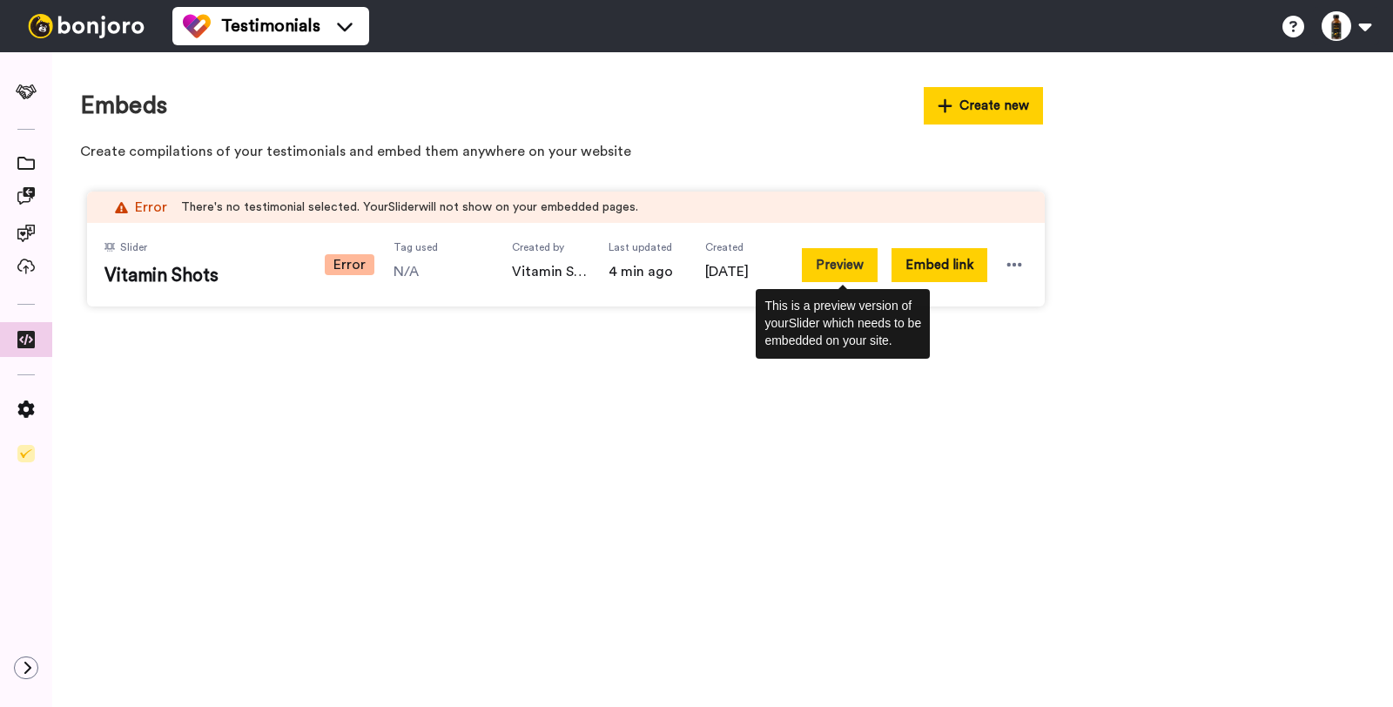
click at [857, 266] on button "Preview" at bounding box center [840, 265] width 76 height 34
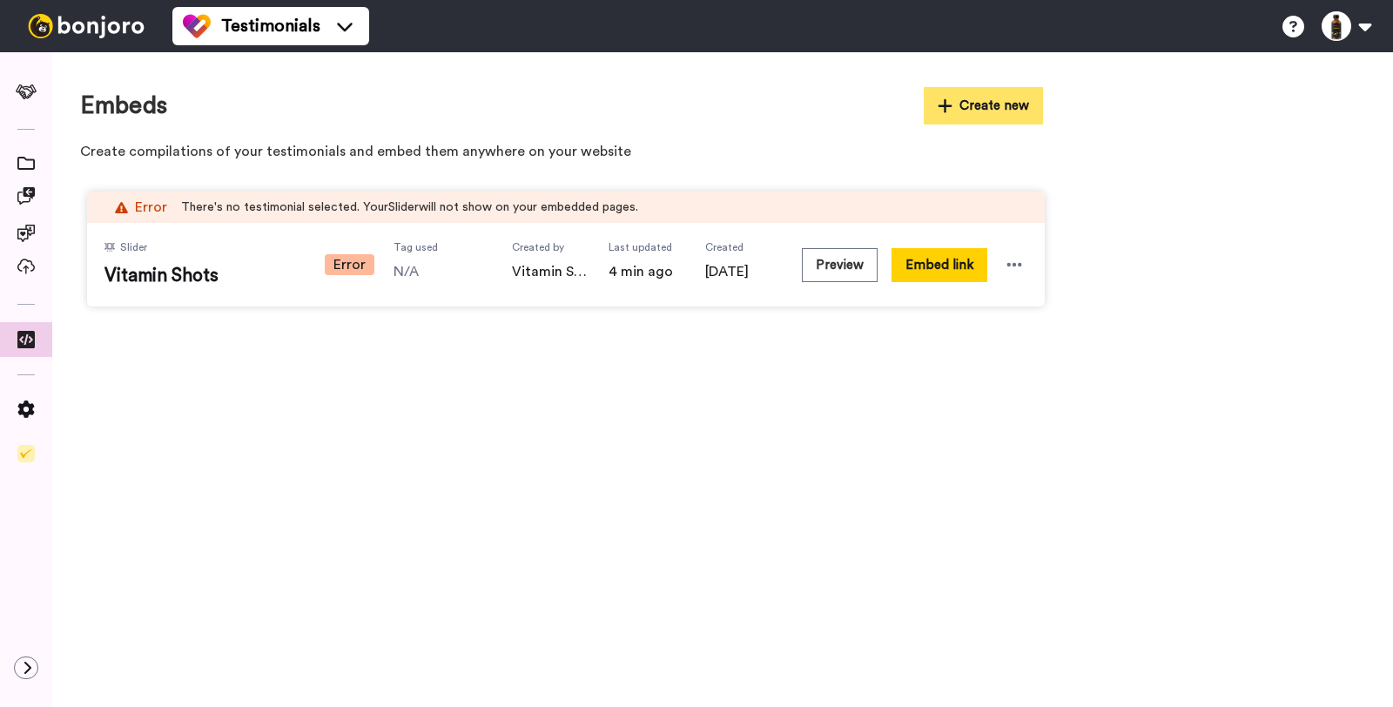
click at [1011, 124] on button "Create new" at bounding box center [984, 105] width 120 height 37
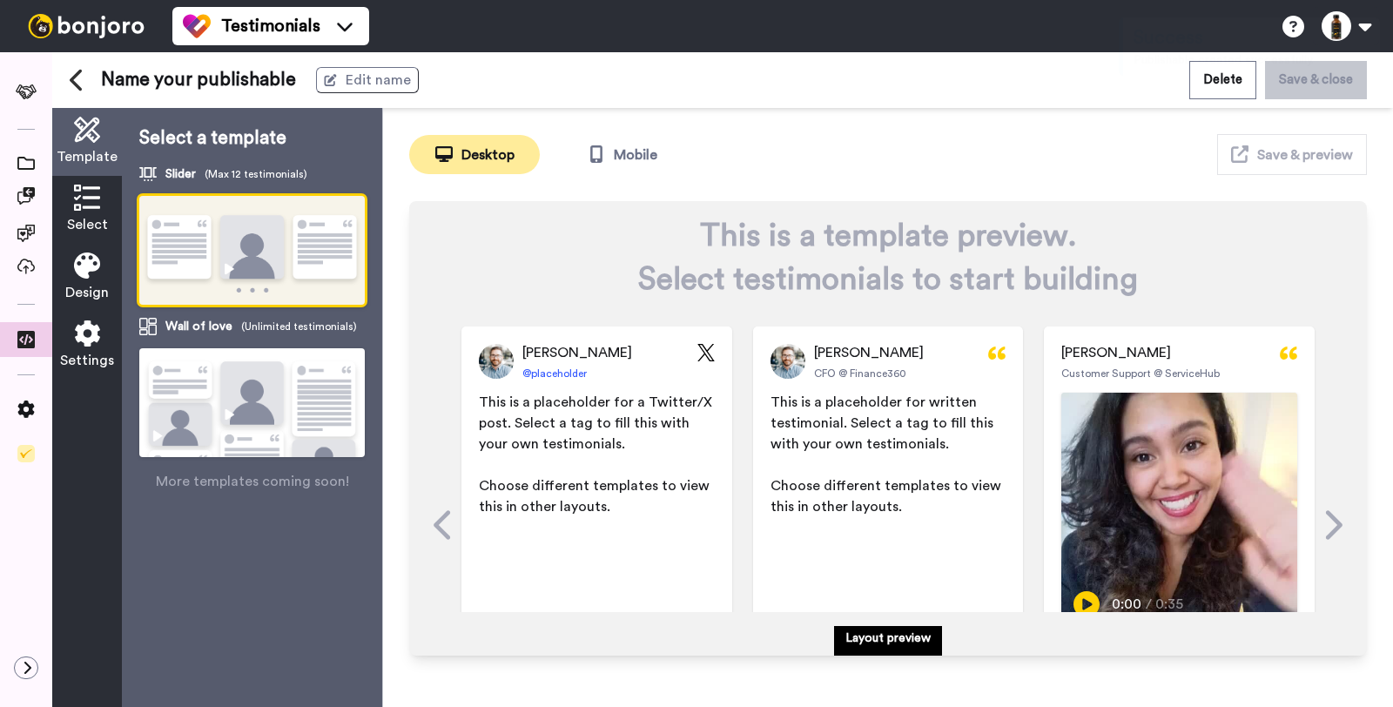
click at [254, 384] on img at bounding box center [251, 425] width 225 height 154
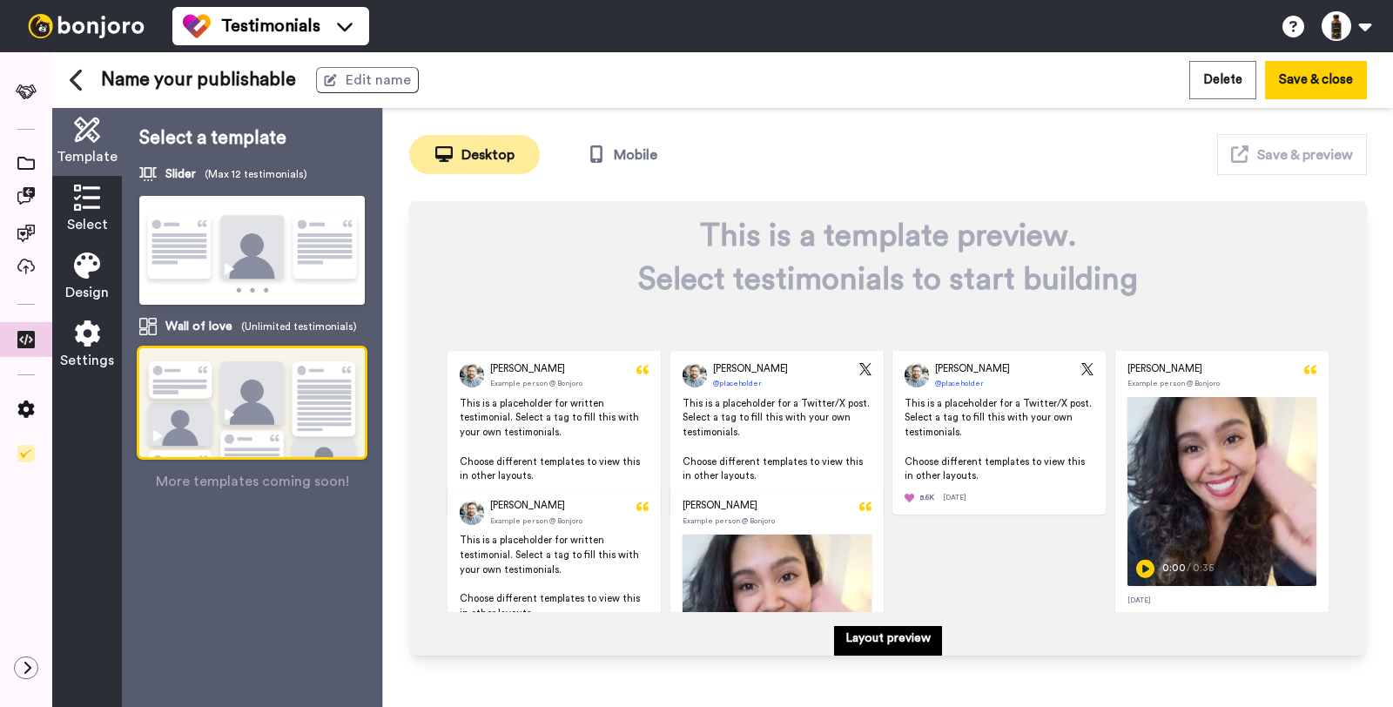
click at [279, 266] on img at bounding box center [251, 251] width 225 height 111
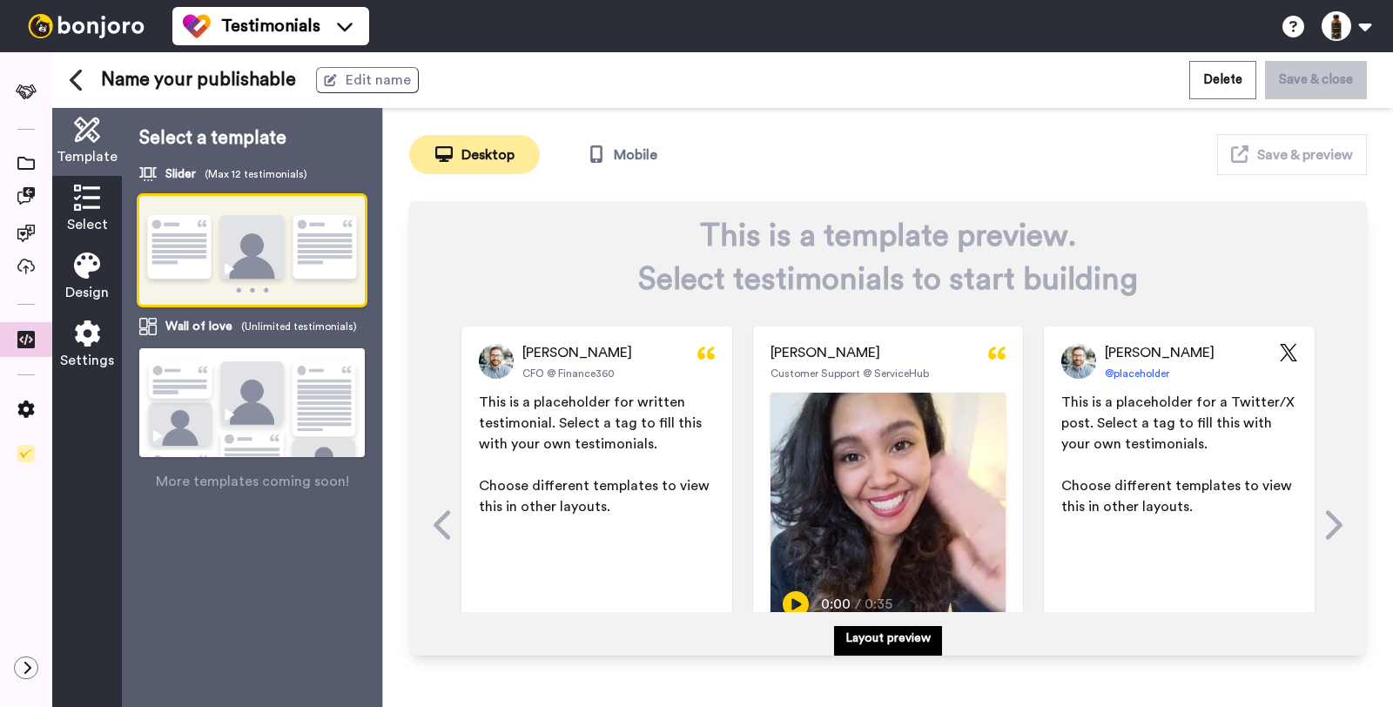
click at [267, 429] on img at bounding box center [251, 425] width 225 height 154
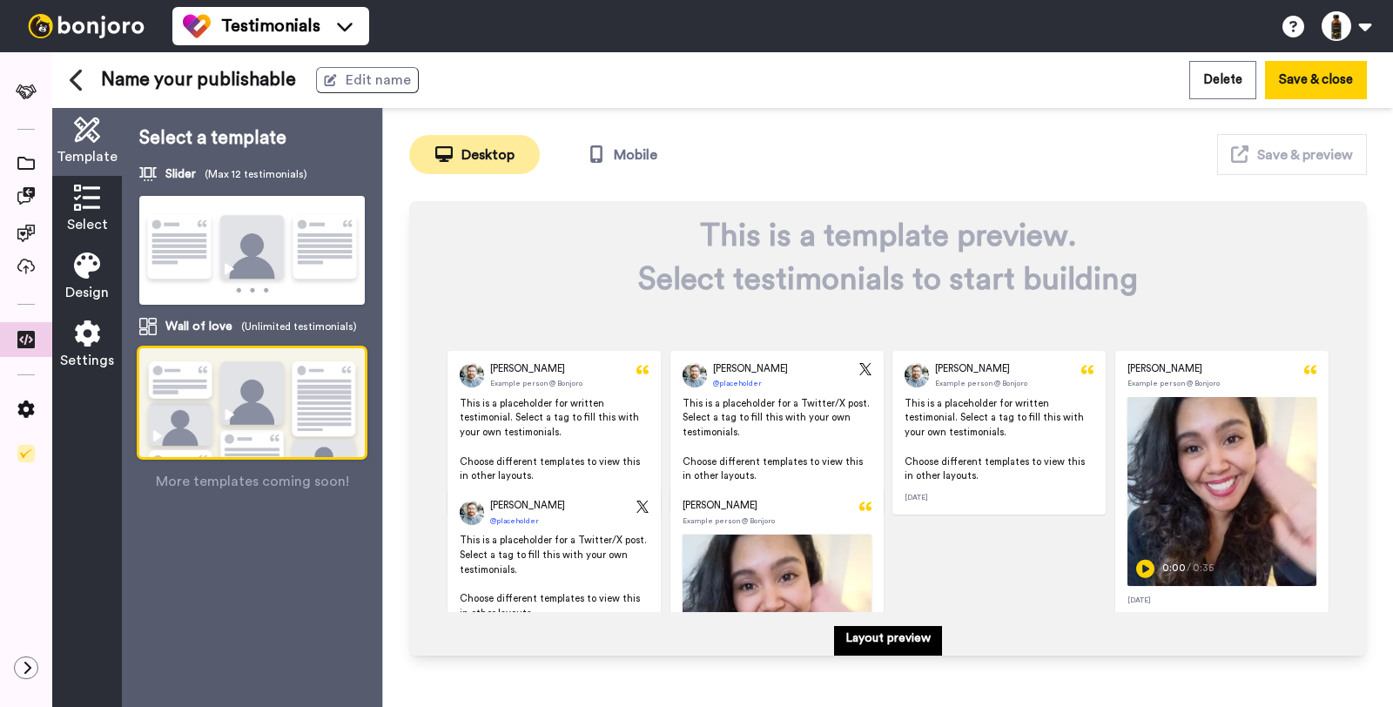
click at [274, 269] on img at bounding box center [251, 251] width 225 height 111
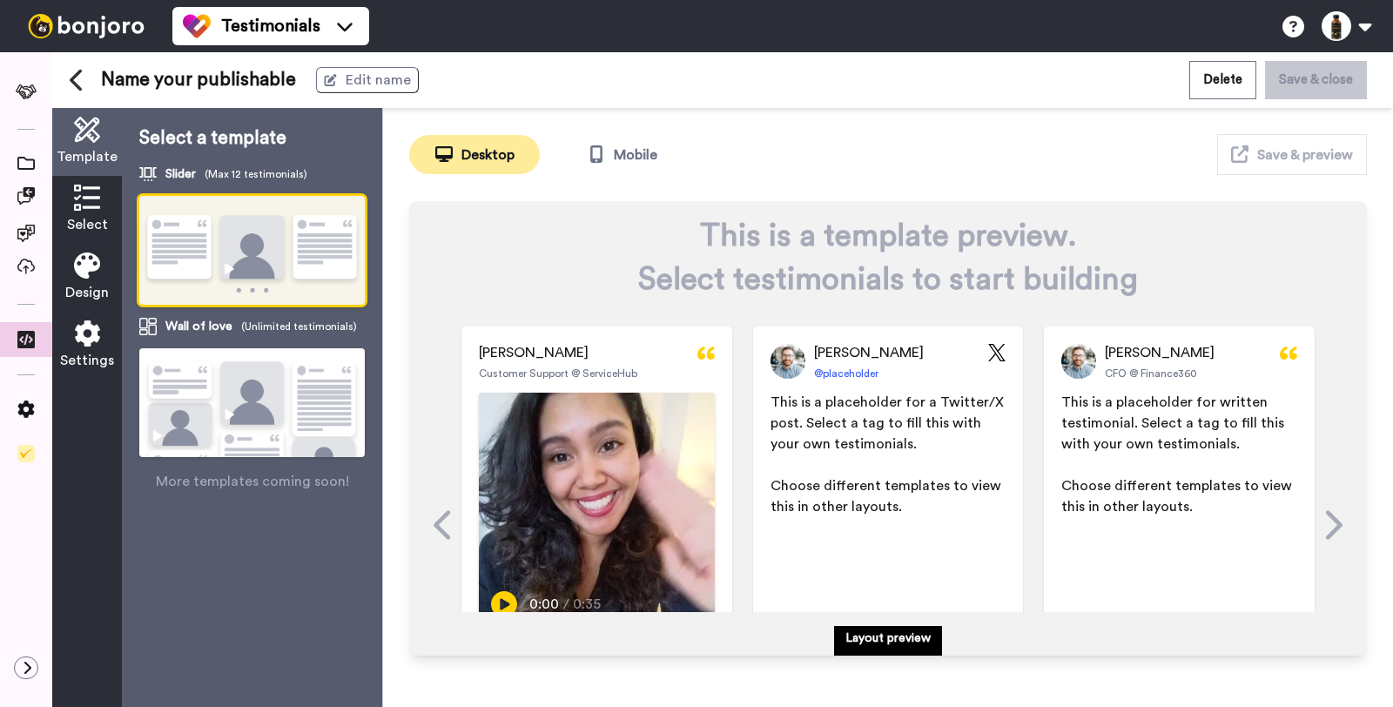
click at [64, 201] on div "Select" at bounding box center [87, 210] width 70 height 68
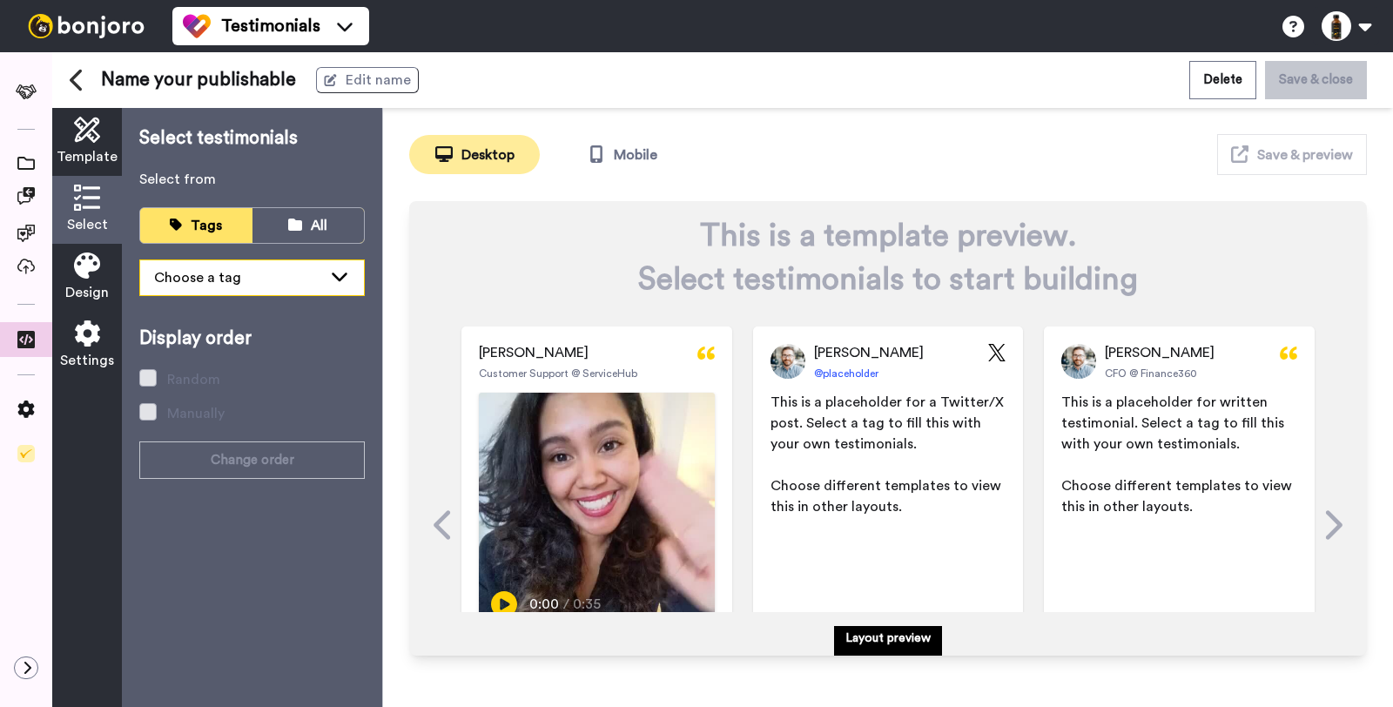
click at [172, 276] on div "Choose a tag" at bounding box center [238, 277] width 168 height 21
click at [86, 280] on div "Design" at bounding box center [87, 278] width 70 height 68
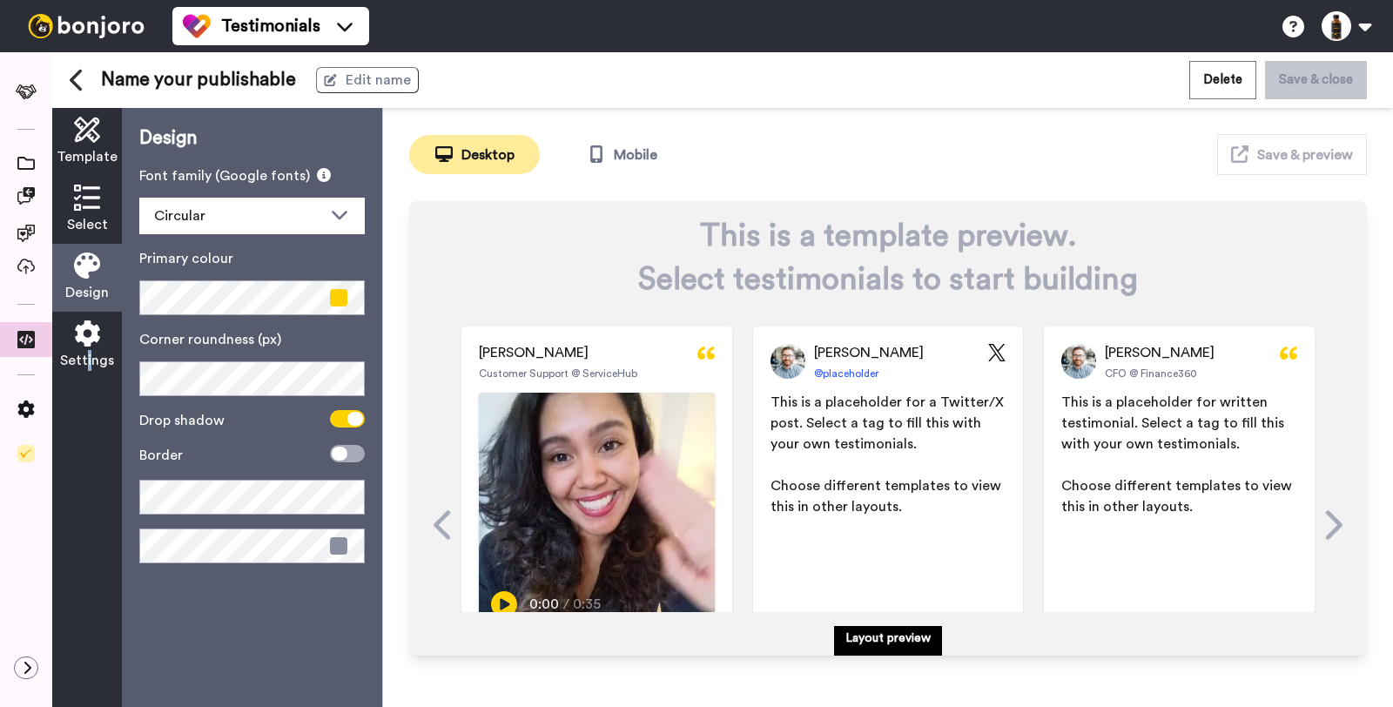
click at [93, 360] on span "Settings" at bounding box center [87, 360] width 54 height 21
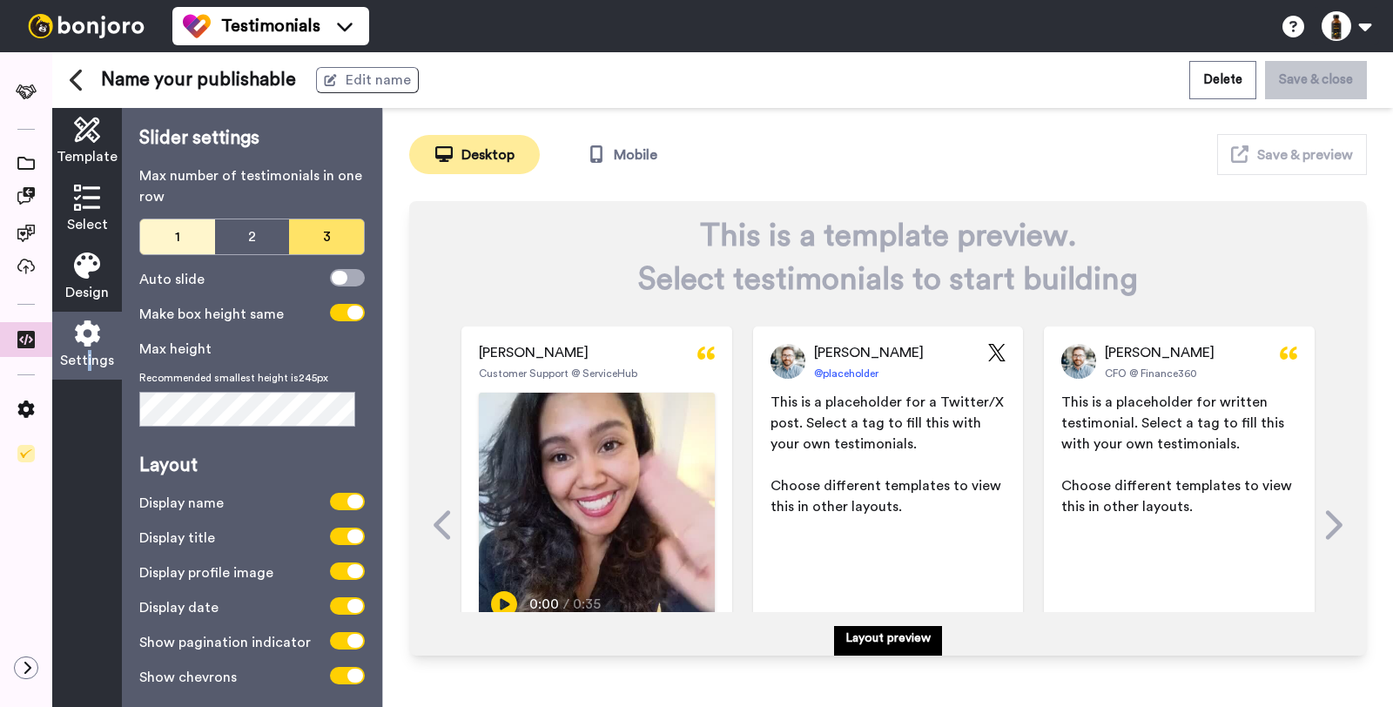
click at [169, 228] on button "1" at bounding box center [177, 236] width 75 height 35
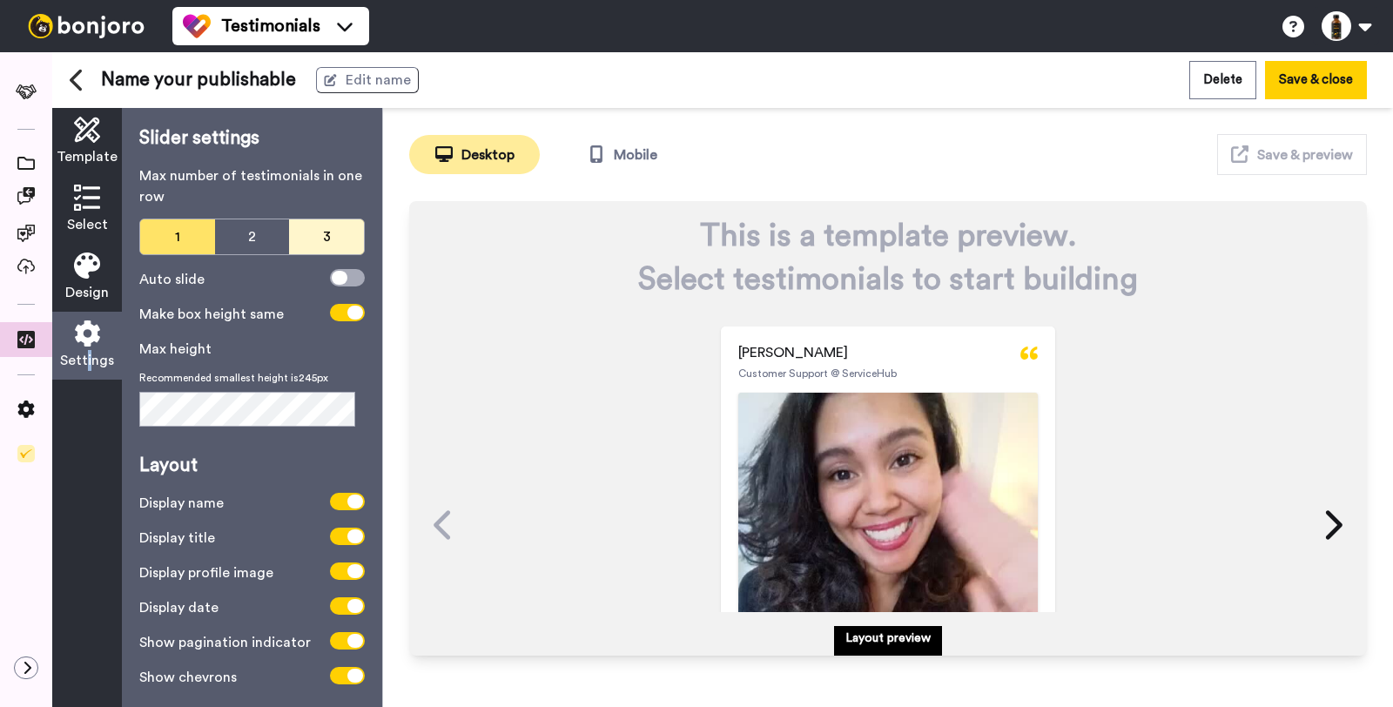
click at [292, 231] on button "3" at bounding box center [326, 236] width 75 height 35
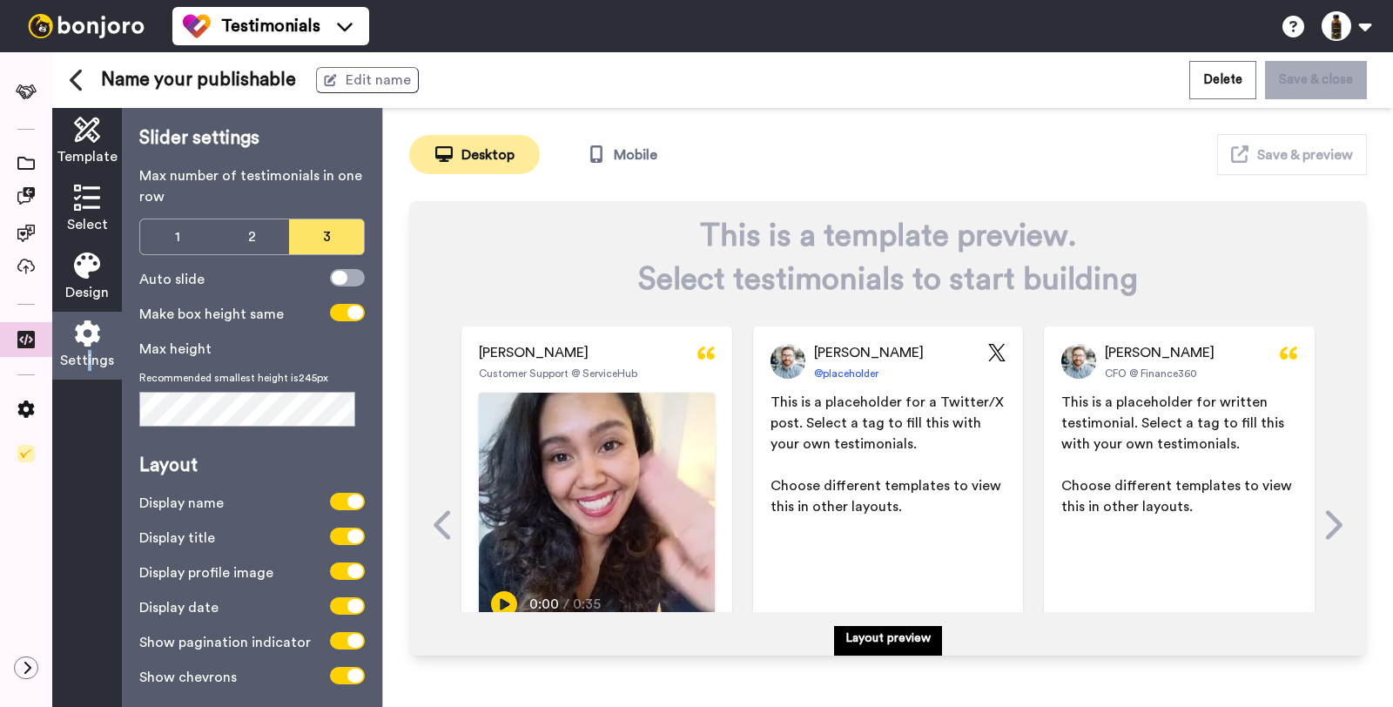
click at [1288, 81] on button "Save & close" at bounding box center [1316, 79] width 102 height 37
click at [37, 328] on div at bounding box center [26, 340] width 52 height 30
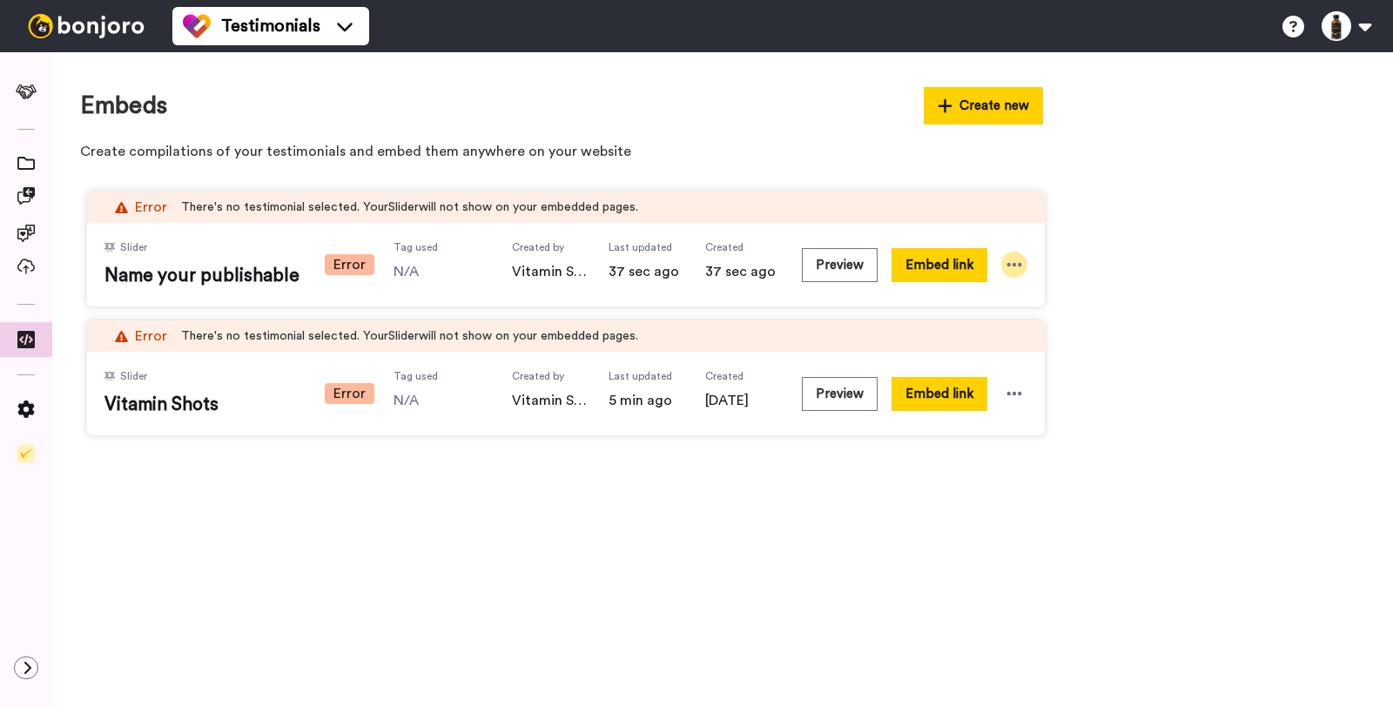
click at [1018, 262] on icon at bounding box center [1014, 264] width 17 height 17
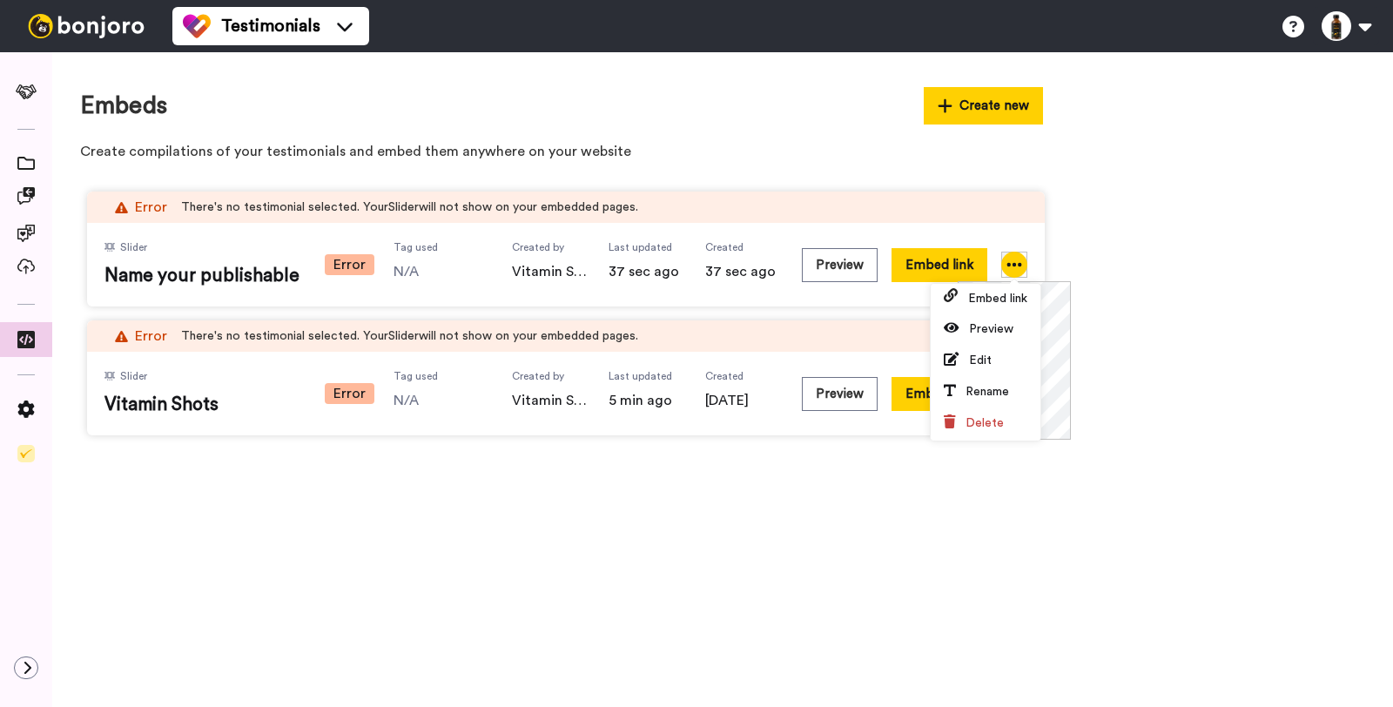
click at [1149, 274] on div "Error There's no testimonial selected. Your Slider will not show on your embedd…" at bounding box center [722, 314] width 1285 height 258
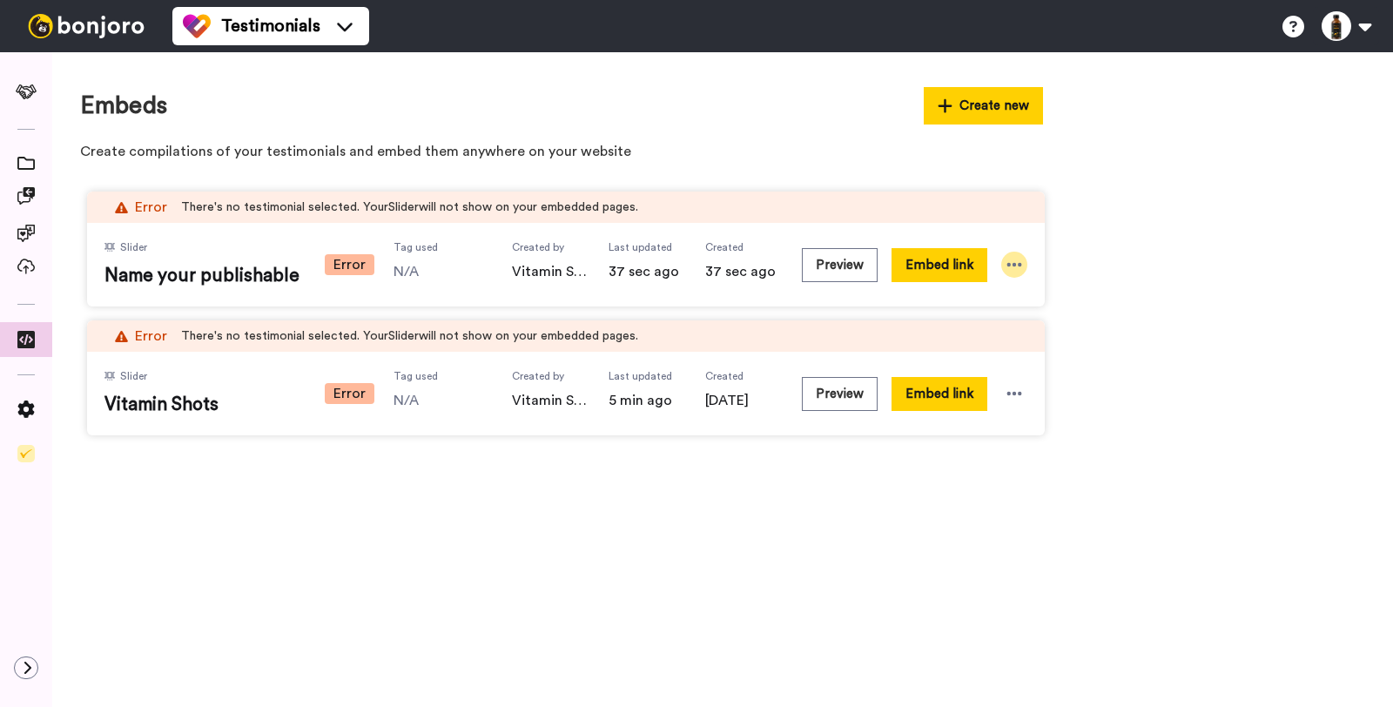
click at [1024, 259] on div at bounding box center [1014, 265] width 26 height 26
click at [1082, 266] on div "Error There's no testimonial selected. Your Slider will not show on your embedd…" at bounding box center [722, 314] width 1285 height 258
click at [1027, 266] on div "Slider Name your publishable Error Tag used N/A Created by Vitamin Shots Produc…" at bounding box center [566, 265] width 958 height 84
click at [1026, 269] on div "Preview Embed link" at bounding box center [914, 264] width 225 height 49
click at [1025, 266] on div at bounding box center [1014, 265] width 26 height 26
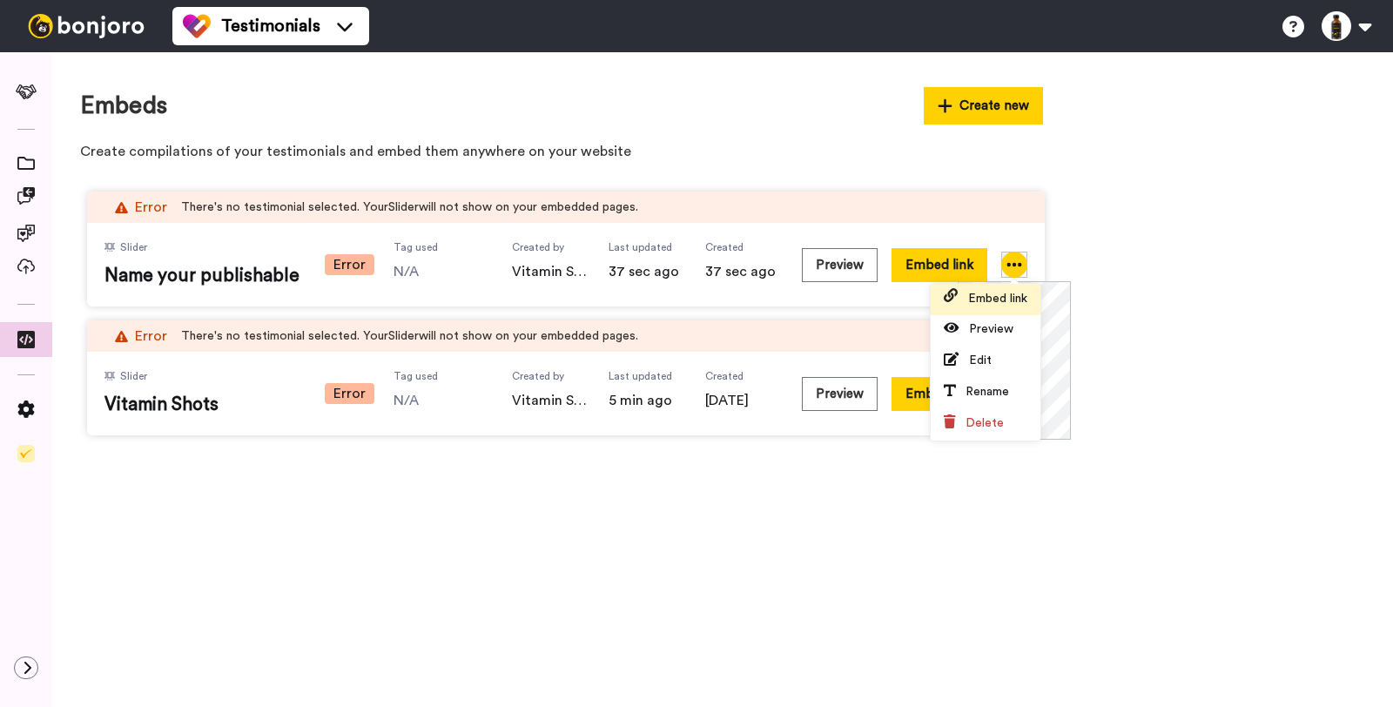
click at [1008, 304] on span "Embed link" at bounding box center [997, 299] width 59 height 12
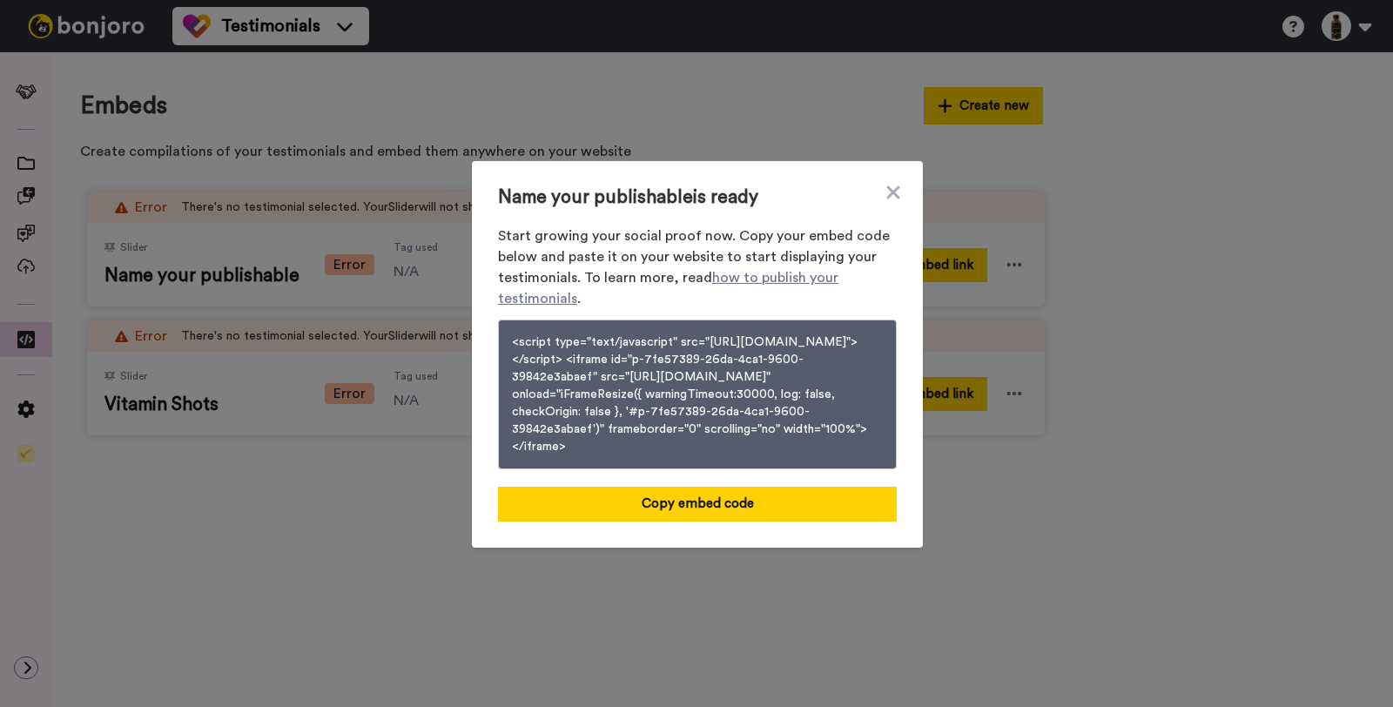
click at [1170, 273] on div "Name your publishable is ready Start growing your social proof now. Copy your e…" at bounding box center [696, 353] width 1393 height 707
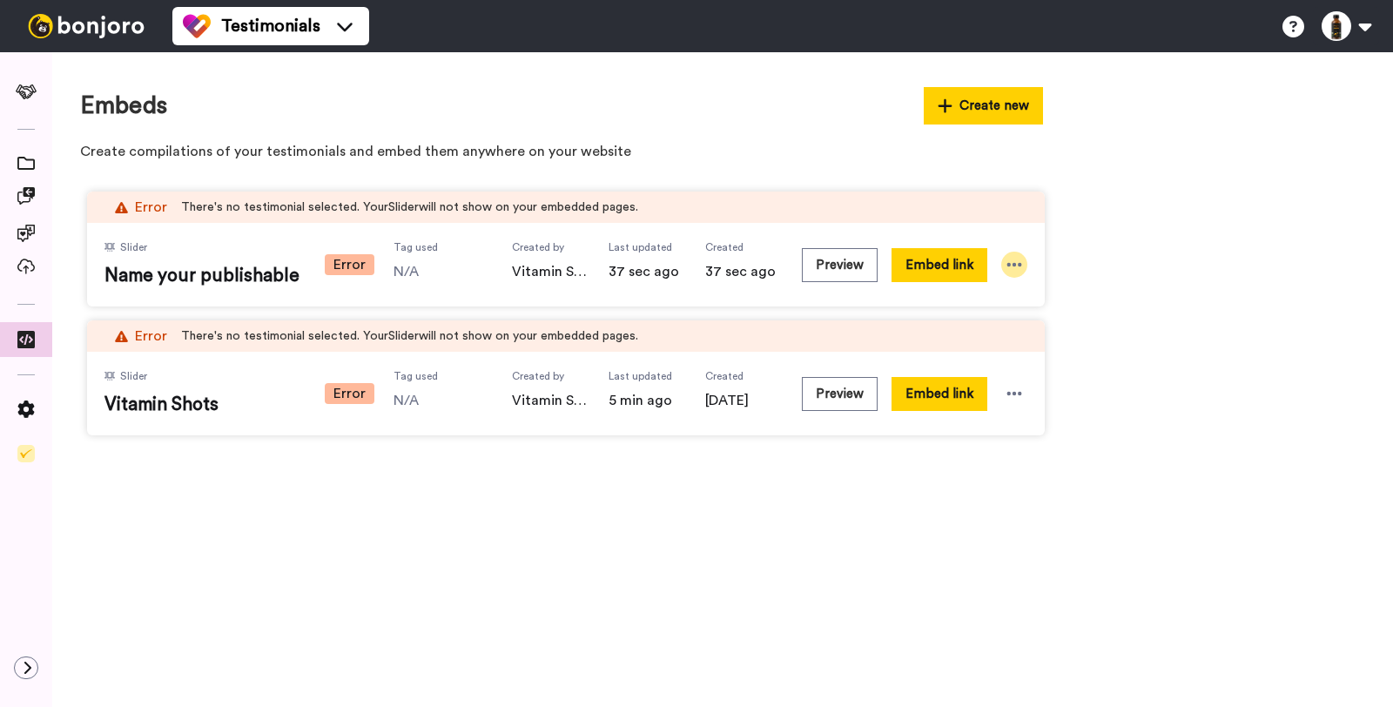
click at [1016, 260] on icon at bounding box center [1014, 264] width 17 height 17
drag, startPoint x: 851, startPoint y: 515, endPoint x: 696, endPoint y: 488, distance: 157.3
click at [851, 515] on div "Embeds Create new Create compilations of your testimonials and embed them anywh…" at bounding box center [722, 379] width 1341 height 655
click at [1039, 111] on button "Create new" at bounding box center [984, 105] width 120 height 37
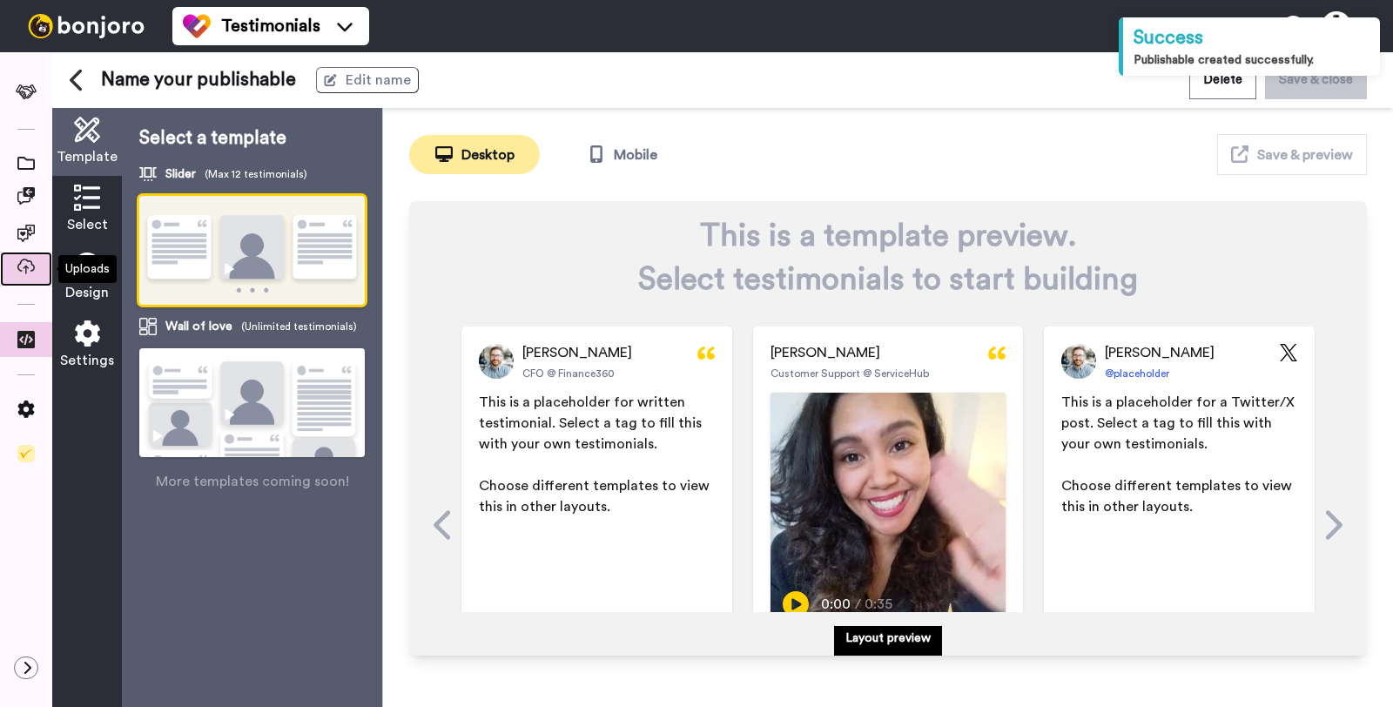
click at [0, 274] on span at bounding box center [26, 268] width 52 height 17
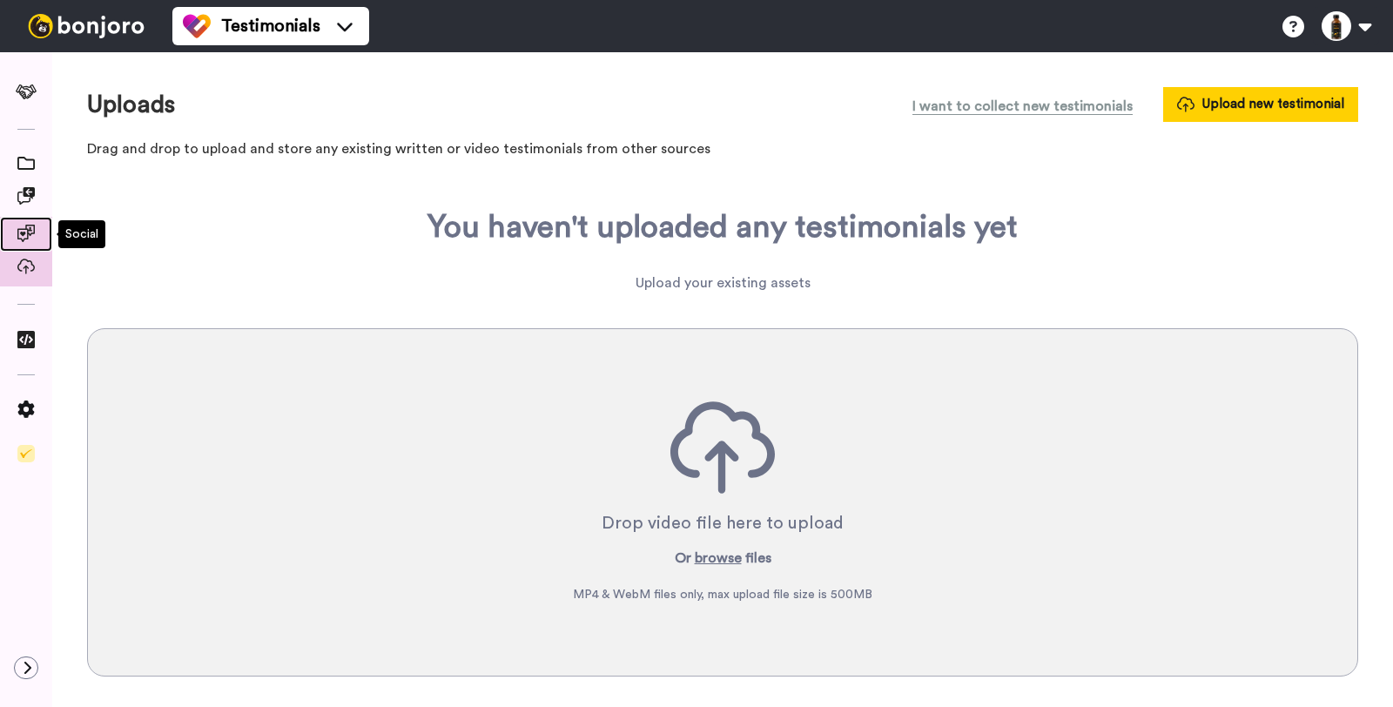
click at [20, 242] on span at bounding box center [26, 236] width 52 height 17
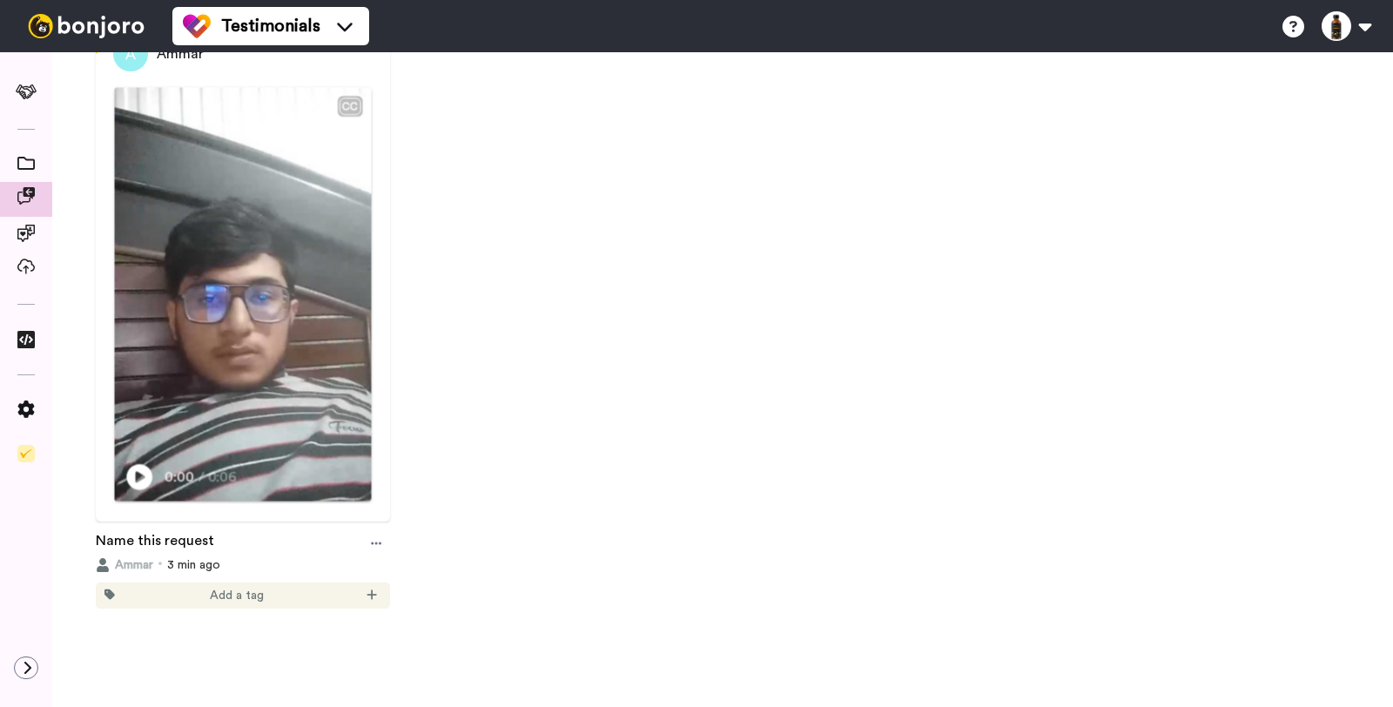
scroll to position [245, 0]
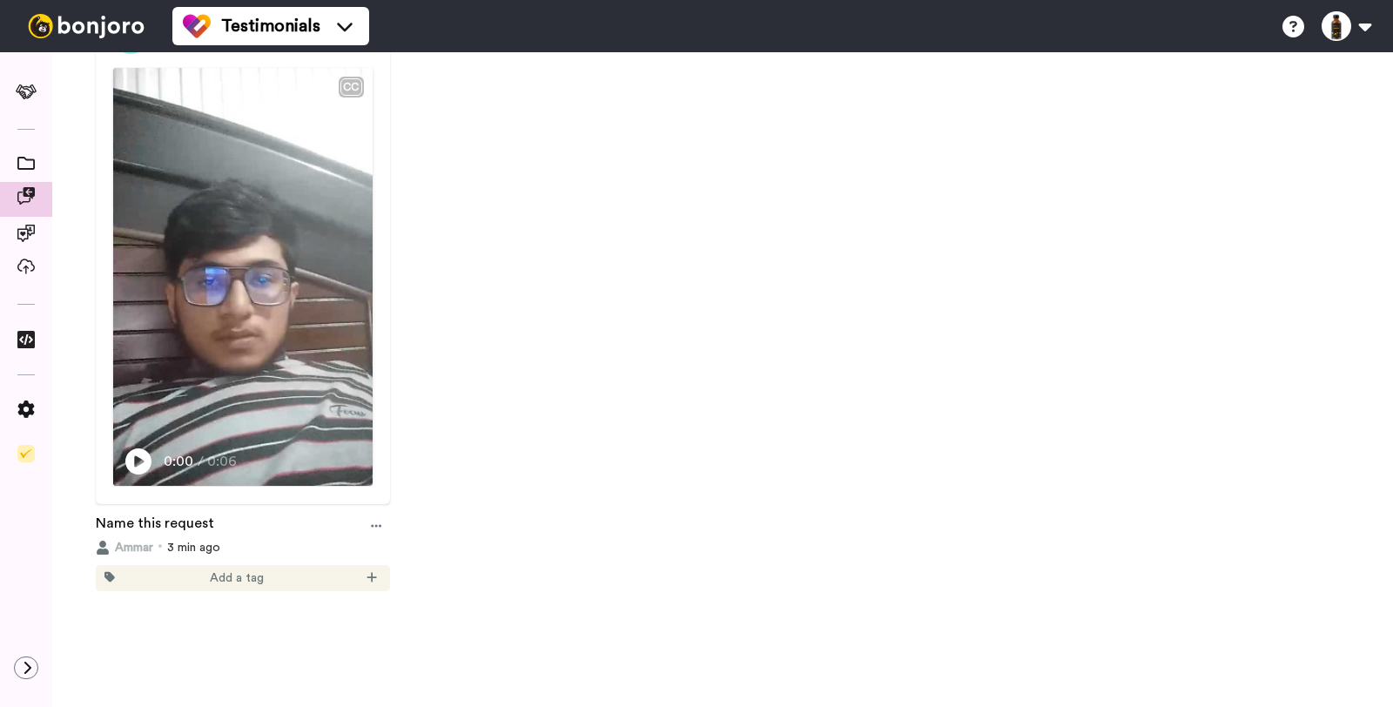
click at [285, 591] on div "Add a tag" at bounding box center [243, 578] width 294 height 26
click at [367, 583] on icon at bounding box center [372, 577] width 10 height 12
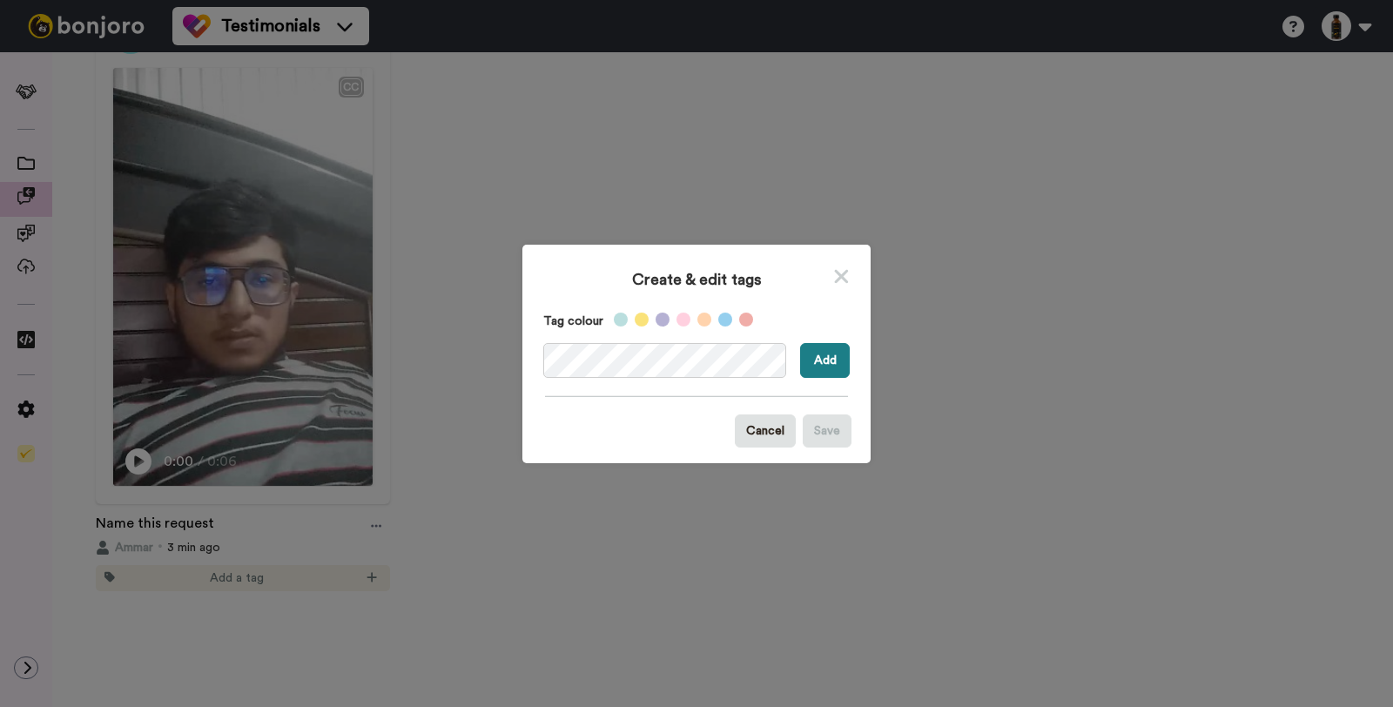
click at [833, 357] on button "Add" at bounding box center [825, 360] width 50 height 35
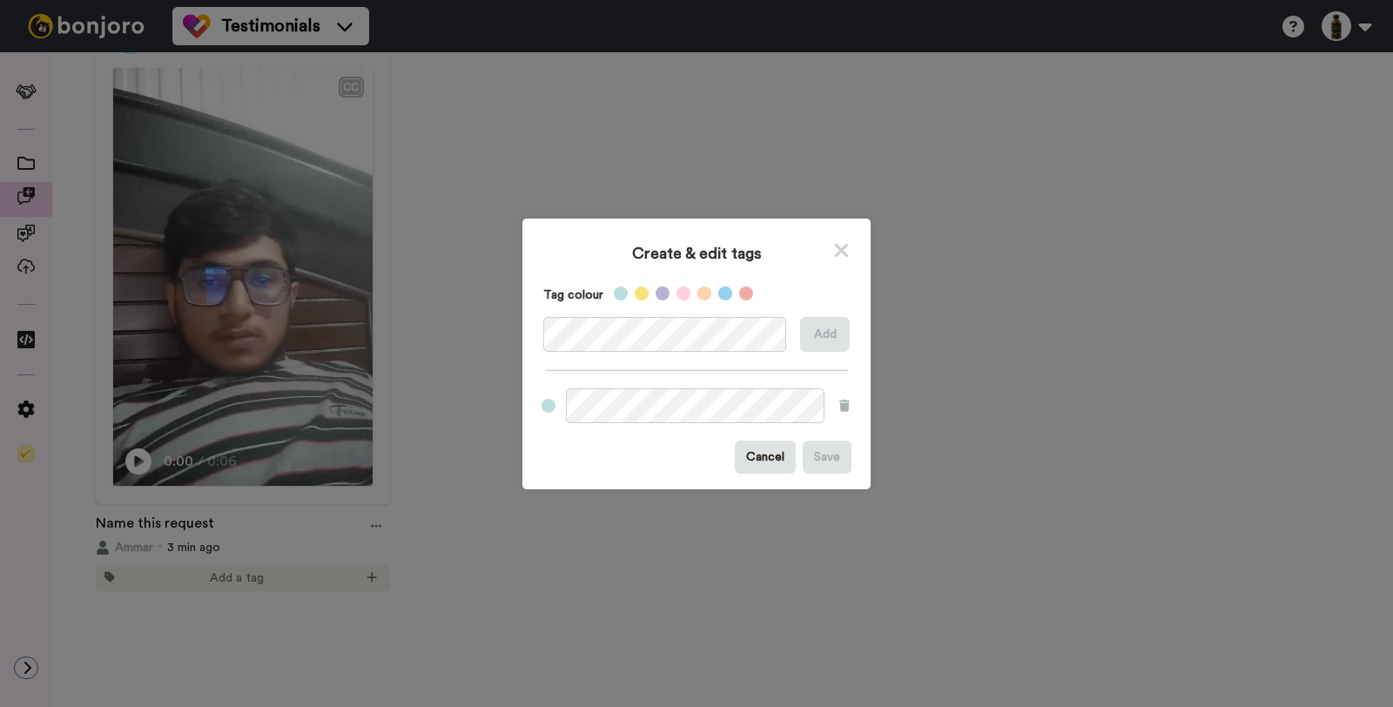
click at [935, 340] on div "Create & edit tags Tag colour Add Cancel Save" at bounding box center [696, 353] width 1393 height 707
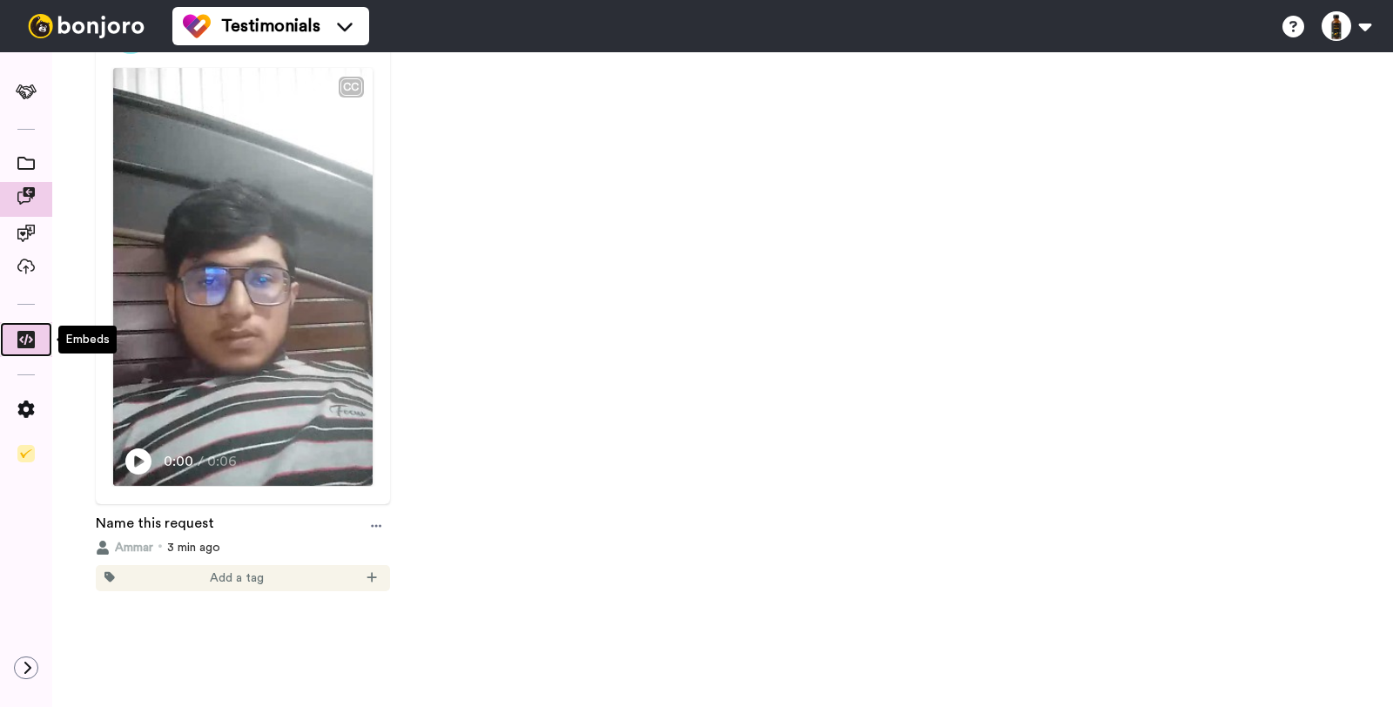
click at [0, 327] on div at bounding box center [26, 340] width 52 height 30
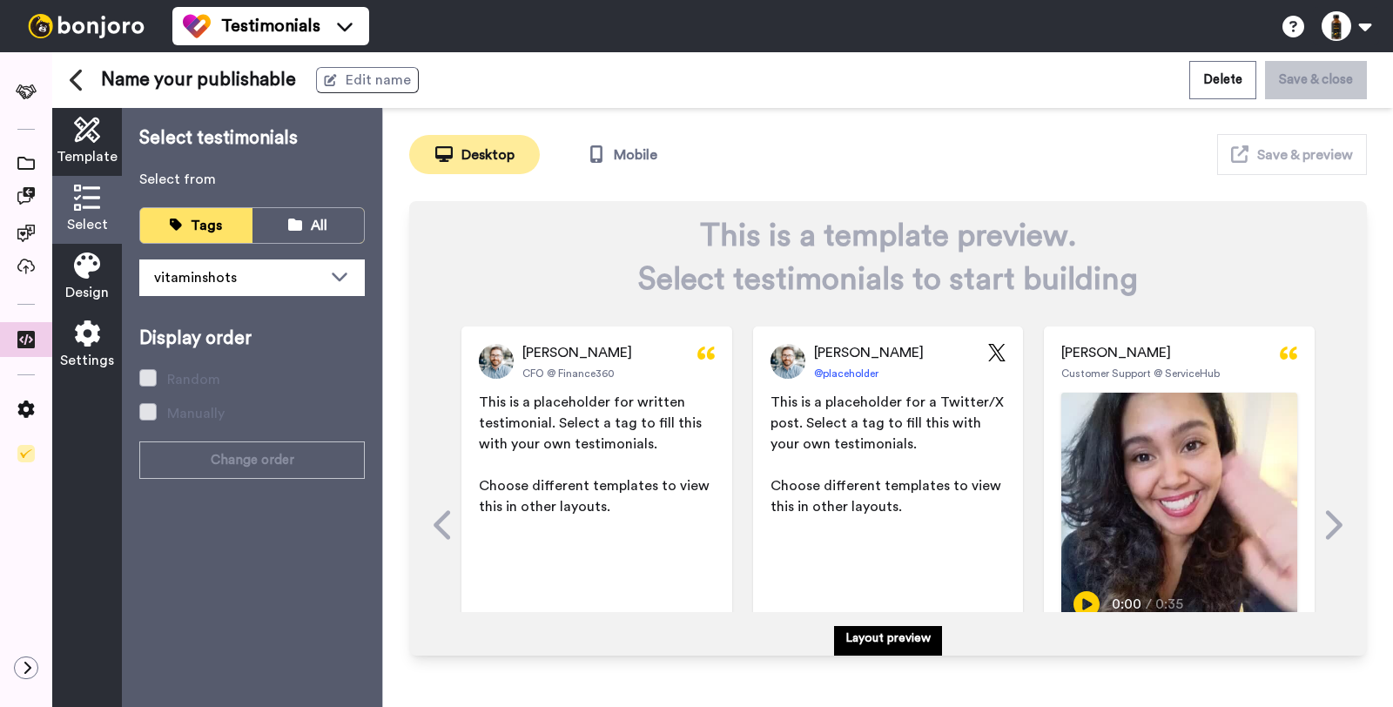
drag, startPoint x: 83, startPoint y: 276, endPoint x: 84, endPoint y: 293, distance: 16.6
click at [83, 276] on icon at bounding box center [87, 265] width 26 height 26
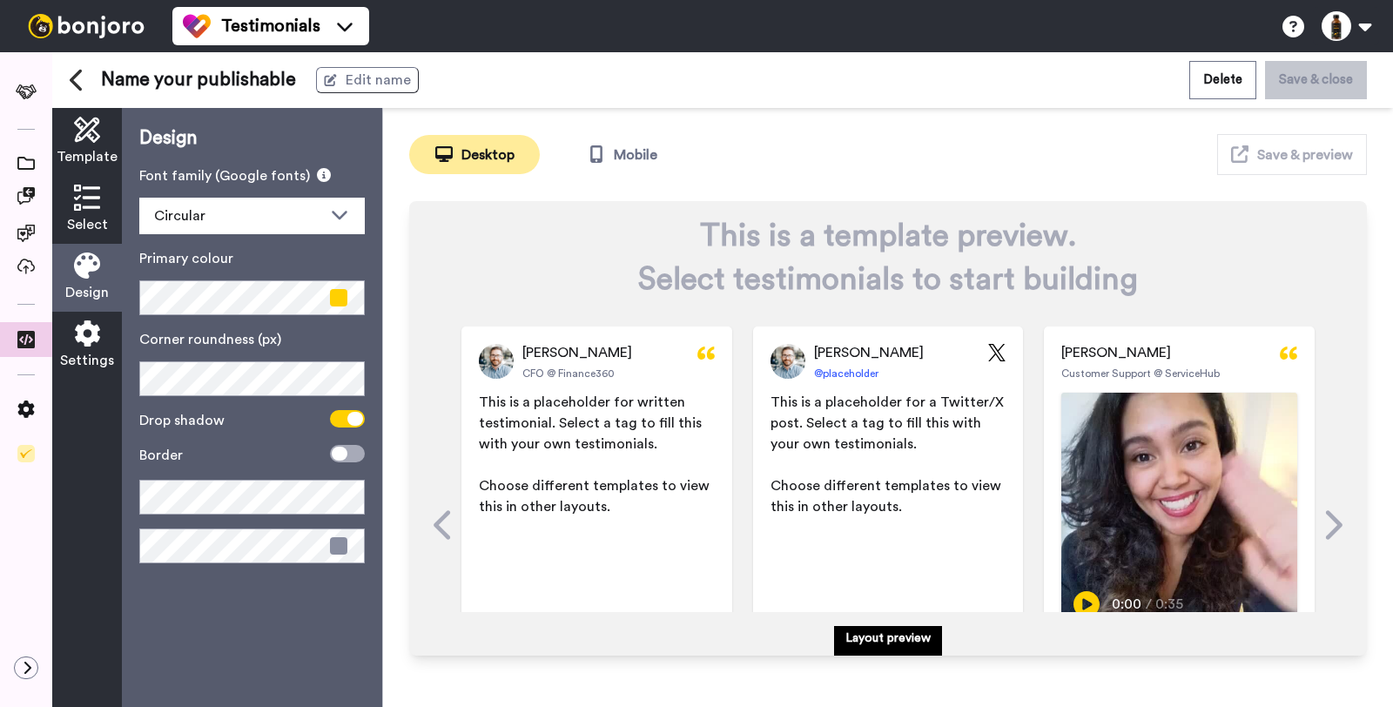
click at [77, 331] on icon at bounding box center [87, 333] width 26 height 26
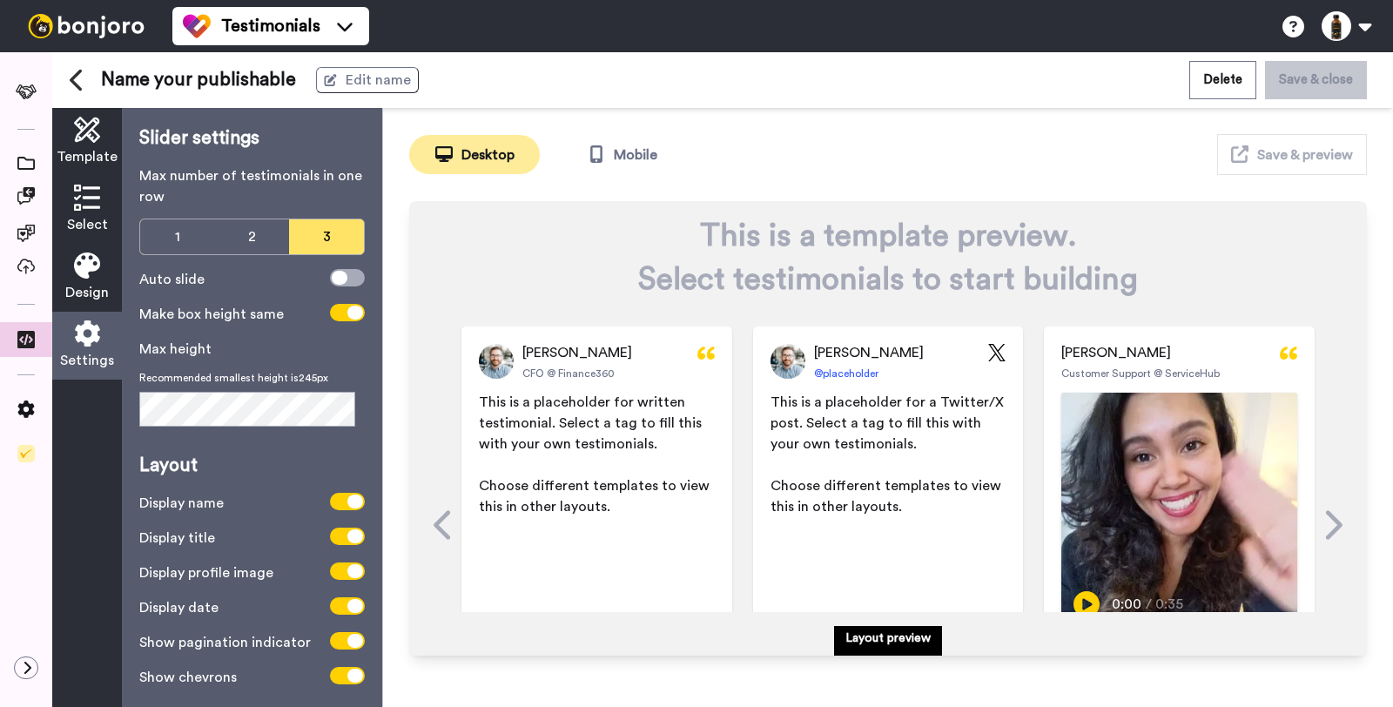
click at [158, 86] on span "Name your publishable" at bounding box center [198, 80] width 195 height 26
click at [80, 77] on icon at bounding box center [78, 80] width 16 height 24
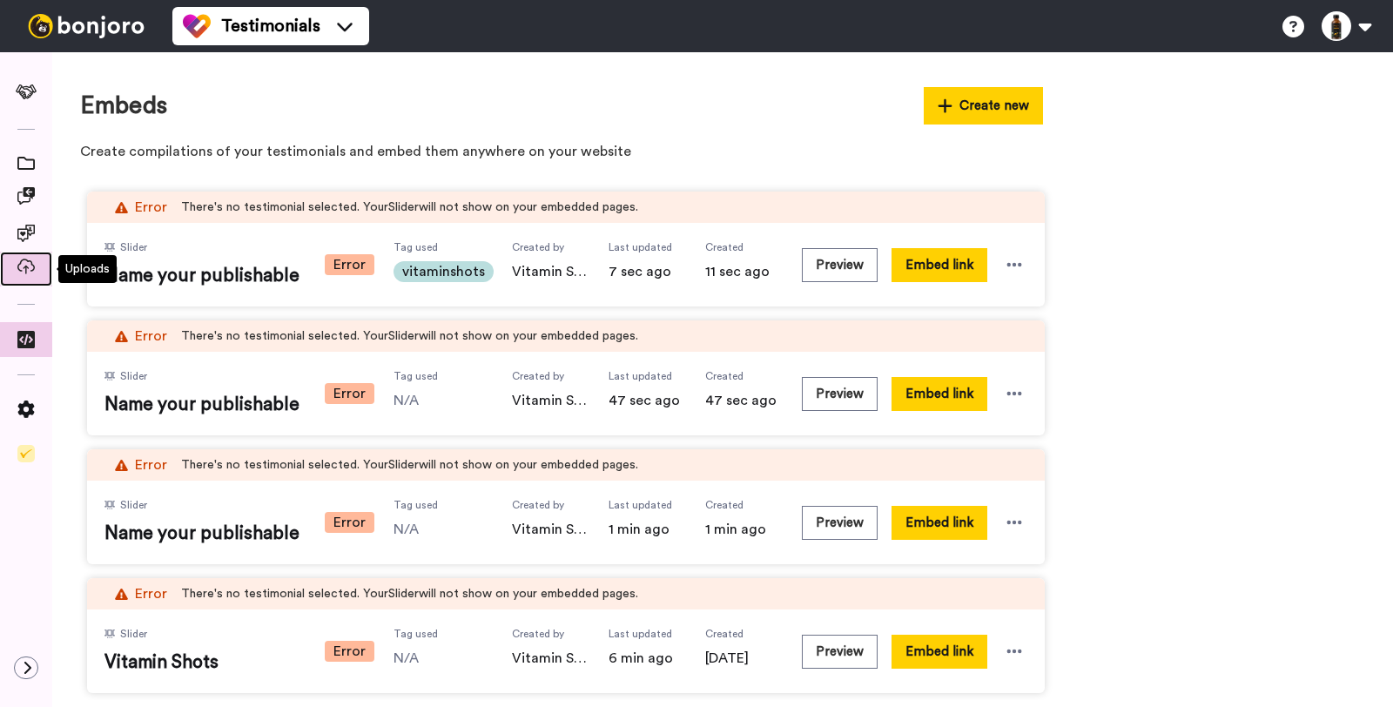
click at [15, 267] on span at bounding box center [26, 268] width 52 height 17
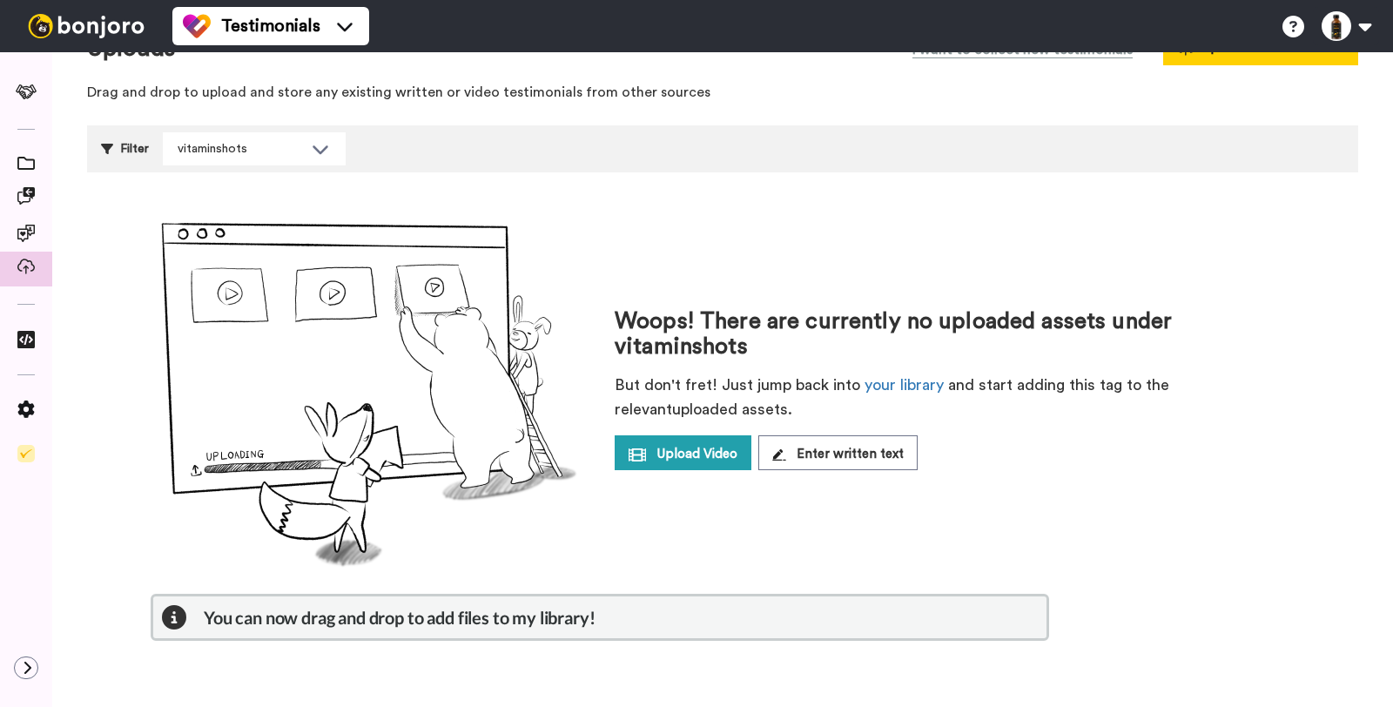
scroll to position [57, 0]
click at [25, 164] on icon at bounding box center [25, 163] width 17 height 13
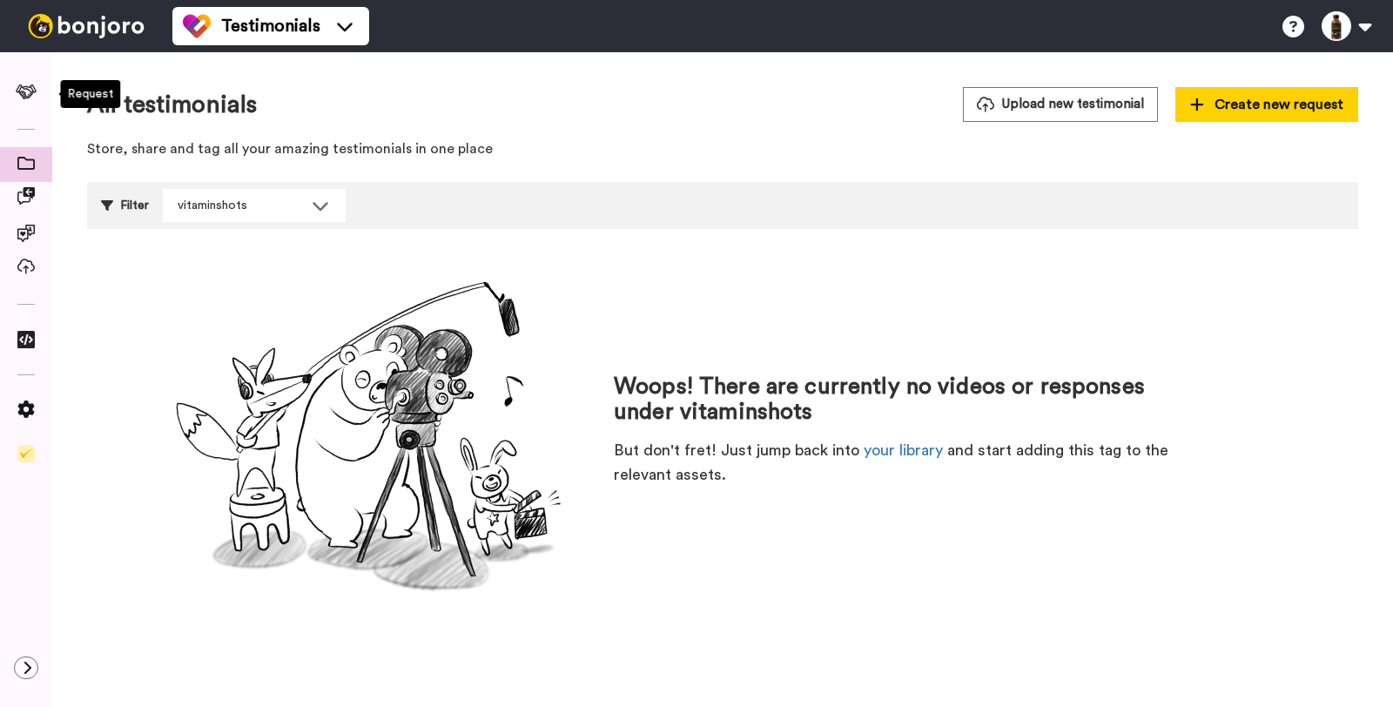
click at [17, 105] on div at bounding box center [26, 94] width 57 height 24
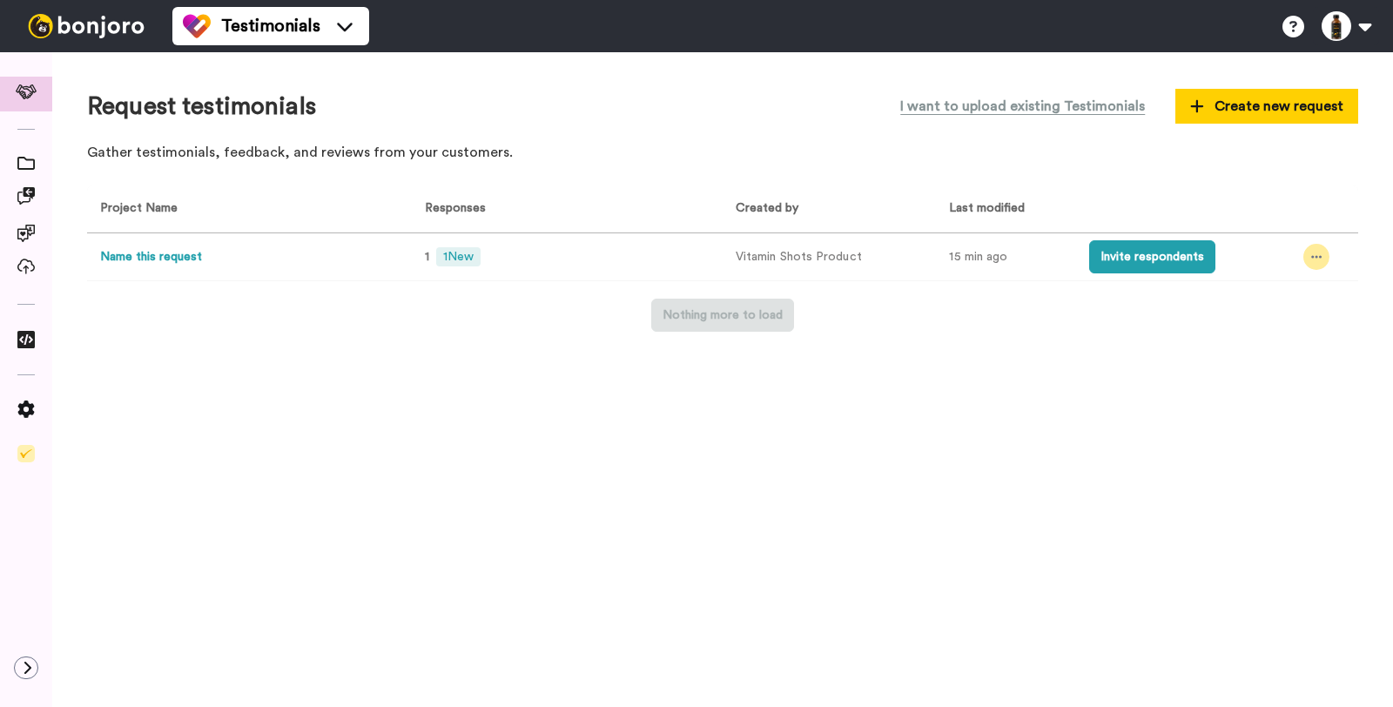
click at [1326, 252] on div at bounding box center [1316, 257] width 26 height 26
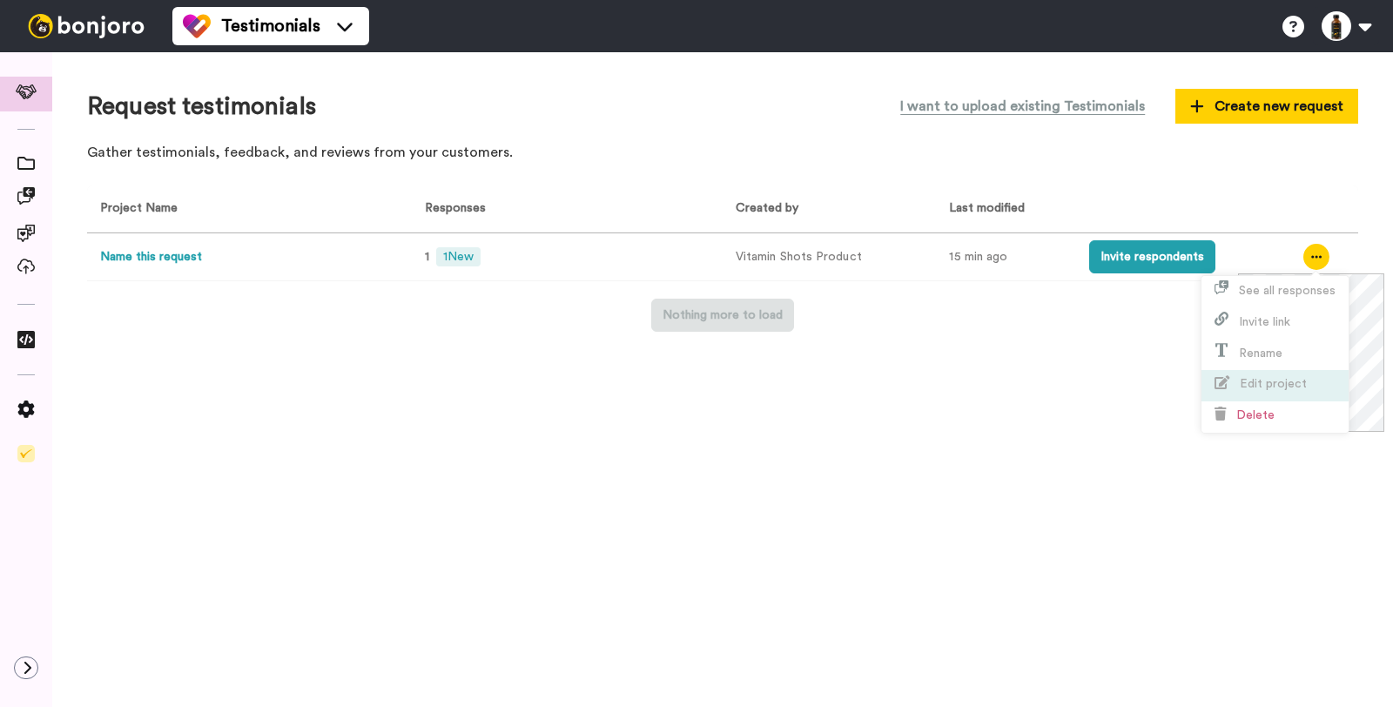
click at [1277, 386] on span "Edit project" at bounding box center [1273, 384] width 67 height 12
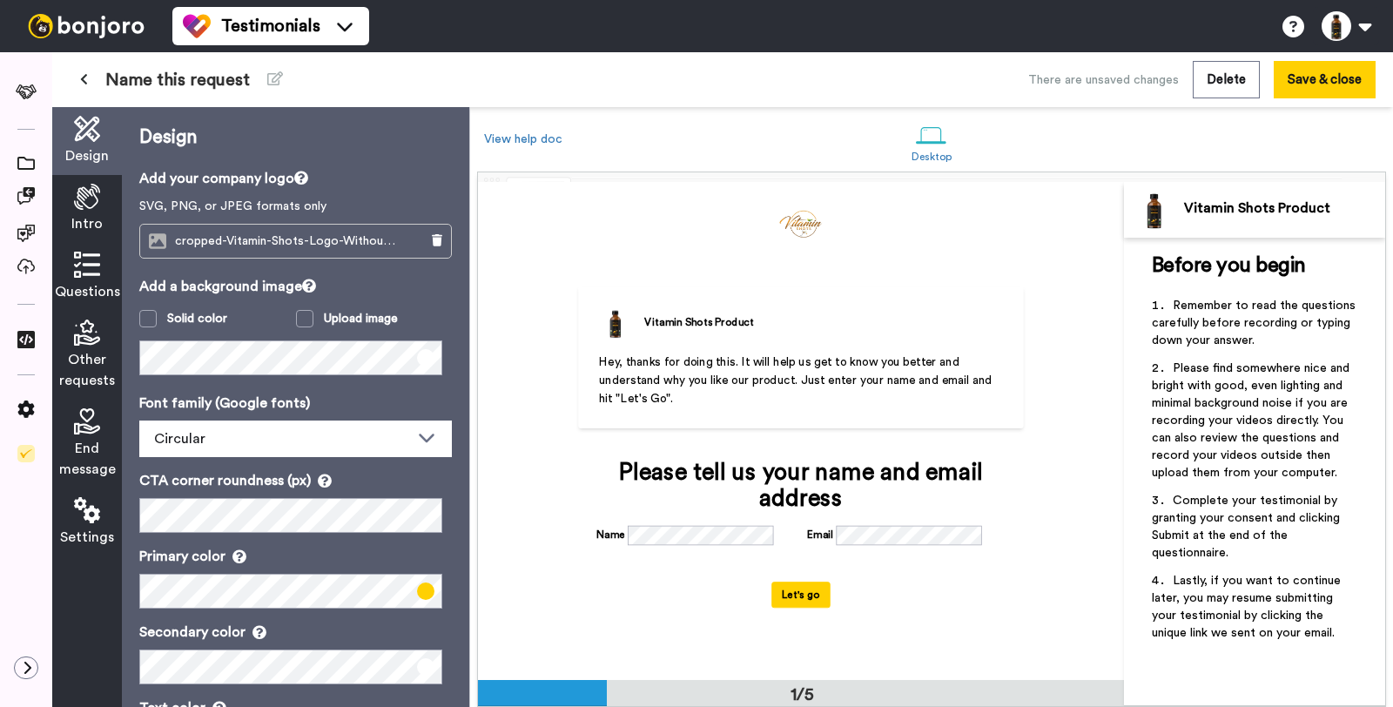
click at [106, 441] on span "End message" at bounding box center [87, 459] width 57 height 42
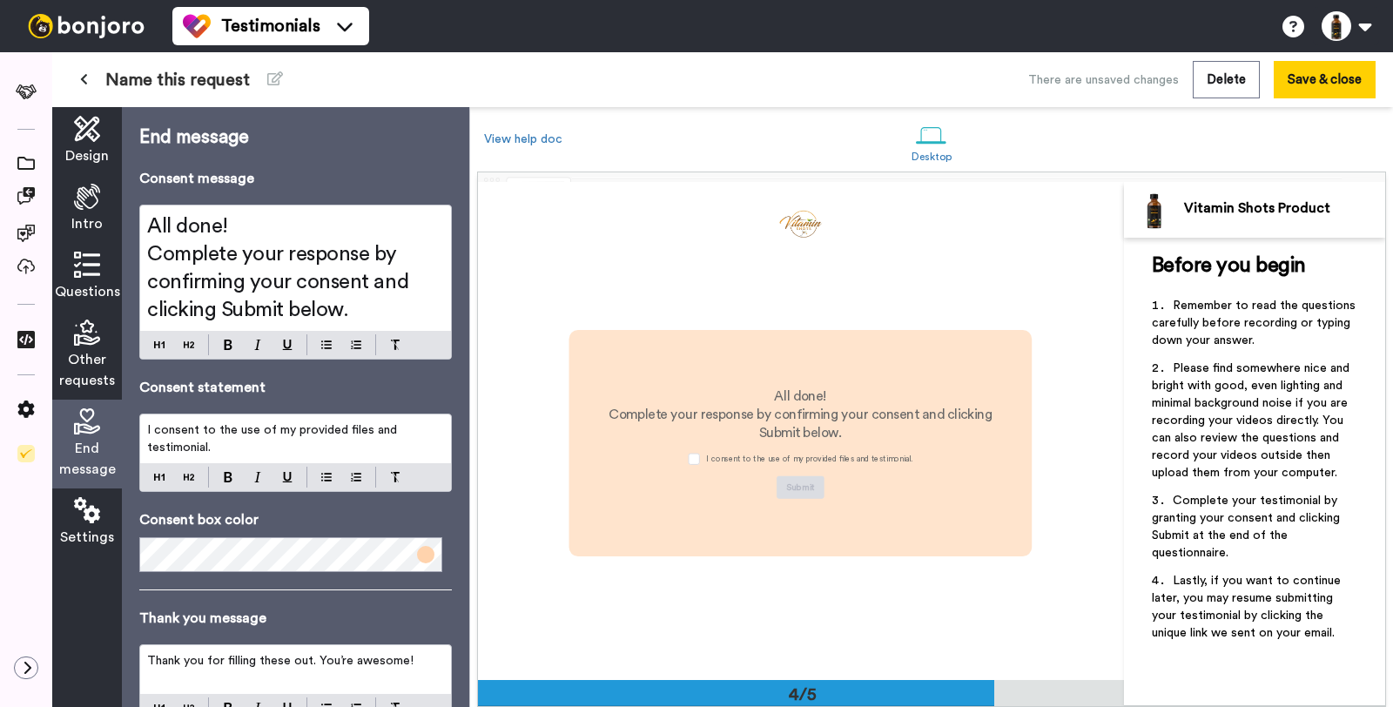
scroll to position [1492, 0]
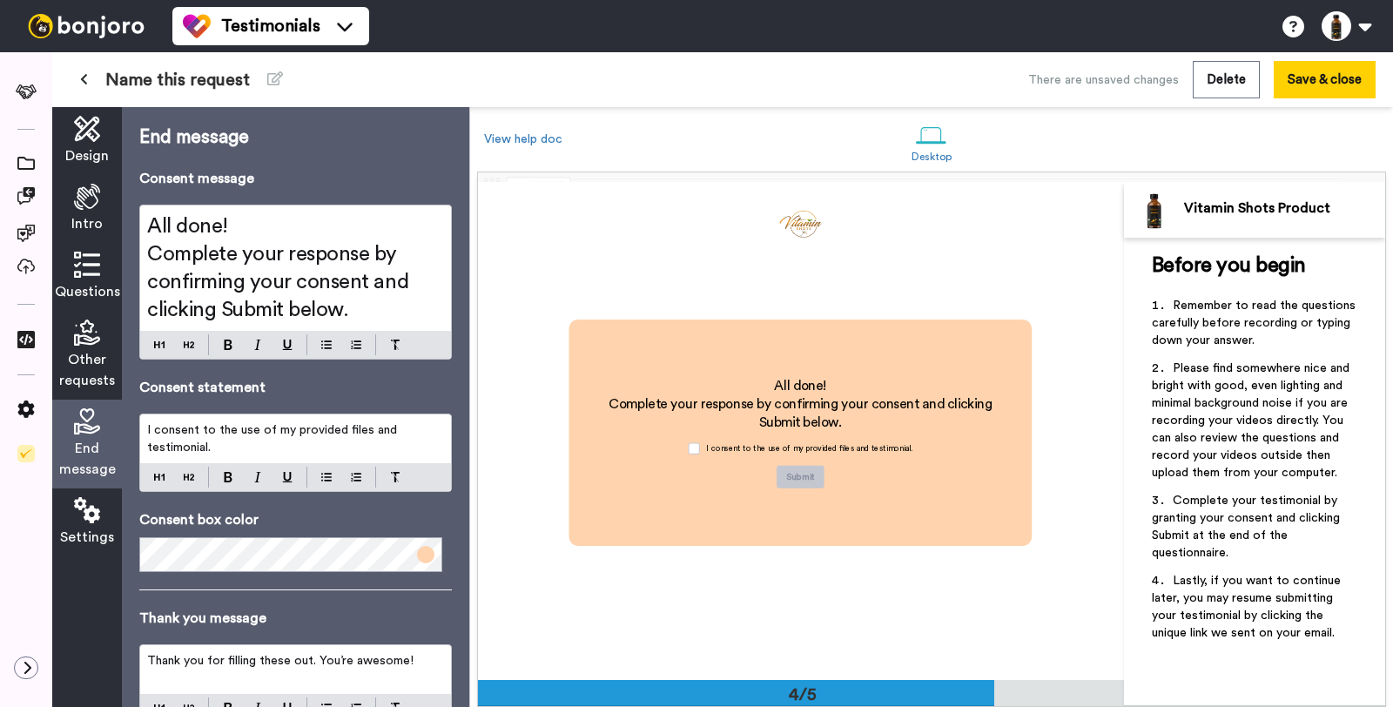
click at [417, 550] on span at bounding box center [425, 554] width 17 height 17
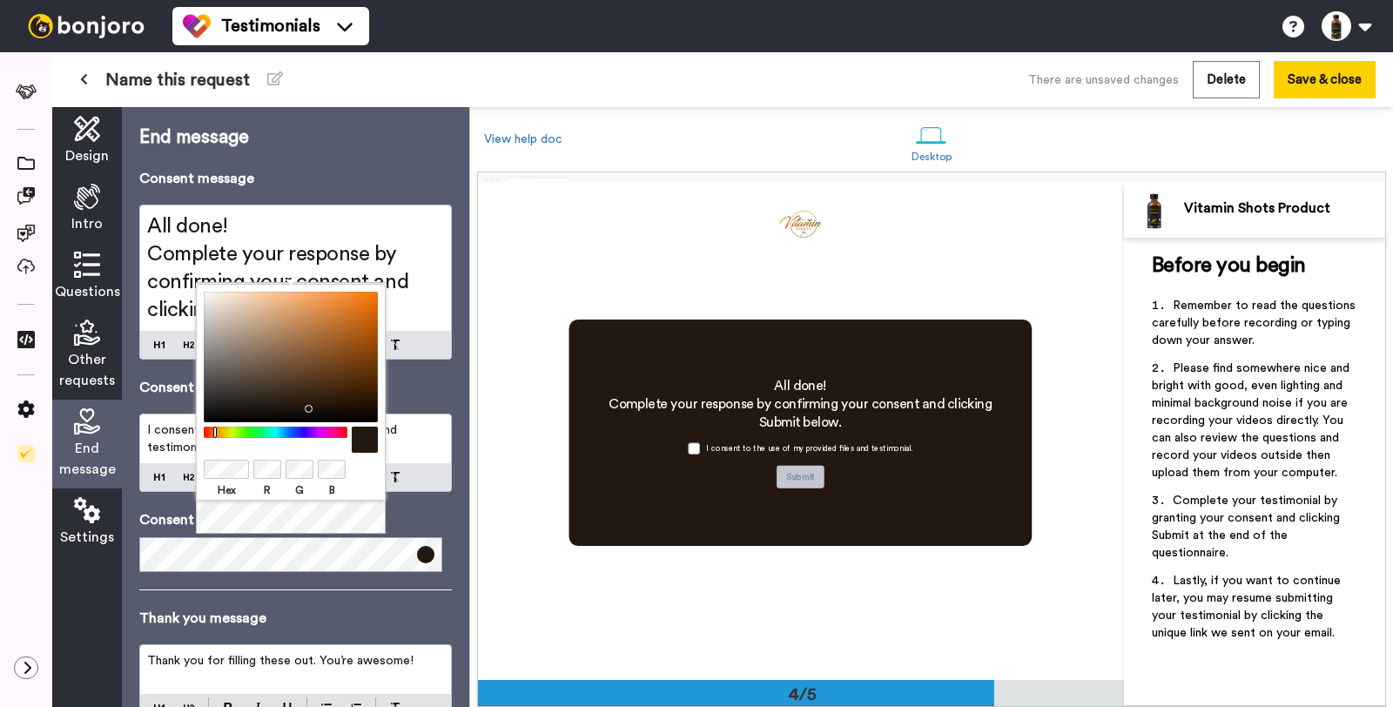
drag, startPoint x: 297, startPoint y: 358, endPoint x: 304, endPoint y: 405, distance: 47.5
click at [305, 405] on div at bounding box center [291, 357] width 174 height 131
drag, startPoint x: 225, startPoint y: 429, endPoint x: 219, endPoint y: 422, distance: 9.3
click at [219, 422] on div "Hex R G B" at bounding box center [291, 392] width 190 height 217
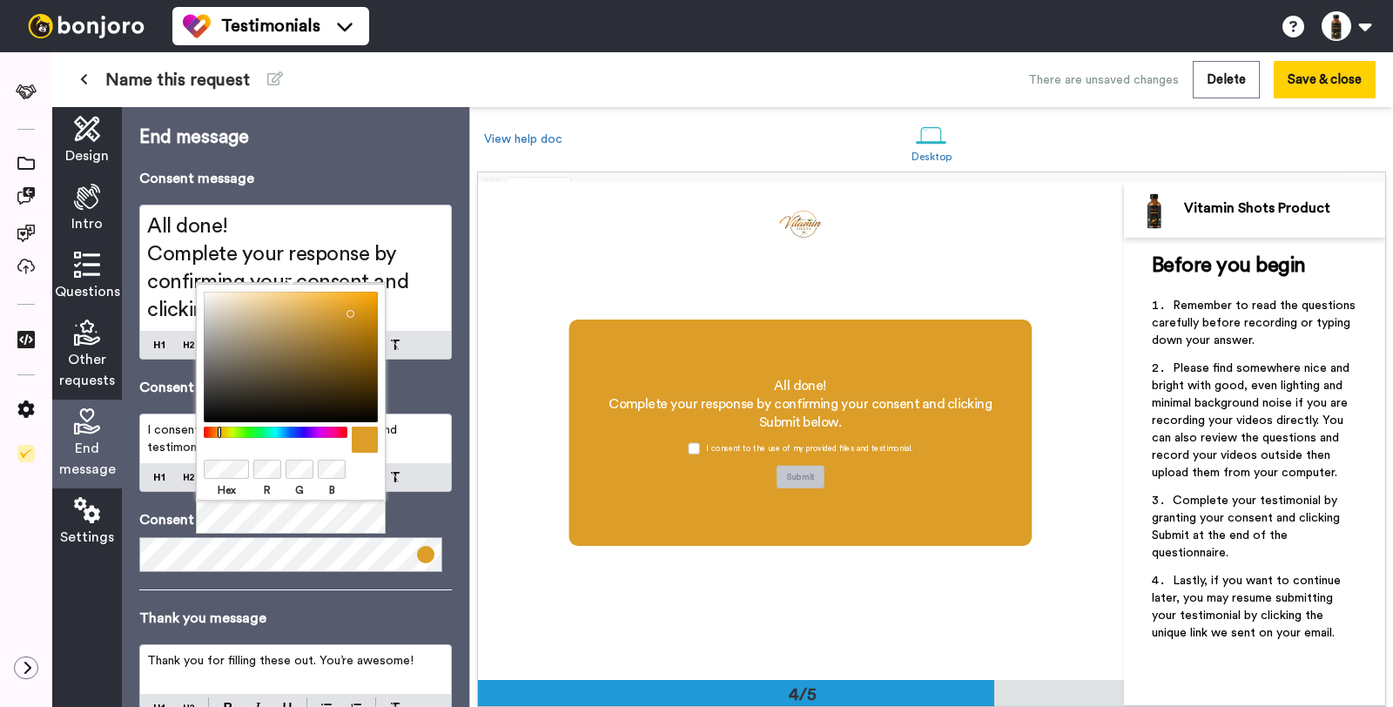
drag, startPoint x: 321, startPoint y: 333, endPoint x: 347, endPoint y: 307, distance: 36.3
click at [347, 307] on div at bounding box center [291, 357] width 174 height 131
click at [365, 415] on div at bounding box center [291, 357] width 174 height 131
drag, startPoint x: 320, startPoint y: 374, endPoint x: 353, endPoint y: 310, distance: 72.0
click at [353, 310] on div at bounding box center [291, 357] width 174 height 131
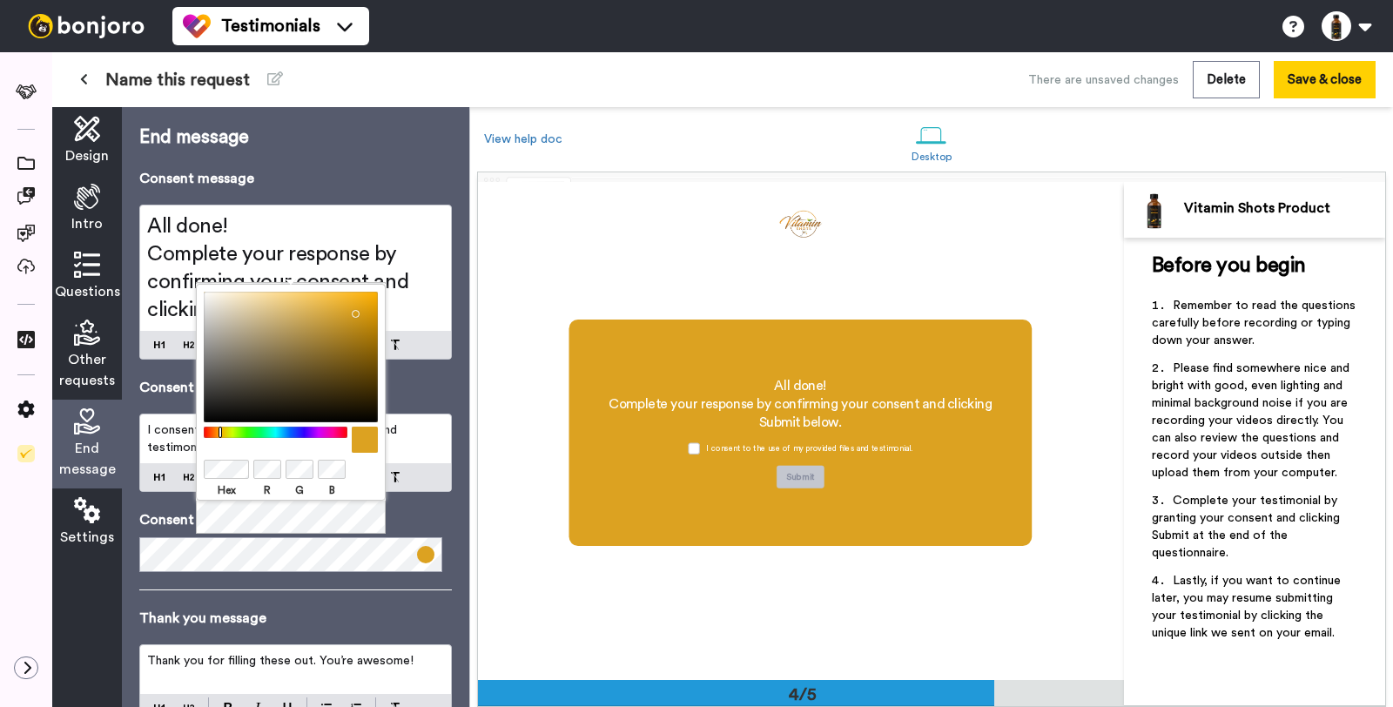
click at [352, 310] on div at bounding box center [291, 357] width 174 height 131
click at [255, 458] on div at bounding box center [291, 469] width 174 height 22
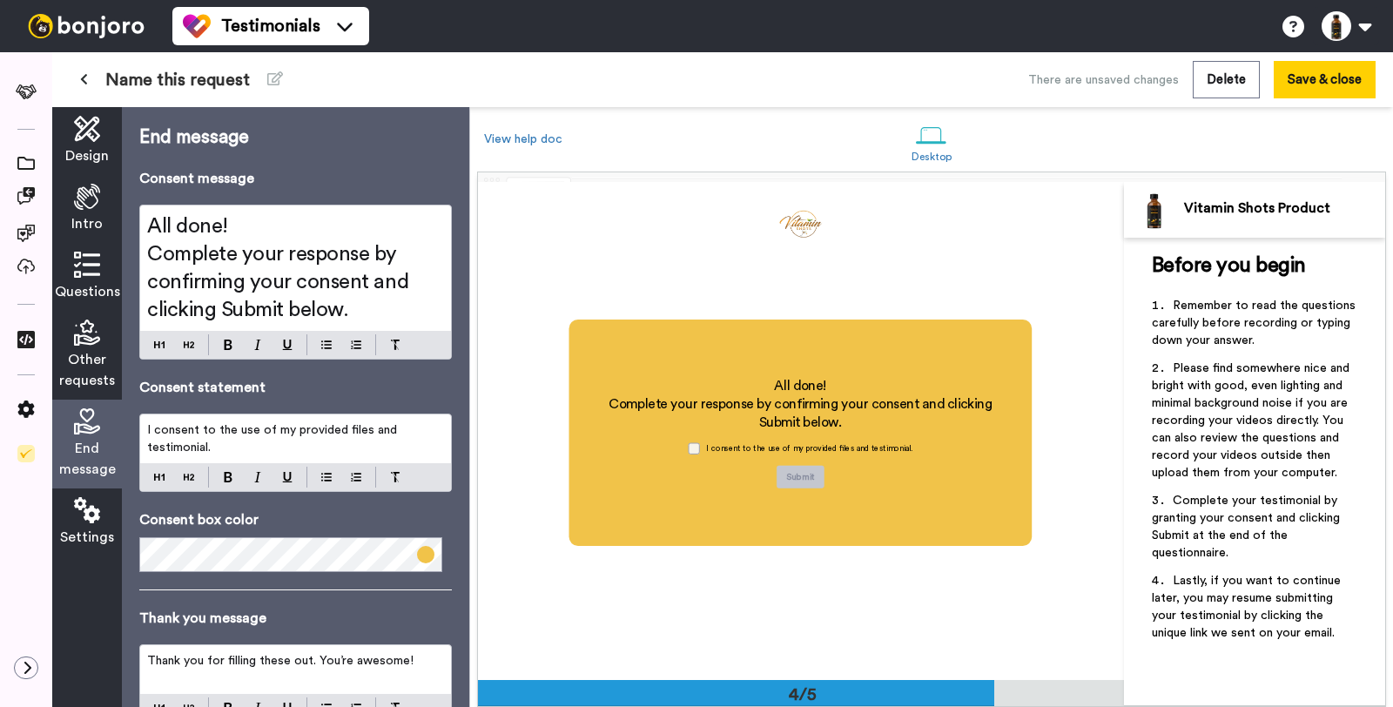
click at [695, 451] on span at bounding box center [693, 447] width 11 height 11
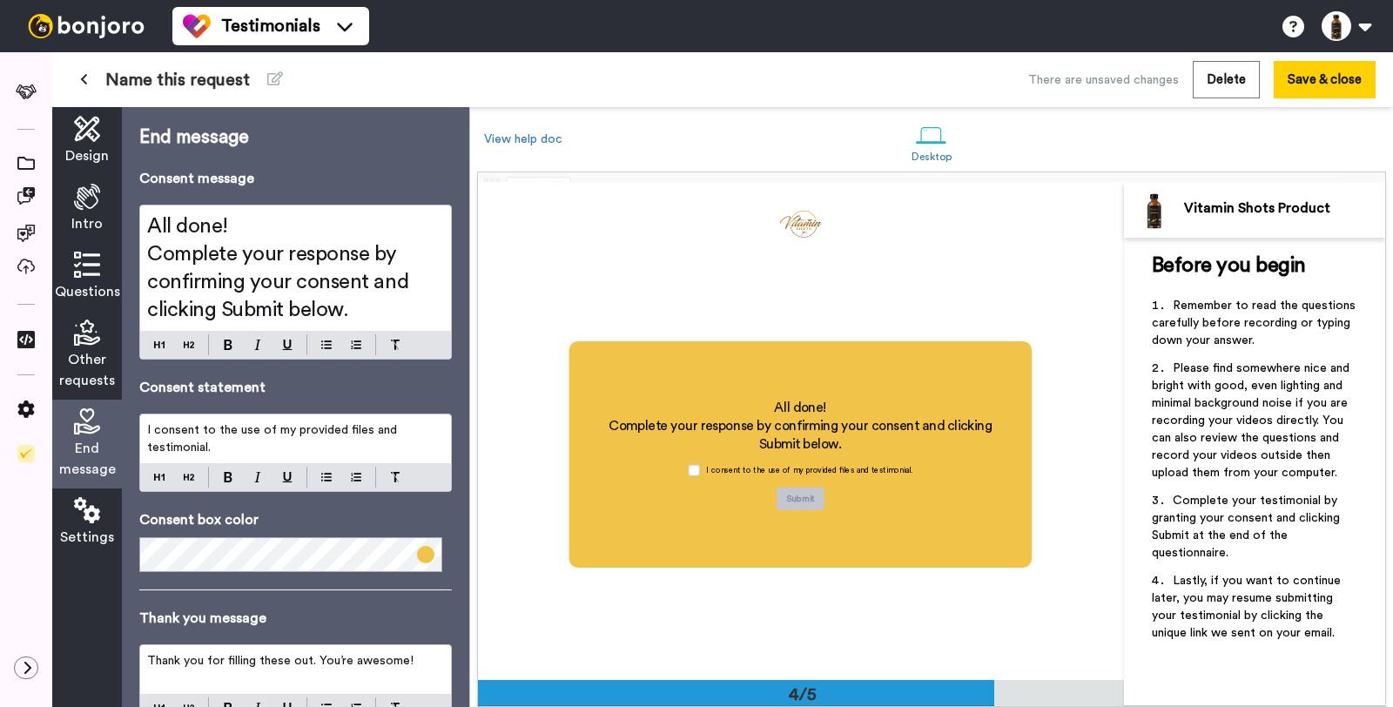
scroll to position [148, 0]
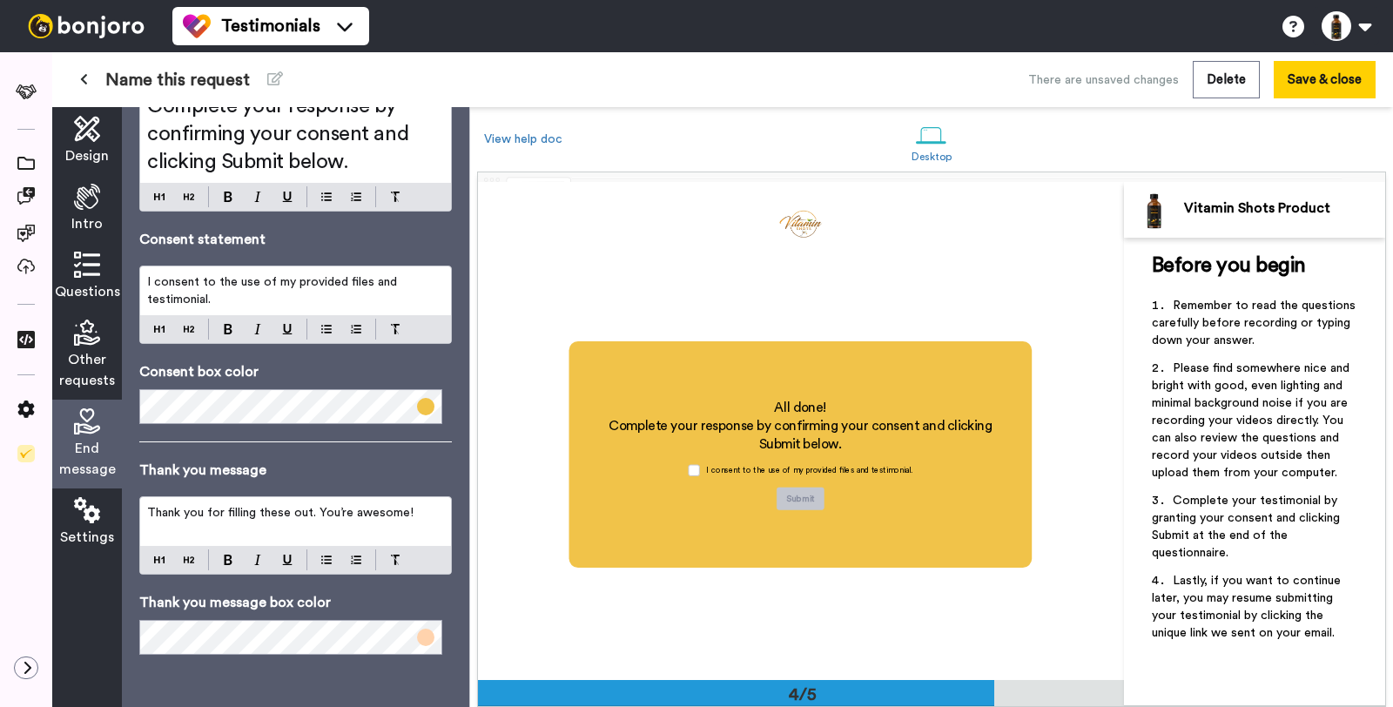
click at [417, 642] on span at bounding box center [425, 637] width 17 height 17
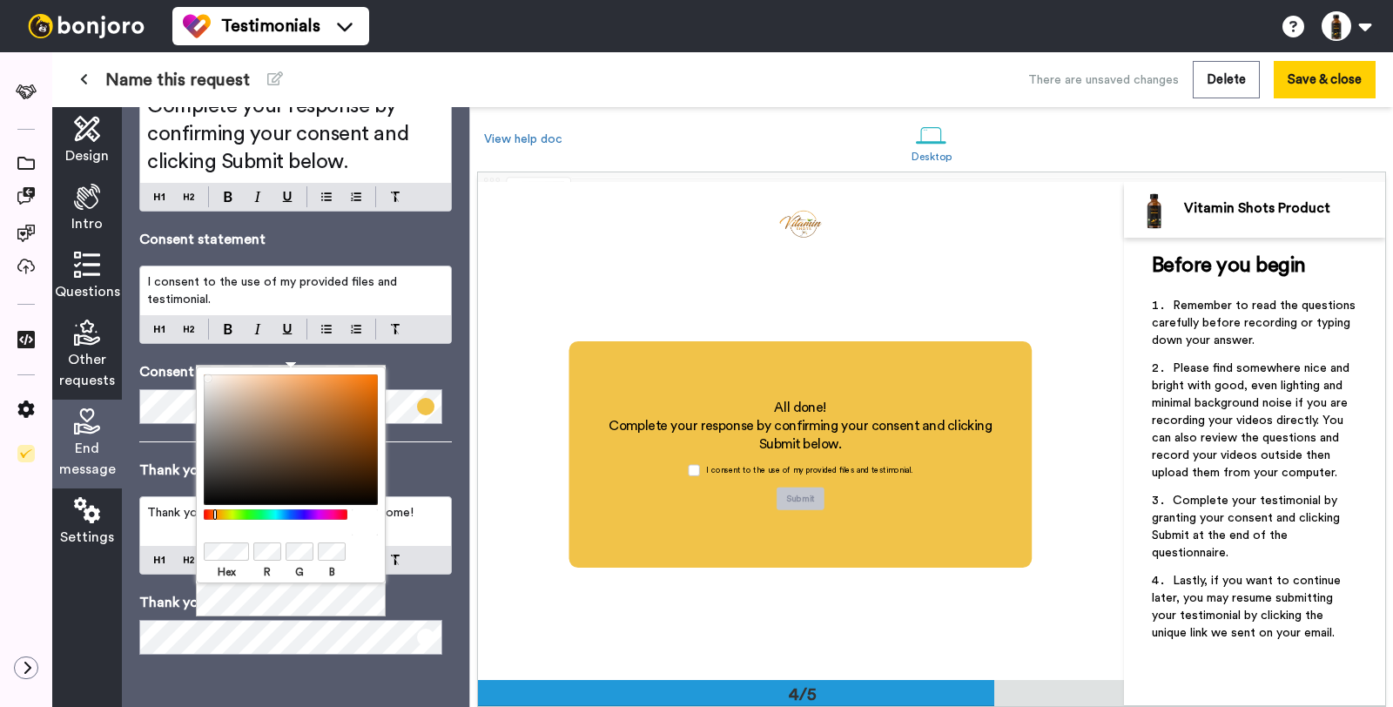
drag, startPoint x: 232, startPoint y: 417, endPoint x: 189, endPoint y: 360, distance: 71.4
click at [184, 358] on body "Testimonials Switch to Video messaging Testimonials Settings Discover Help & Su…" at bounding box center [696, 353] width 1393 height 707
click at [234, 403] on div at bounding box center [291, 439] width 174 height 131
drag, startPoint x: 232, startPoint y: 407, endPoint x: 162, endPoint y: 372, distance: 79.0
click at [162, 372] on body "Testimonials Switch to Video messaging Testimonials Settings Discover Help & Su…" at bounding box center [696, 353] width 1393 height 707
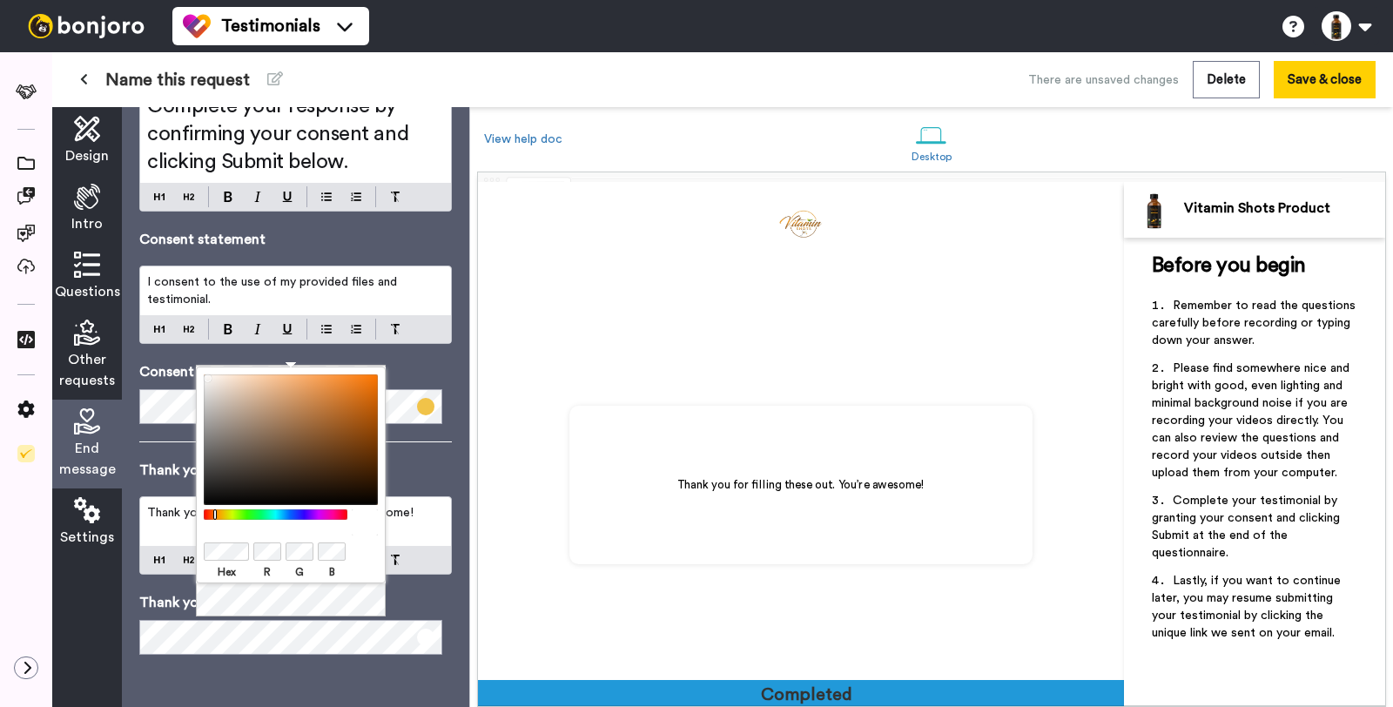
scroll to position [1938, 0]
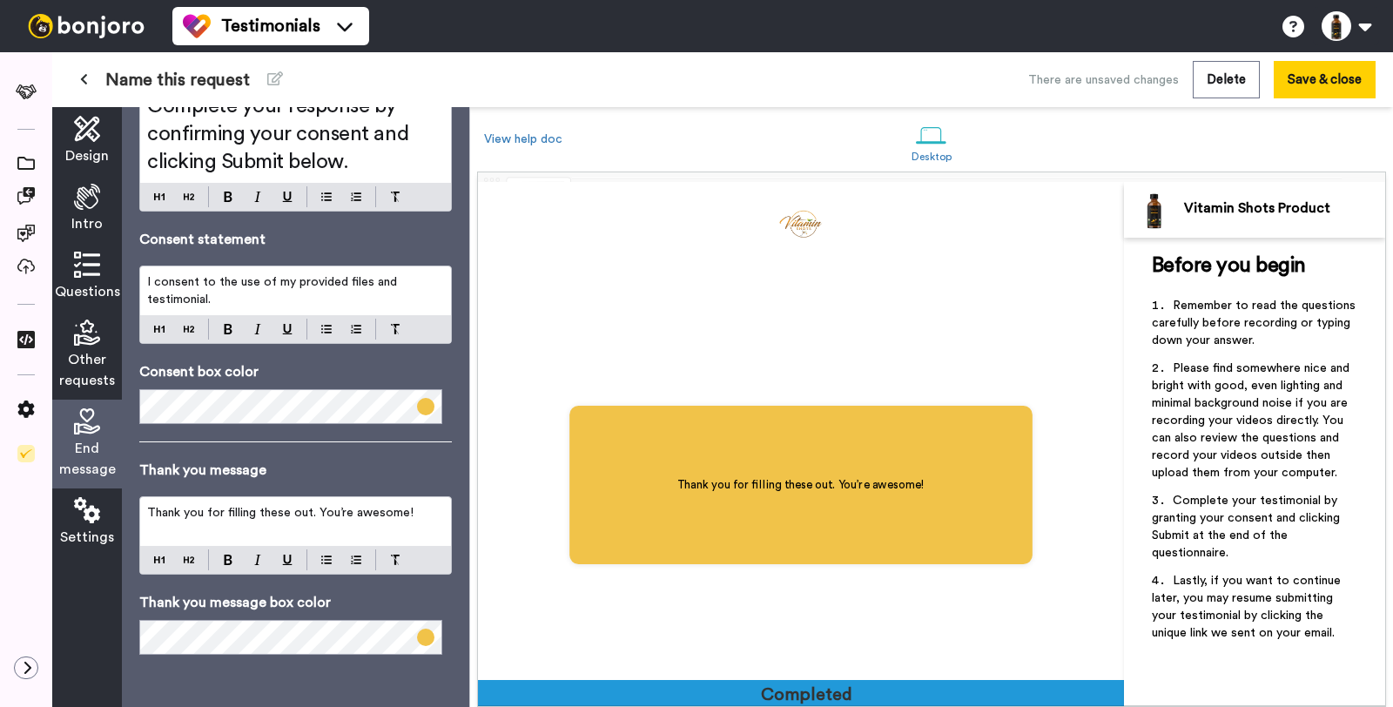
click at [404, 589] on div "End message Consent message All done! Complete your response by confirming your…" at bounding box center [295, 315] width 313 height 678
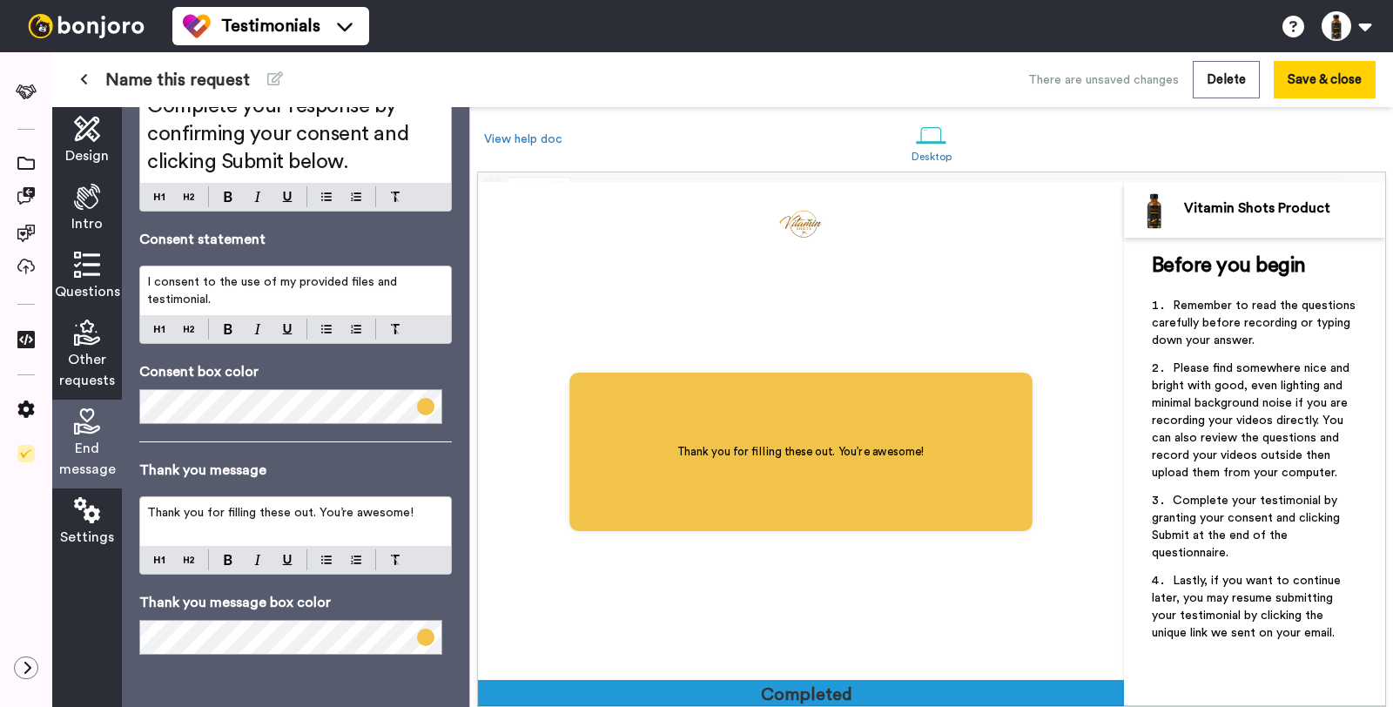
click at [246, 512] on span "Thank you for filling these out. You’re awesome!" at bounding box center [280, 513] width 266 height 12
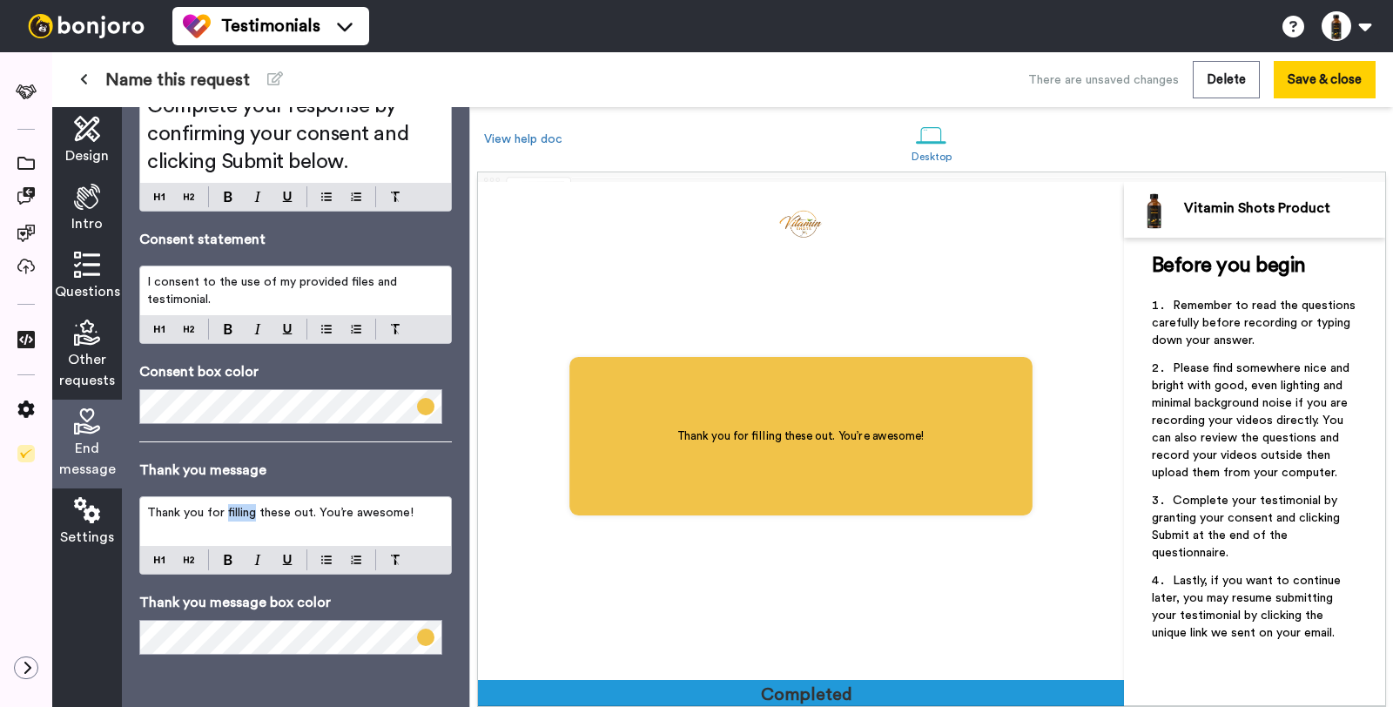
click at [246, 512] on span "Thank you for filling these out. You’re awesome!" at bounding box center [280, 513] width 266 height 12
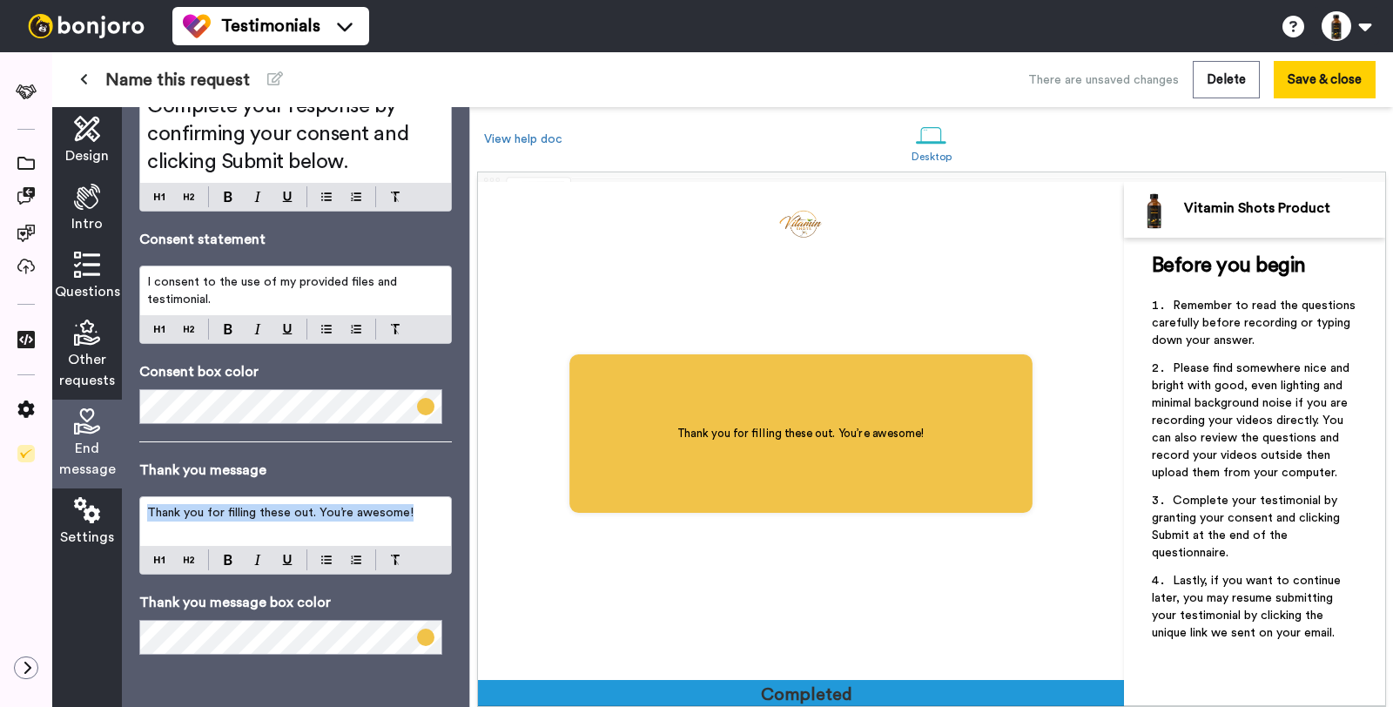
click at [246, 512] on span "Thank you for filling these out. You’re awesome!" at bounding box center [280, 513] width 266 height 12
click at [409, 595] on p "Thank you message box color" at bounding box center [295, 602] width 313 height 21
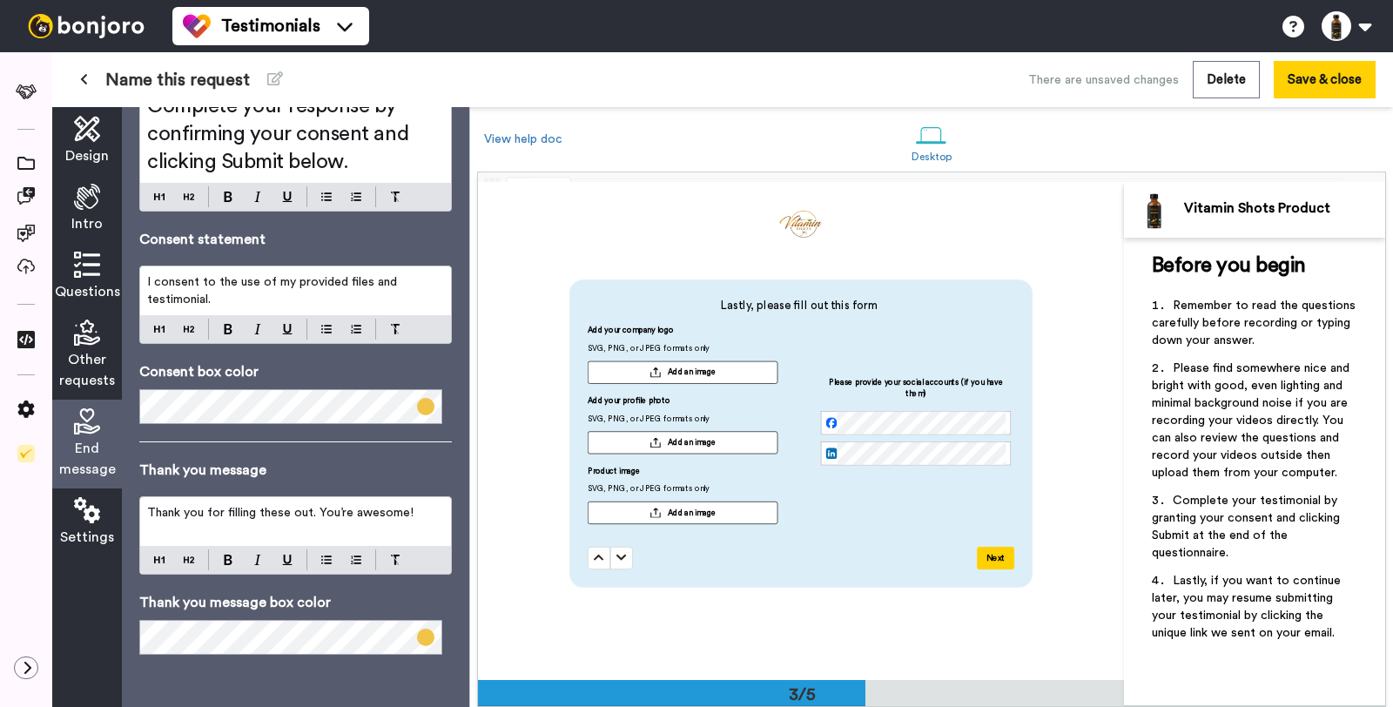
scroll to position [976, 0]
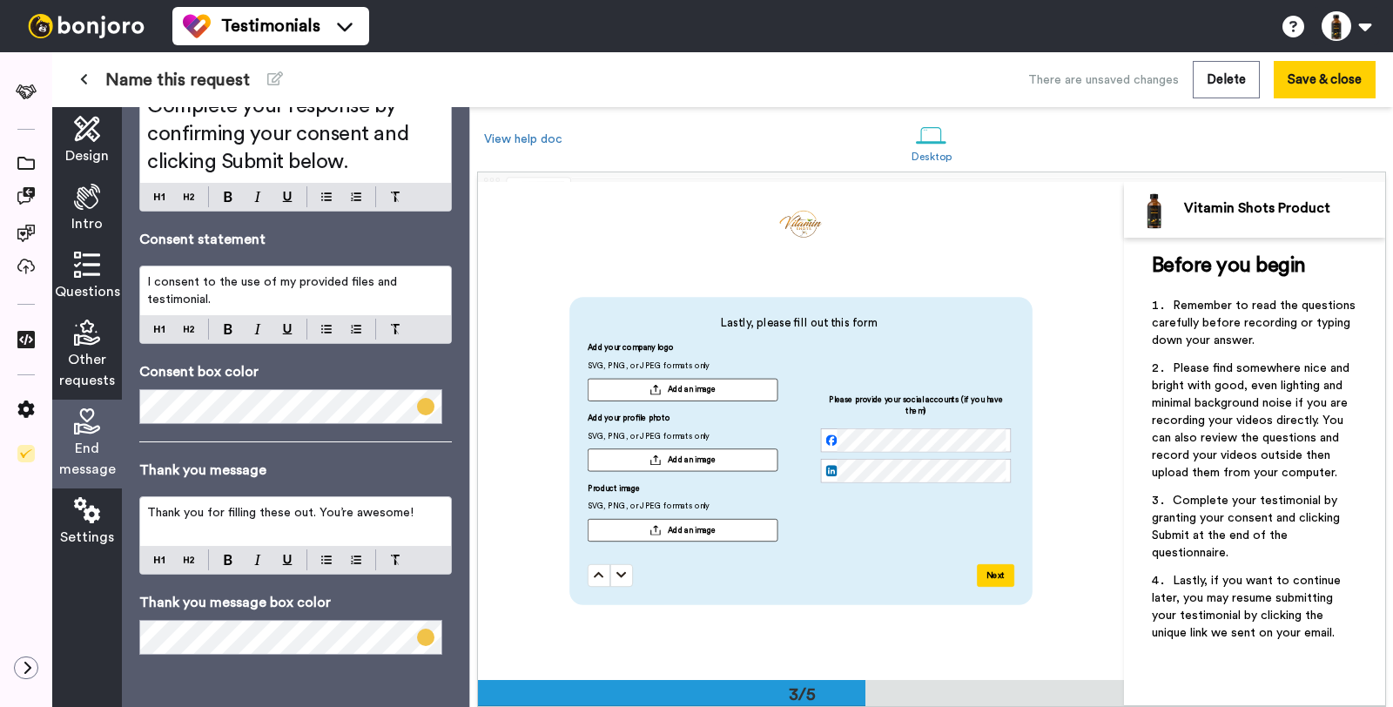
click at [822, 360] on div "Please provide your social accounts (if you have them)" at bounding box center [916, 447] width 190 height 211
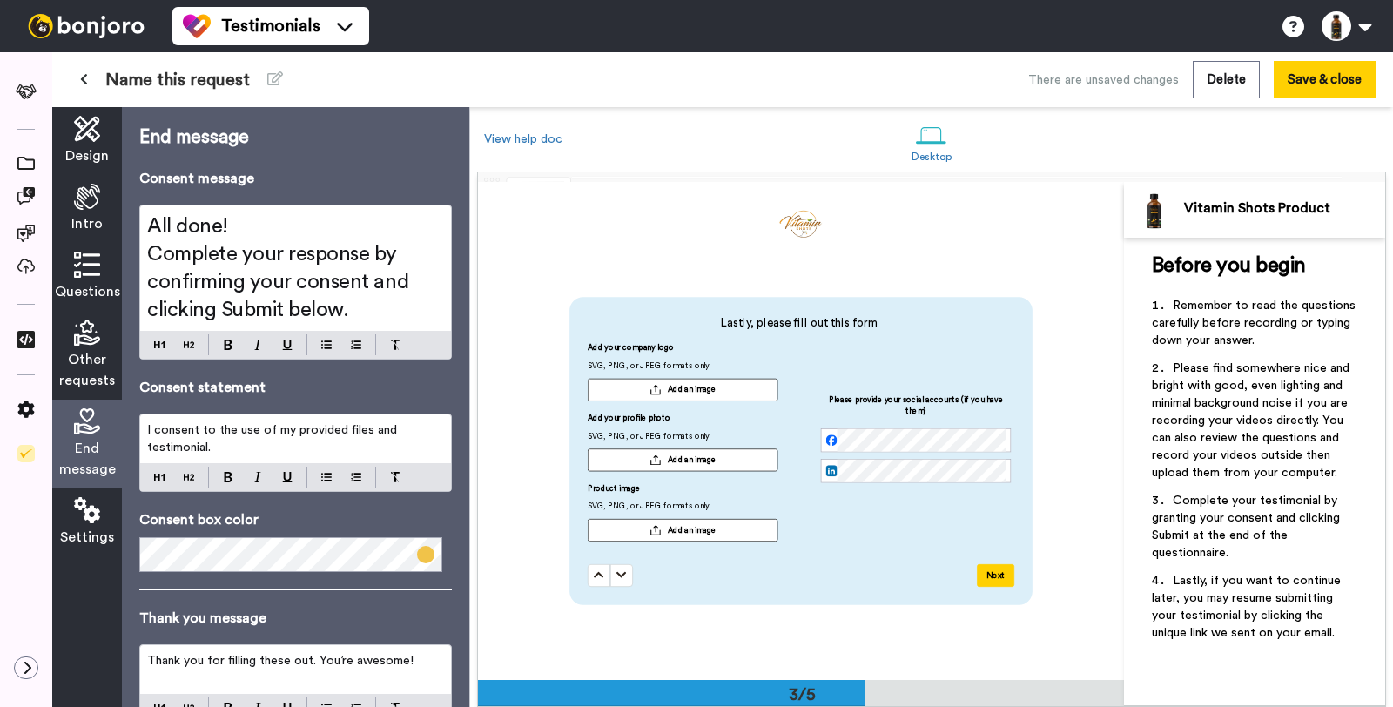
click at [106, 347] on div "Other requests" at bounding box center [87, 355] width 70 height 89
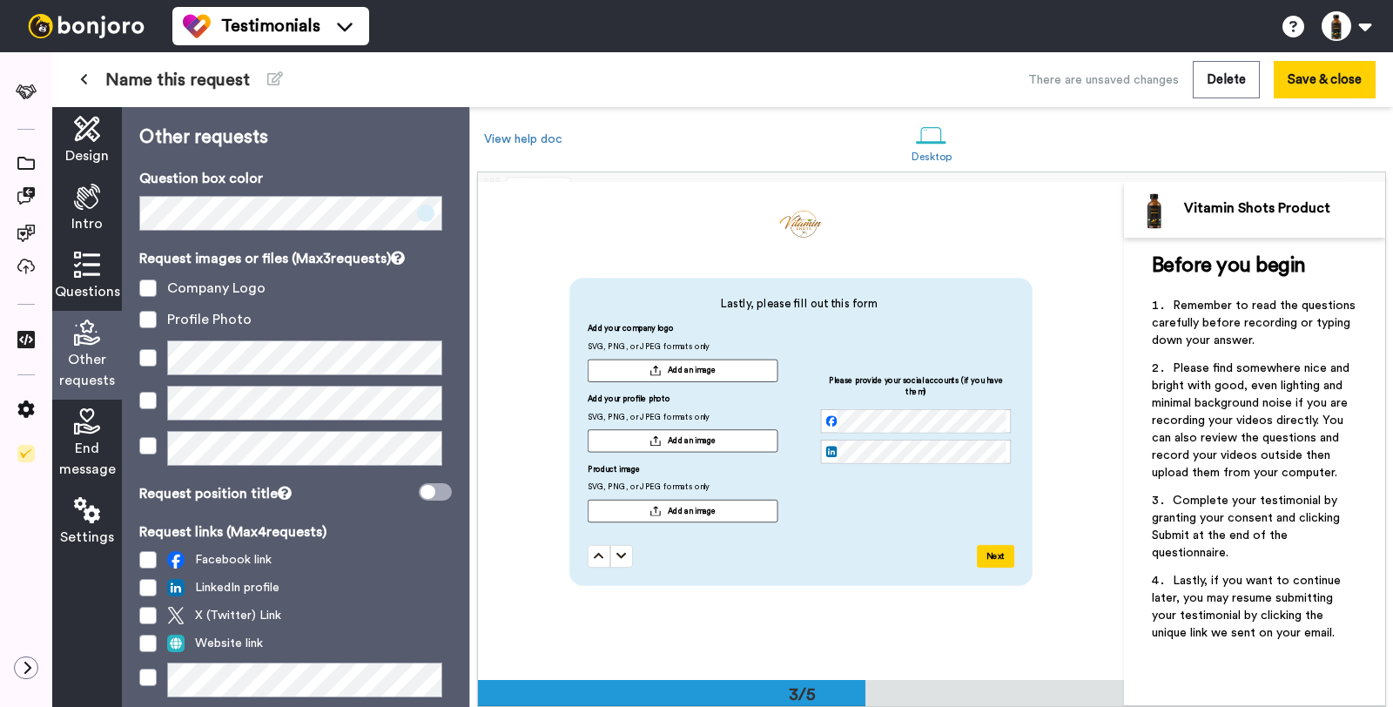
click at [419, 217] on span at bounding box center [425, 213] width 17 height 17
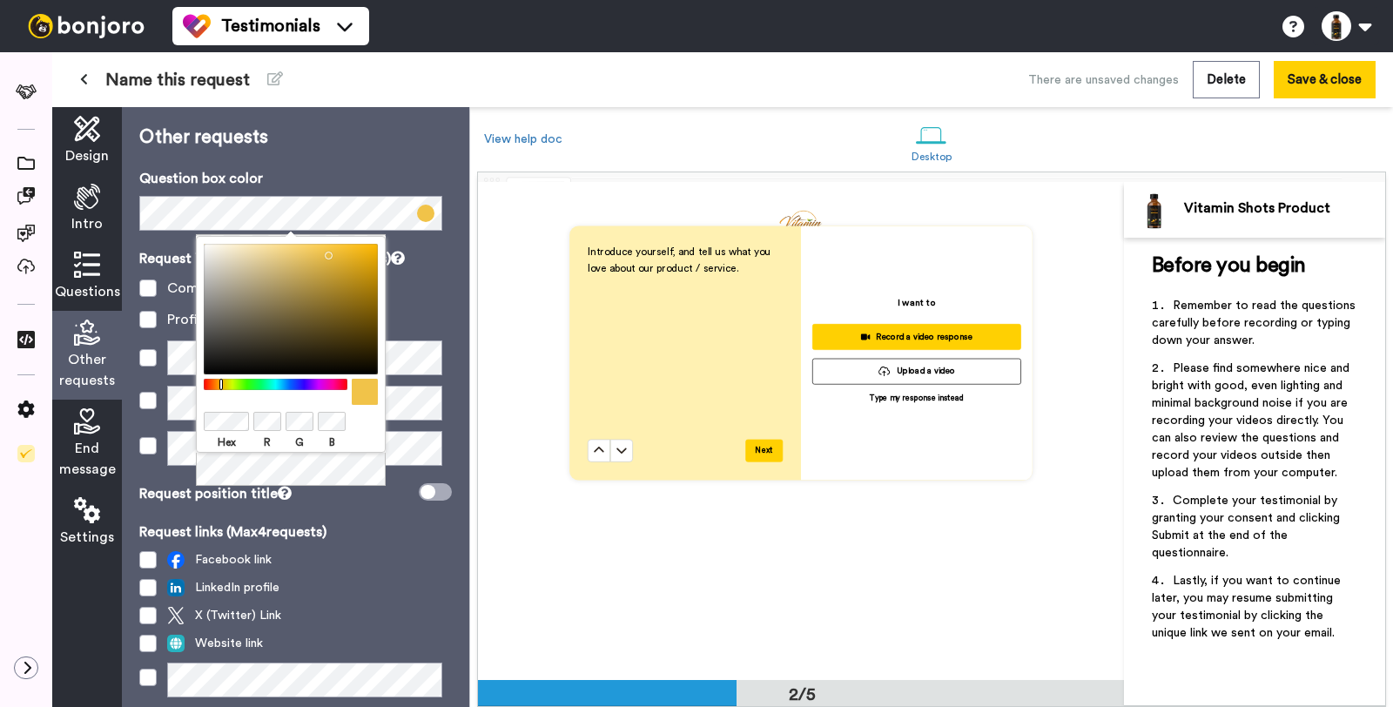
scroll to position [559, 0]
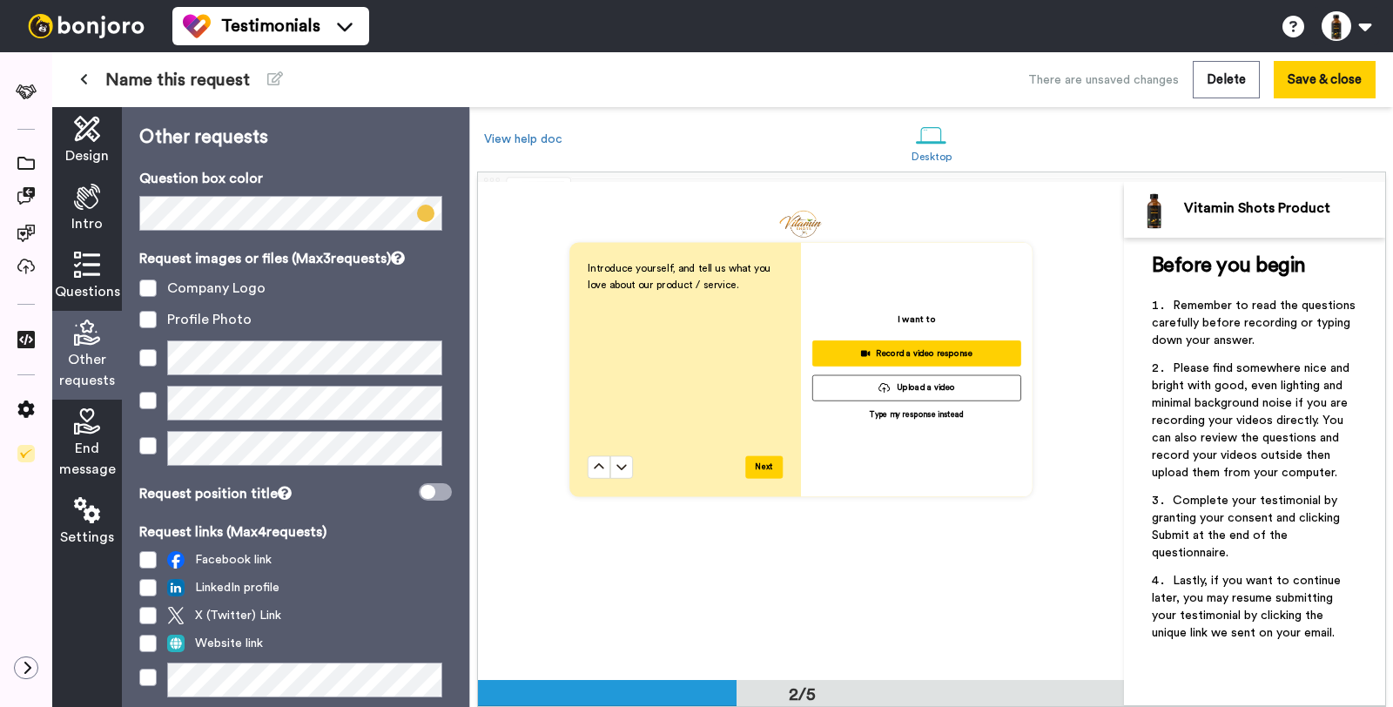
click at [57, 298] on span "Questions" at bounding box center [87, 291] width 65 height 21
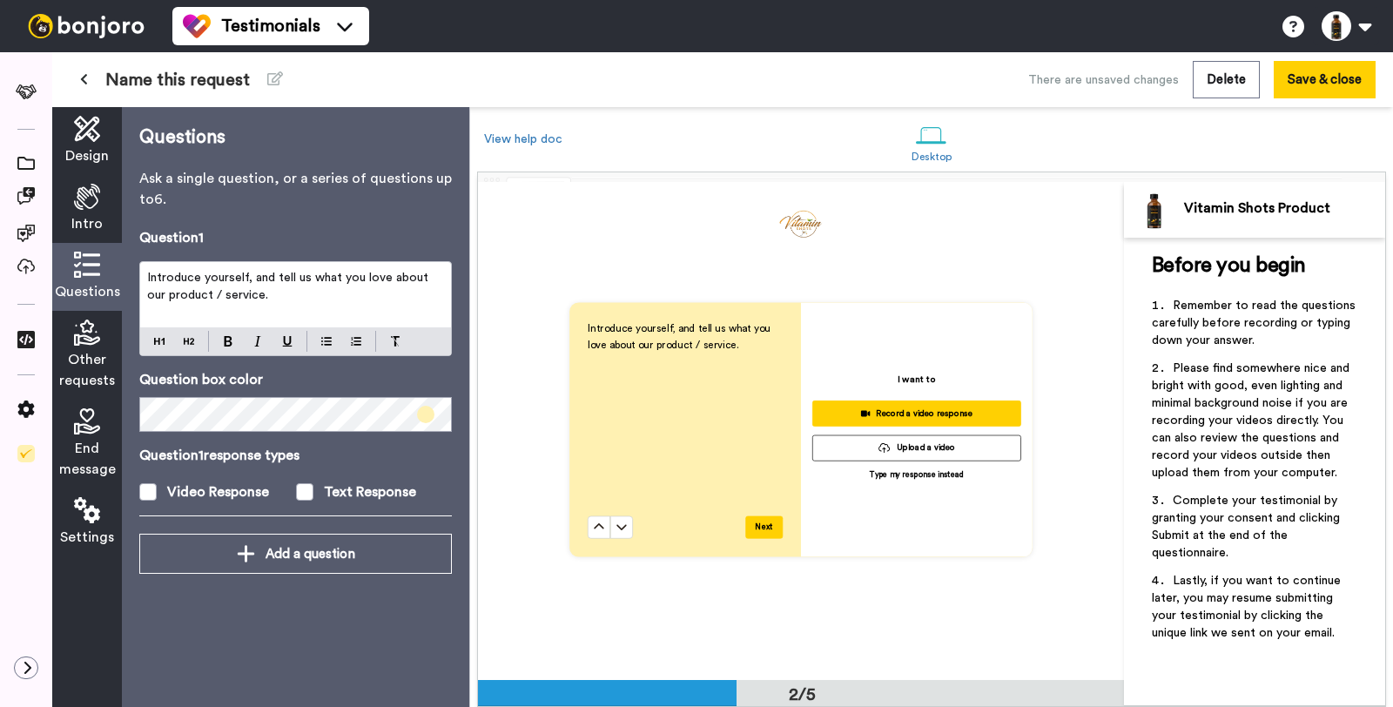
scroll to position [498, 0]
click at [427, 414] on span at bounding box center [425, 414] width 17 height 17
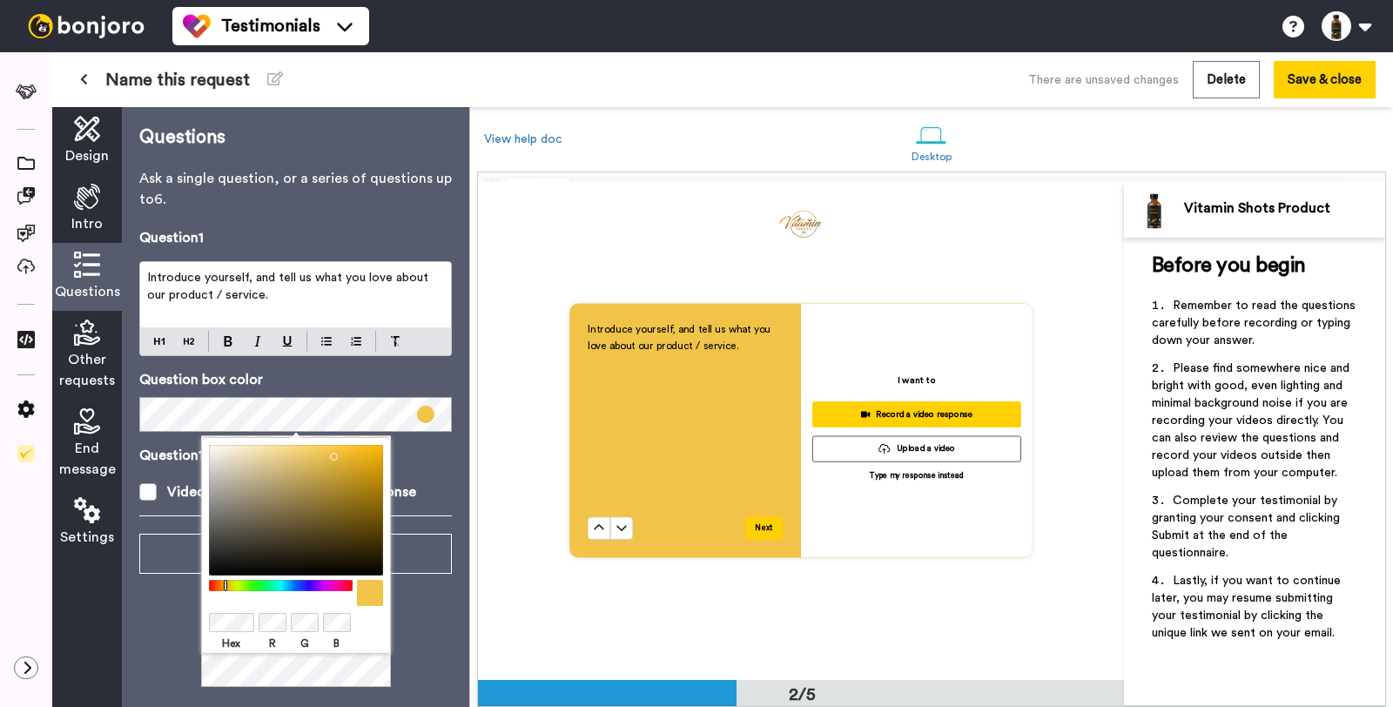
click at [419, 628] on div "Questions Ask a single question, or a series of questions up to 6 . Question 1 …" at bounding box center [295, 407] width 347 height 600
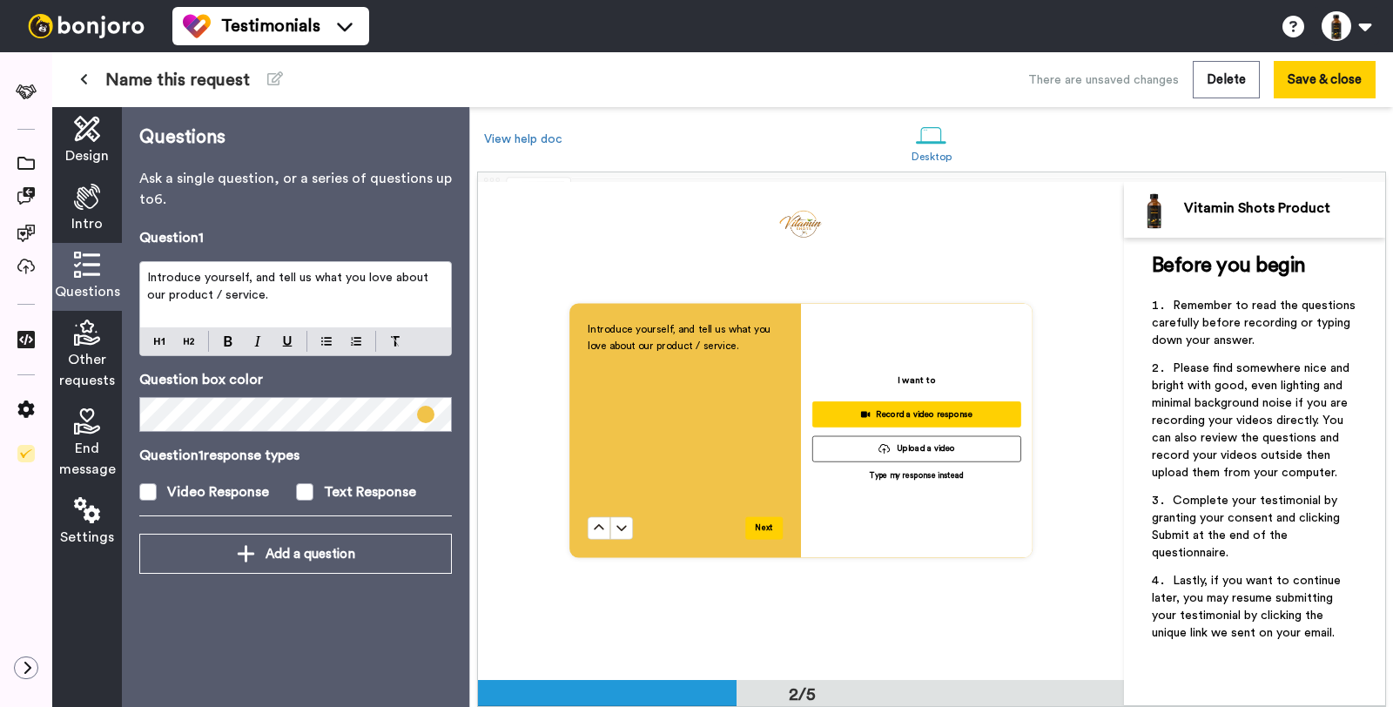
click at [628, 333] on span "Introduce yourself, and tell us what you love about our product / service." at bounding box center [680, 338] width 185 height 26
click at [279, 290] on p "Introduce yourself, and tell us what you love about our product / service." at bounding box center [295, 286] width 297 height 35
click at [393, 345] on img at bounding box center [395, 341] width 10 height 10
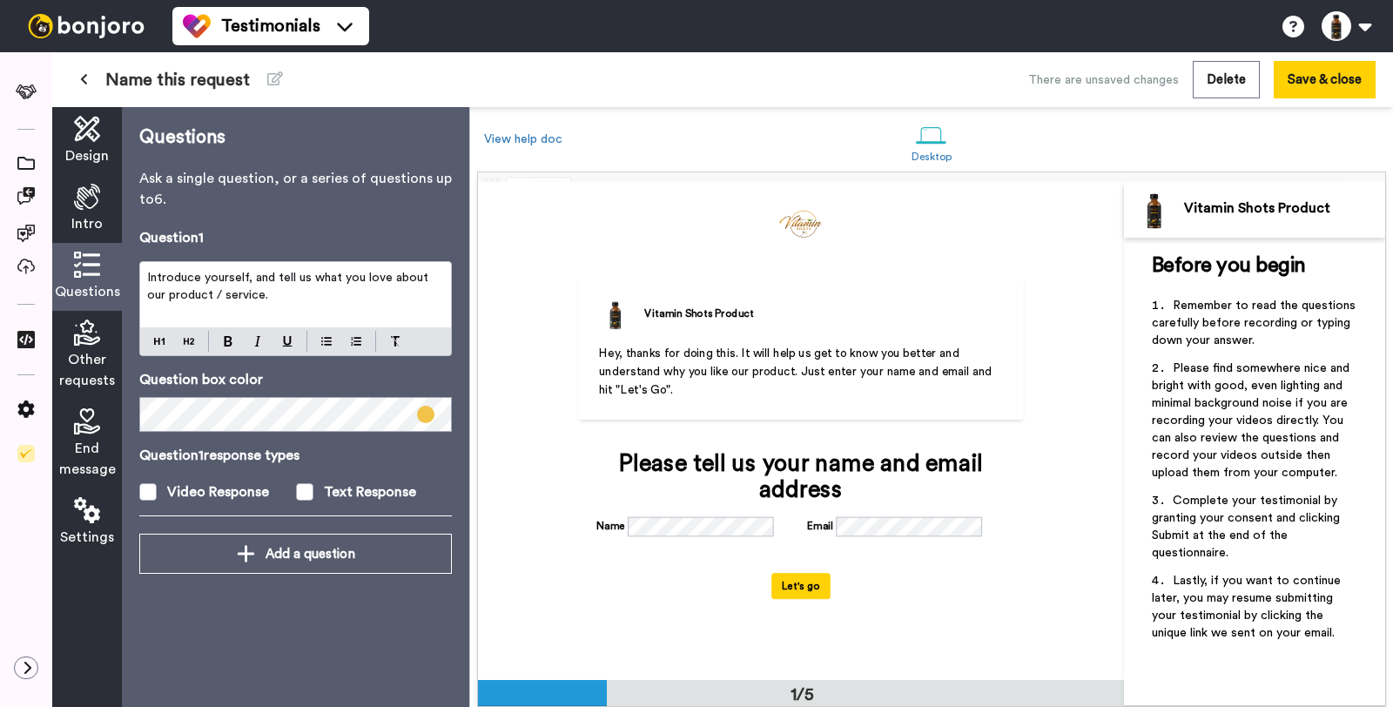
scroll to position [0, 0]
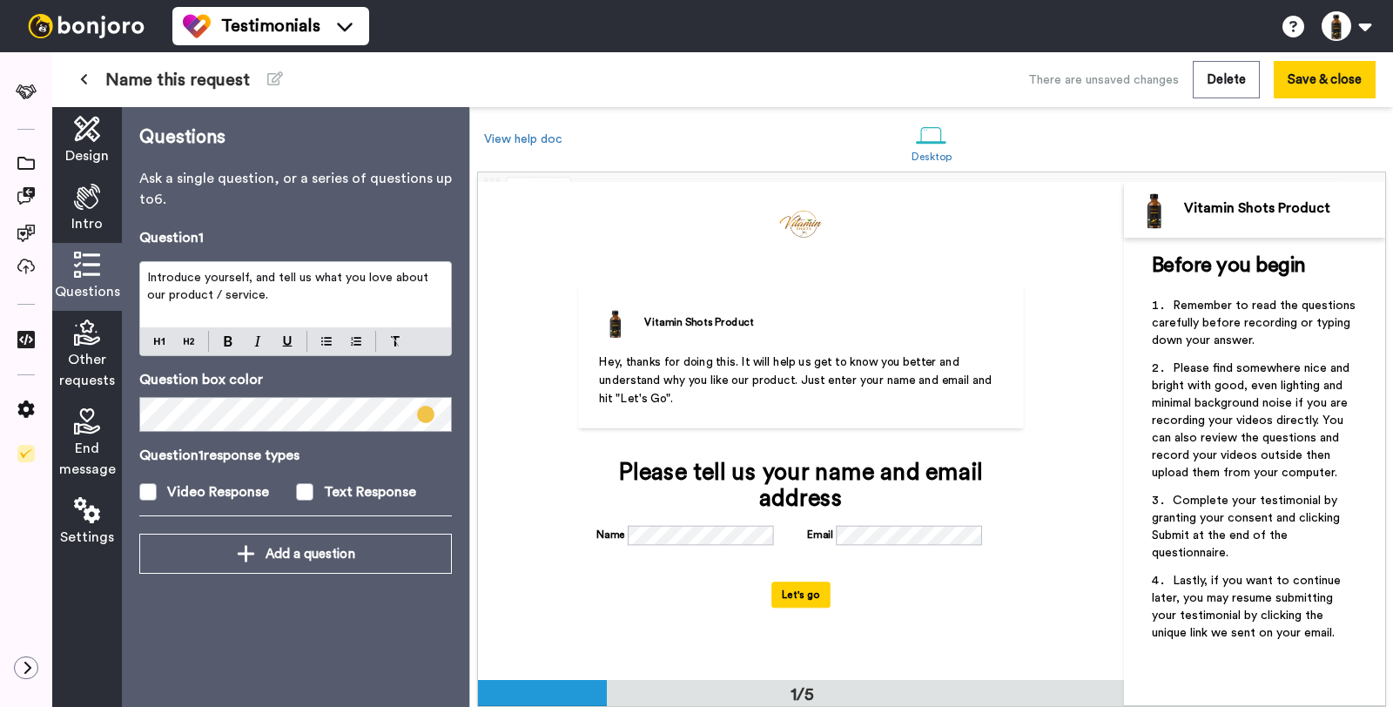
click at [91, 215] on span "Intro" at bounding box center [86, 223] width 31 height 21
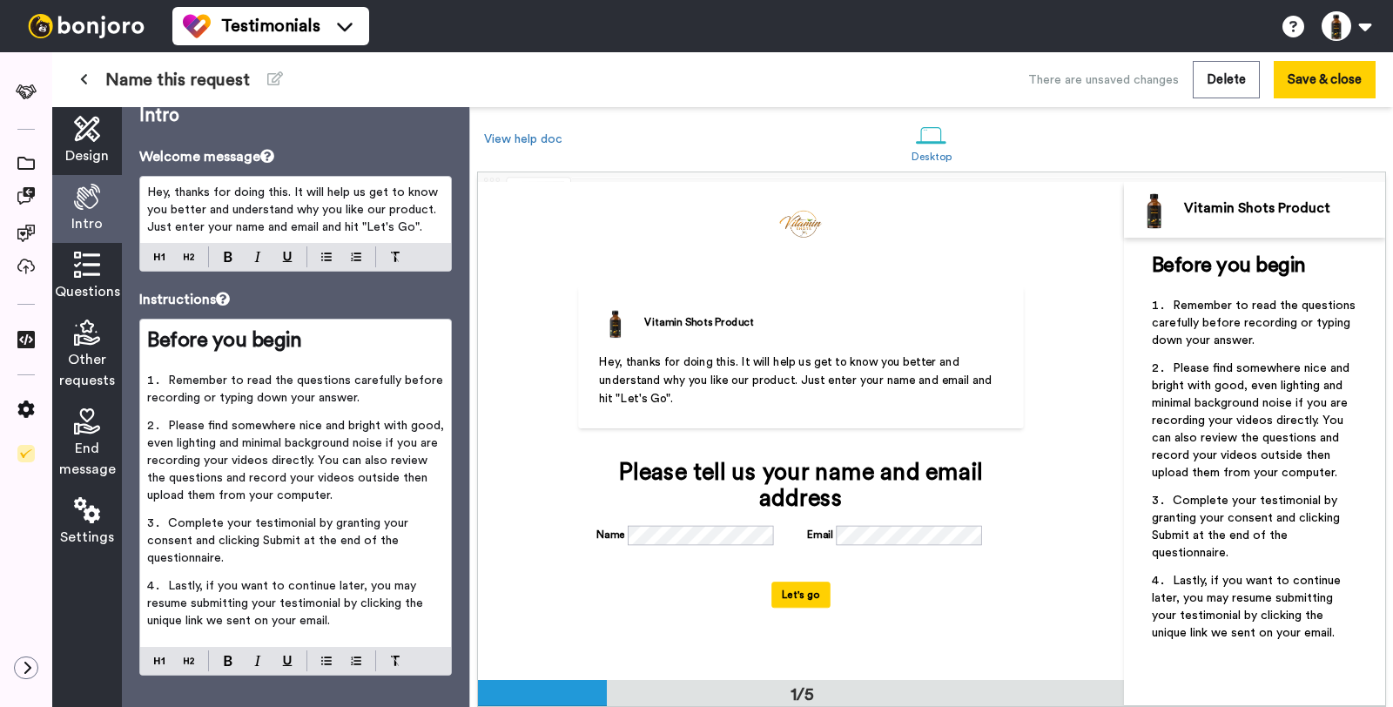
scroll to position [43, 0]
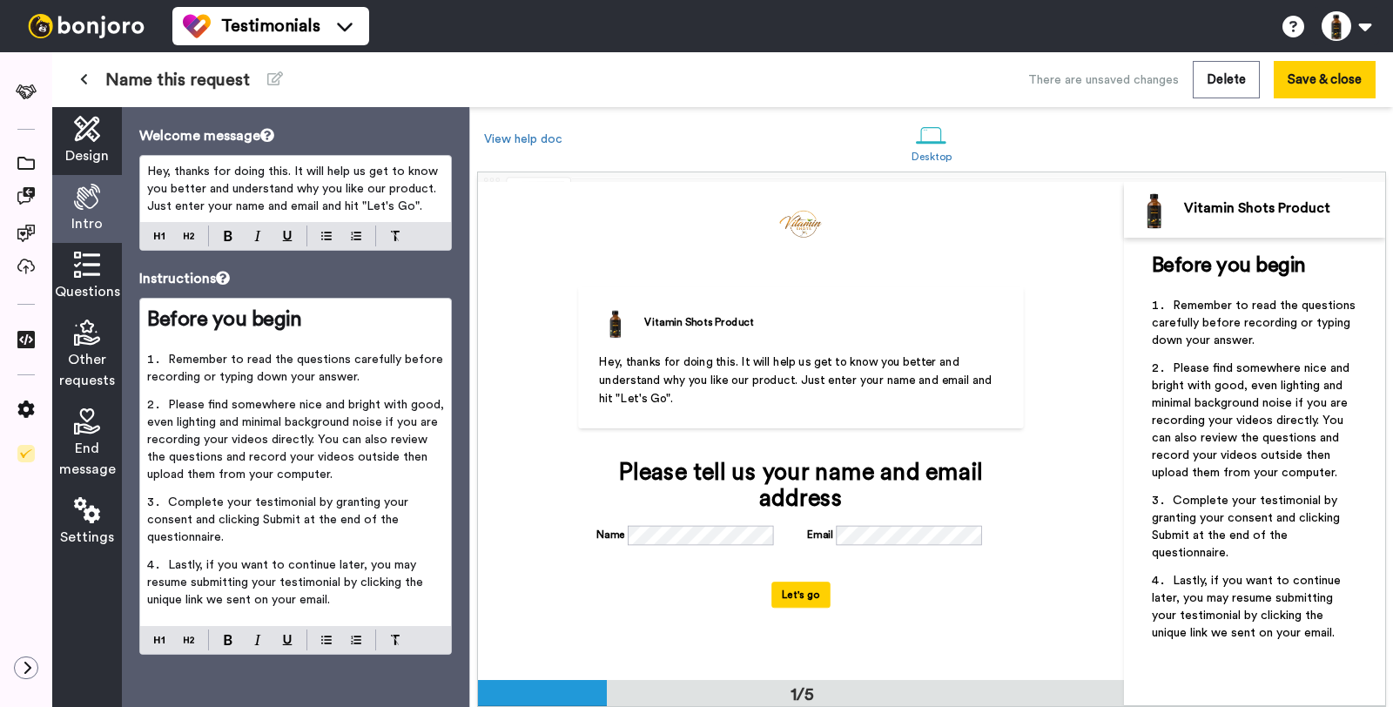
drag, startPoint x: 90, startPoint y: 154, endPoint x: 111, endPoint y: 169, distance: 26.3
click at [90, 154] on span "Design" at bounding box center [87, 155] width 44 height 21
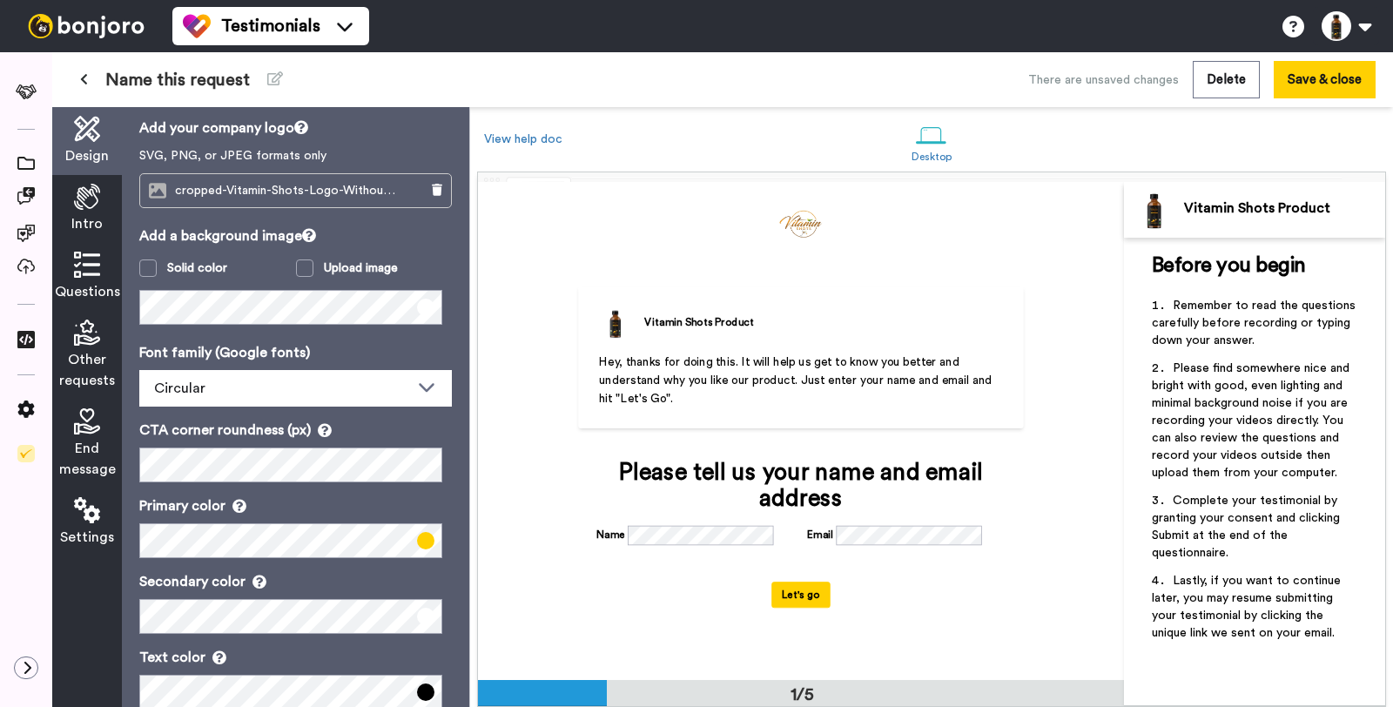
scroll to position [88, 0]
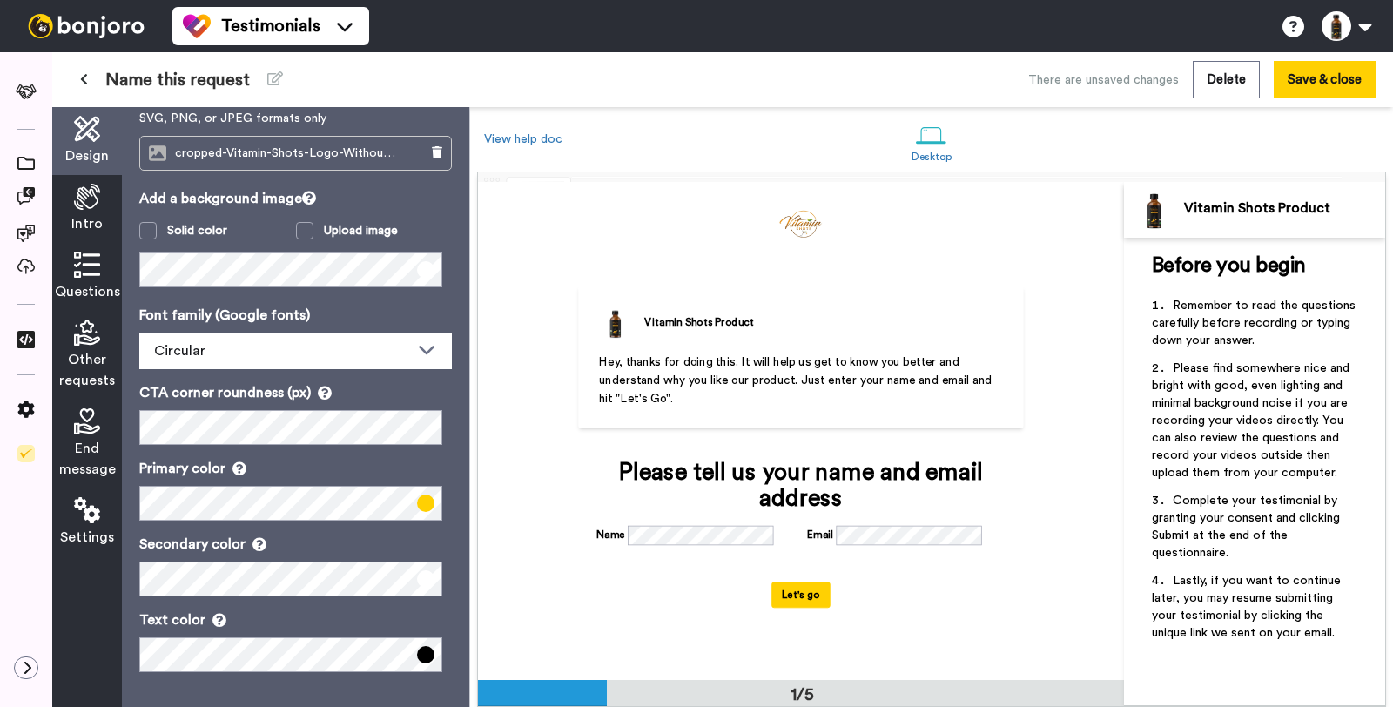
click at [417, 503] on span at bounding box center [425, 502] width 17 height 17
click at [1336, 84] on button "Save & close" at bounding box center [1325, 79] width 102 height 37
